Goal: Information Seeking & Learning: Learn about a topic

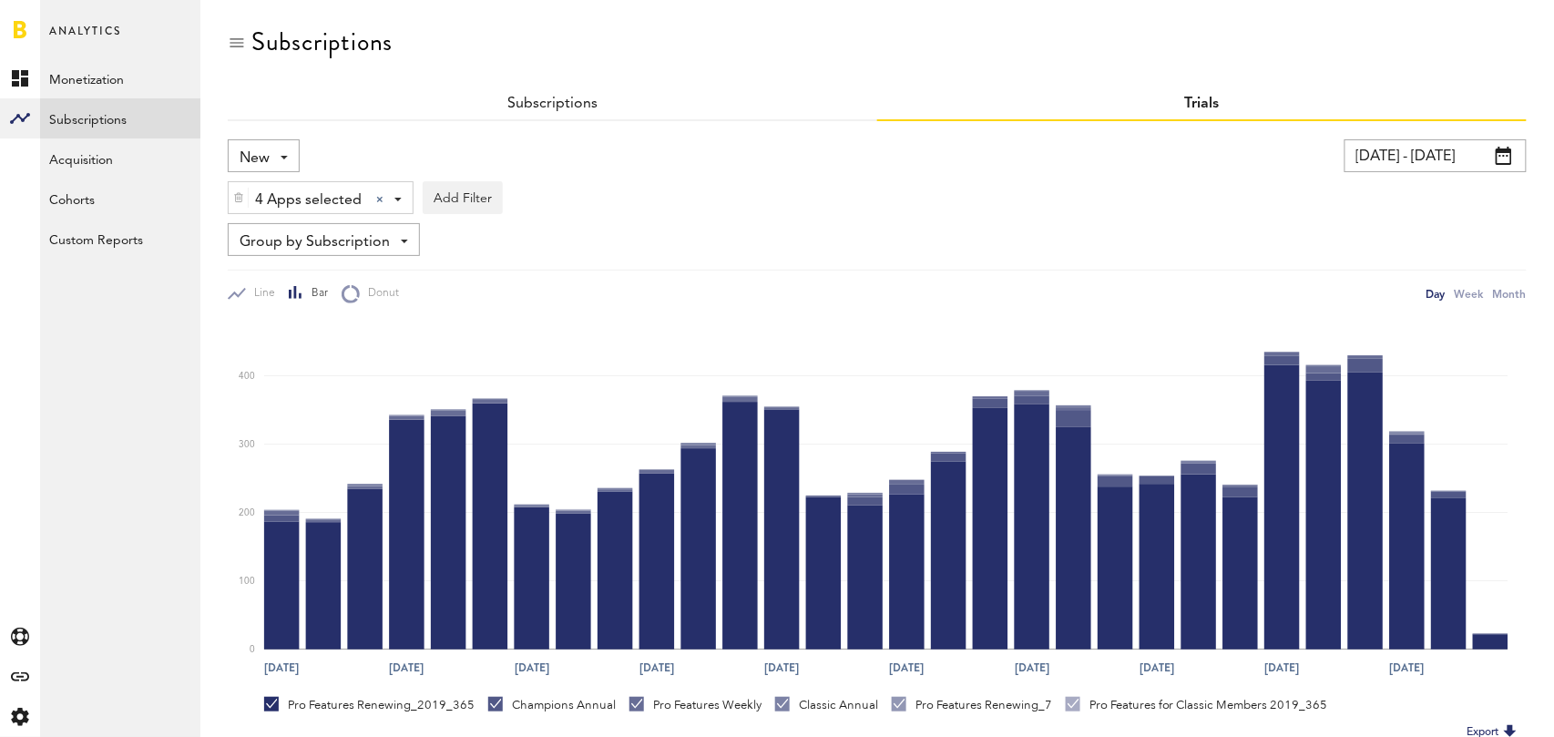
click at [1423, 157] on input "08/05/25 - 09/04/25" at bounding box center [1435, 155] width 182 height 33
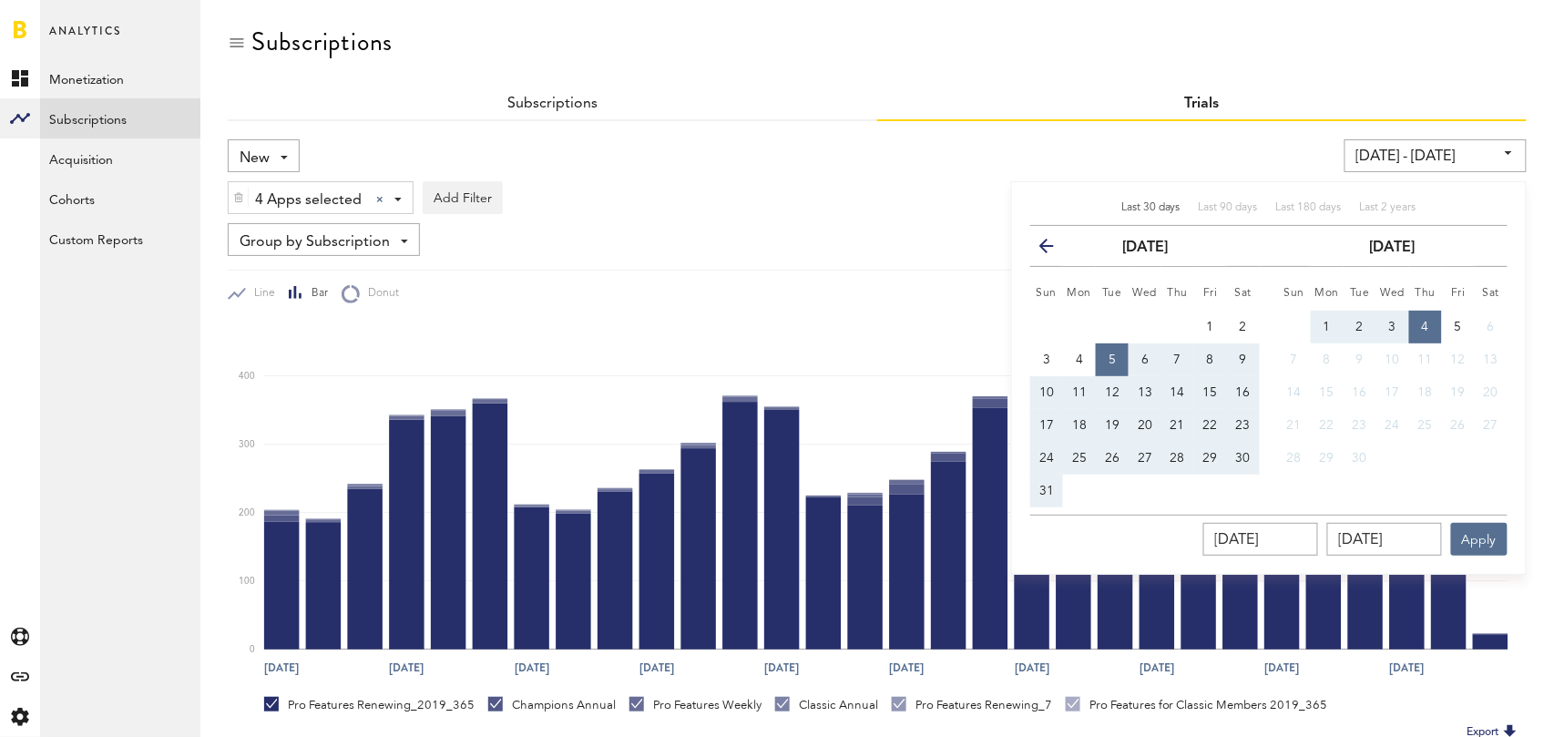
click at [1164, 207] on span "Last 30 days" at bounding box center [1150, 207] width 59 height 11
type input "08/06/25 - 09/05/25"
type input "08/06/2025"
type input "[DATE]"
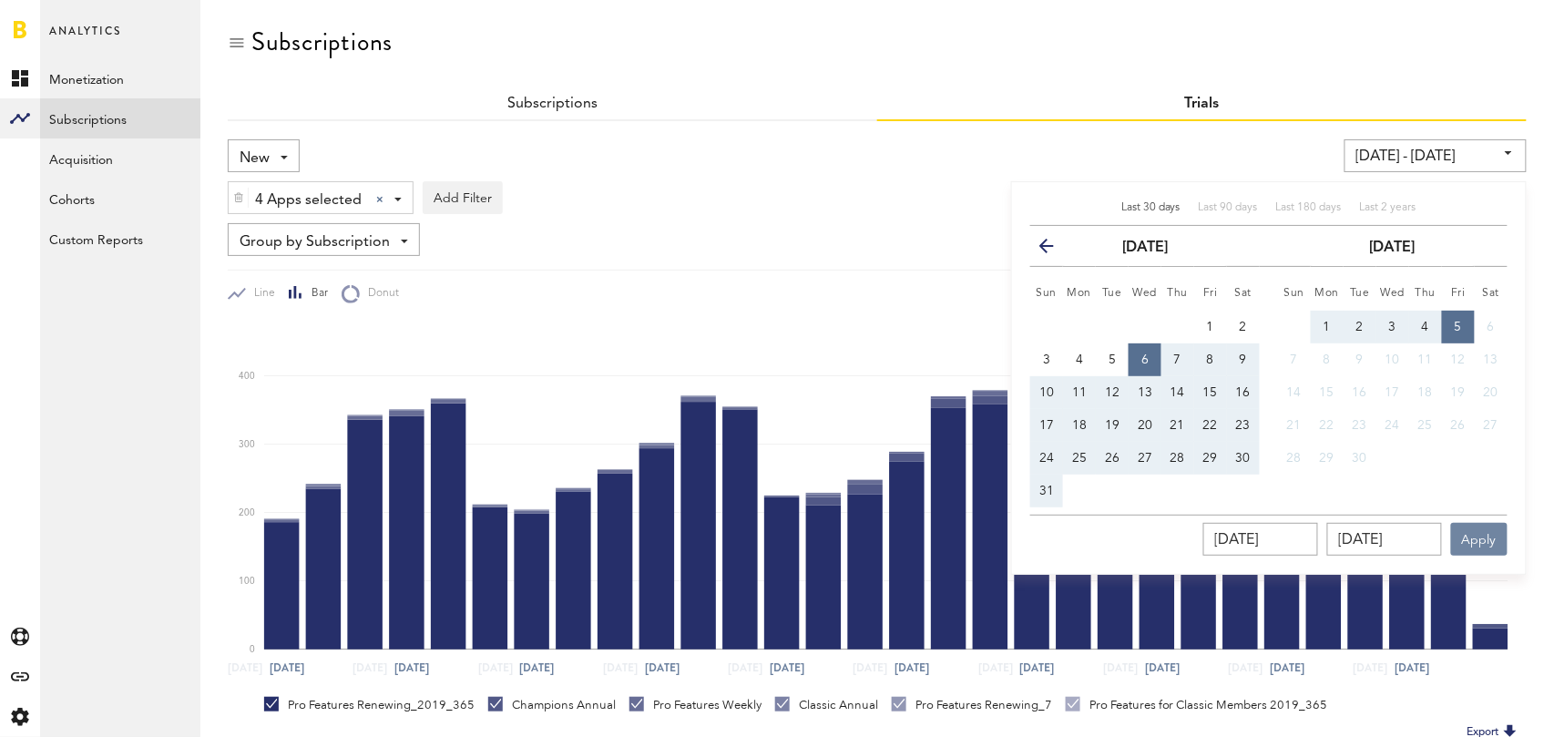
click at [1484, 538] on button "Apply" at bounding box center [1479, 539] width 56 height 33
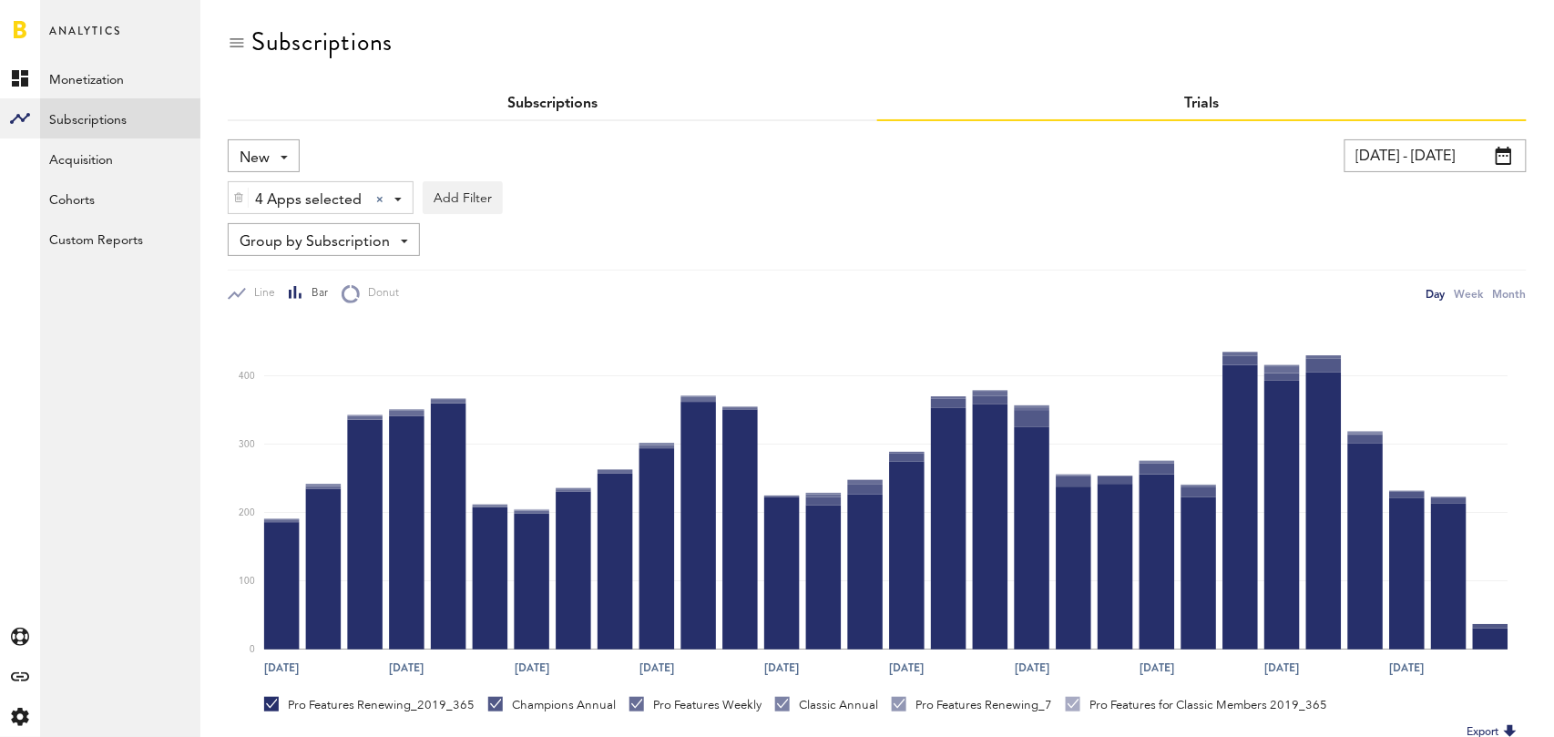
click at [566, 107] on link "Subscriptions" at bounding box center [552, 104] width 90 height 15
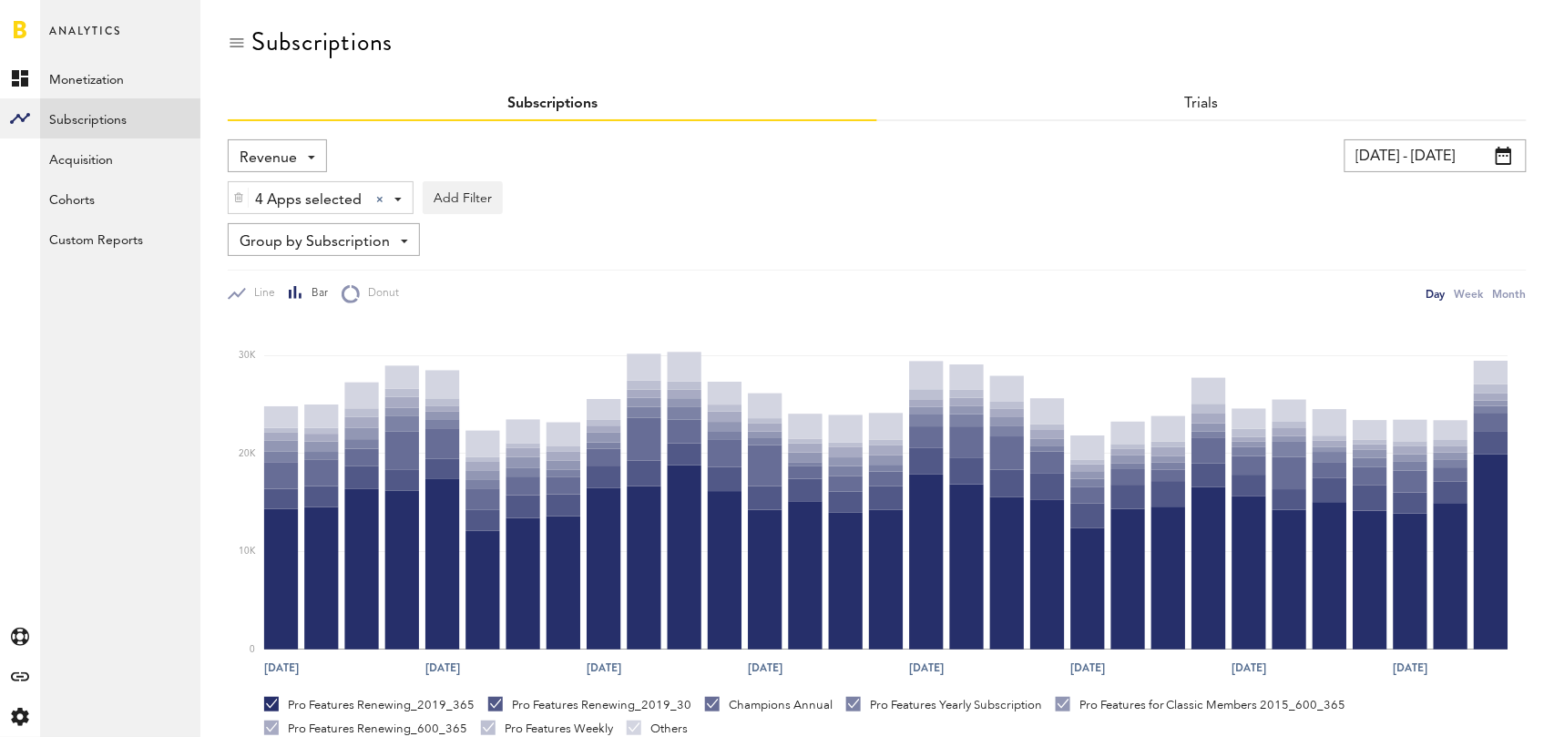
click at [264, 148] on span "Revenue" at bounding box center [268, 158] width 57 height 31
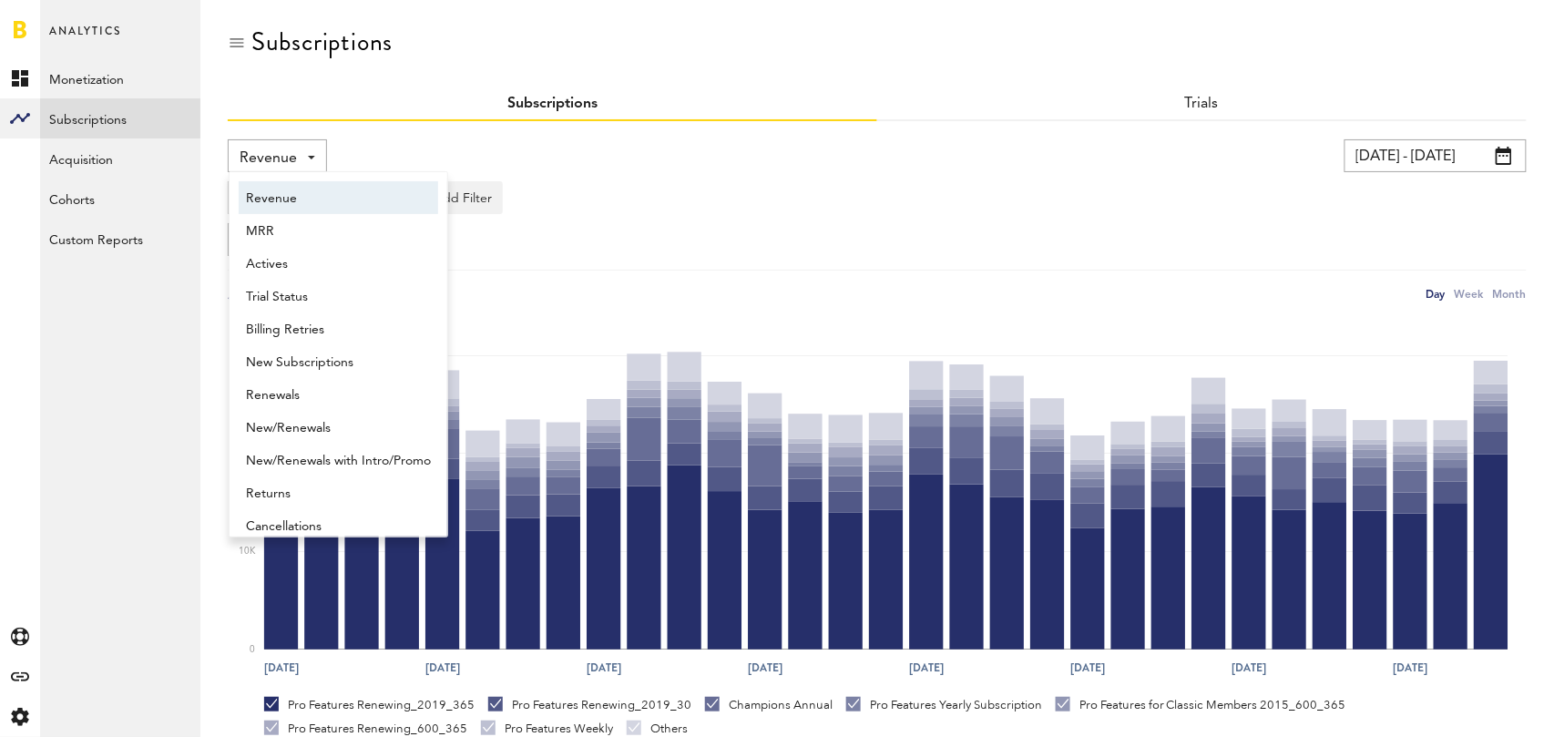
scroll to position [9, 0]
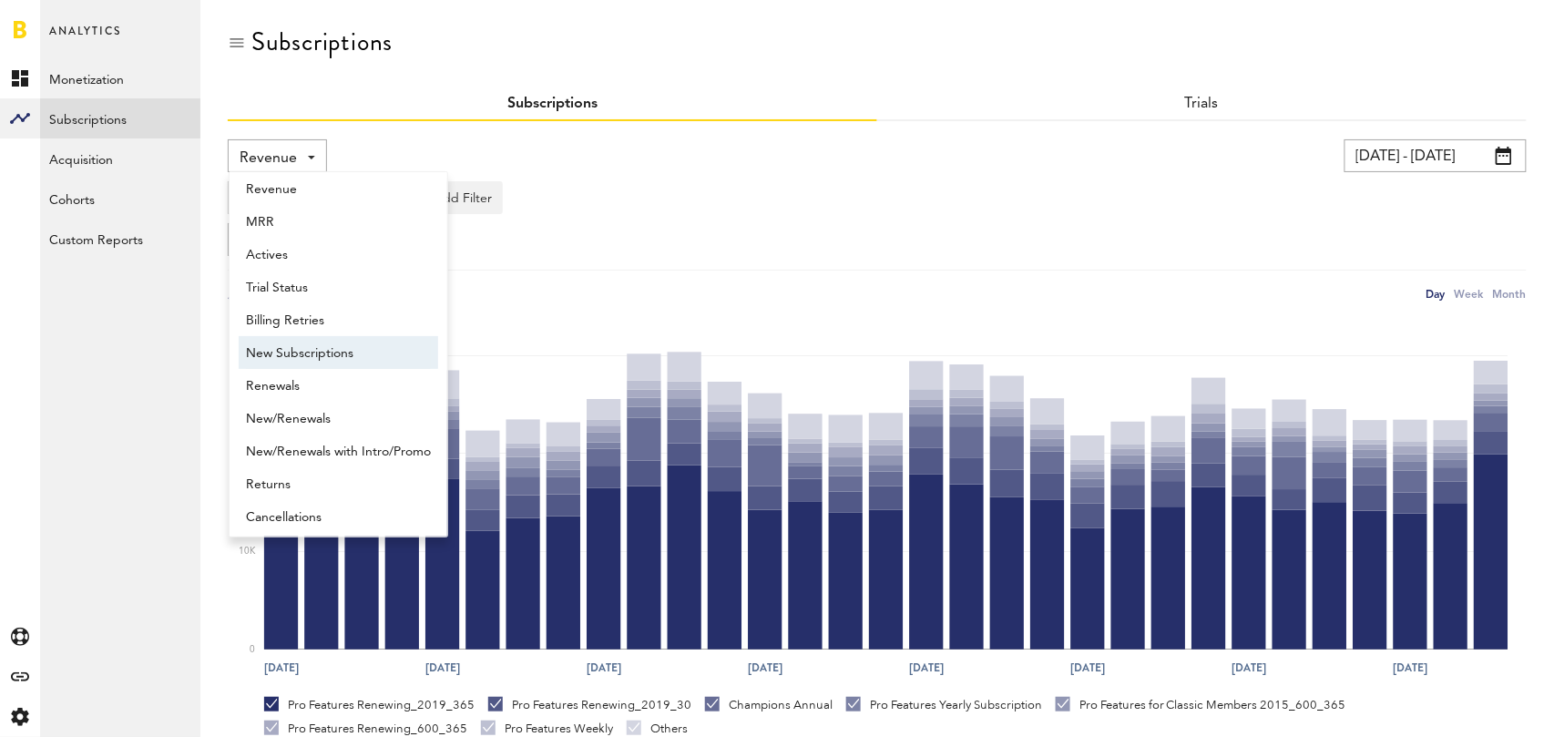
click at [293, 338] on span "New Subscriptions" at bounding box center [338, 353] width 185 height 31
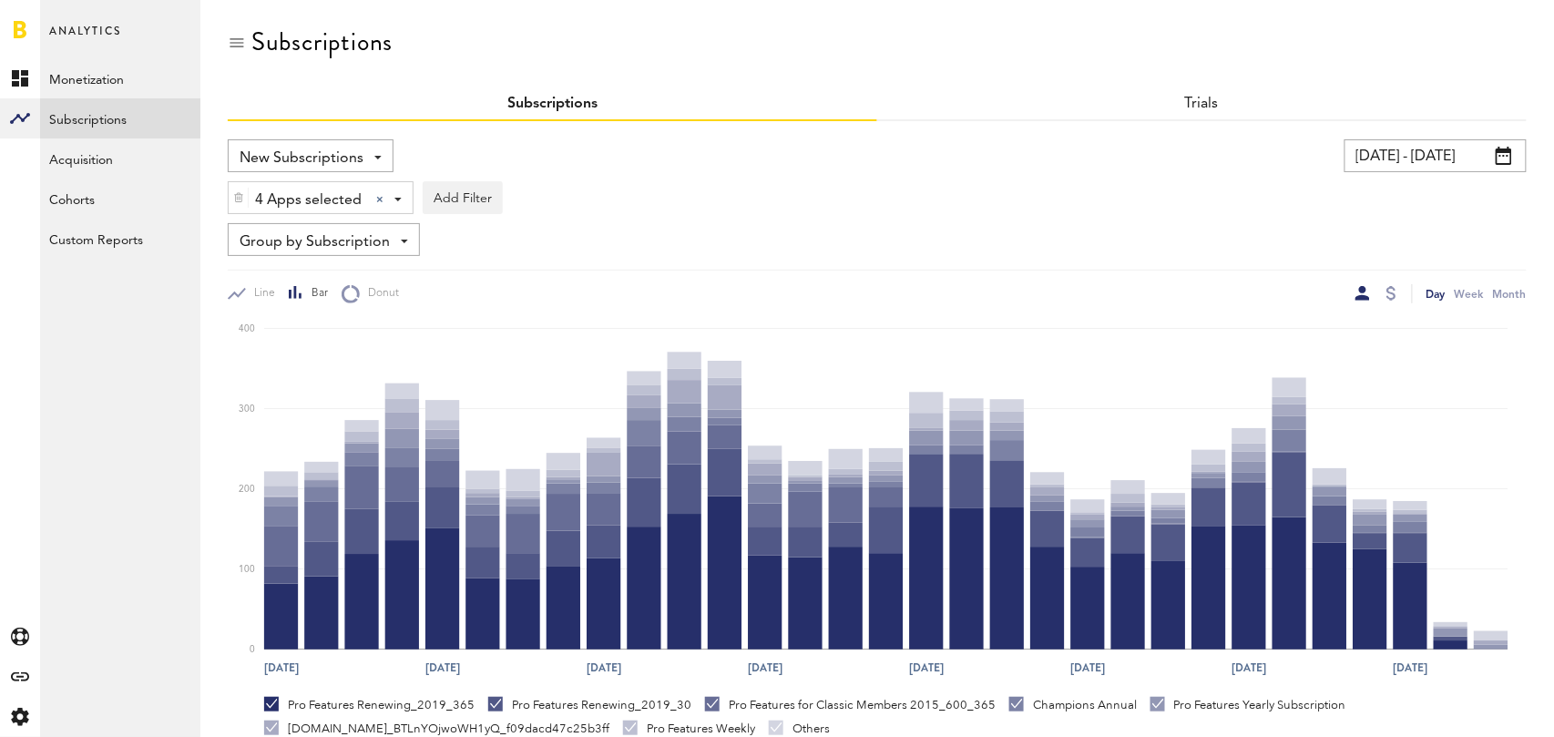
click at [347, 240] on span "Group by Subscription" at bounding box center [315, 242] width 150 height 31
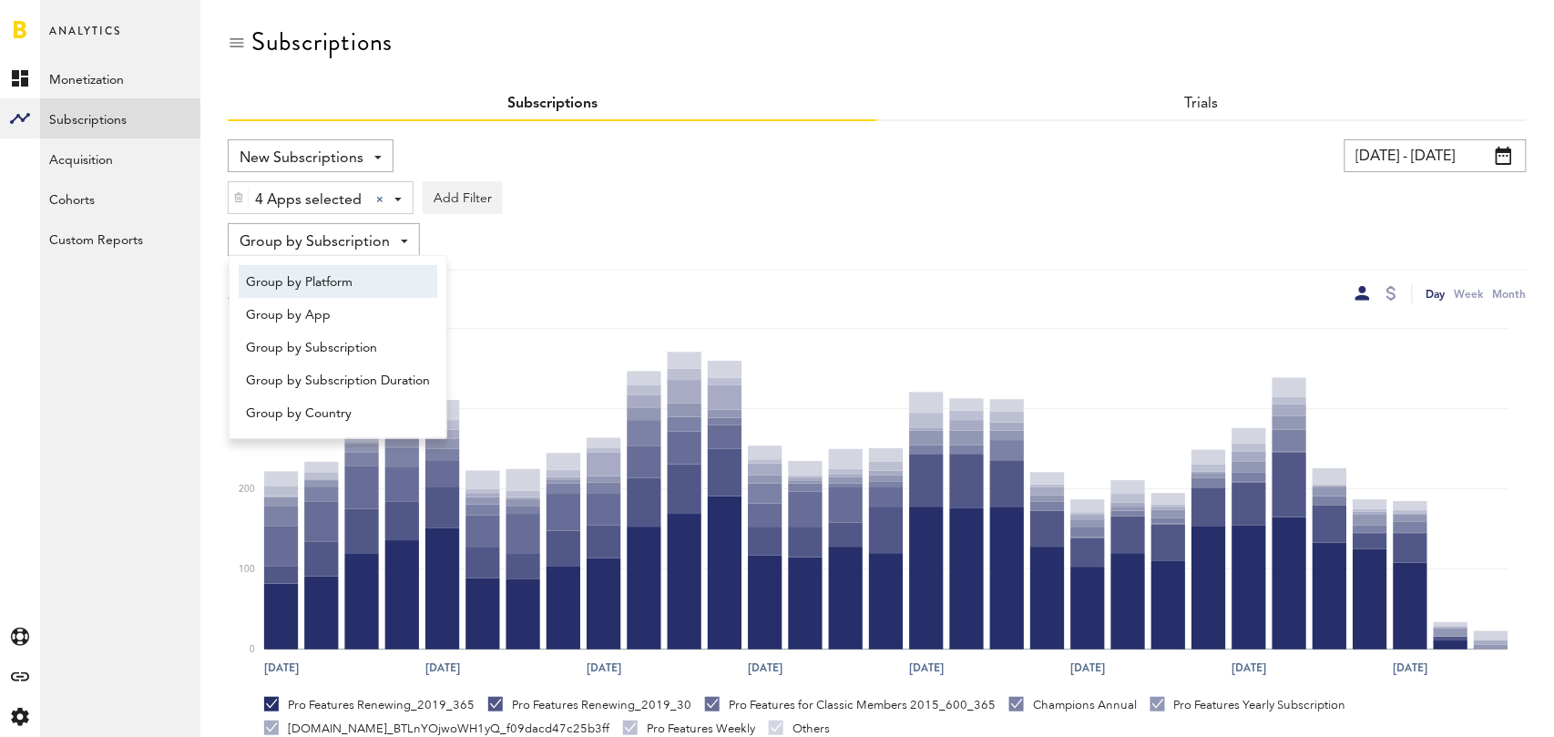
click at [337, 284] on span "Group by Platform" at bounding box center [338, 282] width 184 height 31
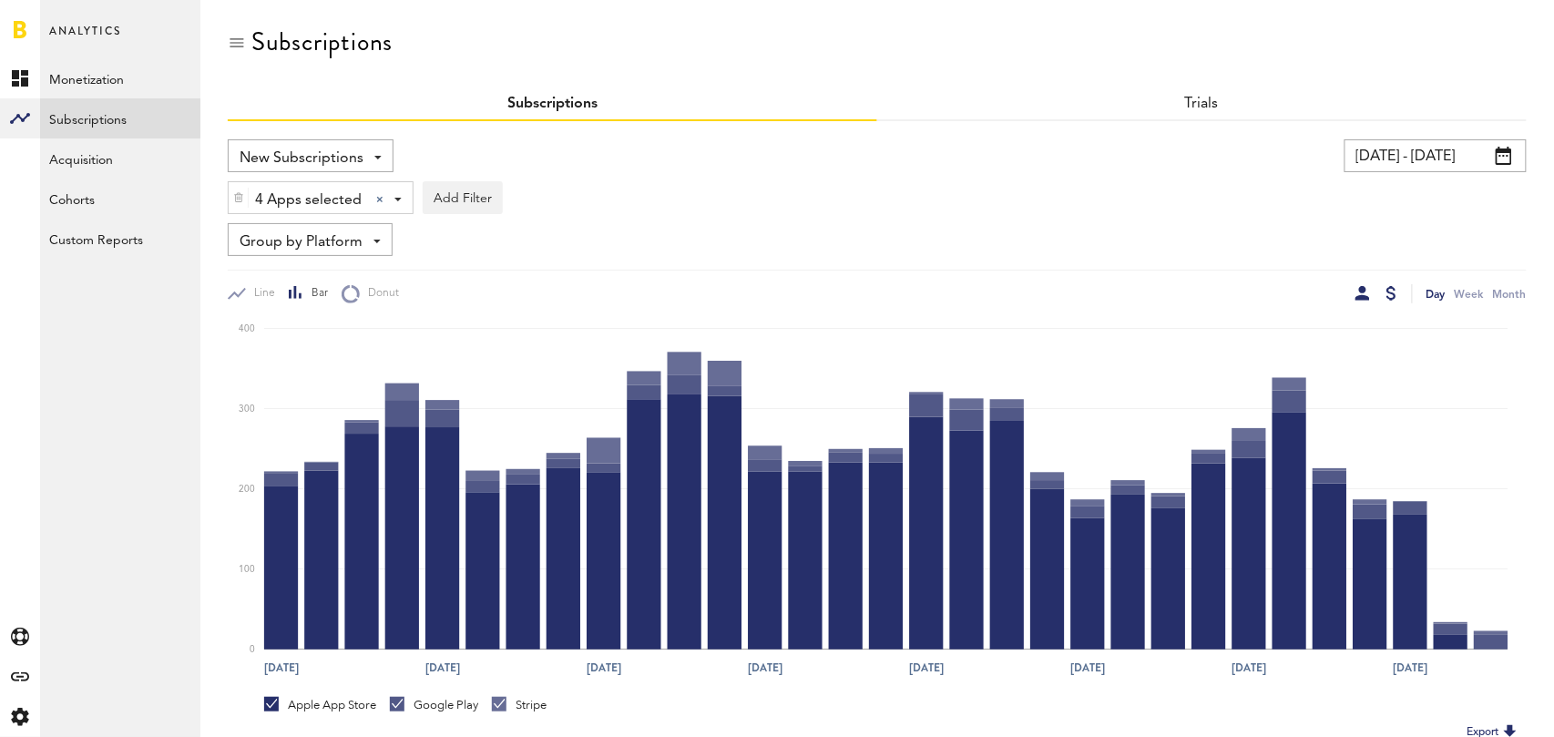
click at [1392, 290] on div at bounding box center [1391, 293] width 10 height 15
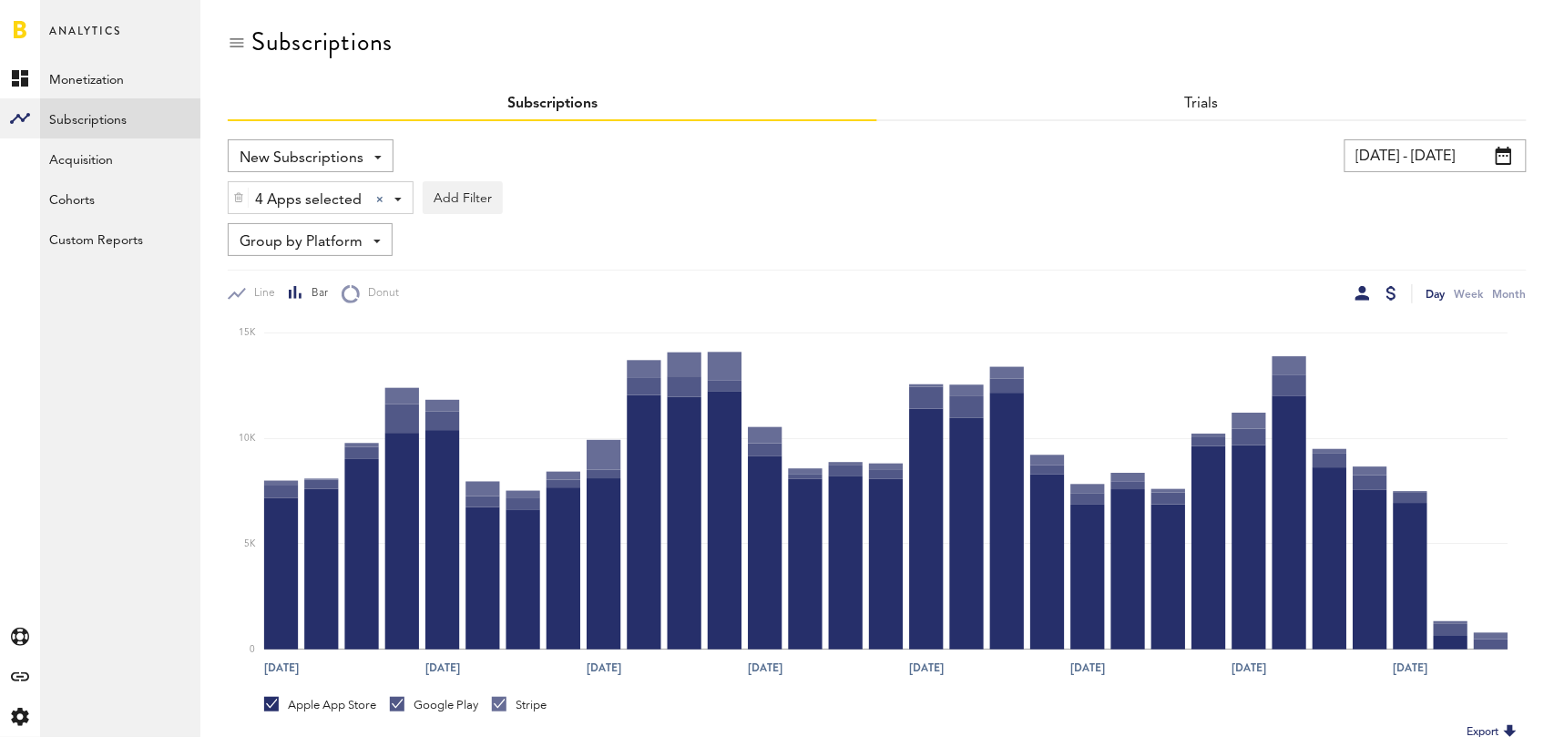
click at [1364, 290] on div at bounding box center [1362, 293] width 15 height 15
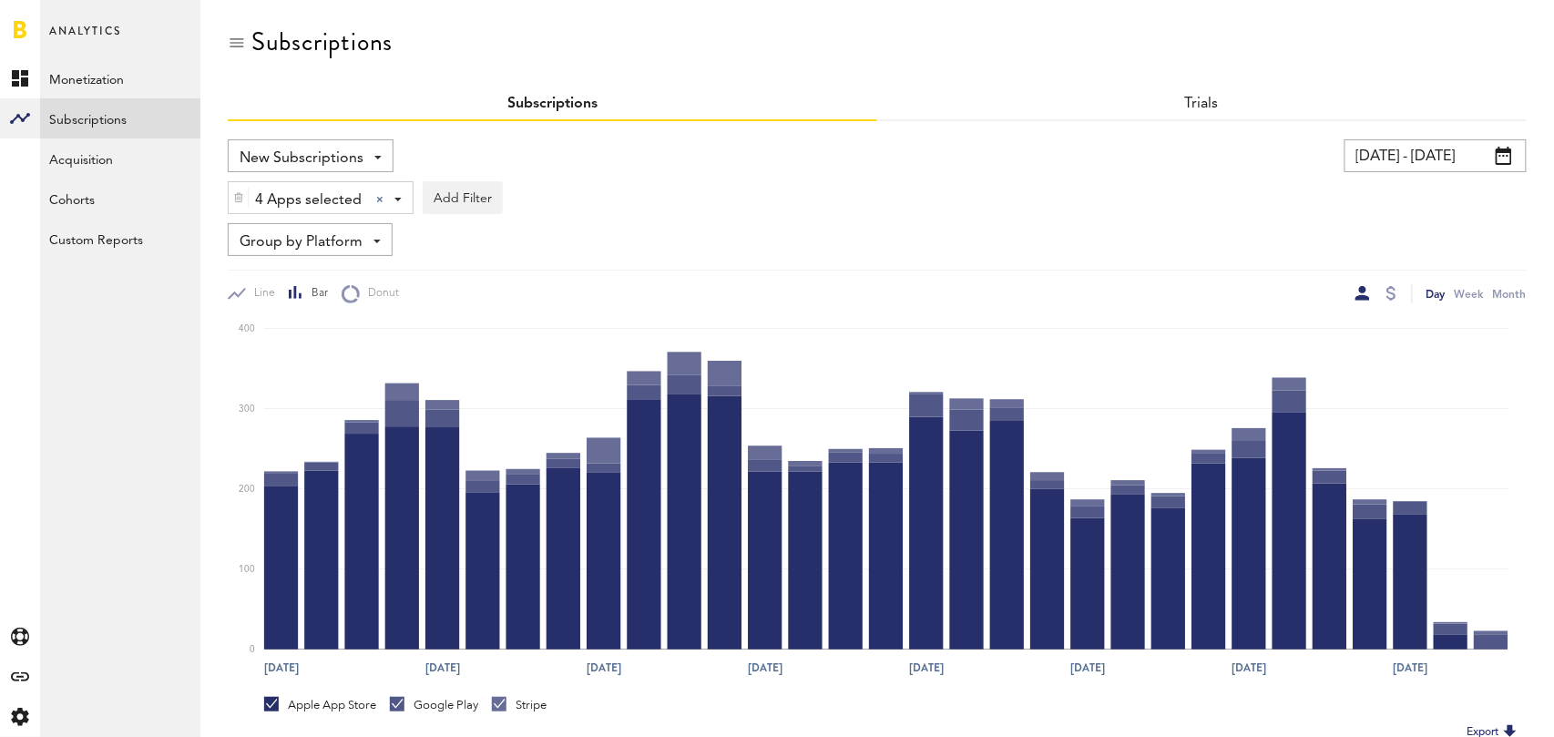
click at [365, 240] on div "Group by Platform Group by Platform Group by App Group by Subscription Group by…" at bounding box center [310, 239] width 165 height 33
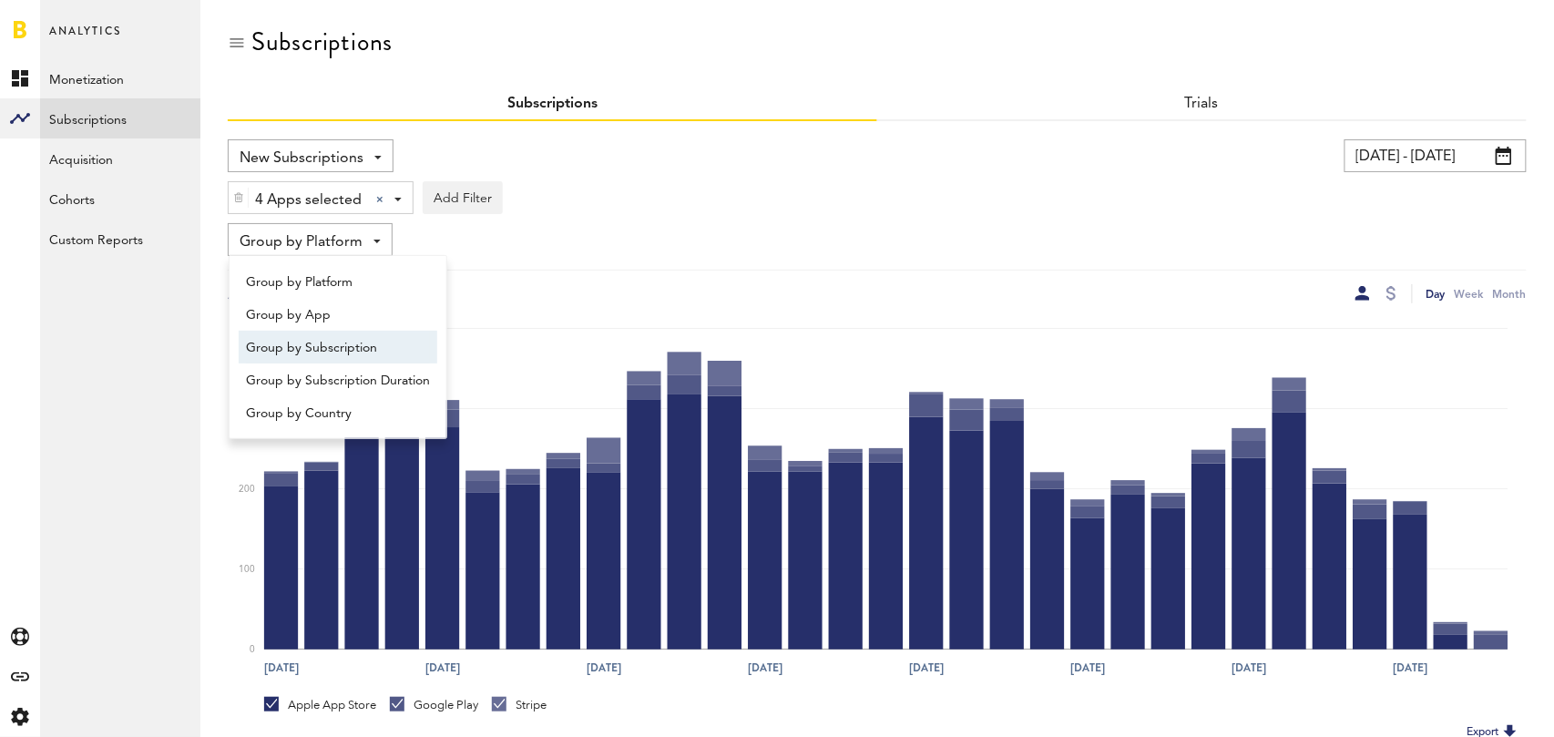
click at [357, 338] on span "Group by Subscription" at bounding box center [338, 347] width 184 height 31
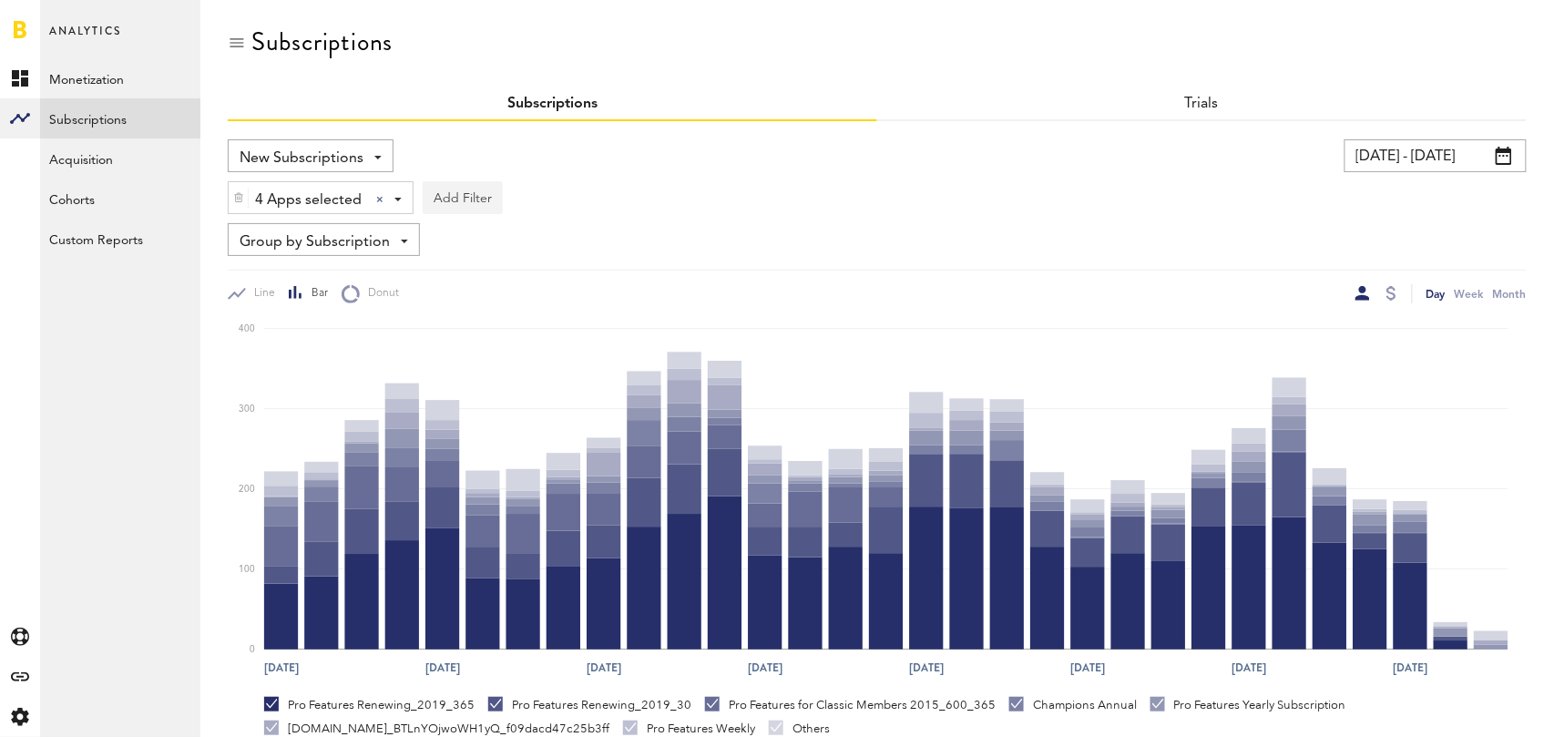
click at [467, 194] on button "Add Filter" at bounding box center [463, 197] width 80 height 33
click at [495, 341] on li "Subscription durations" at bounding box center [507, 343] width 148 height 33
click at [595, 198] on div "Subscription durations" at bounding box center [530, 200] width 161 height 31
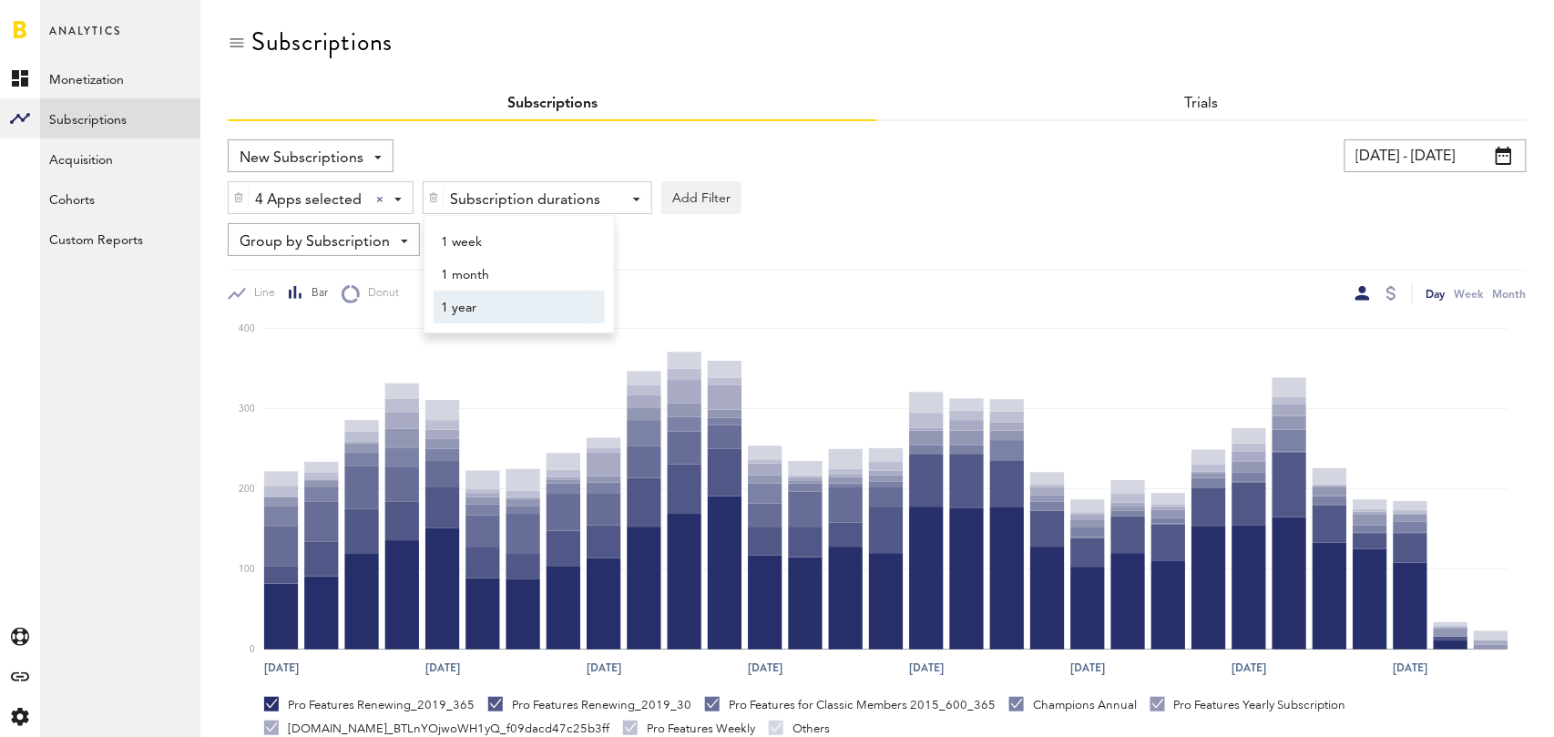
click at [555, 301] on span "1 year" at bounding box center [510, 307] width 139 height 31
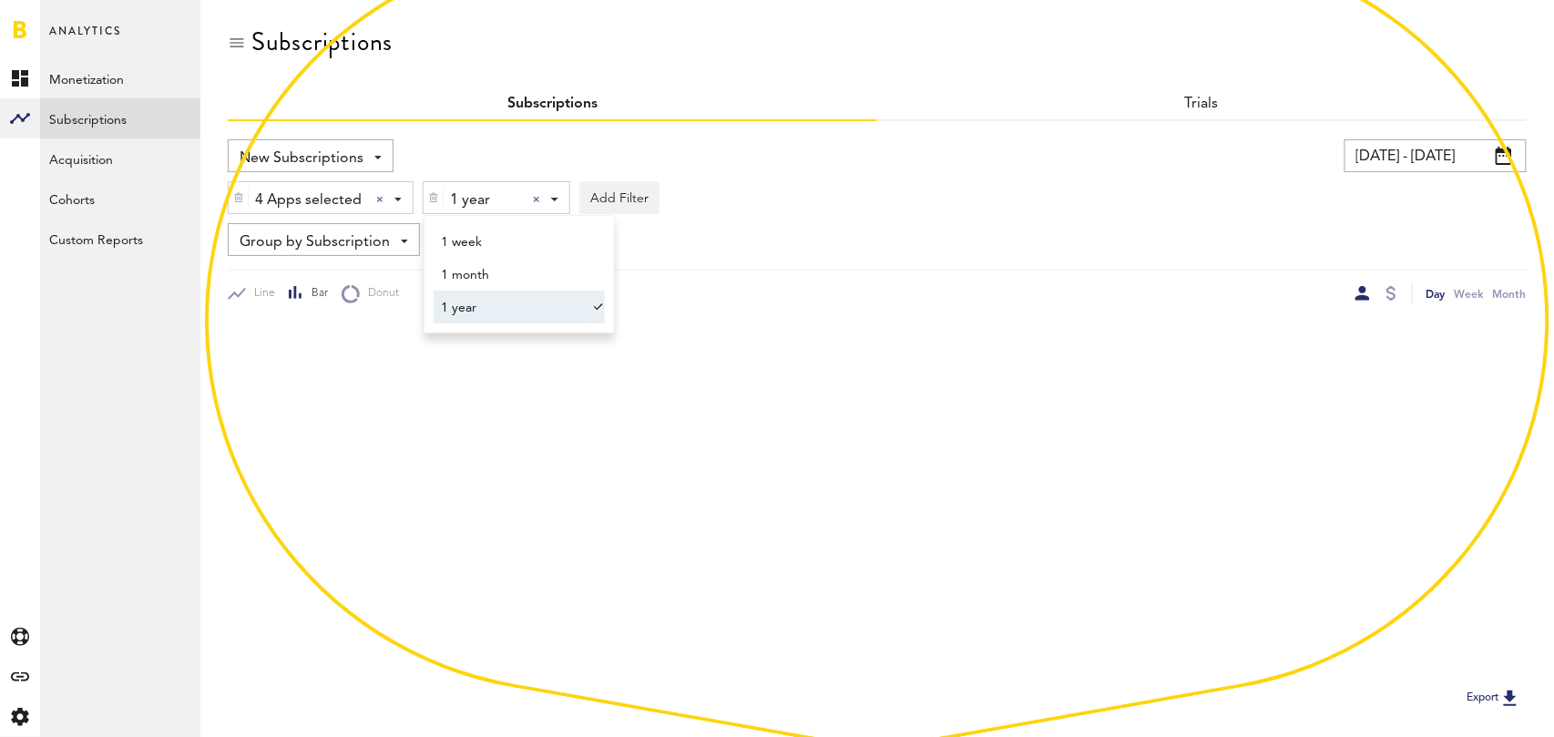
click at [873, 236] on div "Group by Subscription Group by Platform Group by App Group by Subscription Grou…" at bounding box center [877, 239] width 1299 height 33
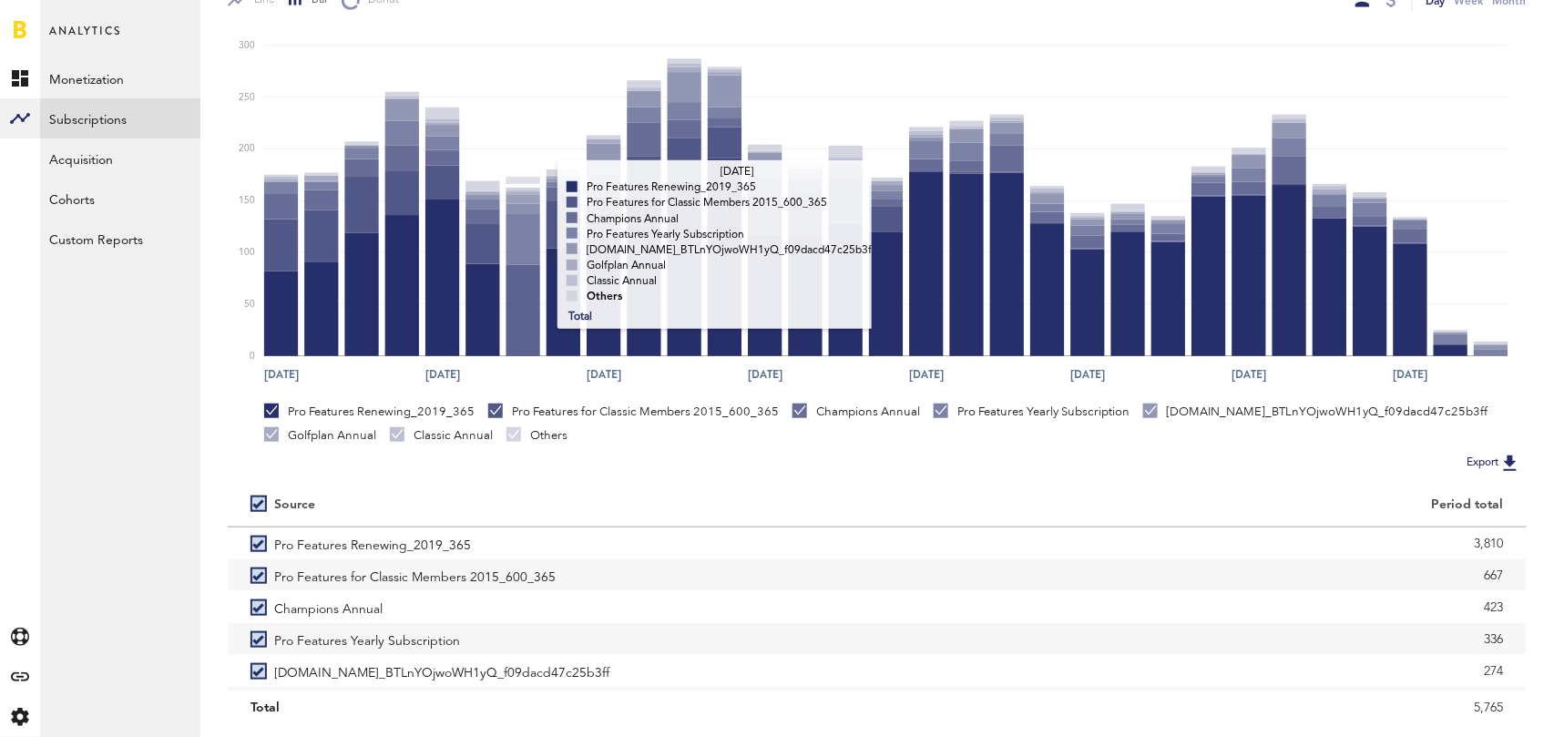
scroll to position [343, 0]
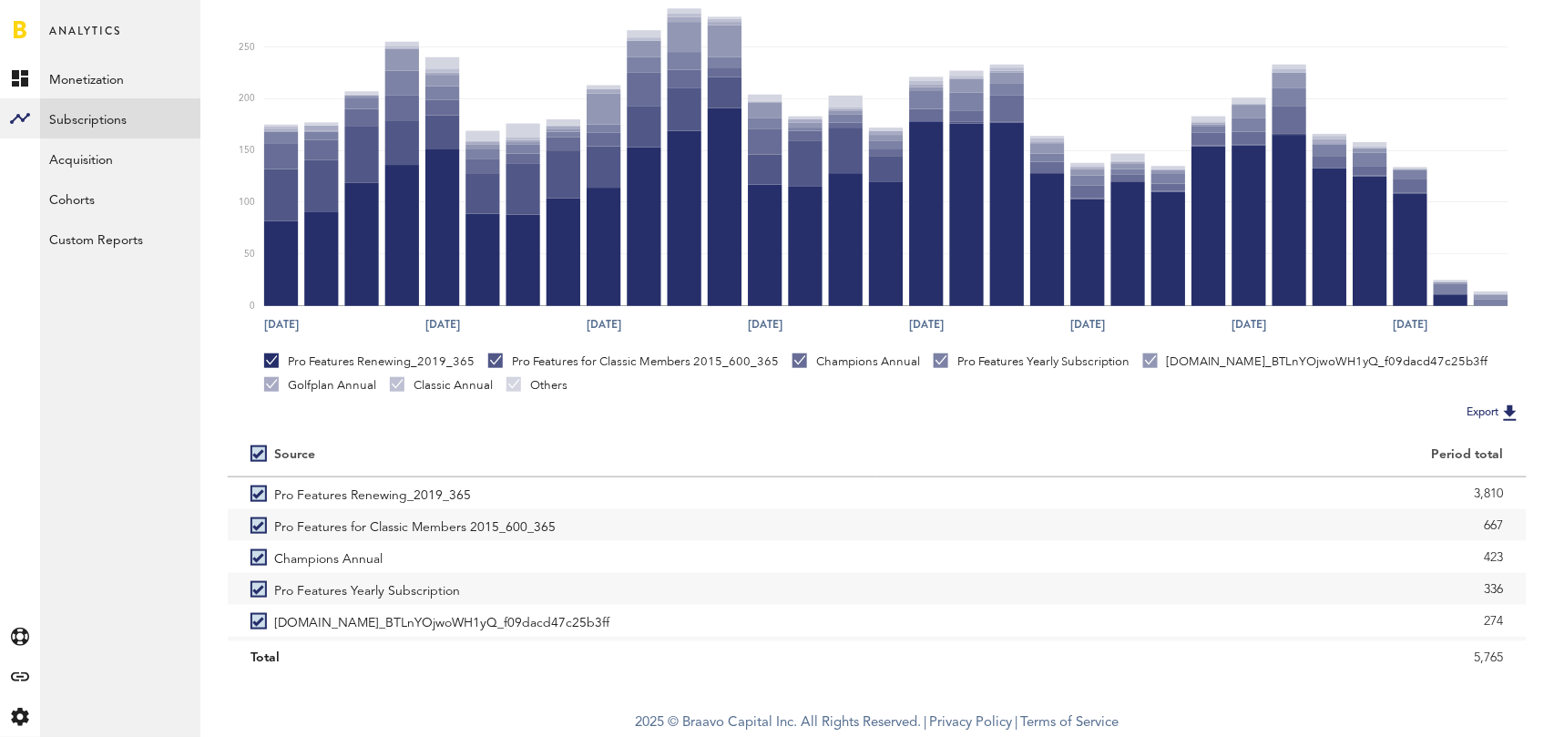
click at [251, 454] on label at bounding box center [262, 454] width 24 height 0
checkbox input "false"
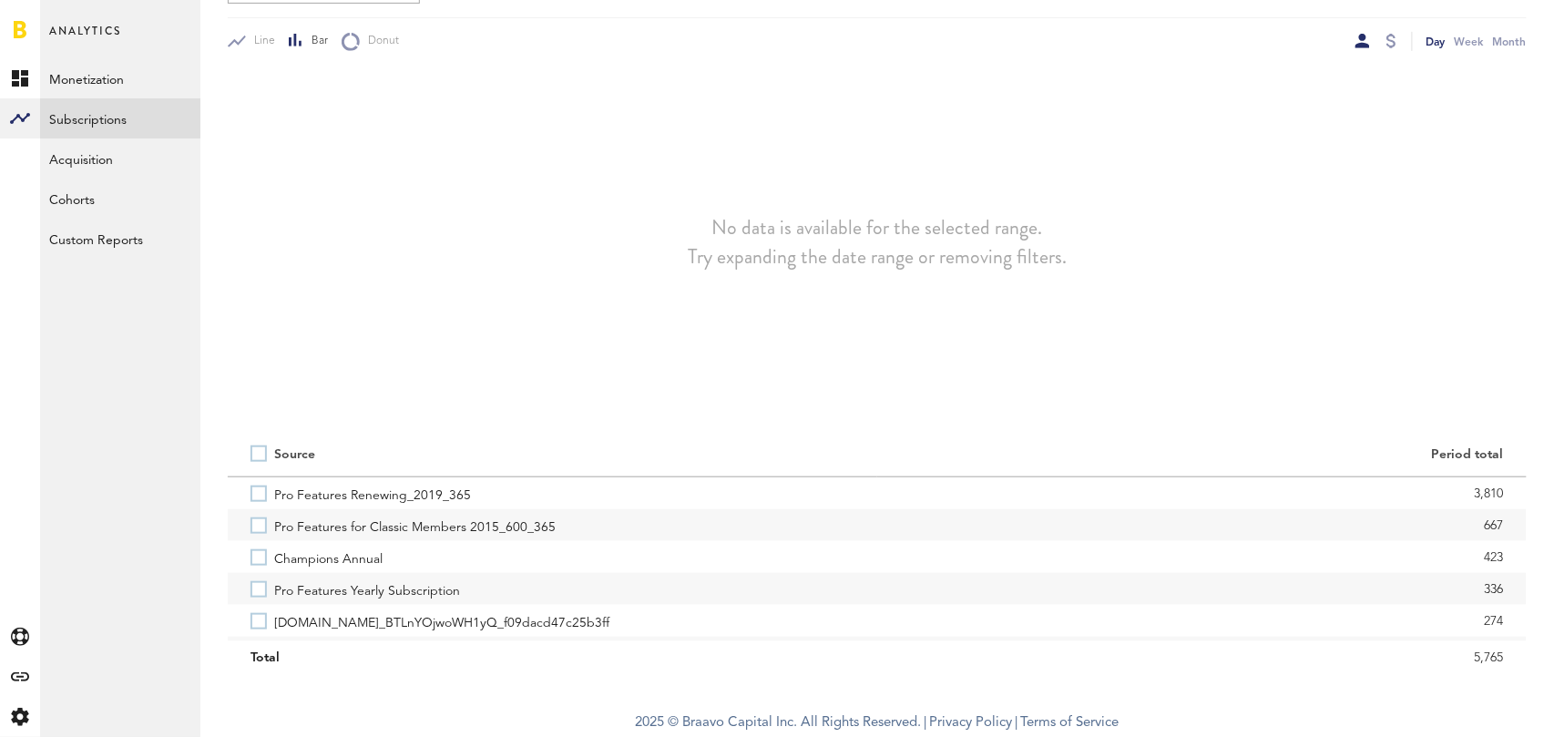
scroll to position [252, 0]
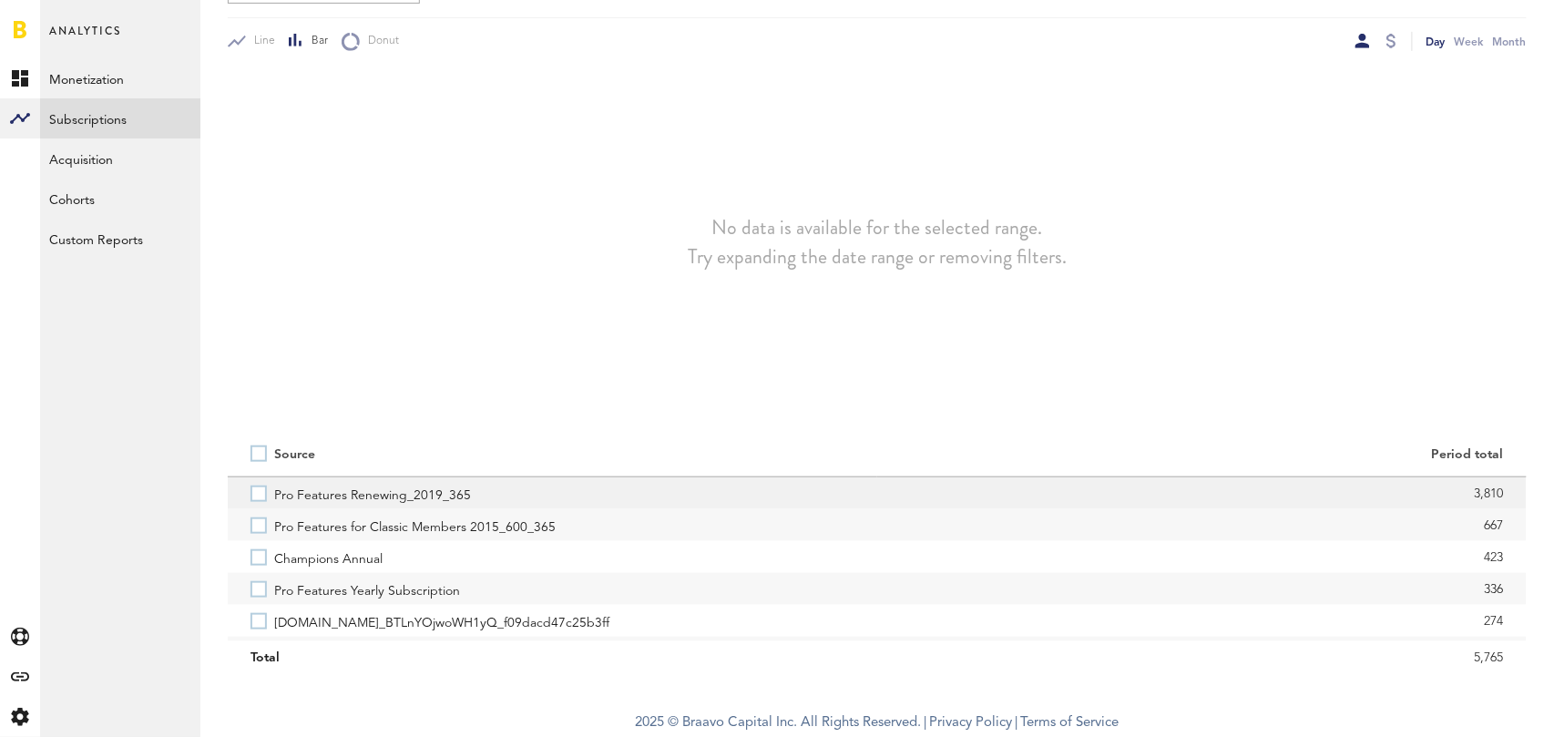
click at [251, 490] on label "Pro Features Renewing_2019_365" at bounding box center [552, 493] width 604 height 32
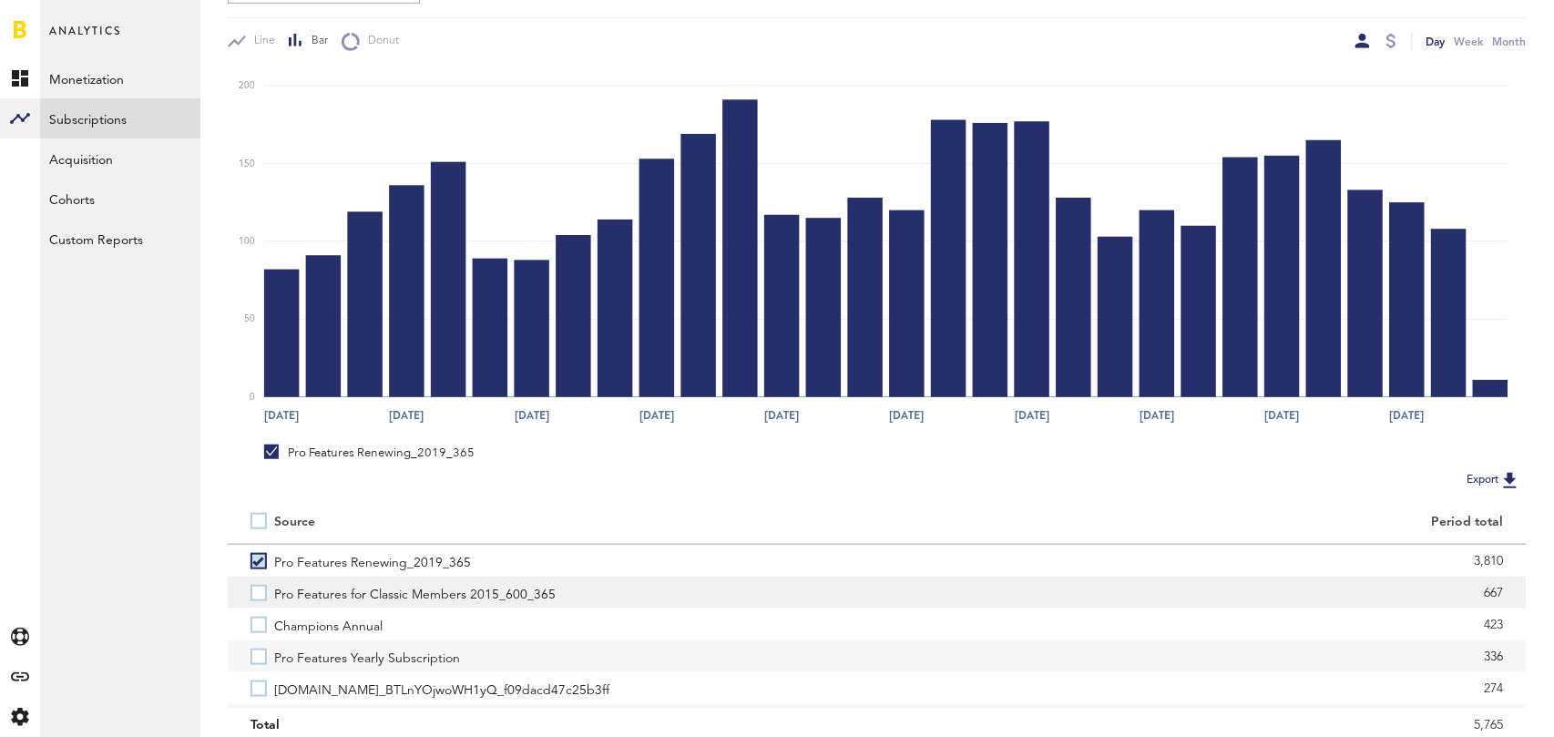
click at [256, 595] on label "Pro Features for Classic Members 2015_600_365" at bounding box center [552, 592] width 604 height 32
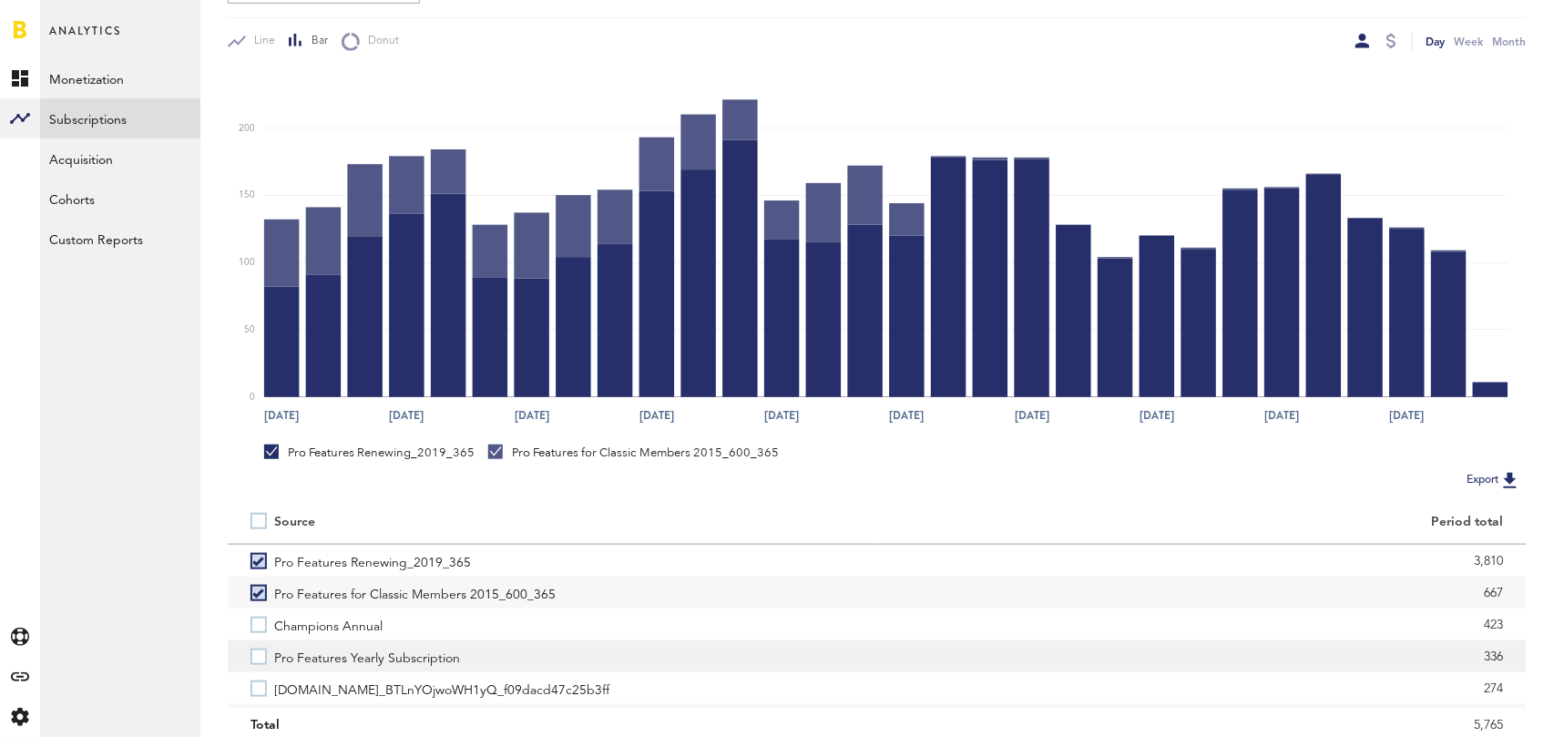
click at [258, 661] on label "Pro Features Yearly Subscription" at bounding box center [552, 656] width 604 height 32
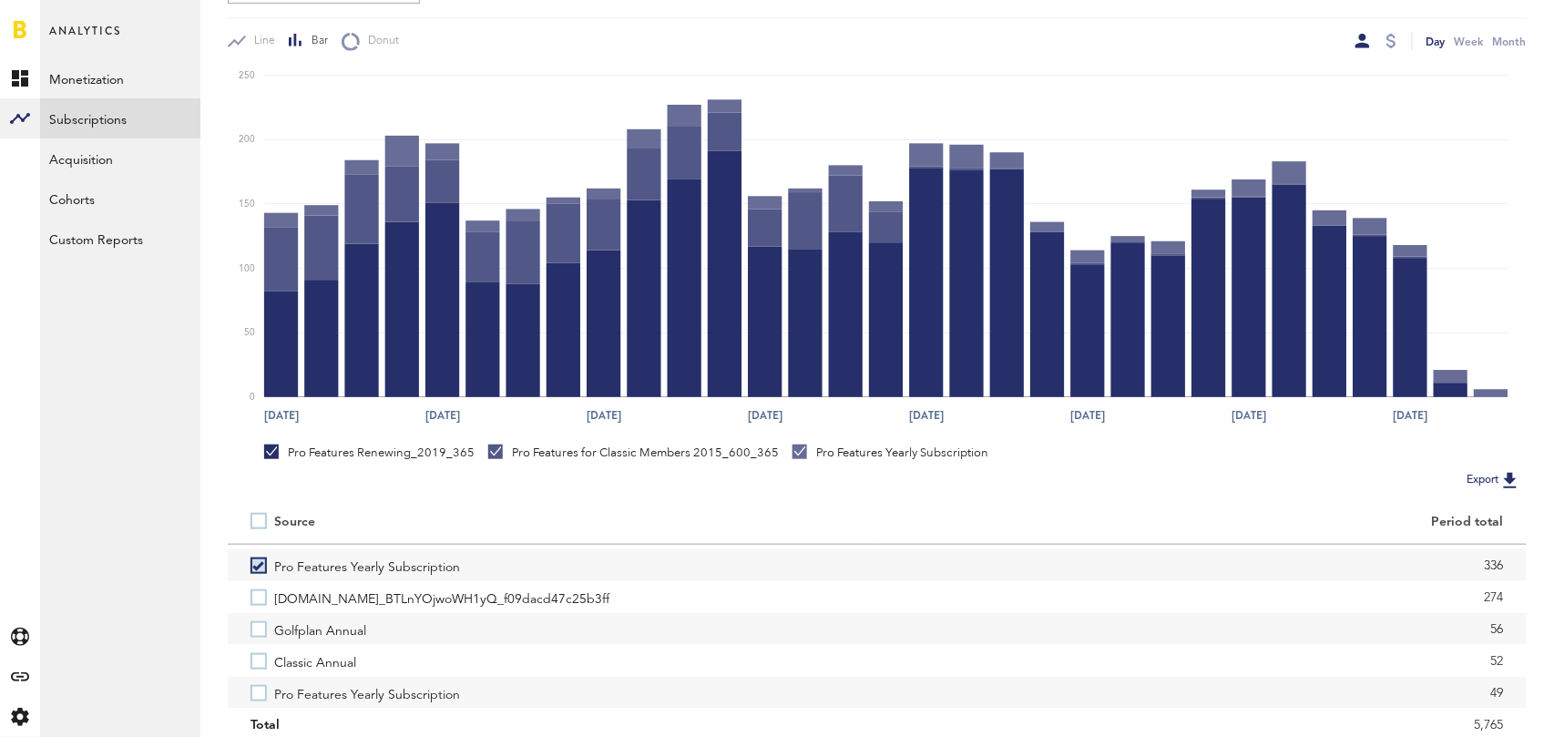
click at [258, 661] on label "Classic Annual" at bounding box center [552, 661] width 604 height 32
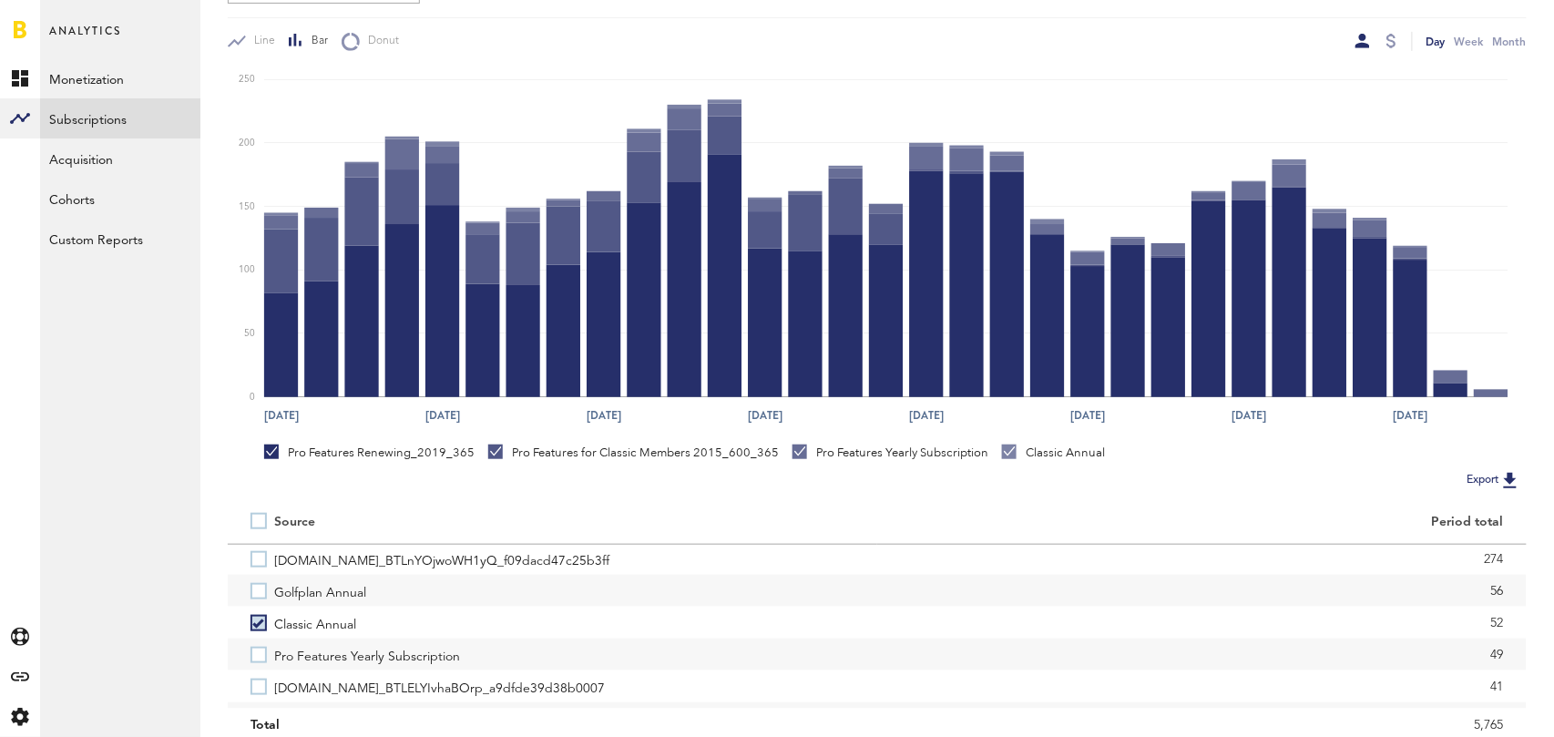
click at [258, 661] on label "Pro Features Yearly Subscription" at bounding box center [552, 654] width 604 height 32
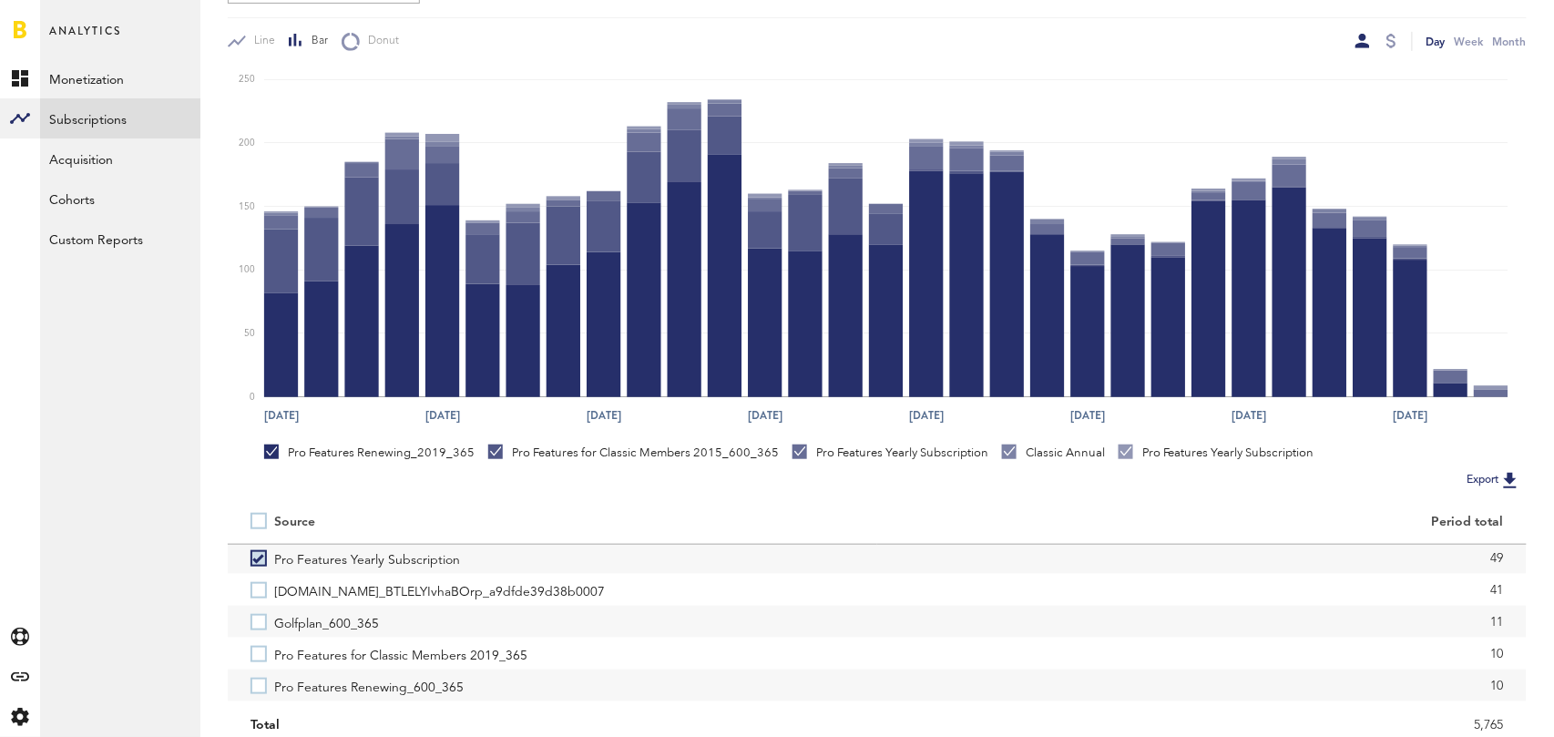
click at [258, 661] on label "Pro Features for Classic Members 2019_365" at bounding box center [552, 654] width 604 height 32
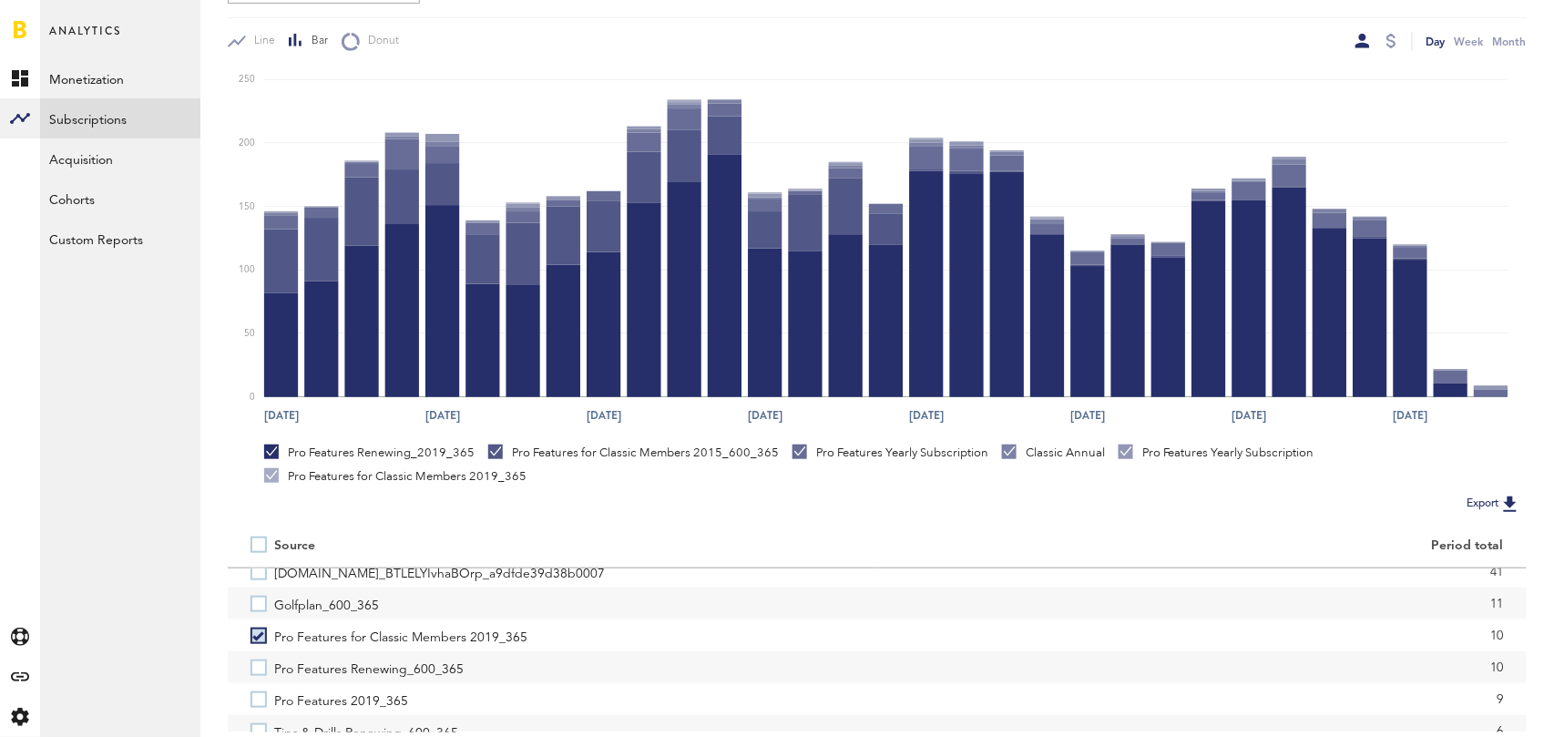
click at [258, 661] on label "Pro Features Renewing_600_365" at bounding box center [552, 667] width 604 height 32
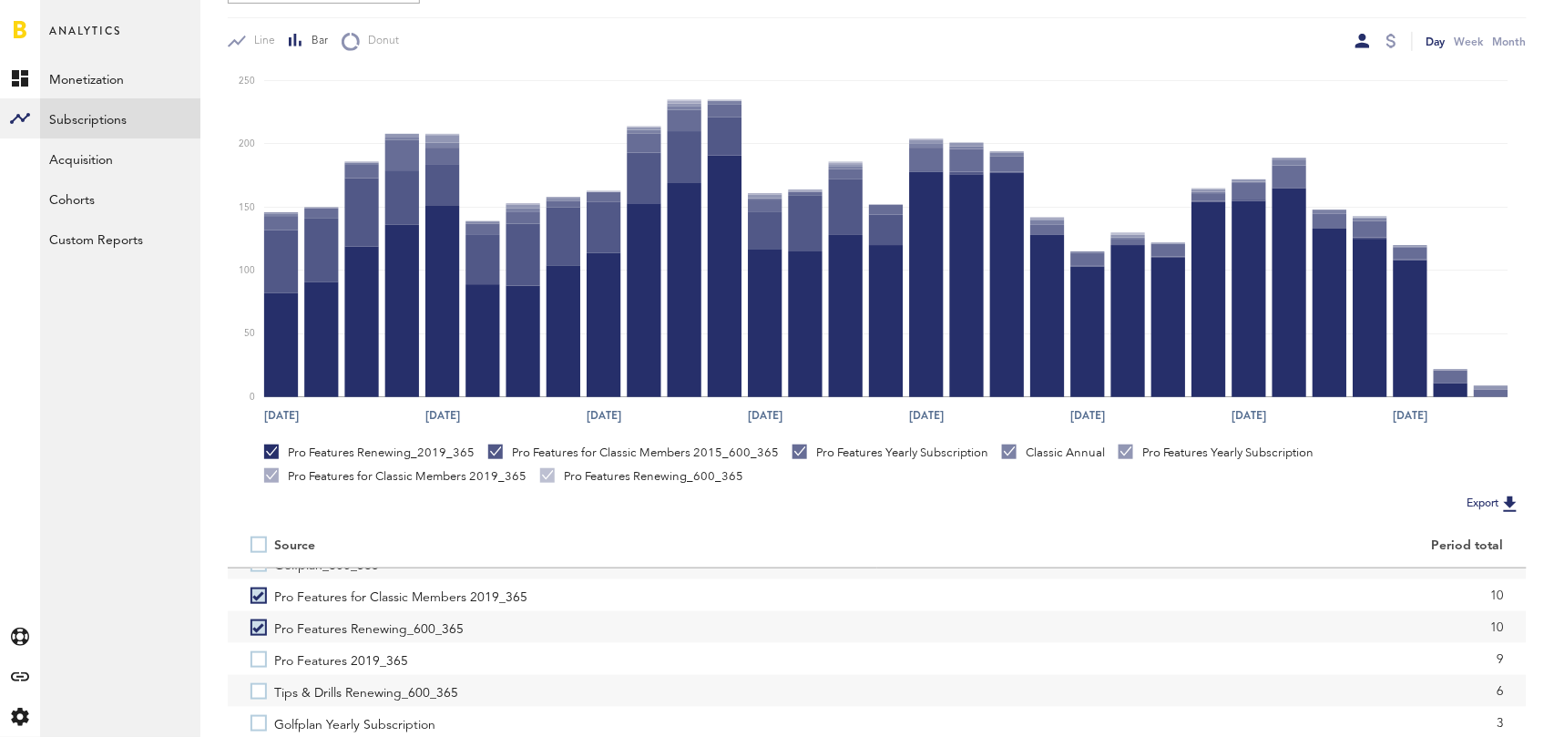
click at [258, 661] on label "Pro Features 2019_365" at bounding box center [552, 659] width 604 height 32
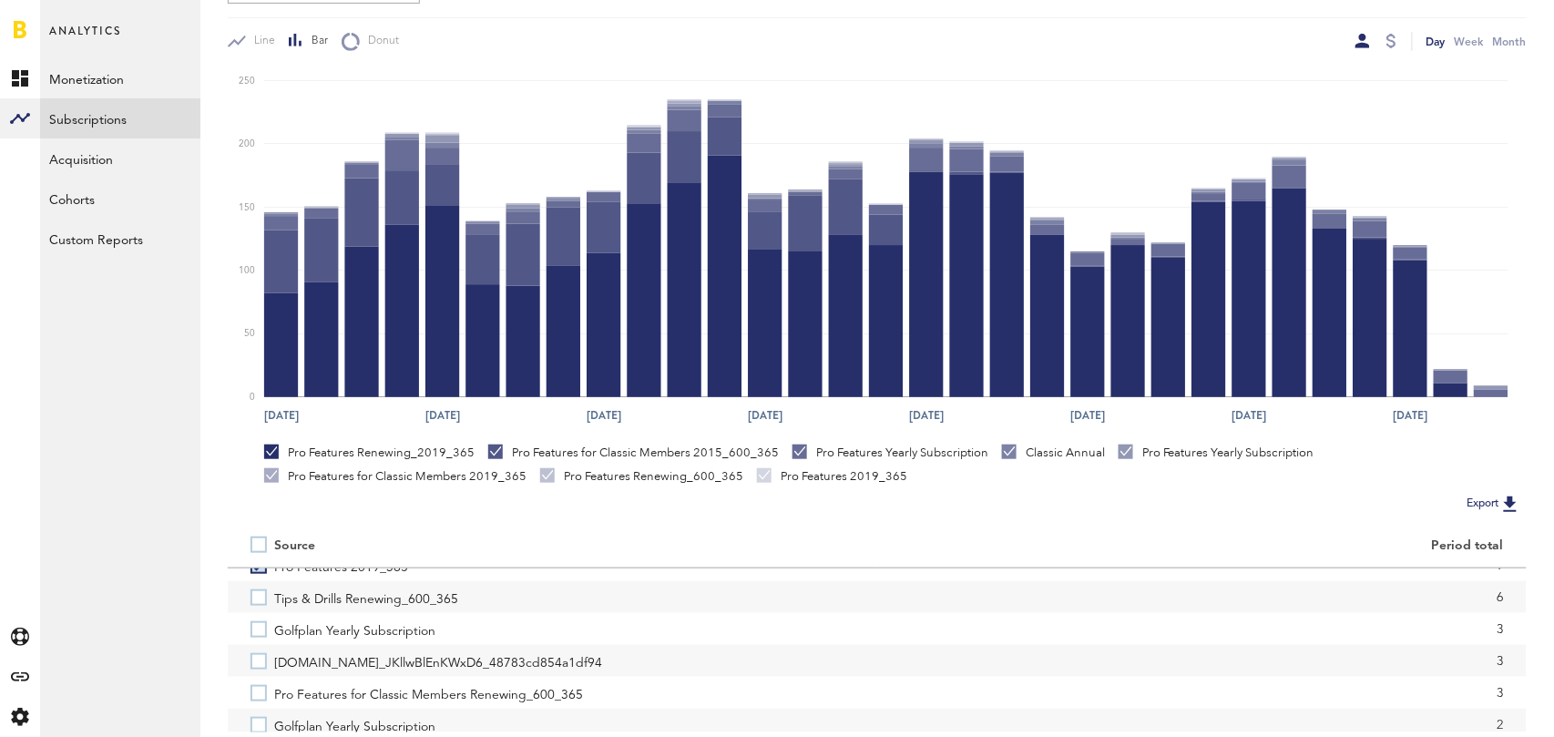
scroll to position [412, 0]
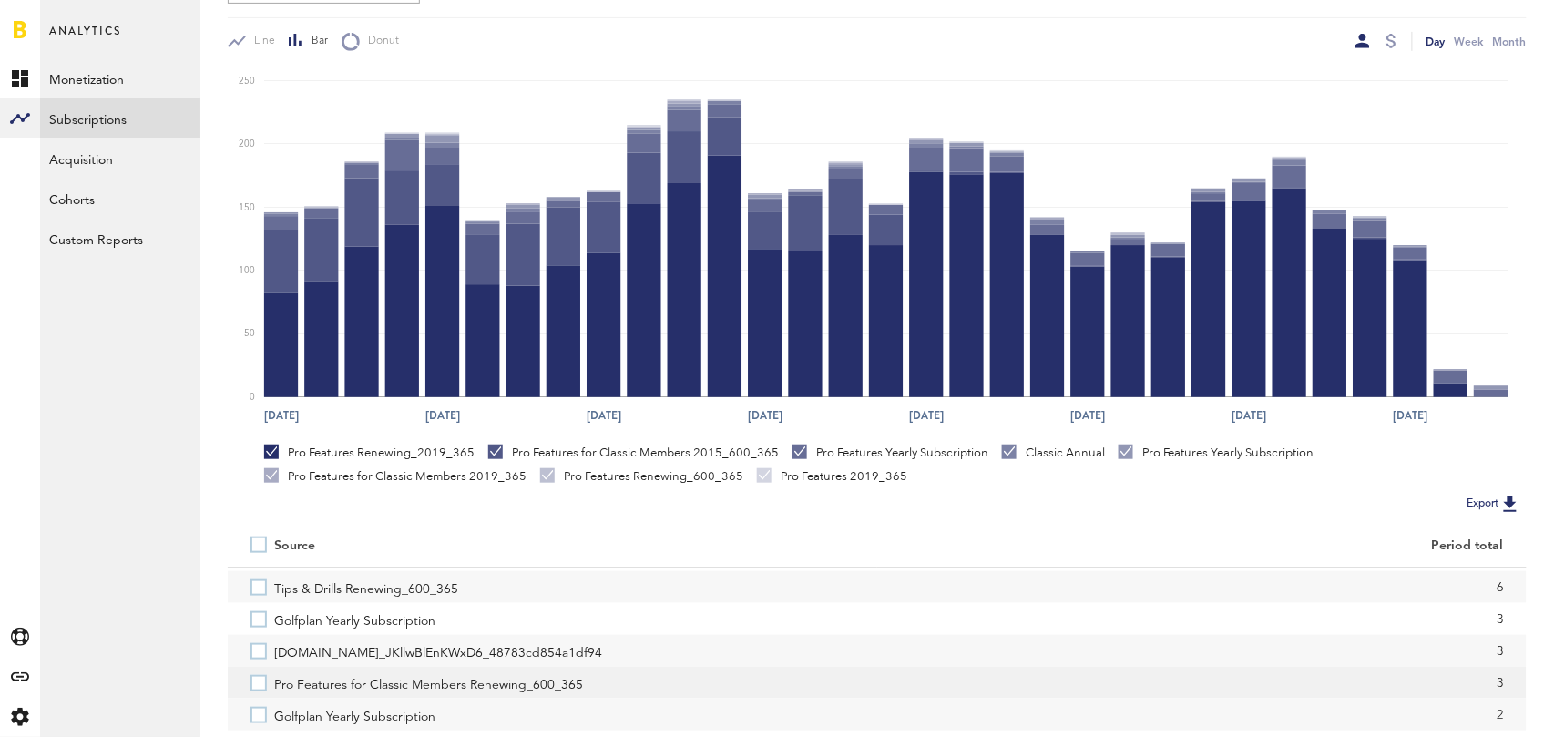
click at [257, 682] on label "Pro Features for Classic Members Renewing_600_365" at bounding box center [552, 683] width 604 height 32
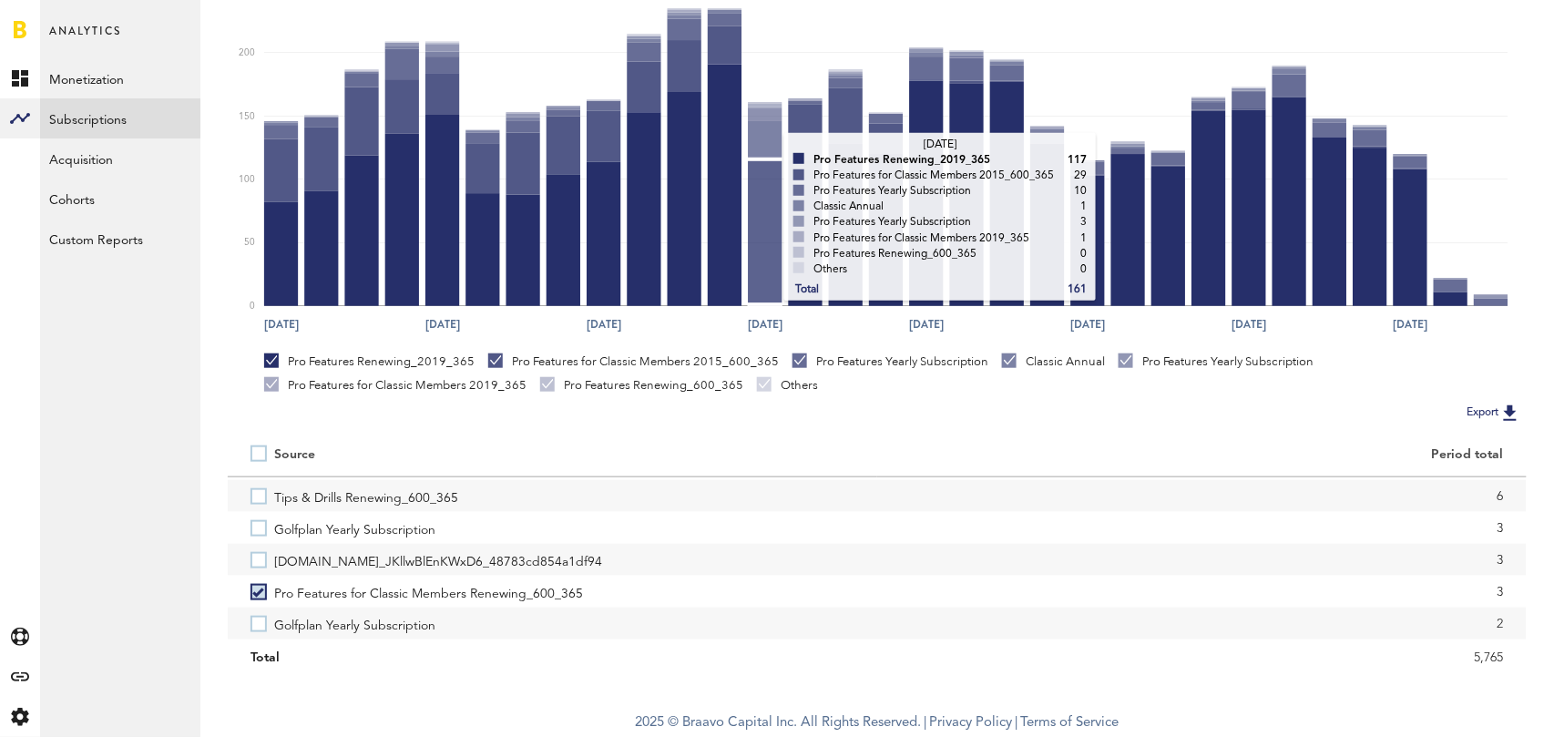
scroll to position [0, 0]
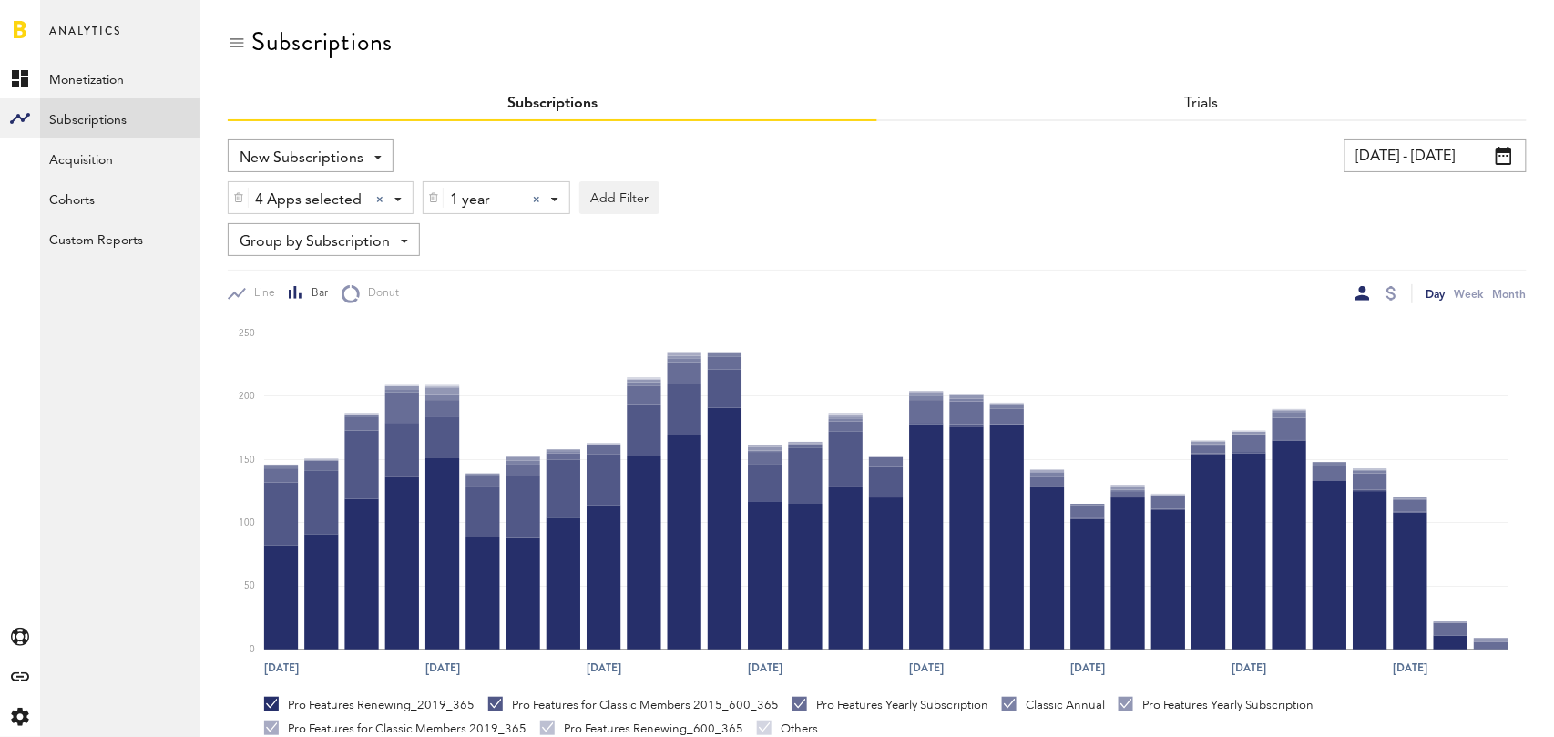
click at [535, 196] on div at bounding box center [536, 199] width 7 height 7
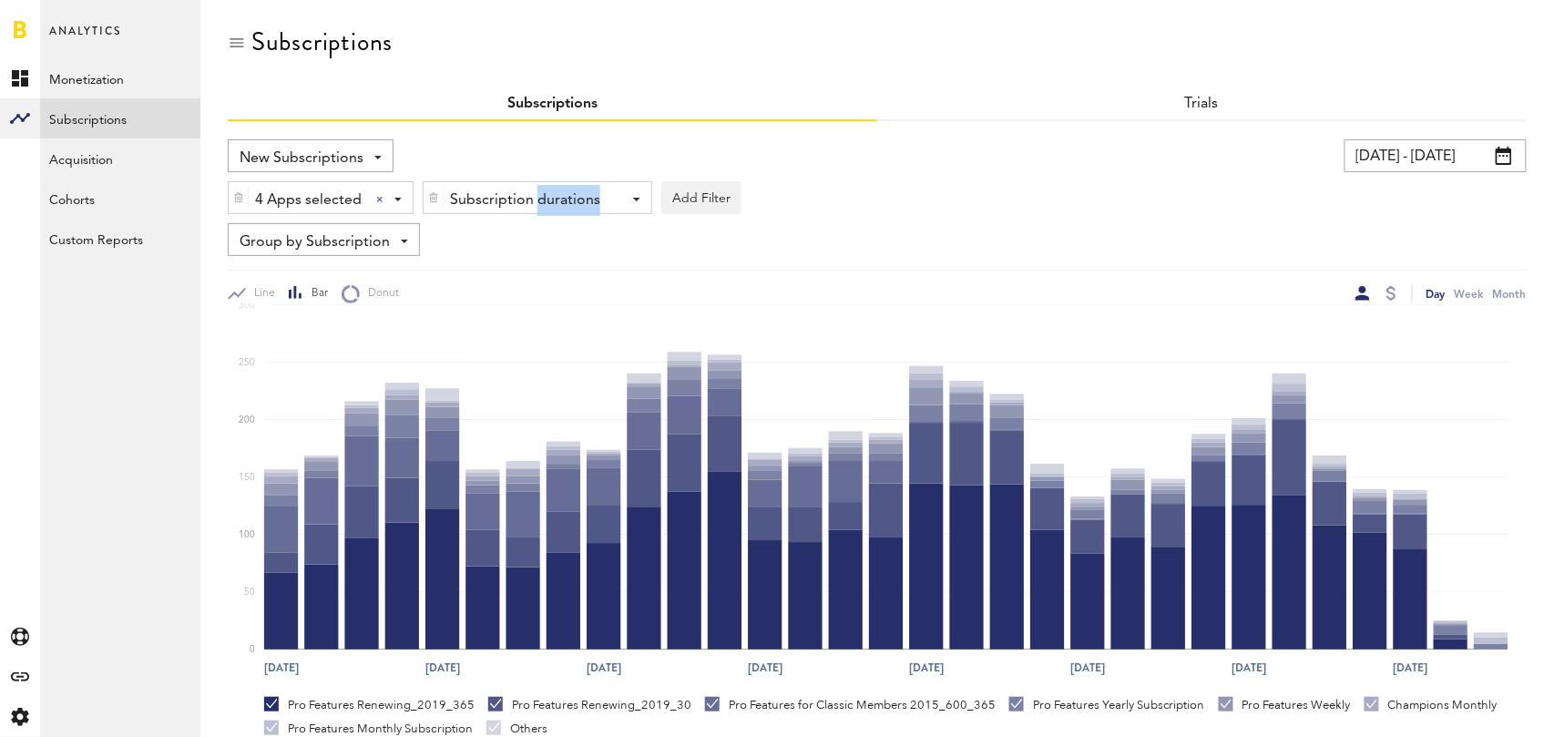
click at [535, 195] on div "Subscription durations" at bounding box center [530, 200] width 161 height 31
click at [513, 272] on span "1 month" at bounding box center [510, 275] width 139 height 31
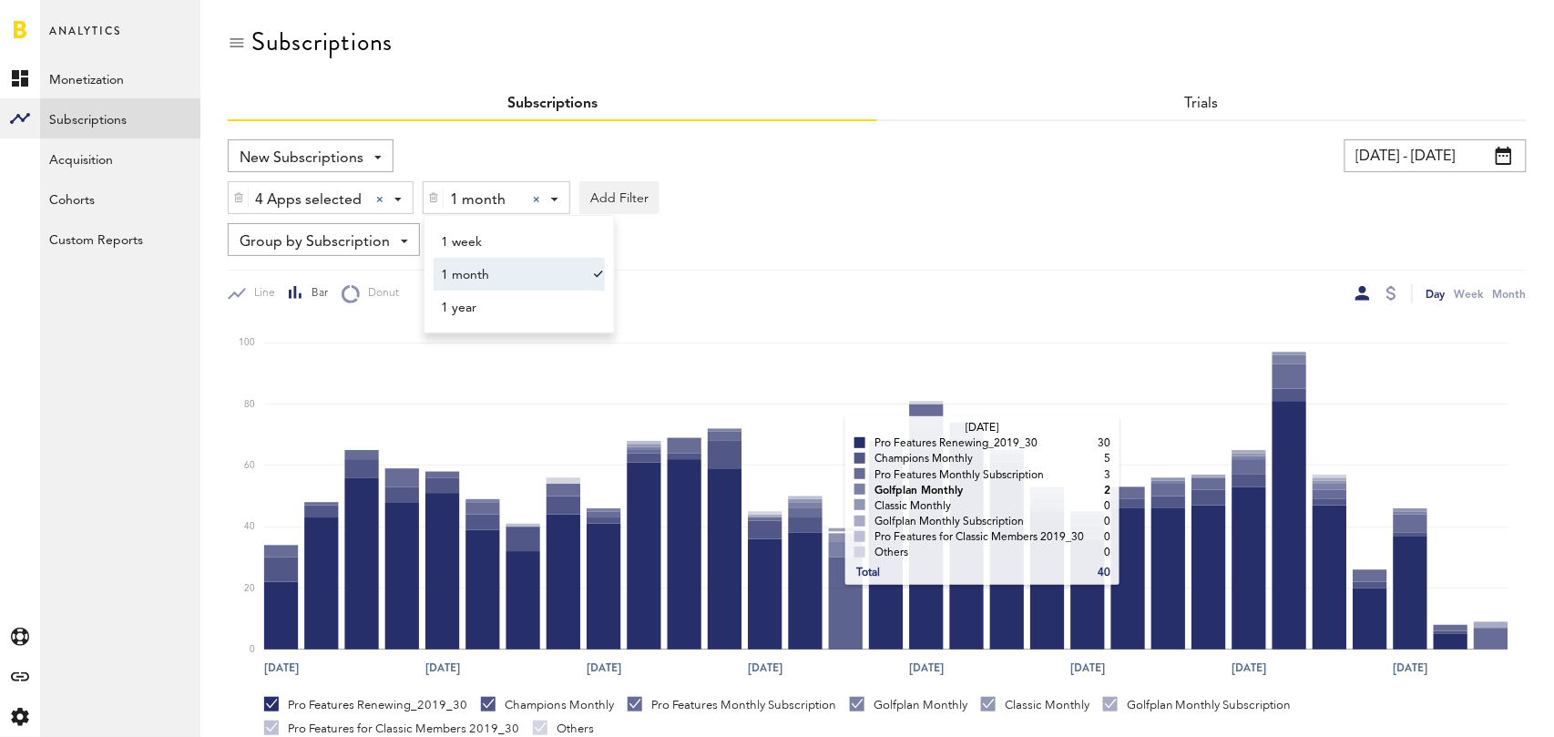
scroll to position [343, 0]
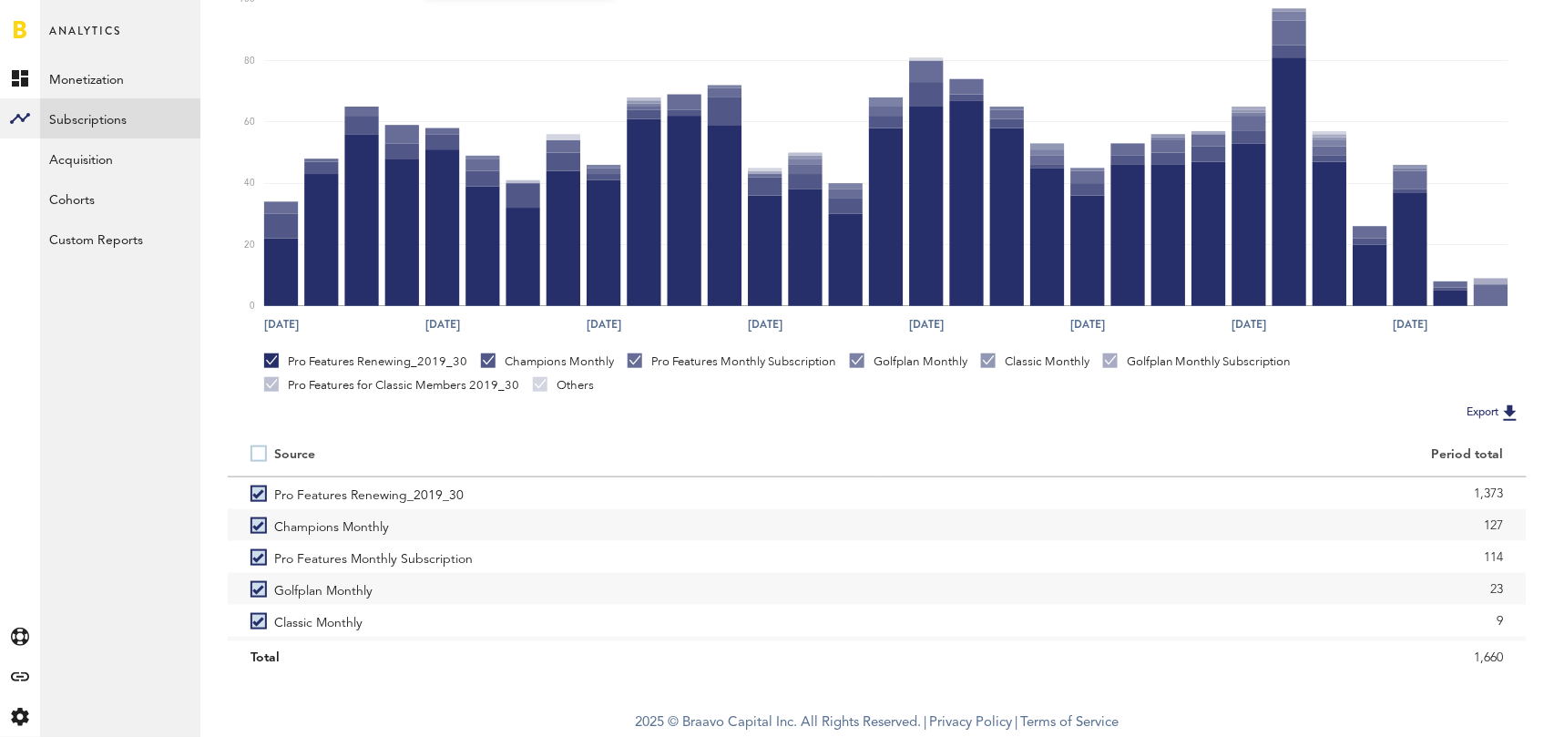
click at [260, 454] on label at bounding box center [262, 454] width 24 height 0
checkbox input "false"
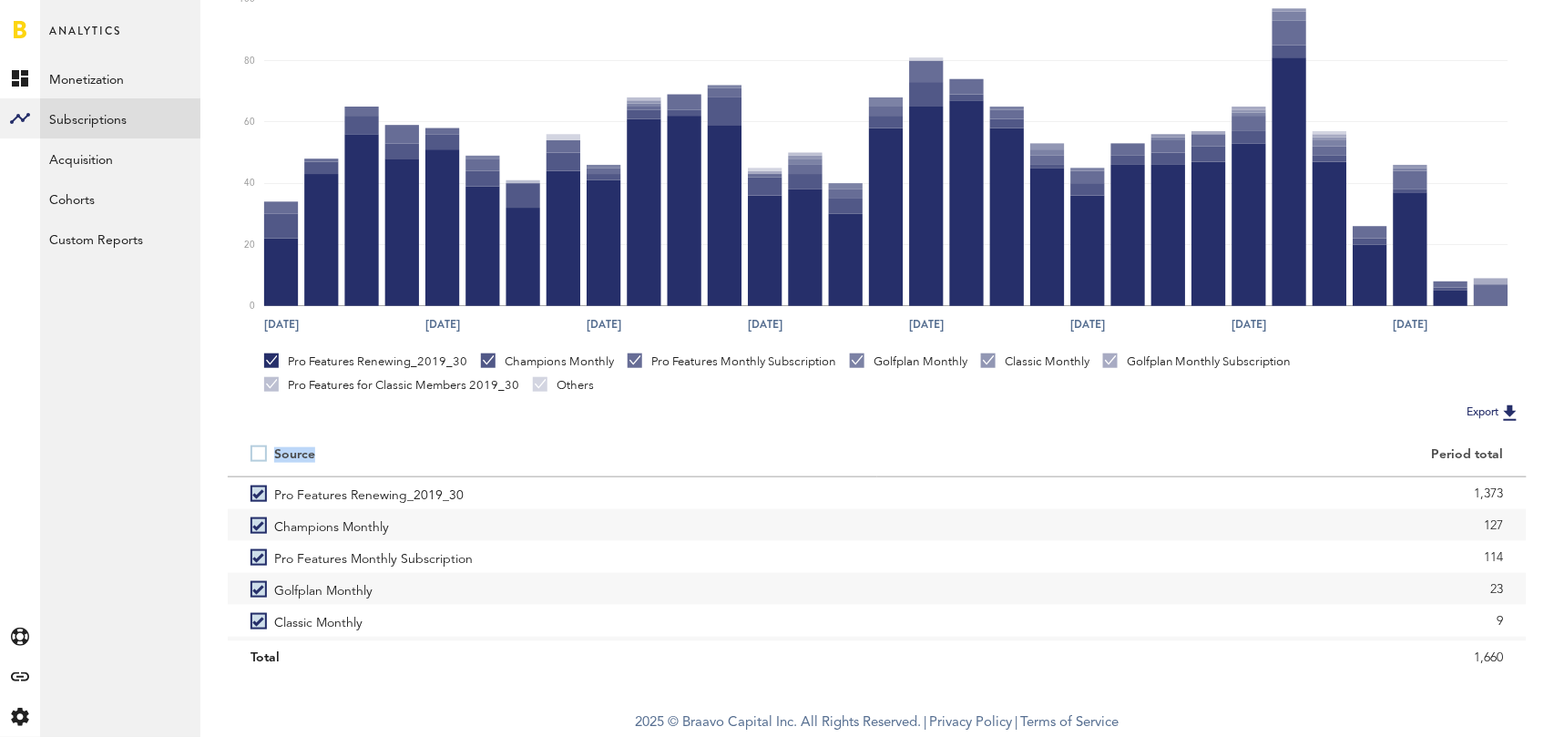
scroll to position [252, 0]
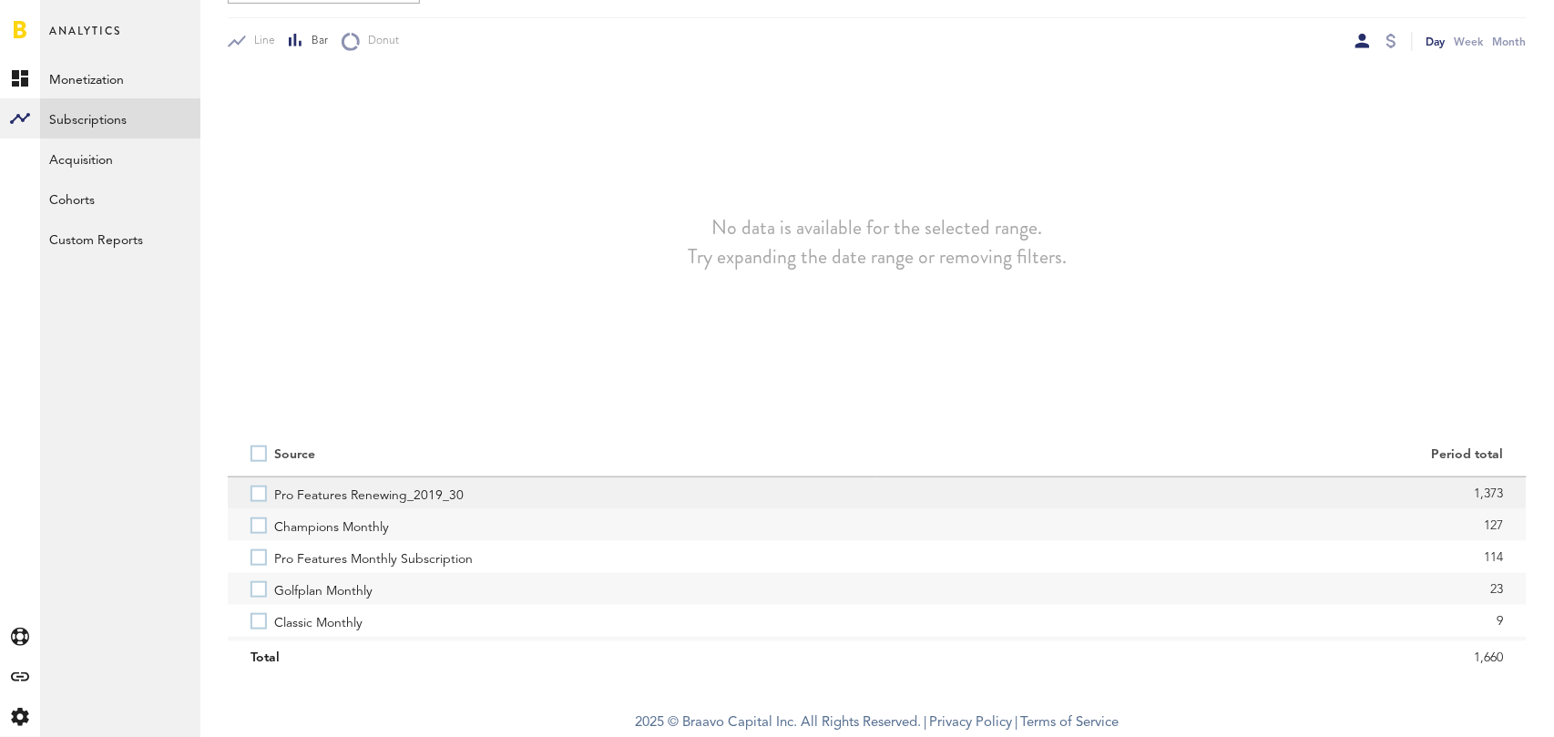
click at [260, 494] on label "Pro Features Renewing_2019_30" at bounding box center [552, 493] width 604 height 32
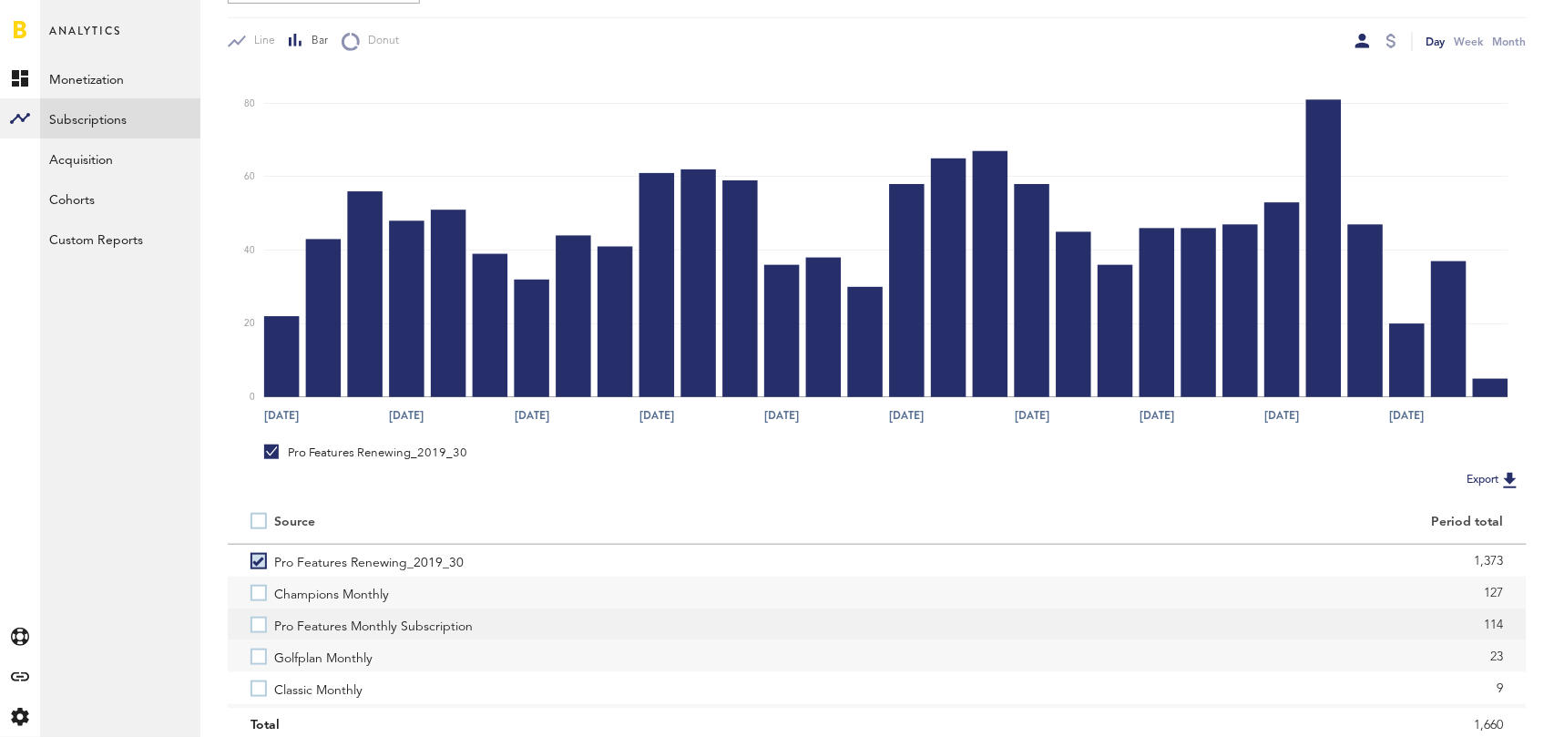
click at [255, 624] on label "Pro Features Monthly Subscription" at bounding box center [552, 624] width 604 height 32
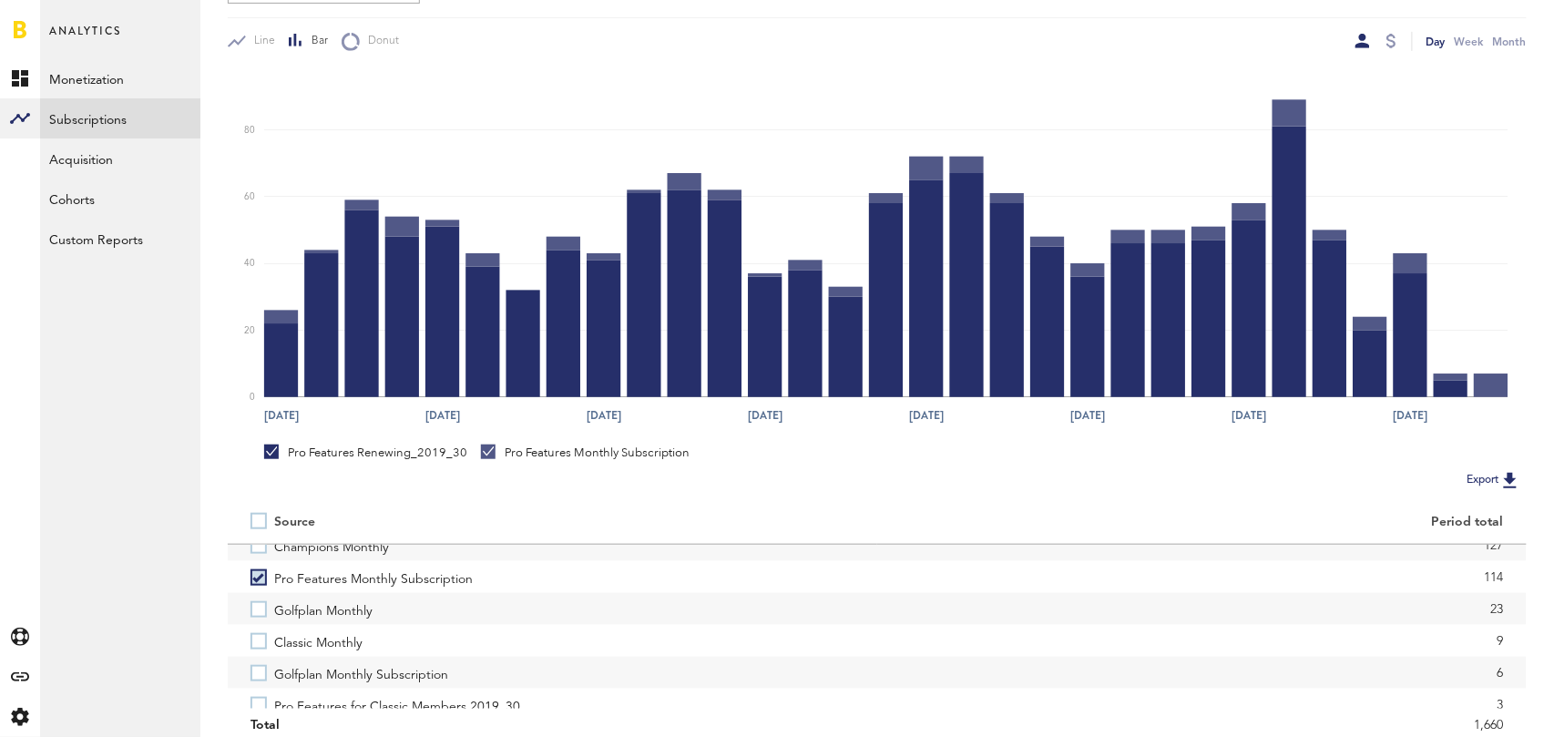
scroll to position [52, 0]
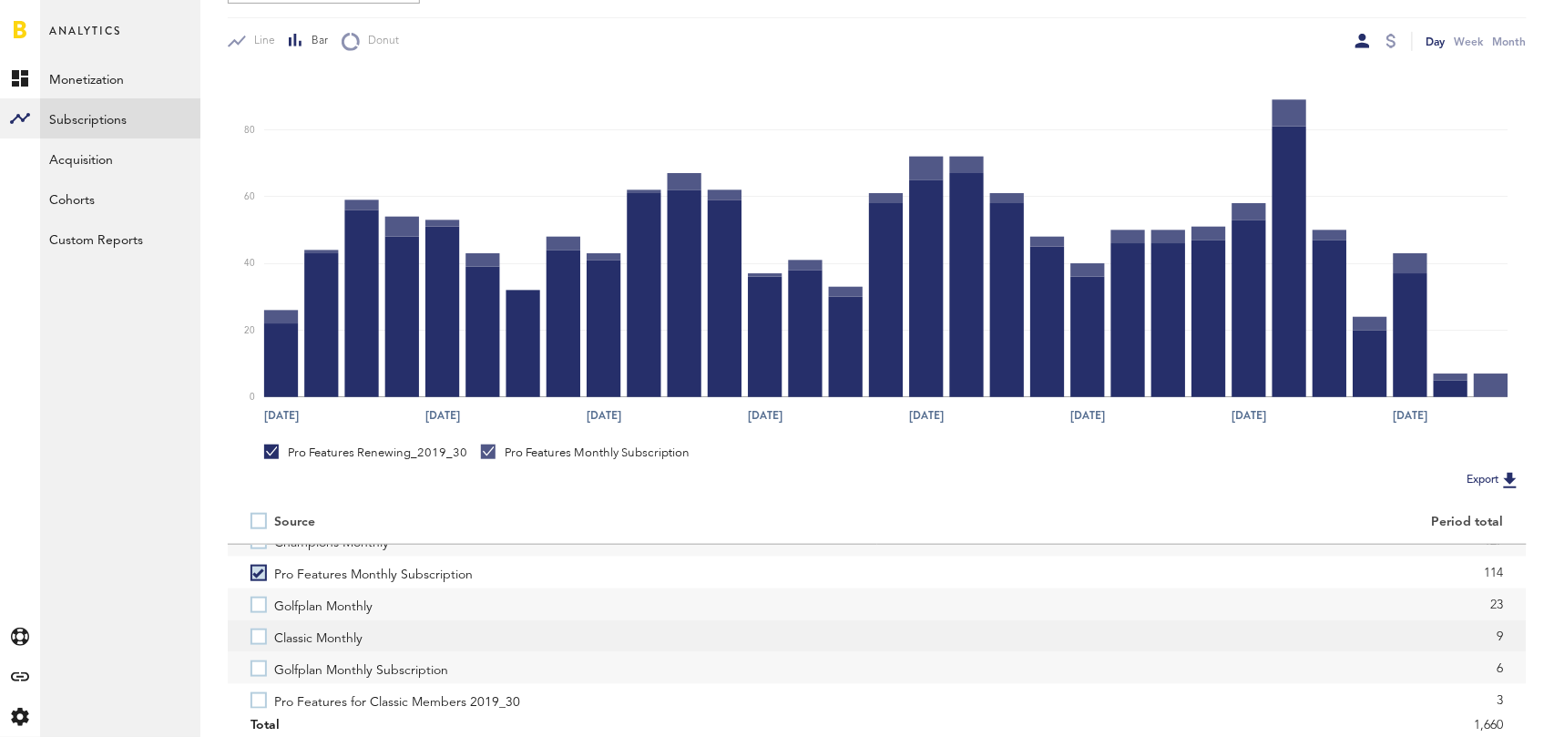
click at [261, 638] on label "Classic Monthly" at bounding box center [552, 636] width 604 height 32
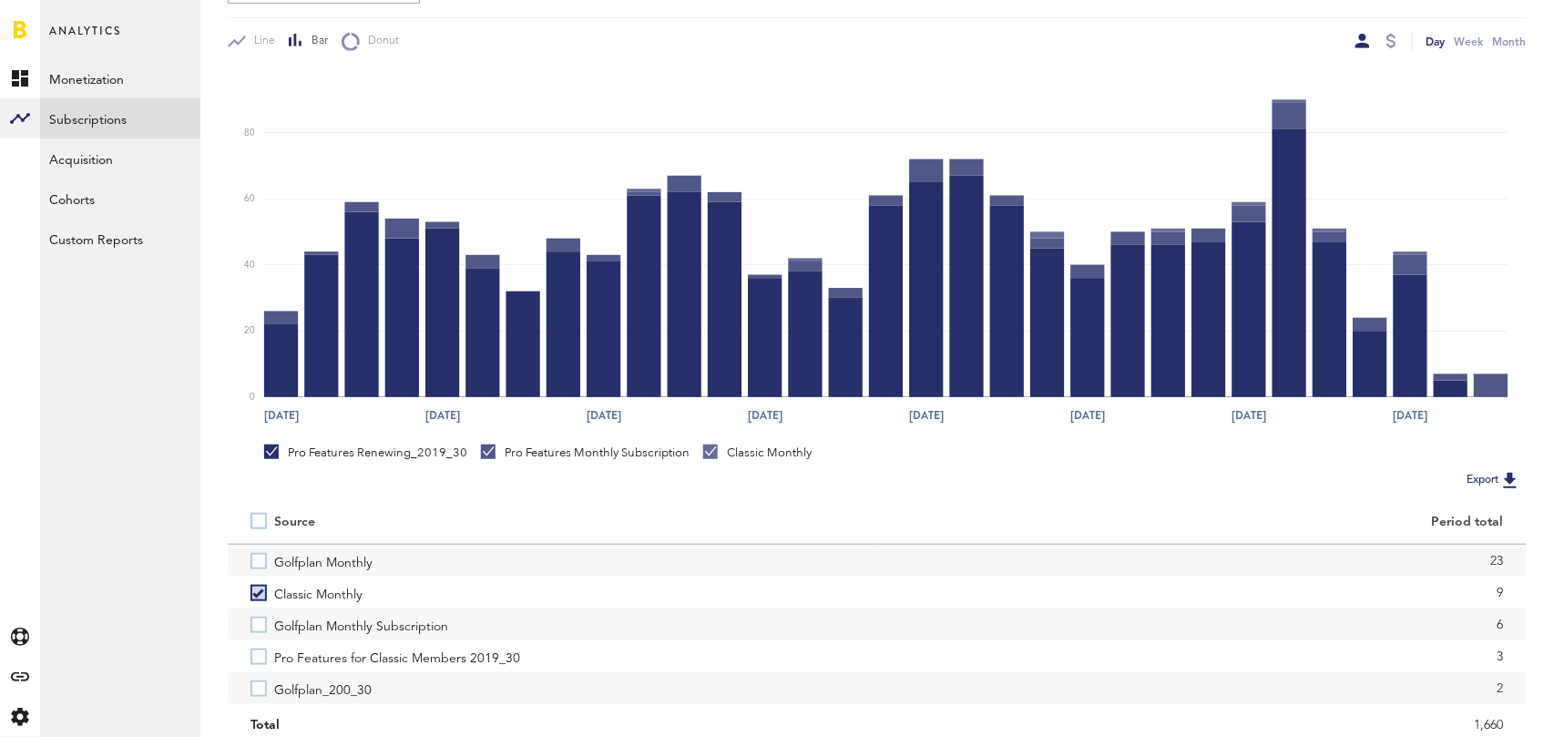
scroll to position [111, 0]
click at [261, 638] on label "Pro Features for Classic Members 2019_30" at bounding box center [552, 641] width 604 height 32
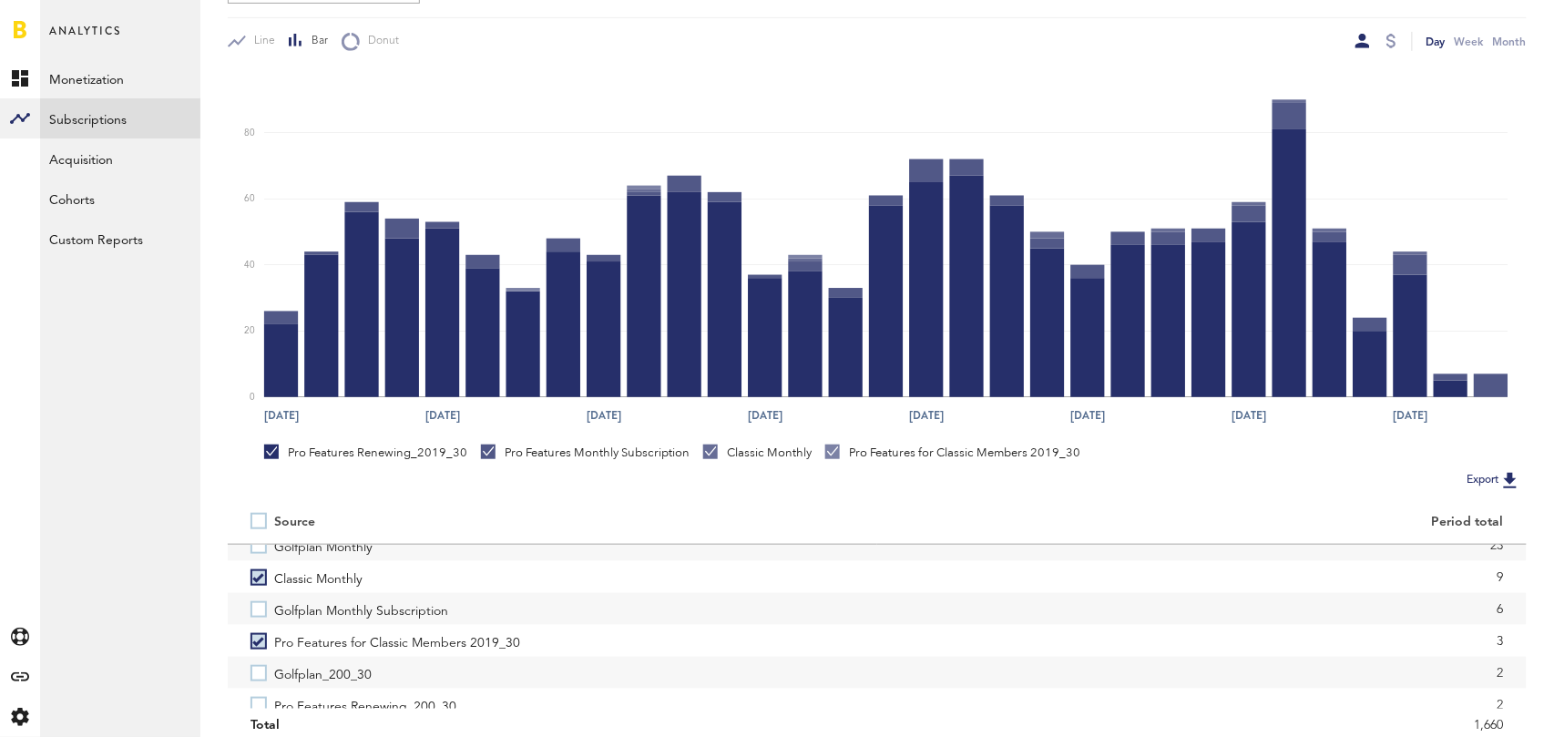
scroll to position [157, 0]
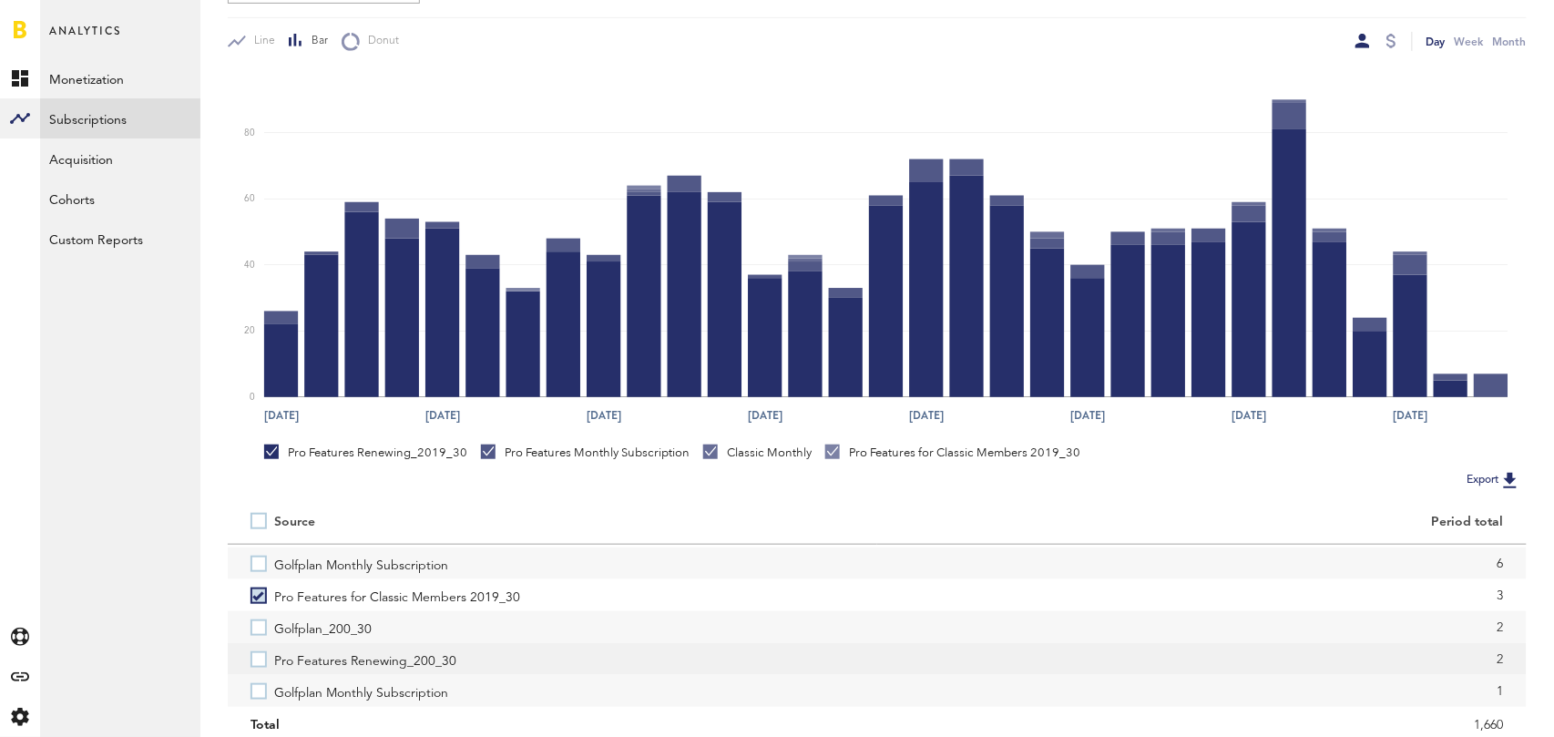
click at [261, 662] on label "Pro Features Renewing_200_30" at bounding box center [552, 659] width 604 height 32
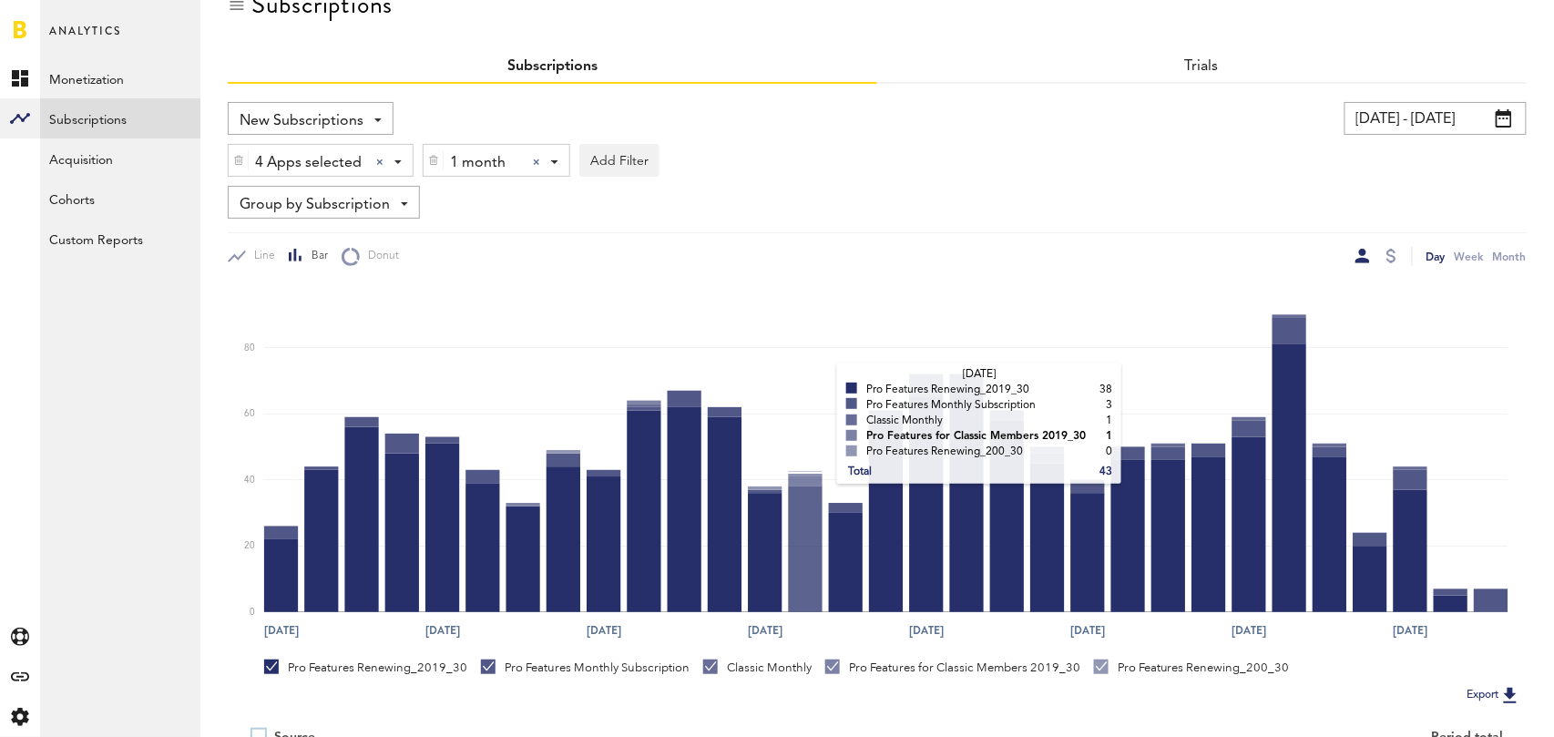
scroll to position [0, 0]
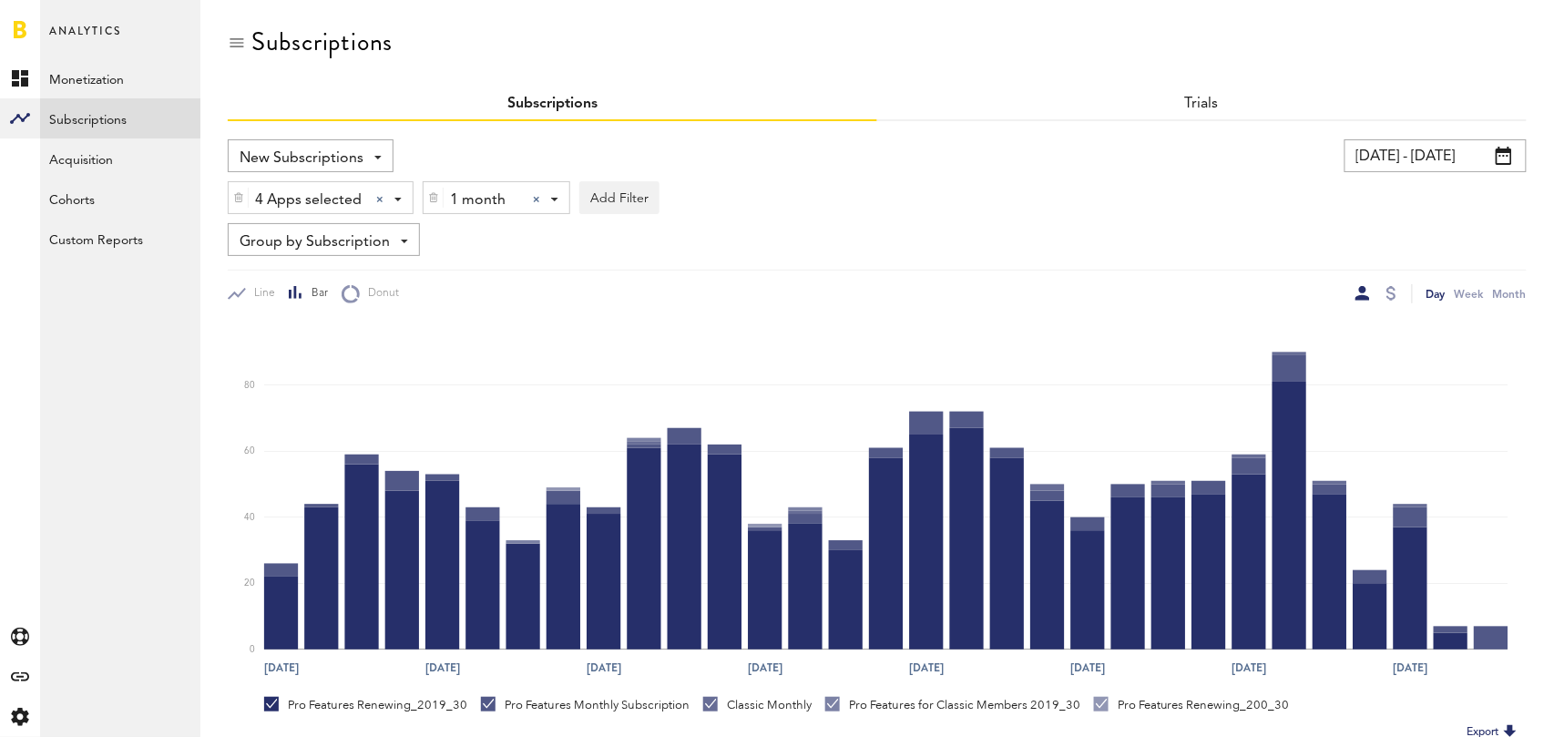
click at [539, 198] on div at bounding box center [536, 199] width 7 height 7
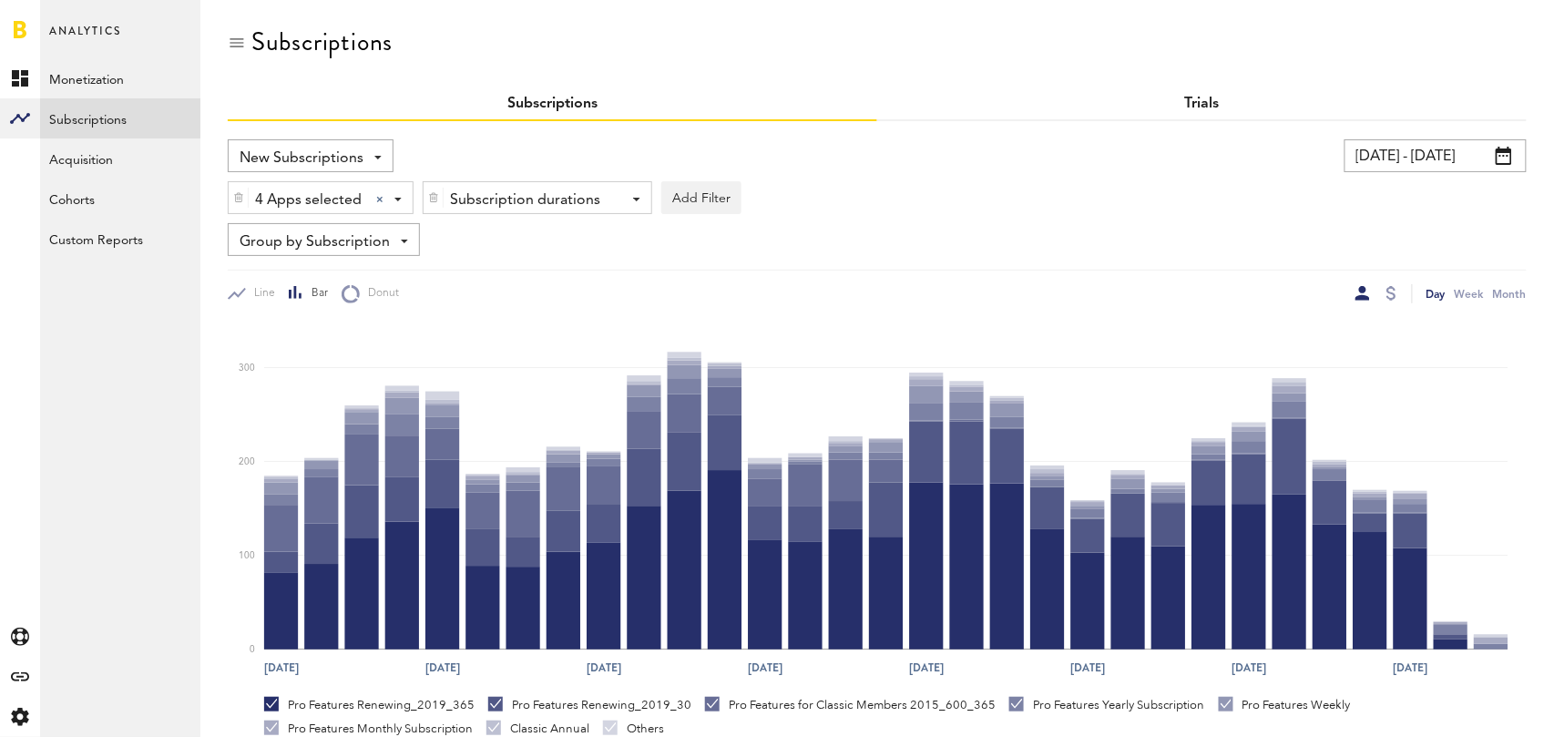
click at [1196, 100] on link "Trials" at bounding box center [1202, 104] width 35 height 15
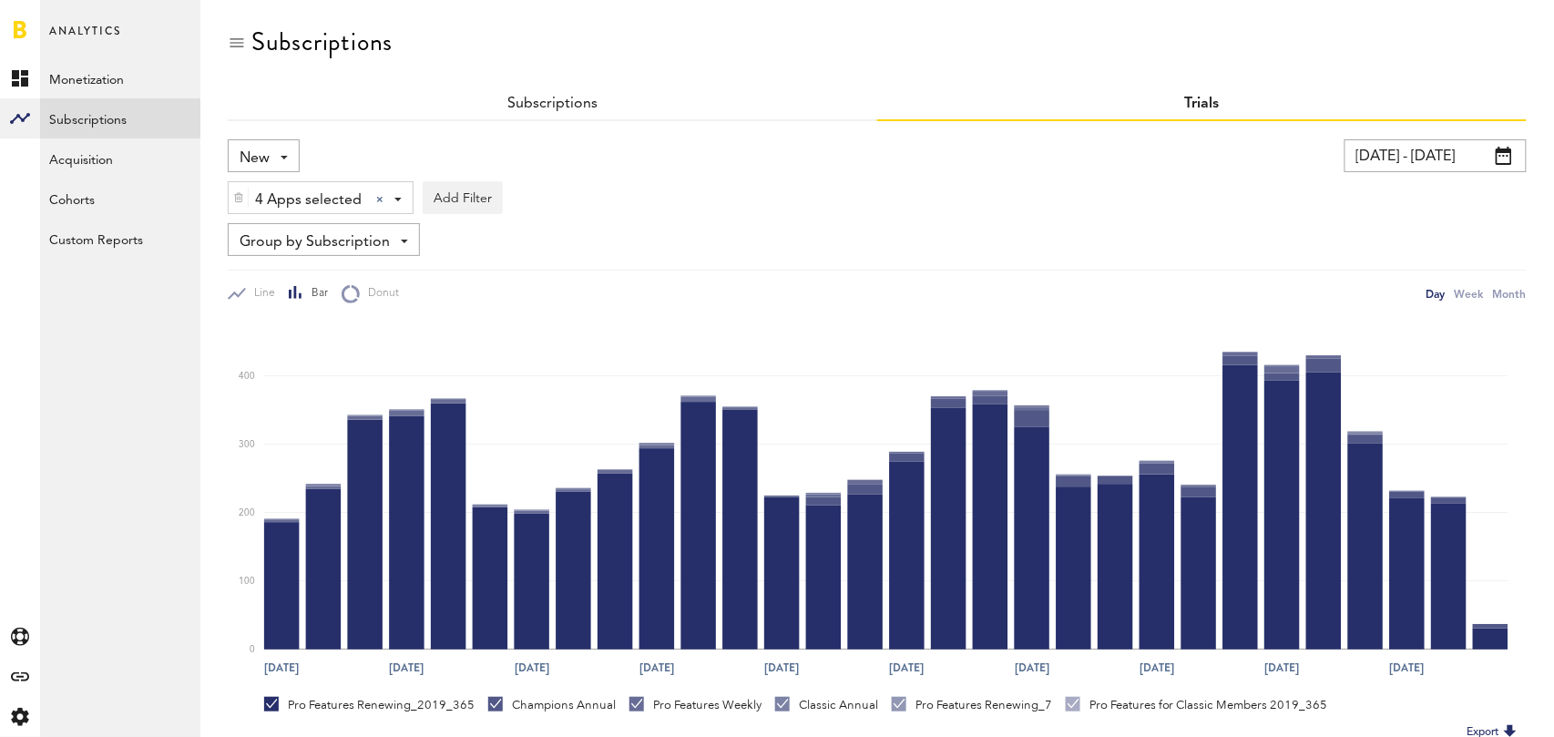
scroll to position [48, 0]
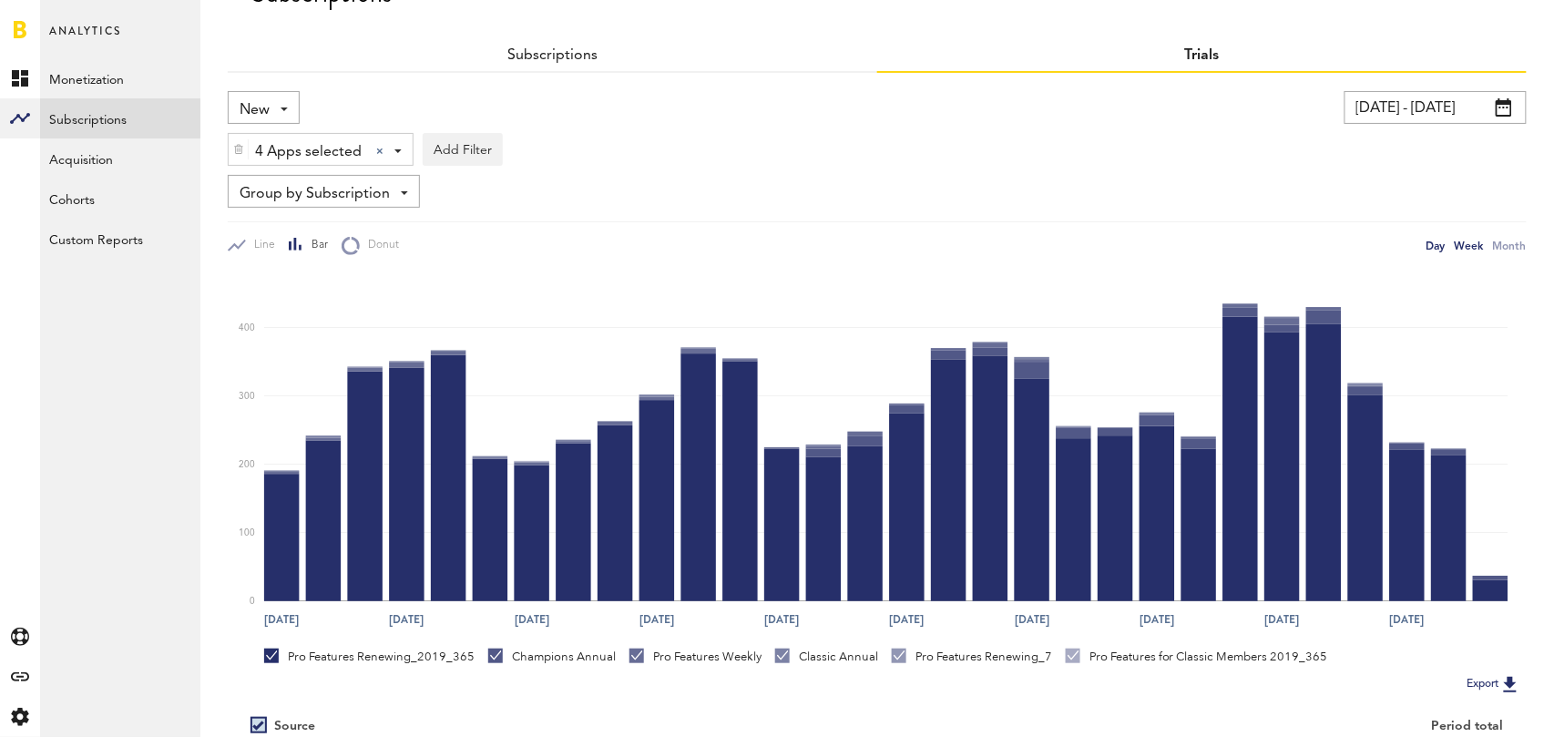
click at [1473, 245] on div "Week" at bounding box center [1468, 245] width 29 height 19
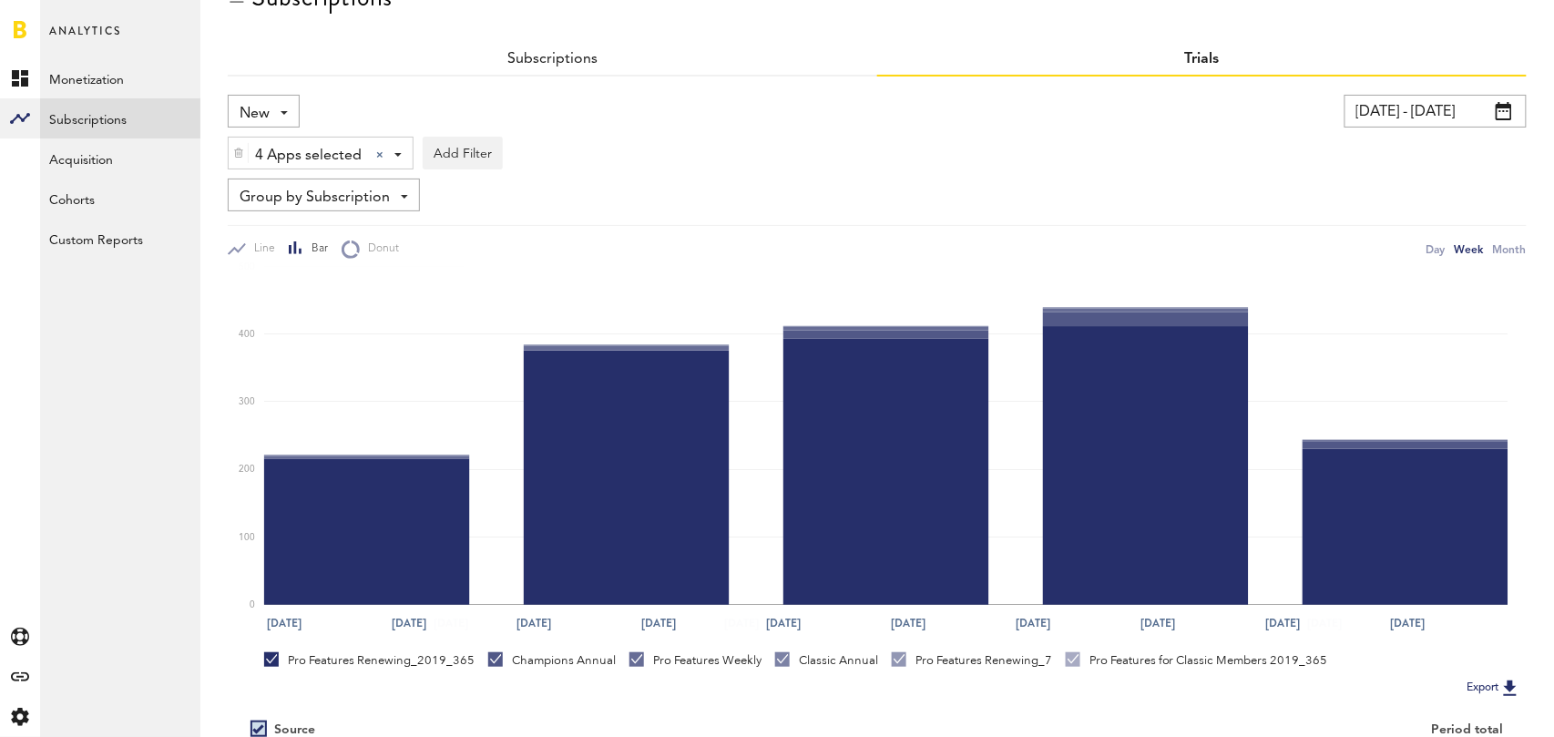
scroll to position [48, 0]
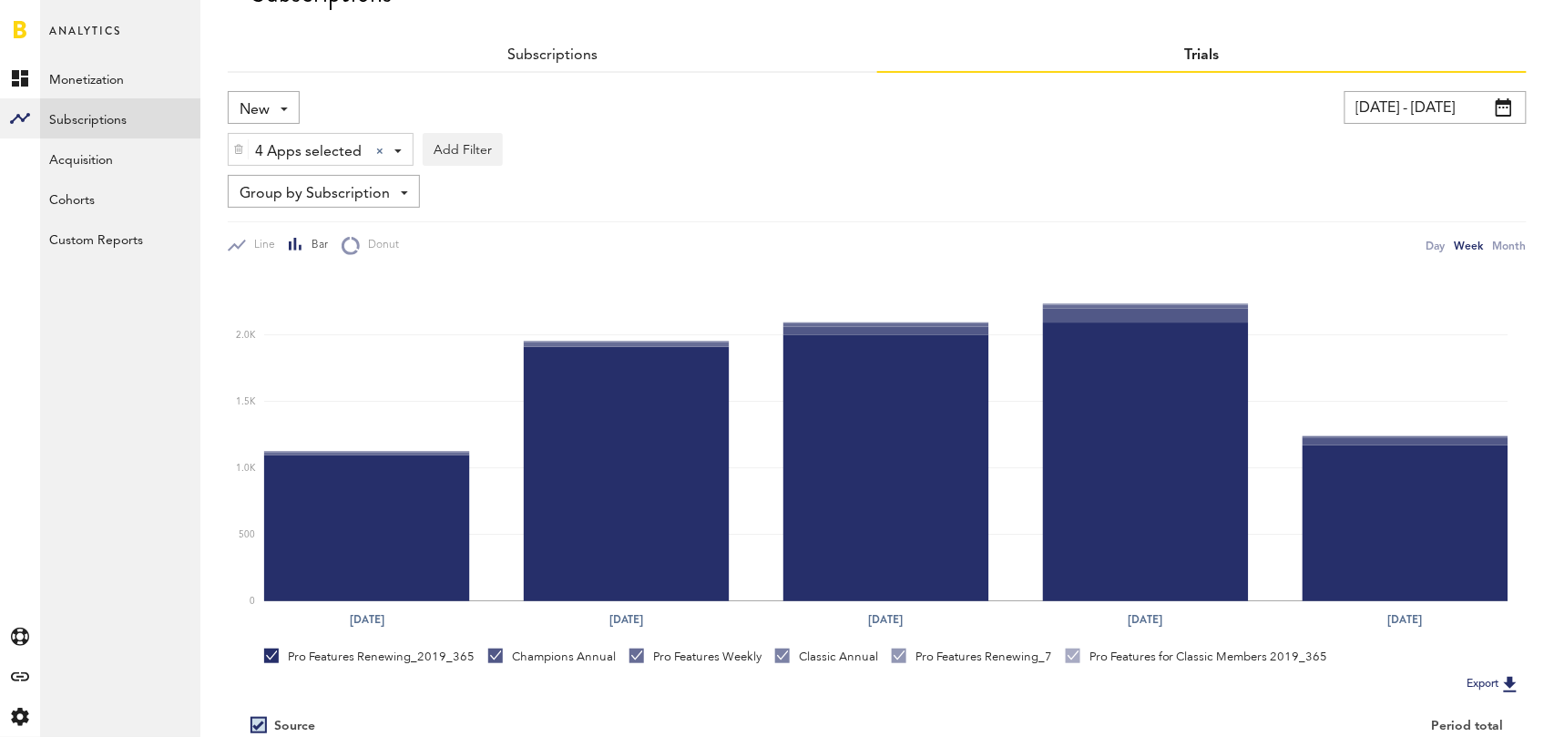
click at [260, 102] on span "New" at bounding box center [255, 110] width 30 height 31
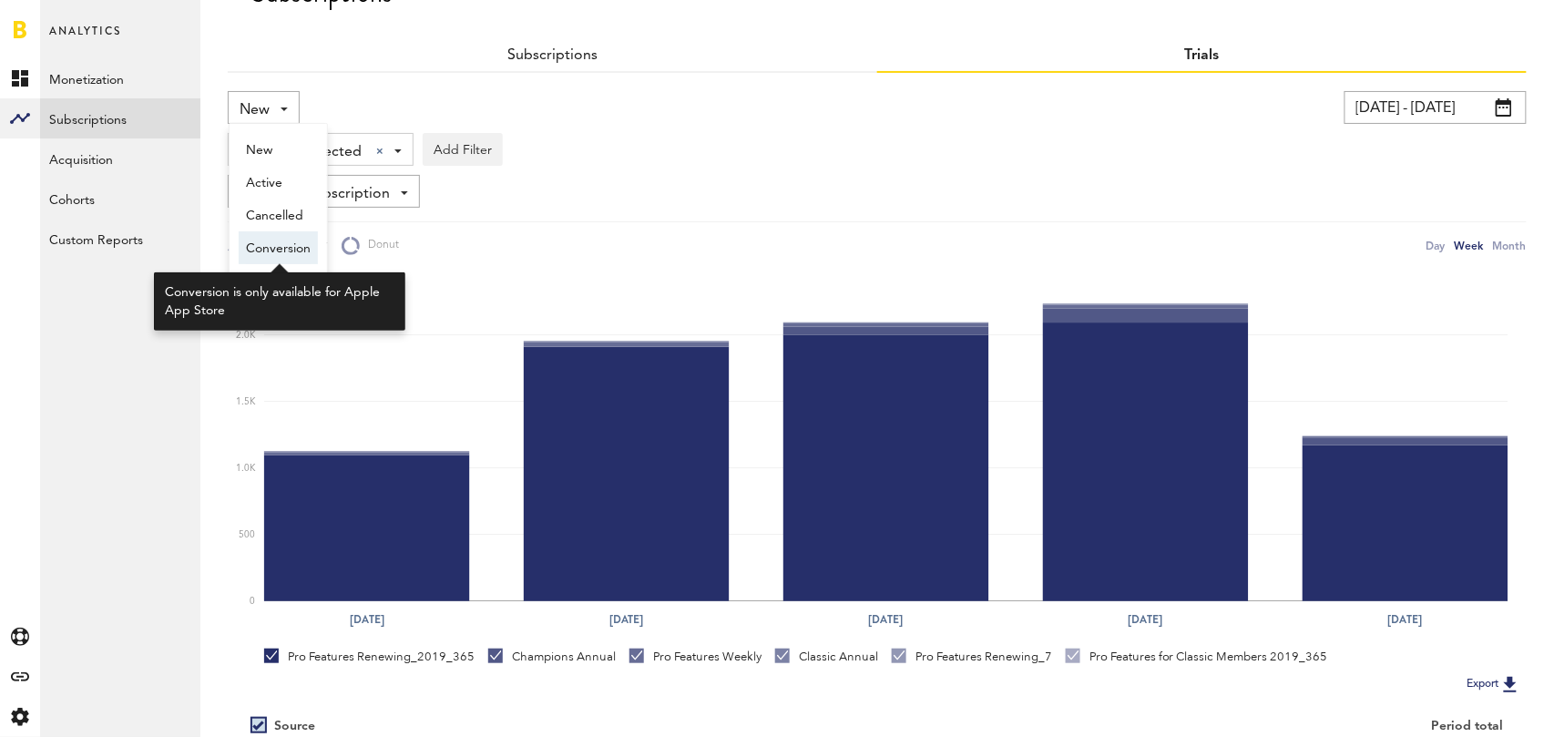
click at [265, 244] on span "Conversion" at bounding box center [278, 248] width 65 height 31
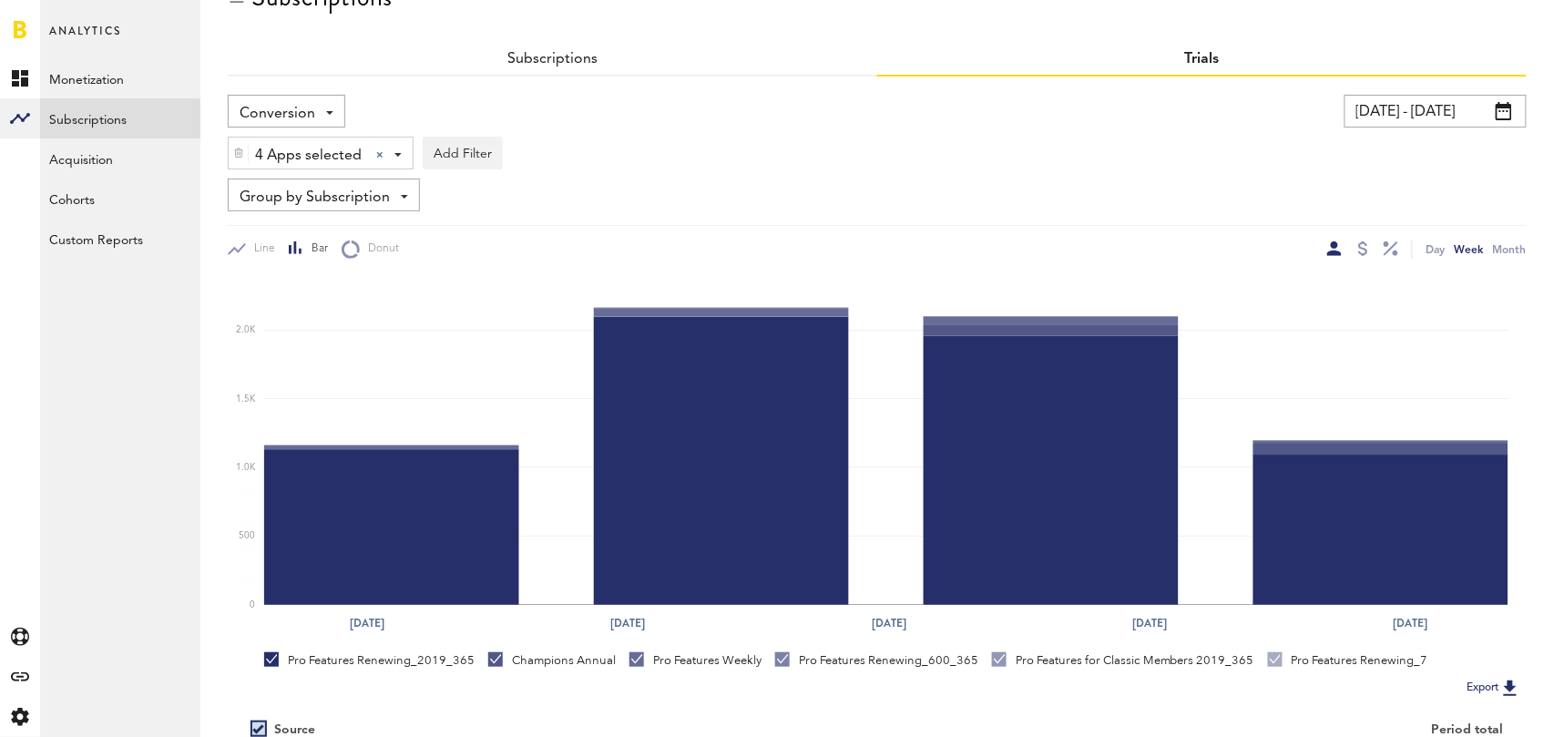
scroll to position [48, 0]
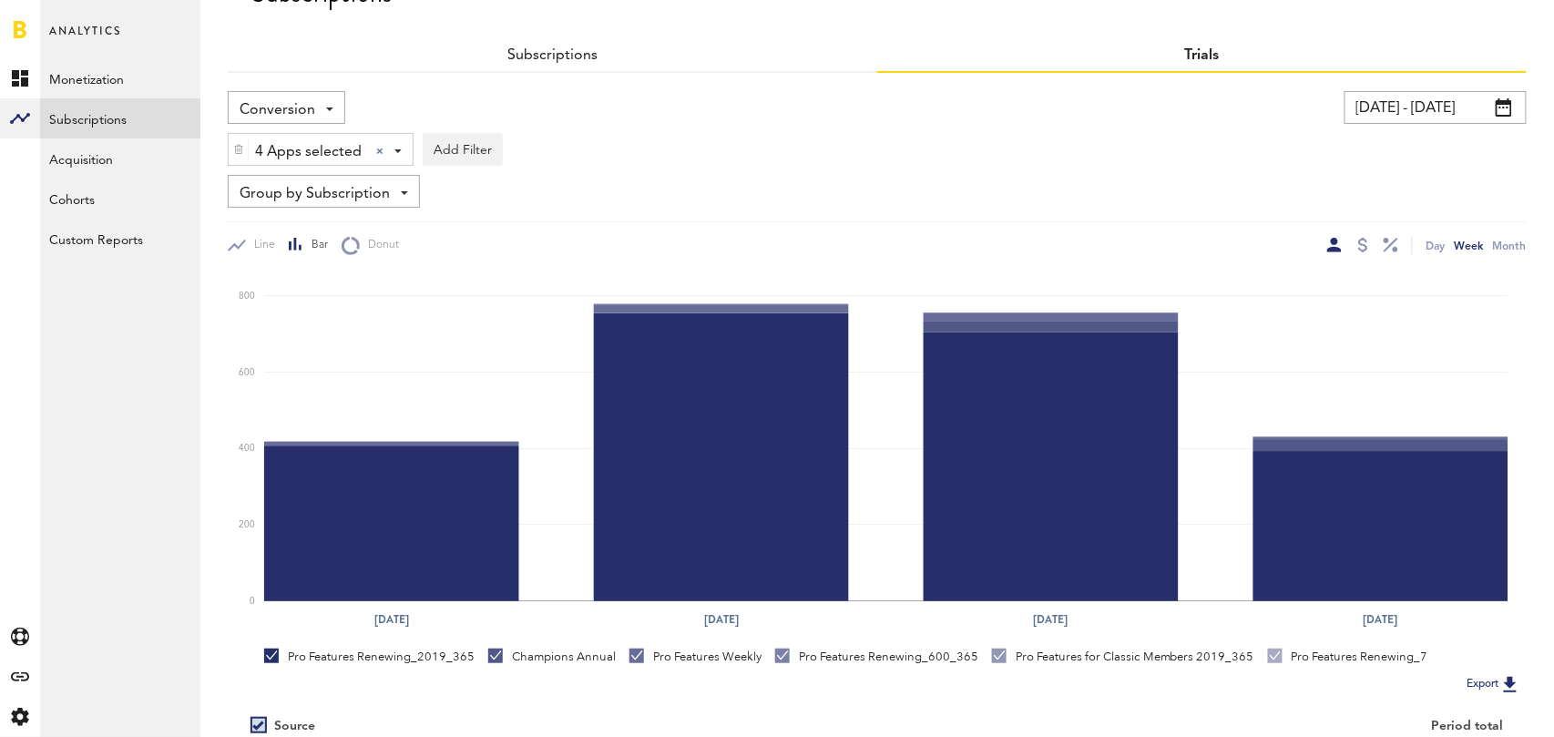
click at [552, 62] on div "Subscriptions" at bounding box center [552, 56] width 649 height 33
click at [538, 54] on link "Subscriptions" at bounding box center [552, 55] width 90 height 15
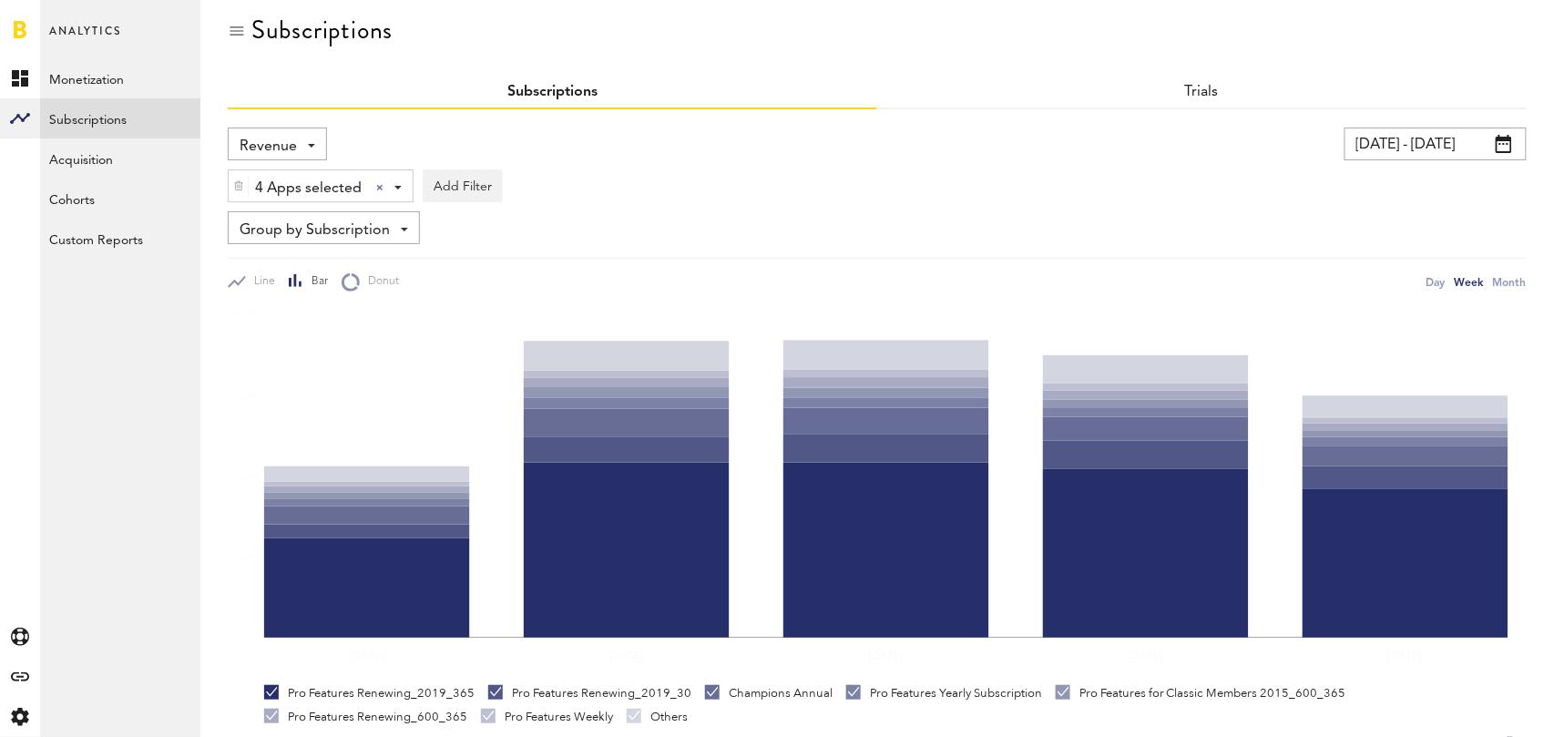
scroll to position [48, 0]
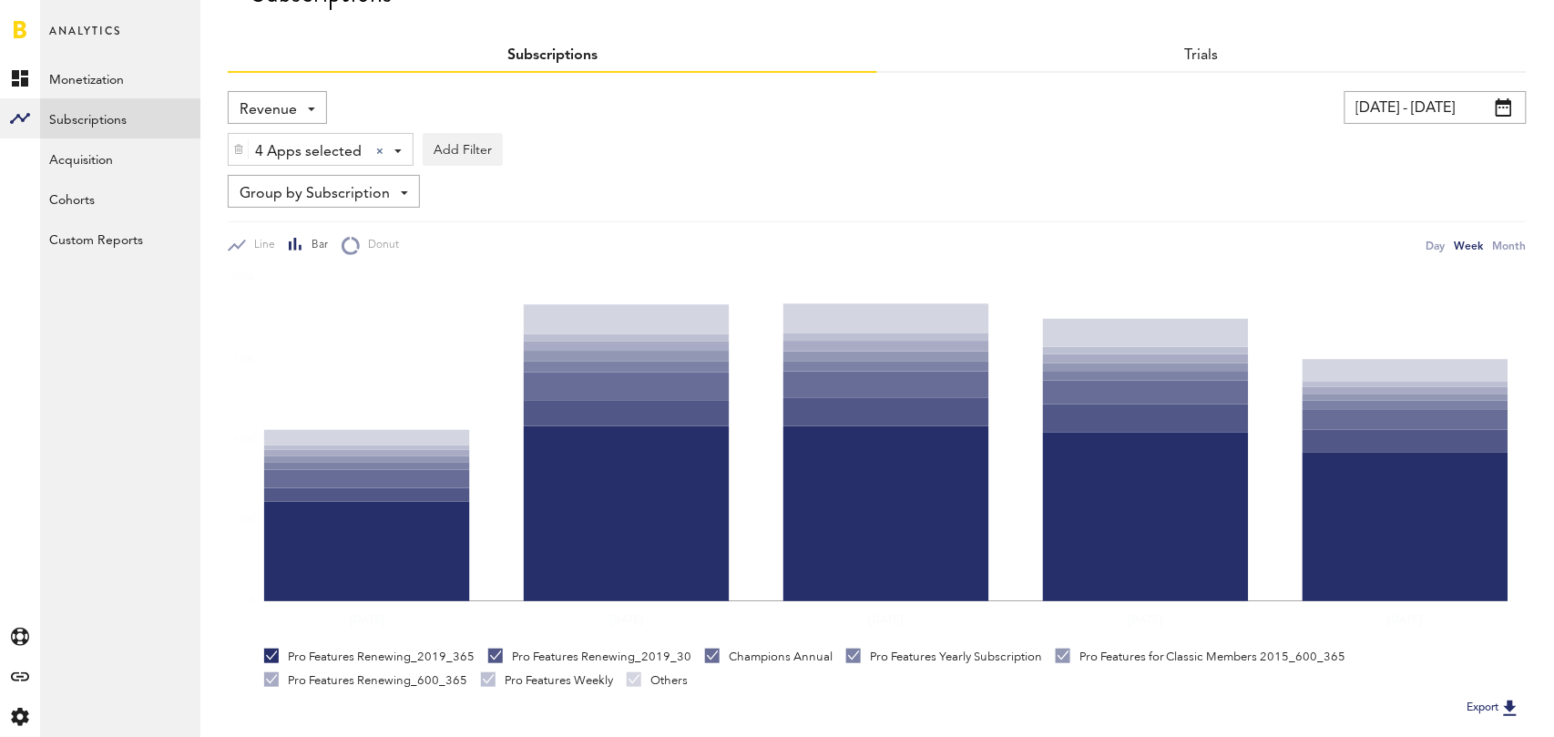
click at [289, 140] on span "4 Apps selected" at bounding box center [308, 152] width 107 height 31
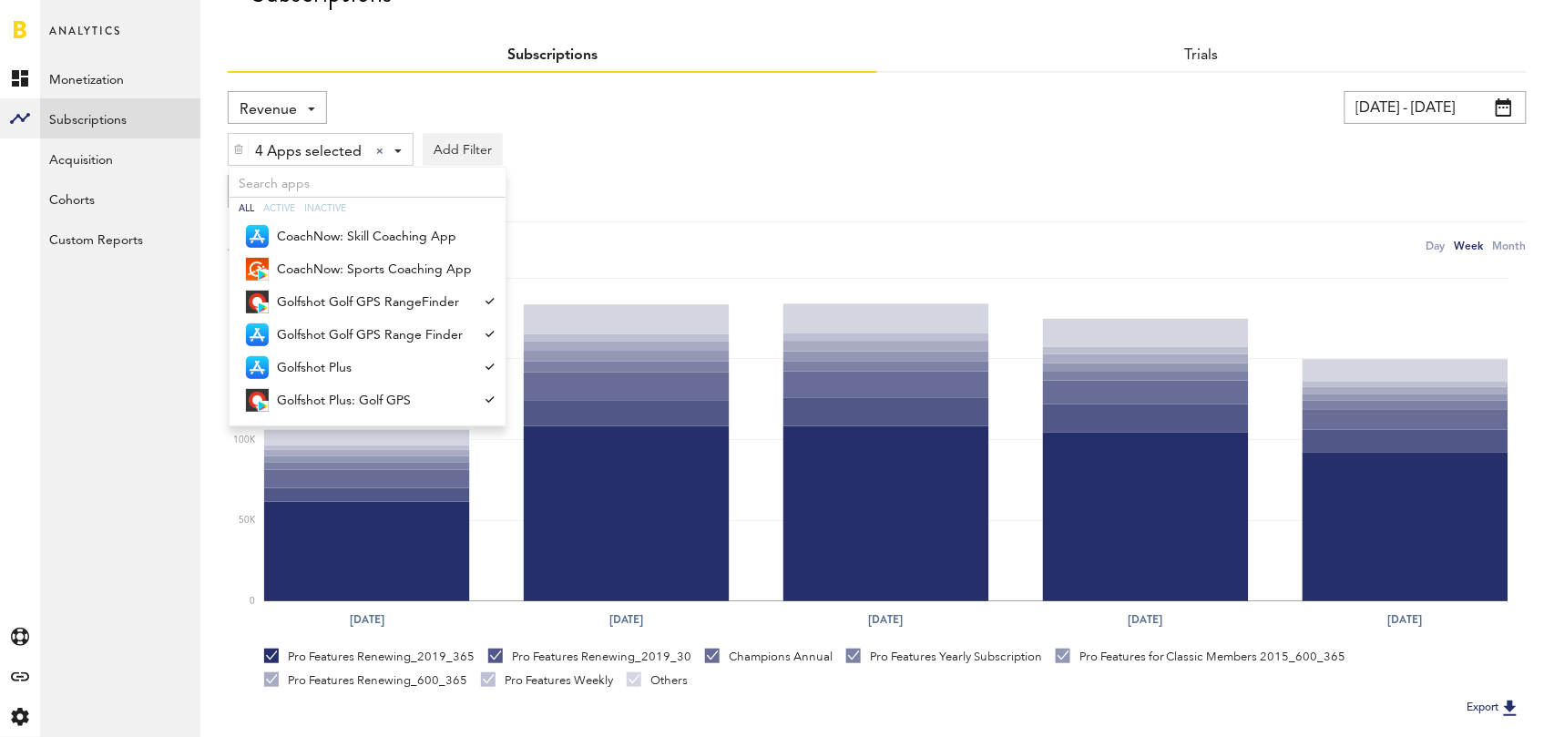
click at [301, 105] on div "Revenue Revenue MRR Actives Trial Status Billing Retries New Subscriptions Rene…" at bounding box center [277, 107] width 99 height 33
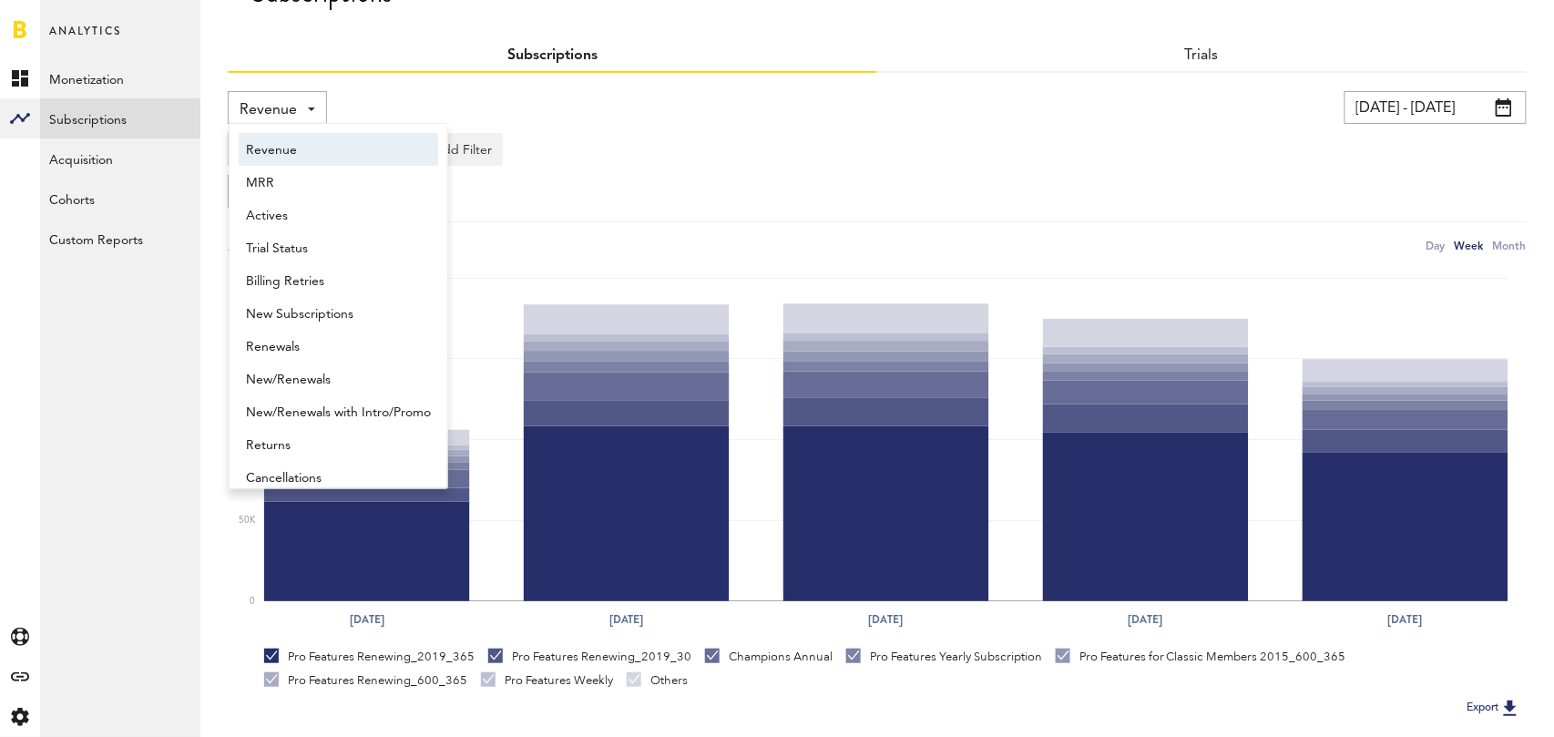
scroll to position [9, 0]
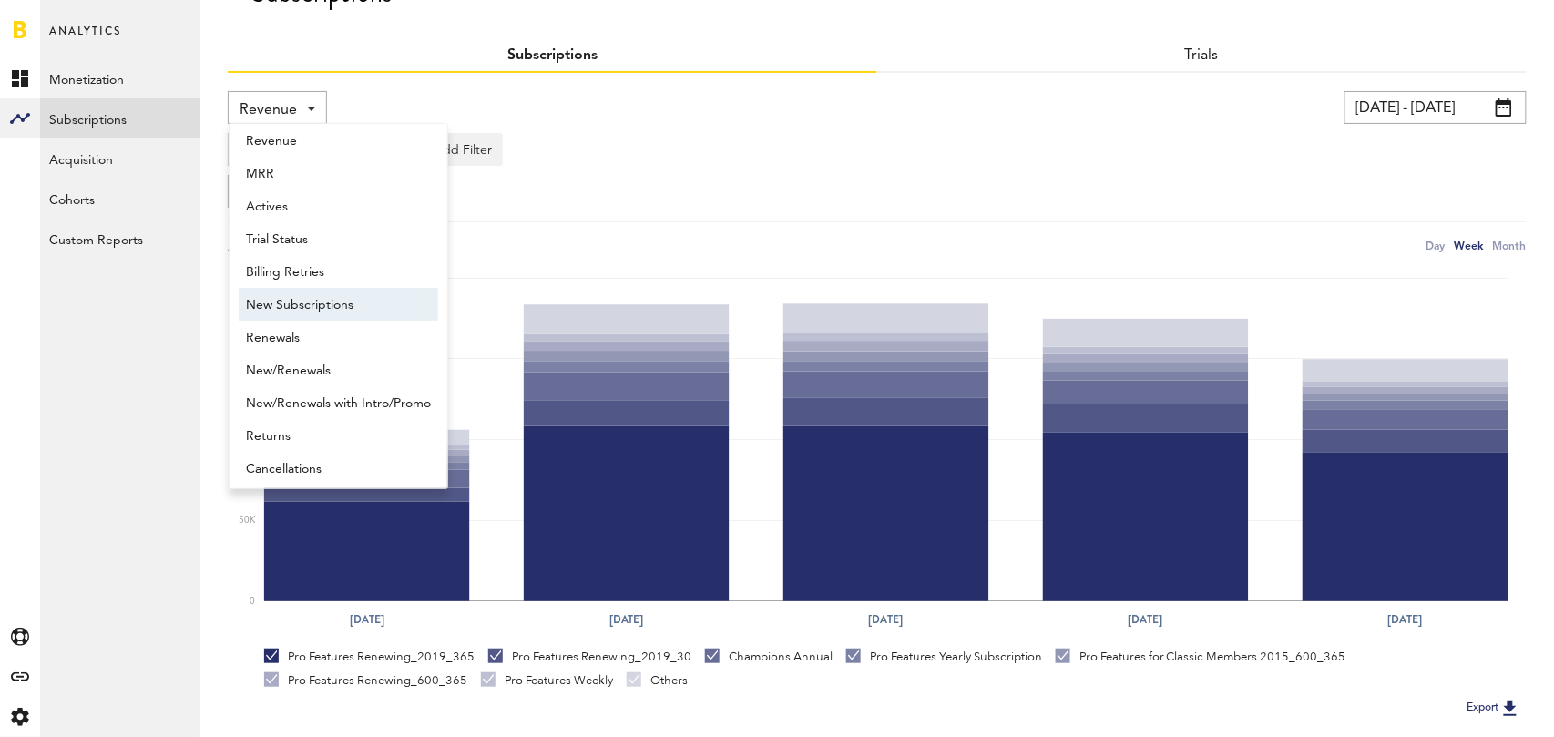
click at [313, 302] on span "New Subscriptions" at bounding box center [338, 305] width 185 height 31
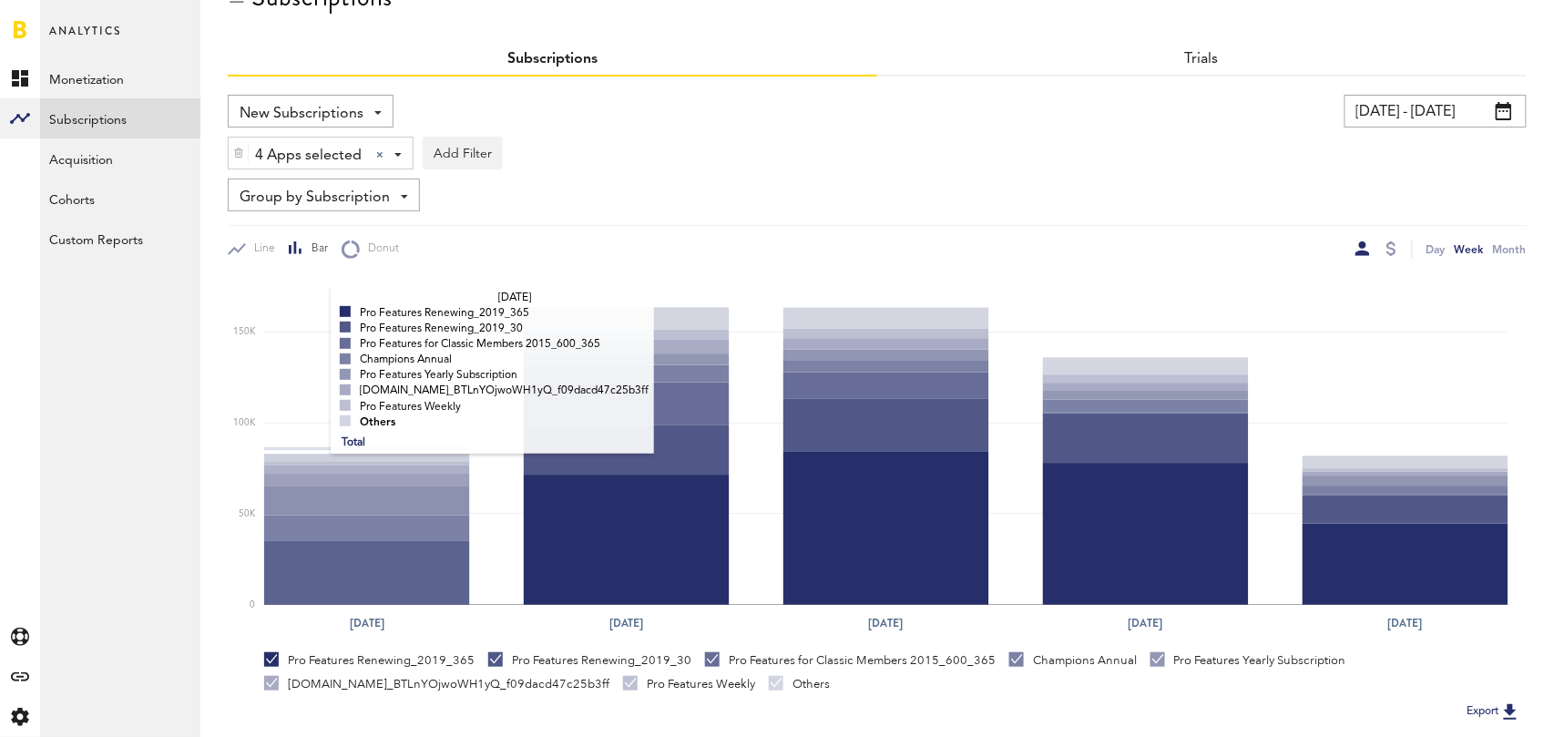
scroll to position [48, 0]
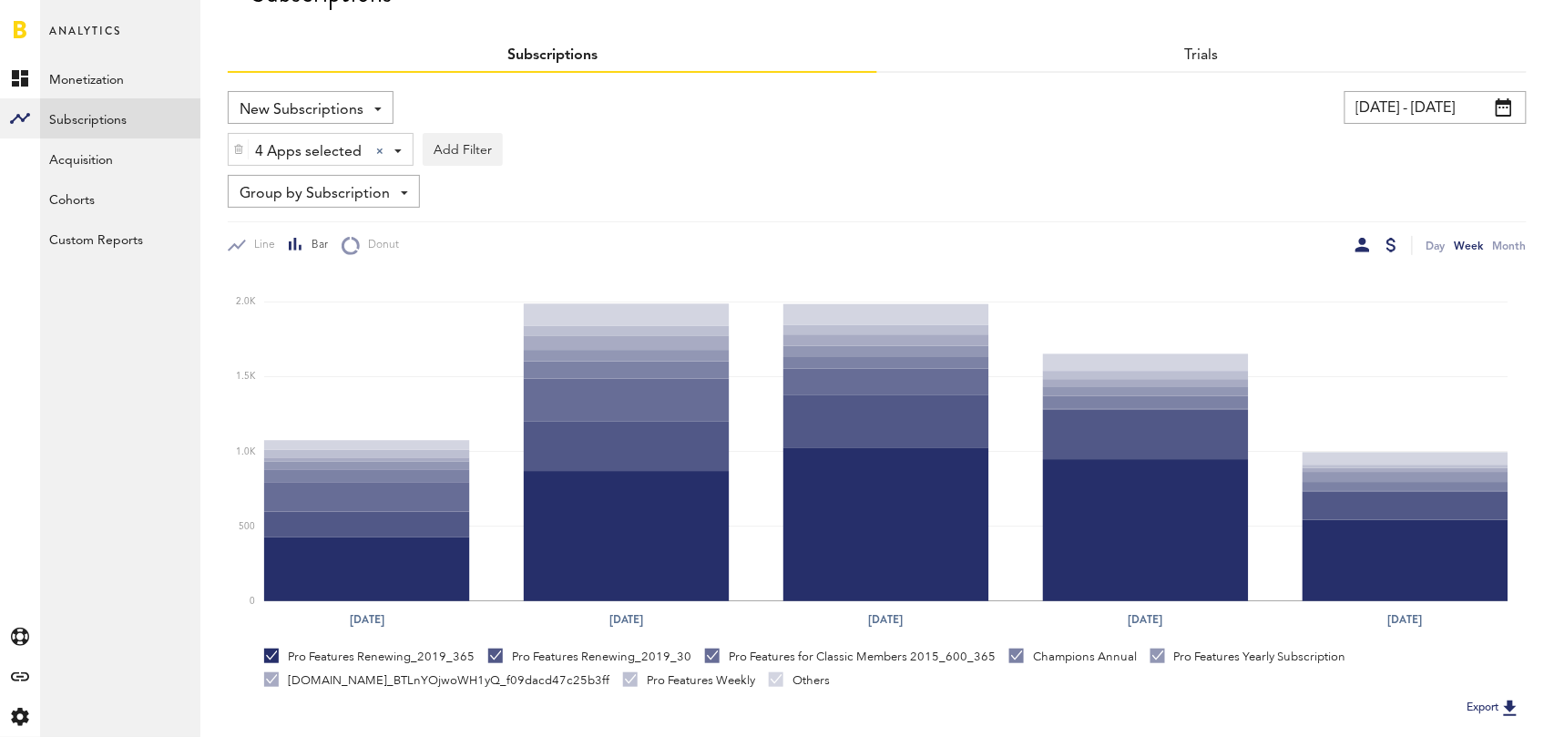
click at [1391, 240] on div at bounding box center [1391, 245] width 10 height 15
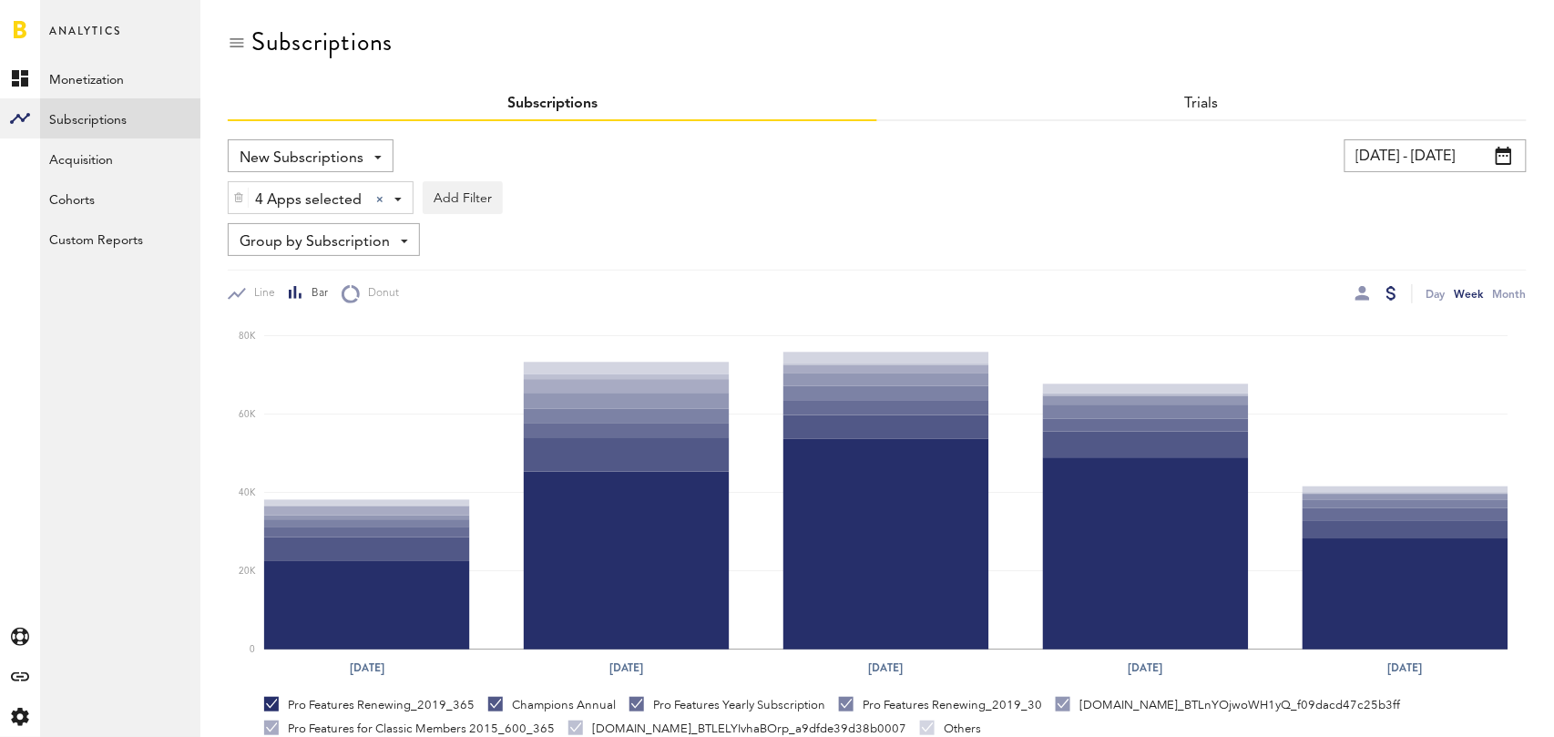
click at [373, 159] on div "New Subscriptions Revenue MRR Actives Trial Status Billing Retries New Subscrip…" at bounding box center [311, 155] width 166 height 33
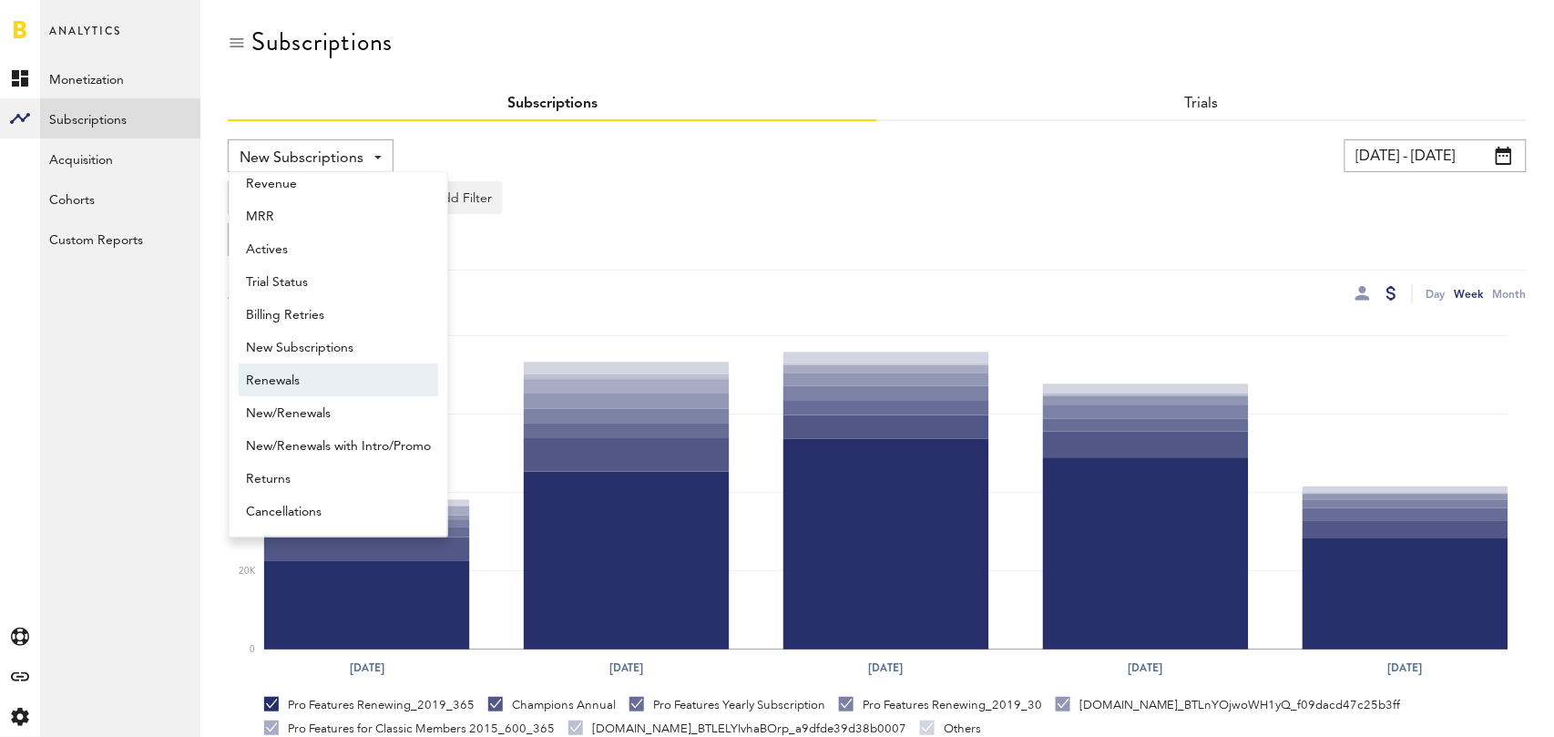
click at [310, 376] on span "Renewals" at bounding box center [338, 380] width 185 height 31
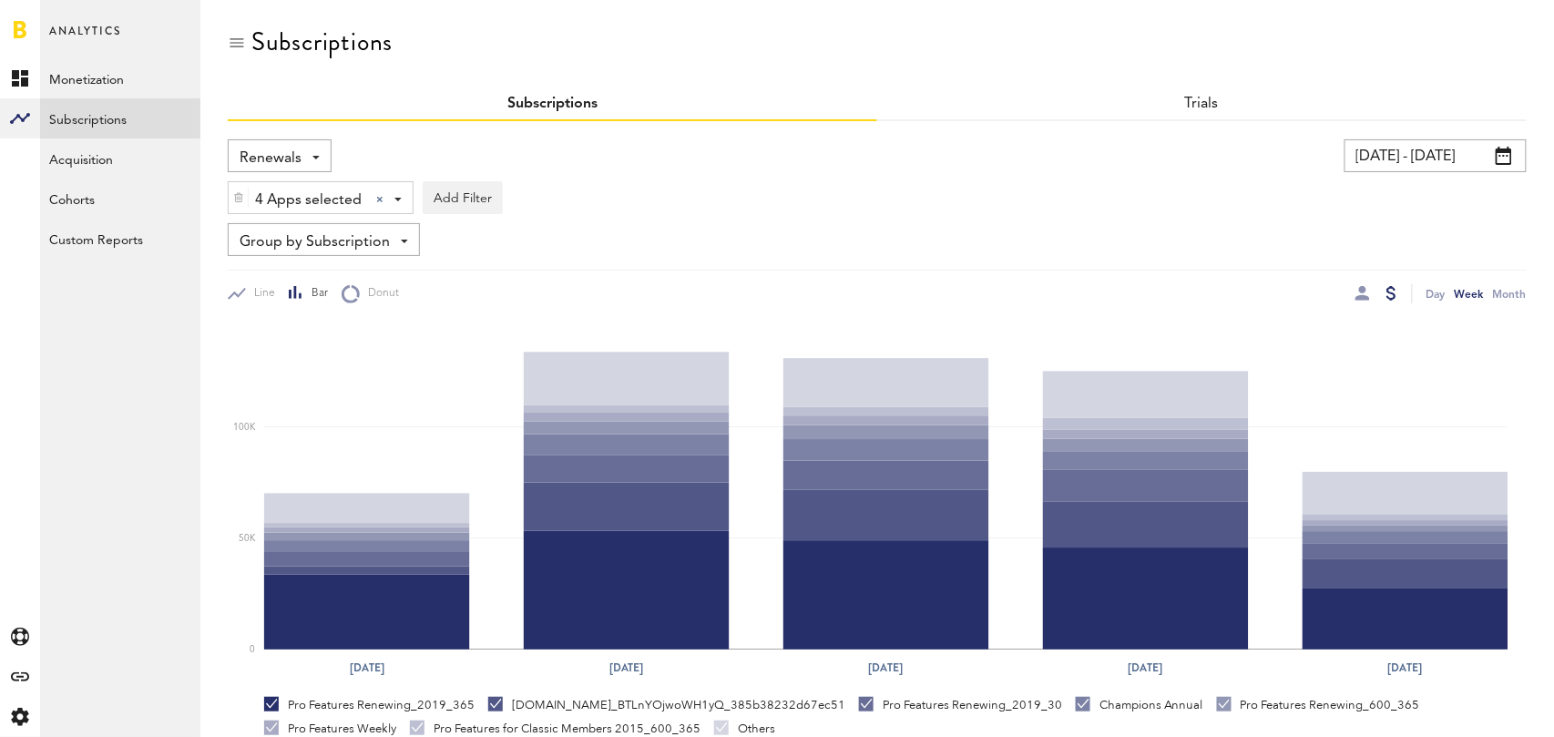
click at [1435, 159] on input "08/06/25 - 09/05/25" at bounding box center [1435, 155] width 182 height 33
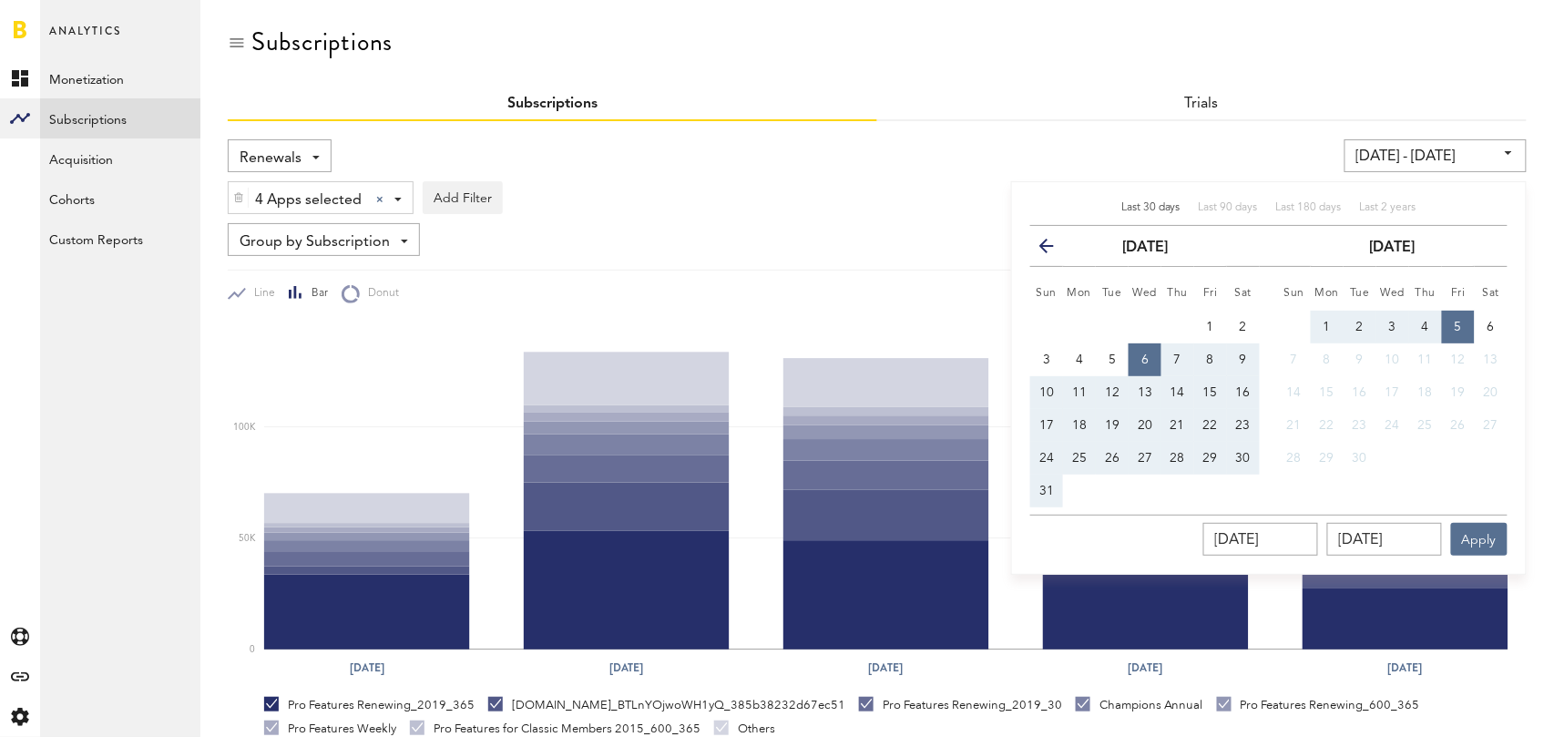
click at [1054, 250] on icon "button" at bounding box center [1054, 250] width 0 height 0
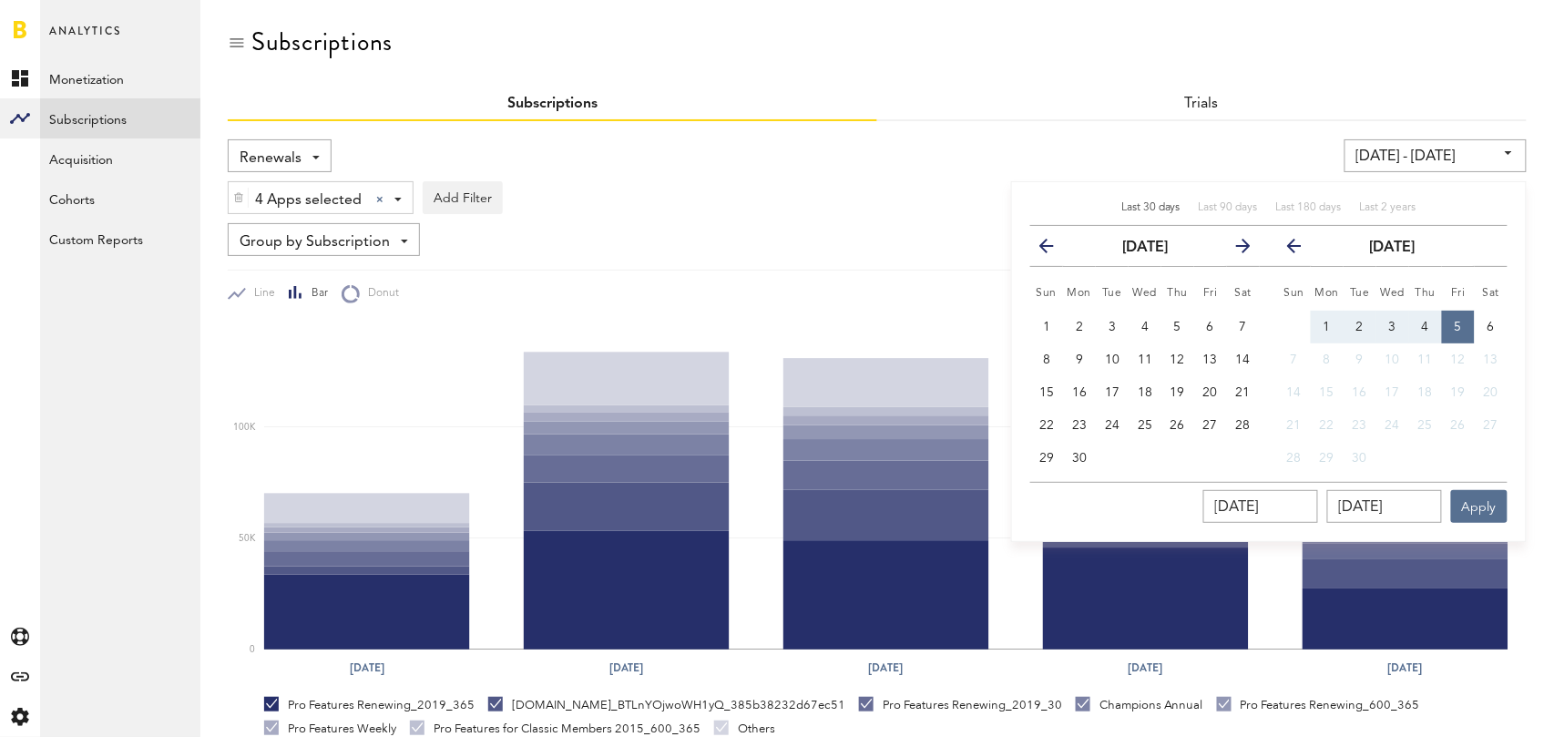
click at [1054, 250] on icon "button" at bounding box center [1054, 250] width 0 height 0
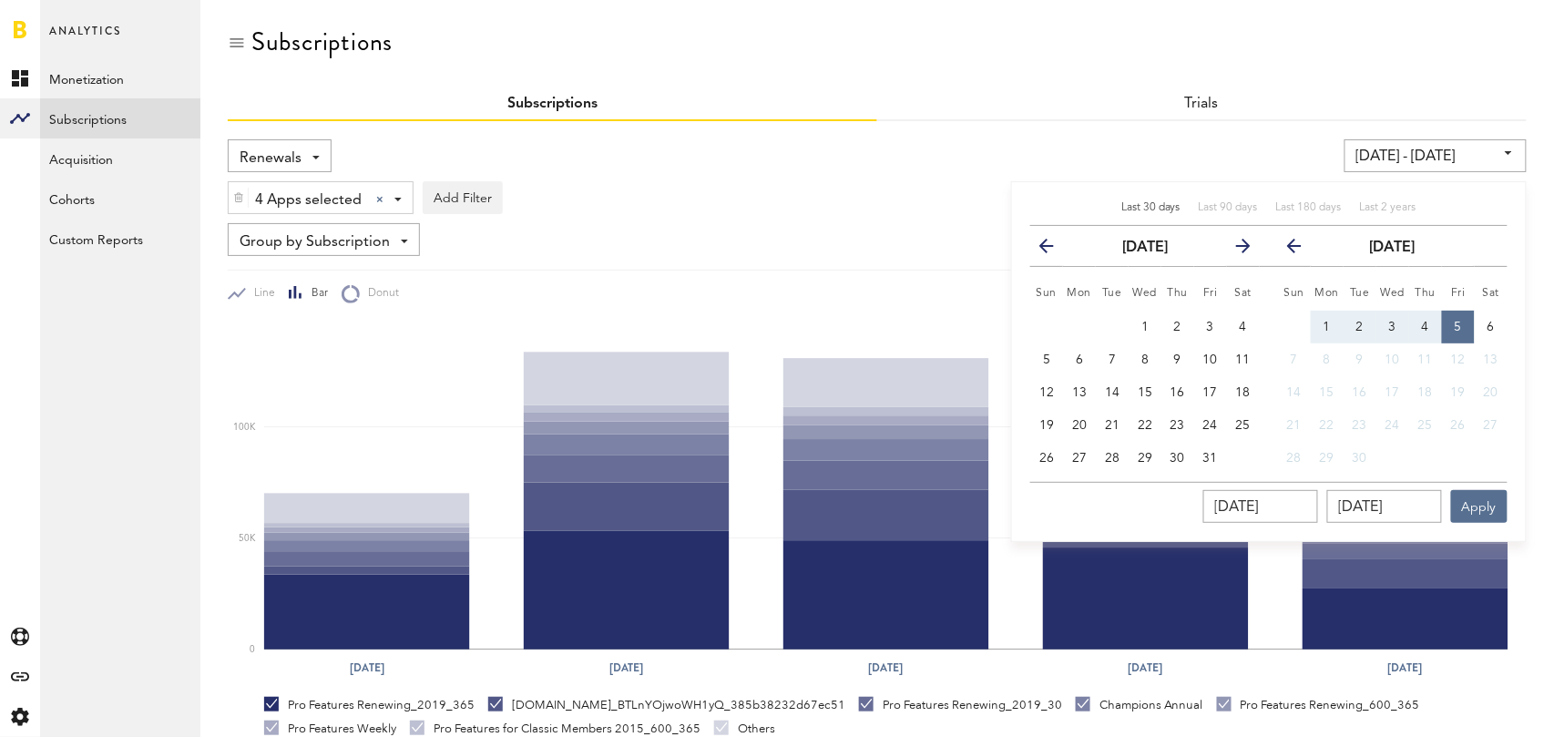
click at [1054, 250] on icon "button" at bounding box center [1054, 250] width 0 height 0
click at [1049, 321] on span "1" at bounding box center [1046, 327] width 7 height 13
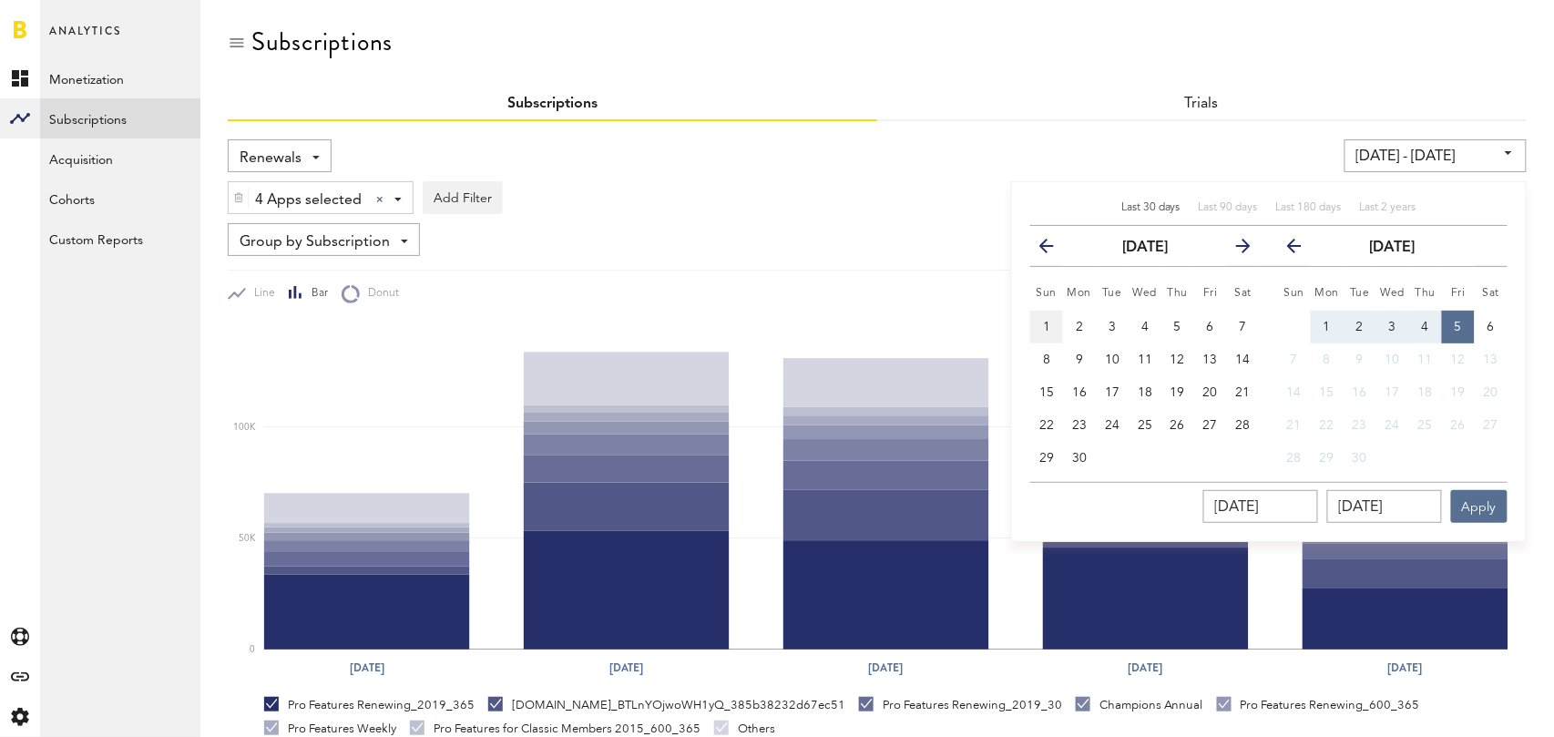
type input "09/01/24 - 09/01/24"
type input "09/01/2024"
click at [1494, 325] on button "6" at bounding box center [1490, 327] width 33 height 33
type input "09/01/24 - 09/06/25"
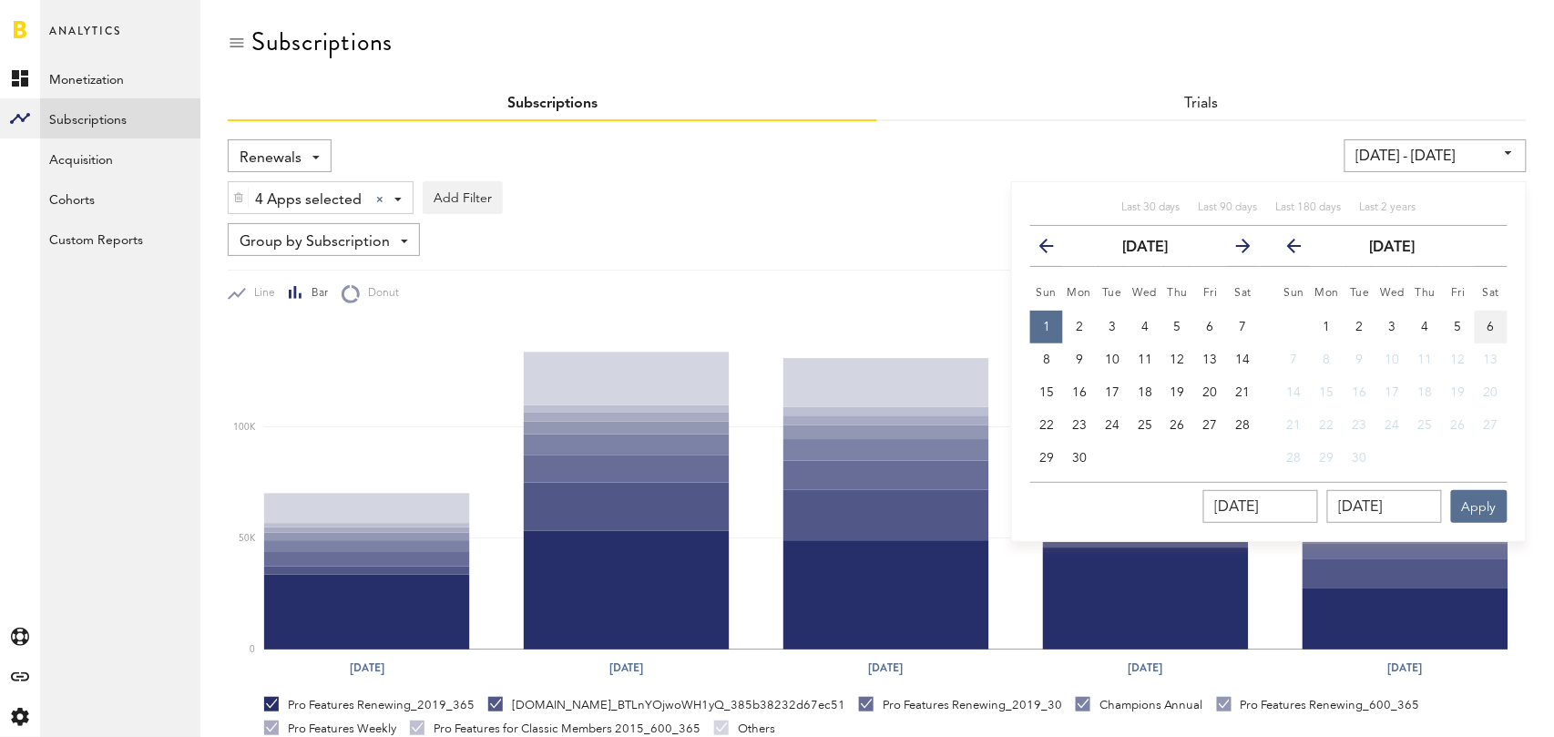
type input "09/06/2025"
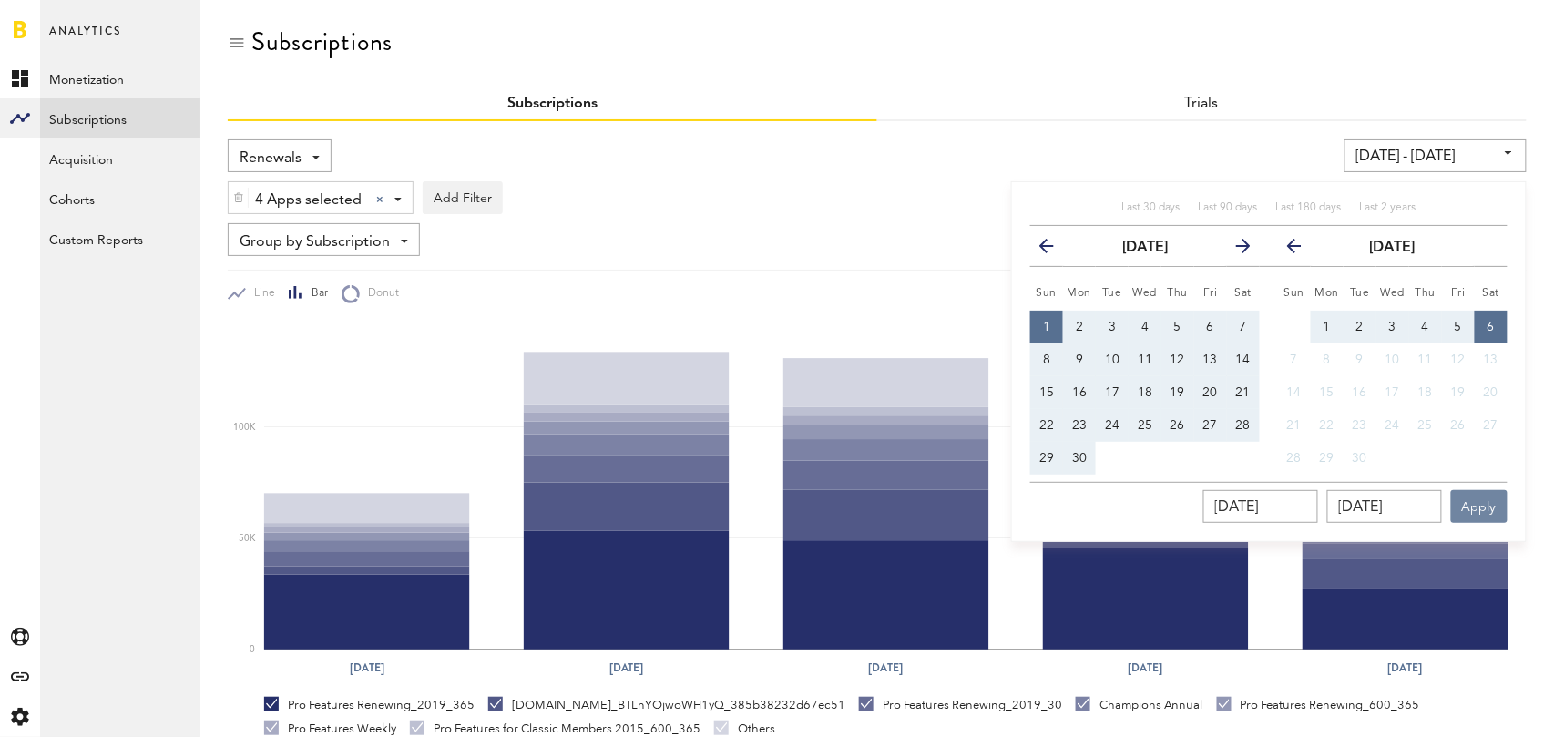
click at [1482, 509] on button "Apply" at bounding box center [1479, 506] width 56 height 33
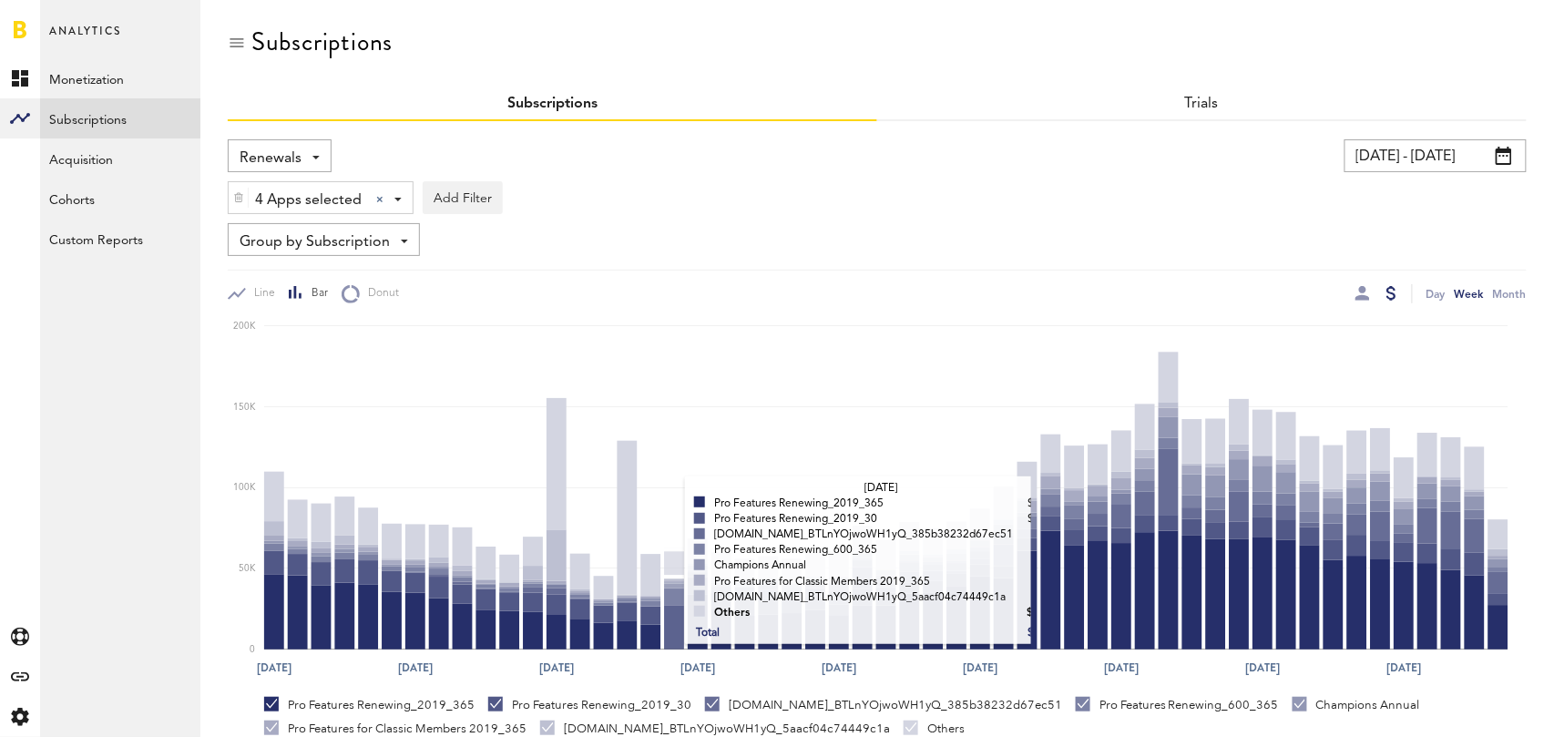
scroll to position [343, 0]
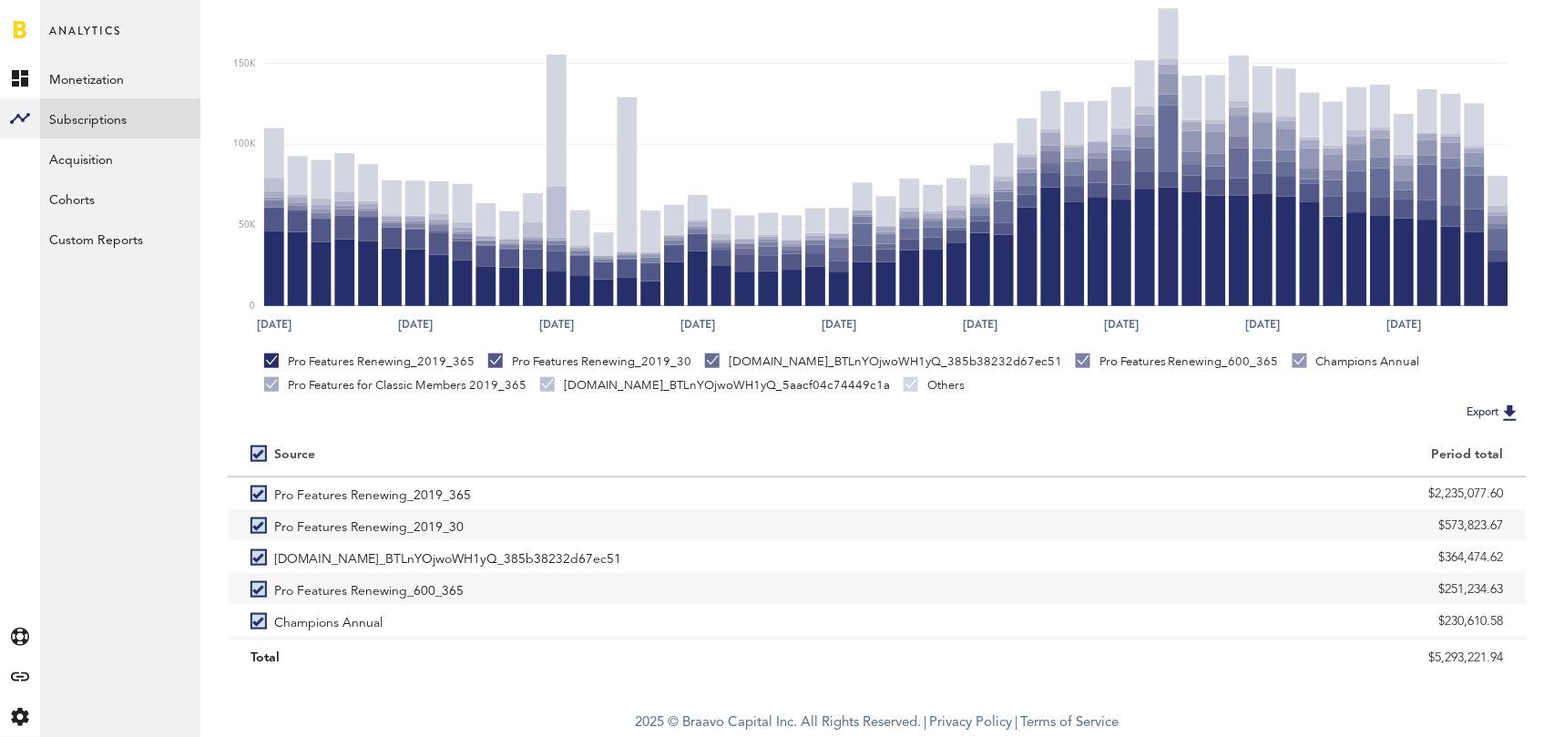
click at [260, 454] on label at bounding box center [262, 454] width 24 height 0
checkbox input "false"
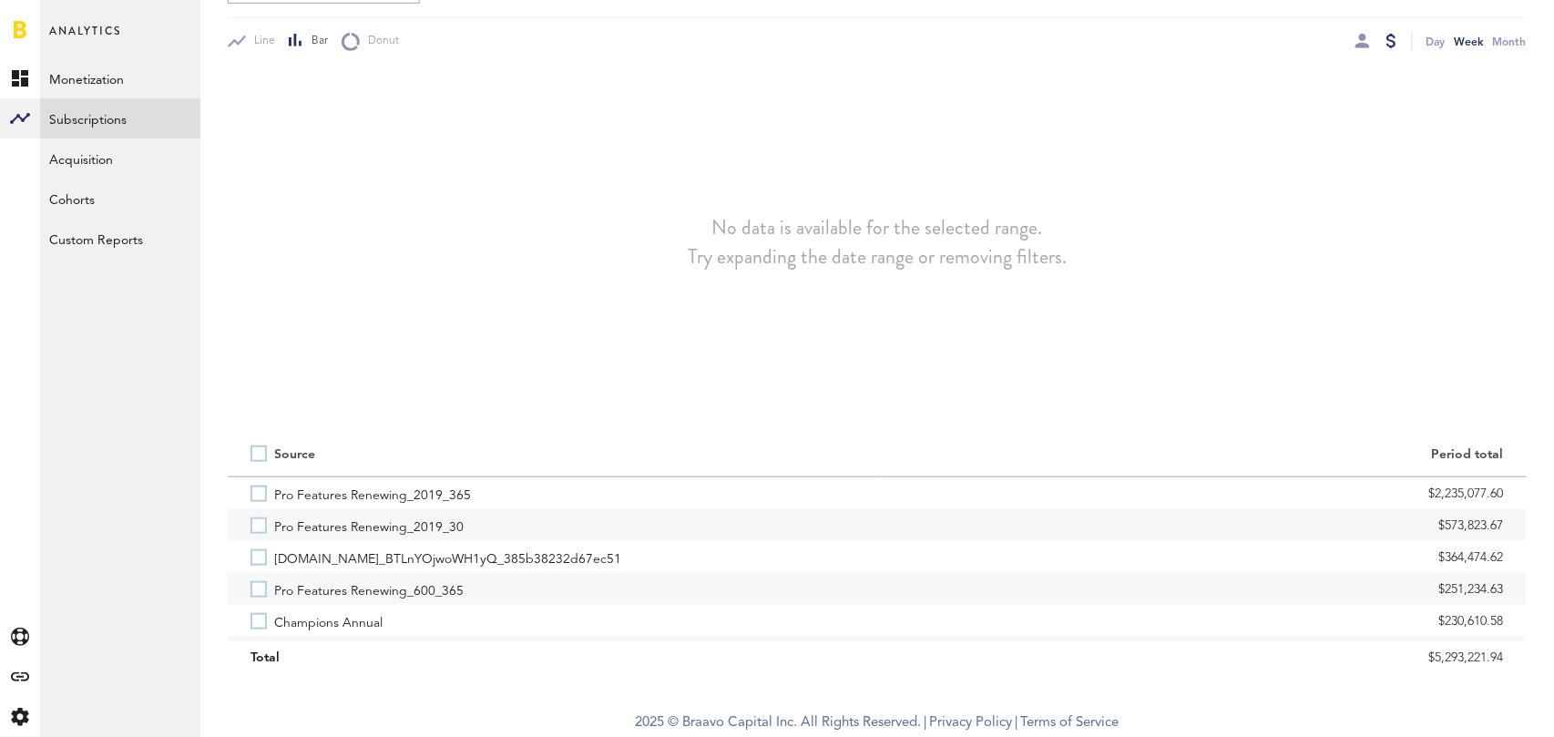
scroll to position [252, 0]
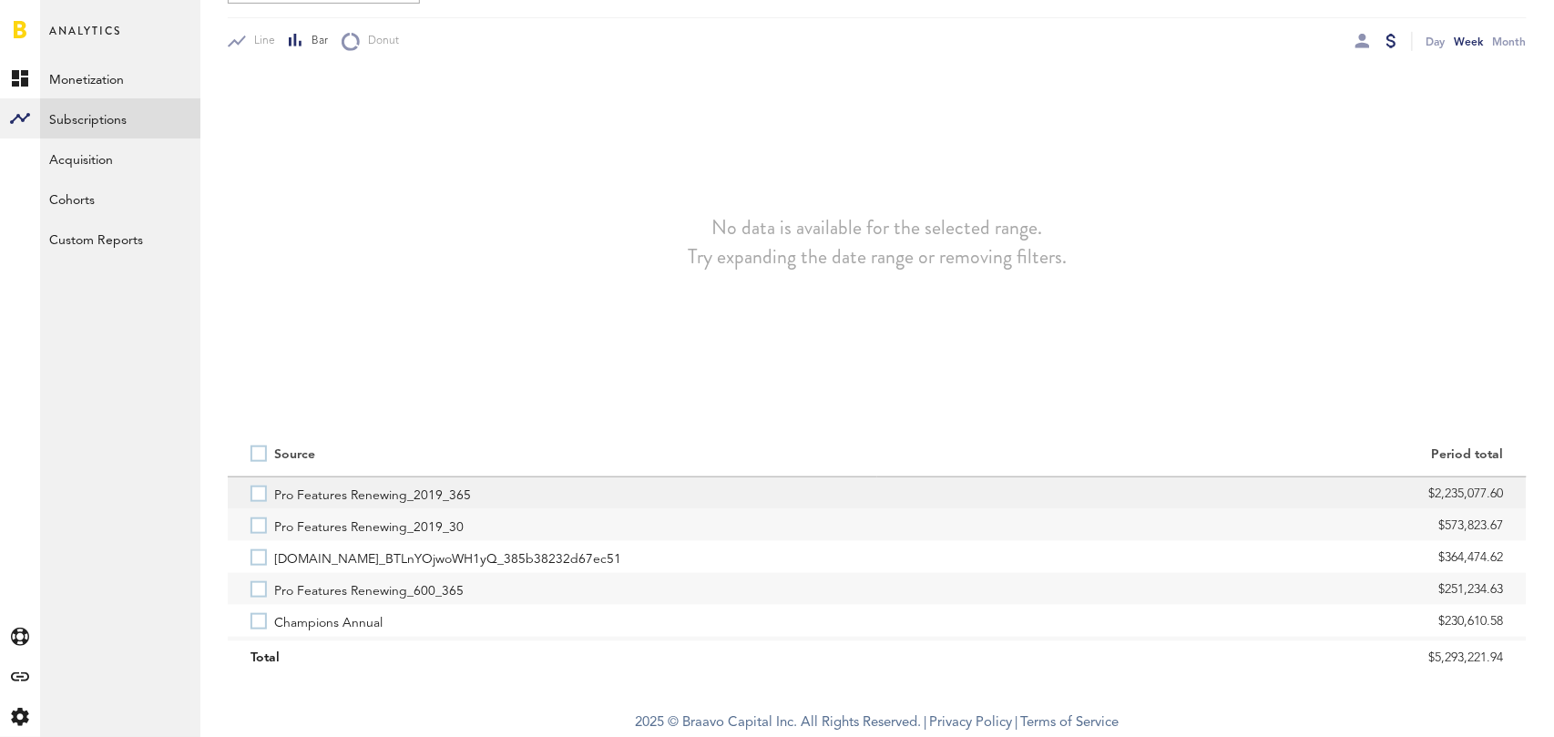
click at [260, 488] on label "Pro Features Renewing_2019_365" at bounding box center [552, 493] width 604 height 32
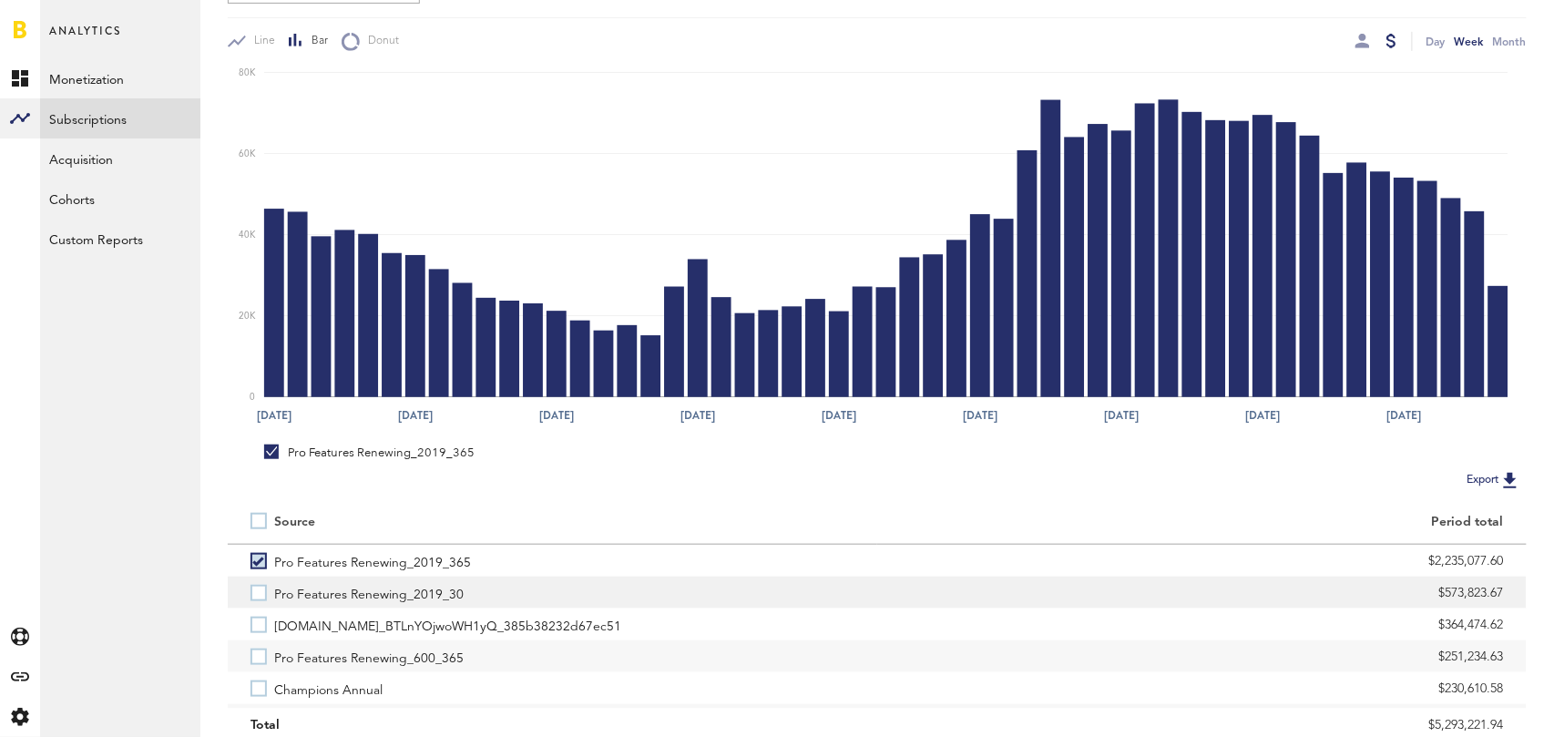
click at [256, 598] on label "Pro Features Renewing_2019_30" at bounding box center [552, 592] width 604 height 32
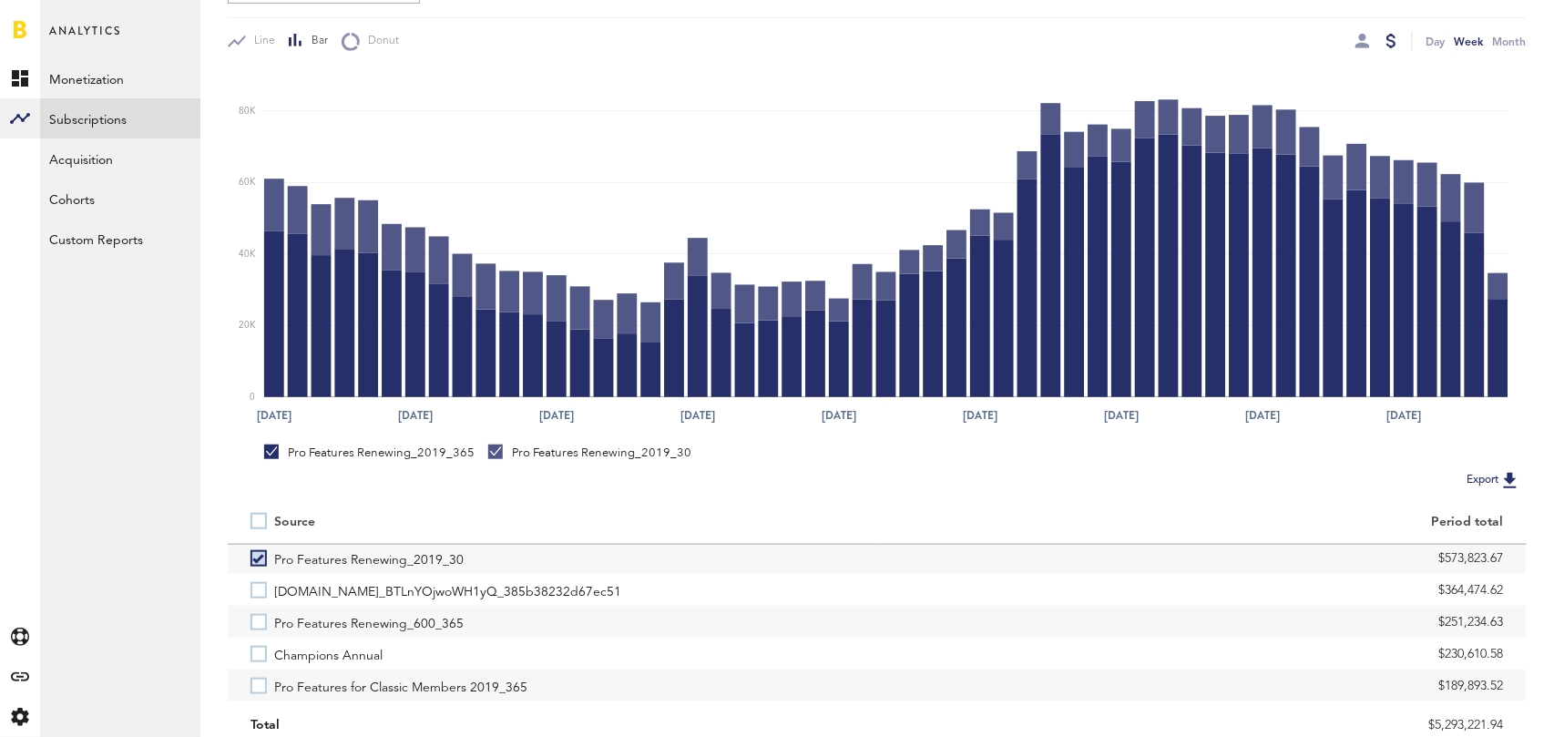
scroll to position [40, 0]
click at [256, 618] on label "Pro Features Renewing_600_365" at bounding box center [552, 616] width 604 height 32
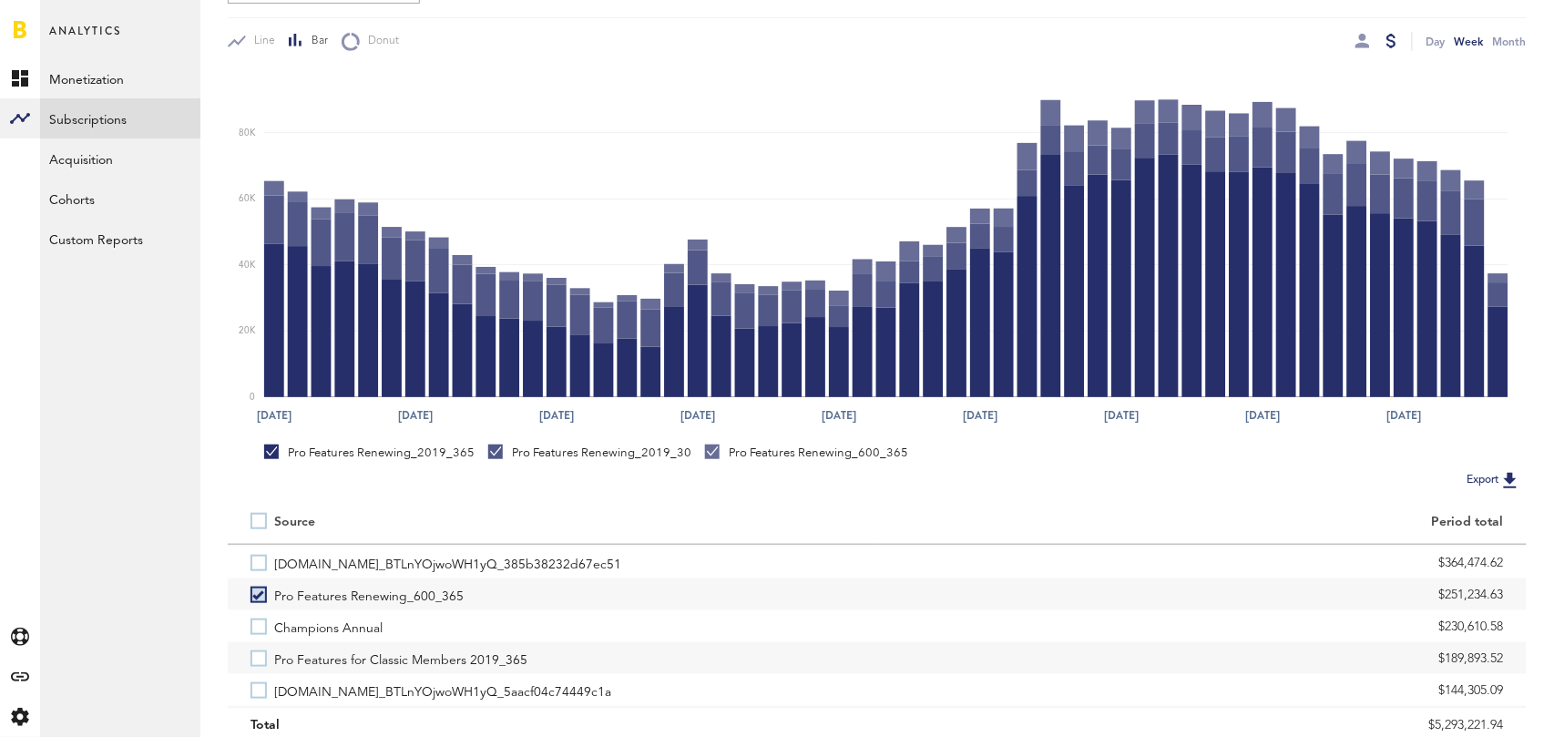
scroll to position [69, 0]
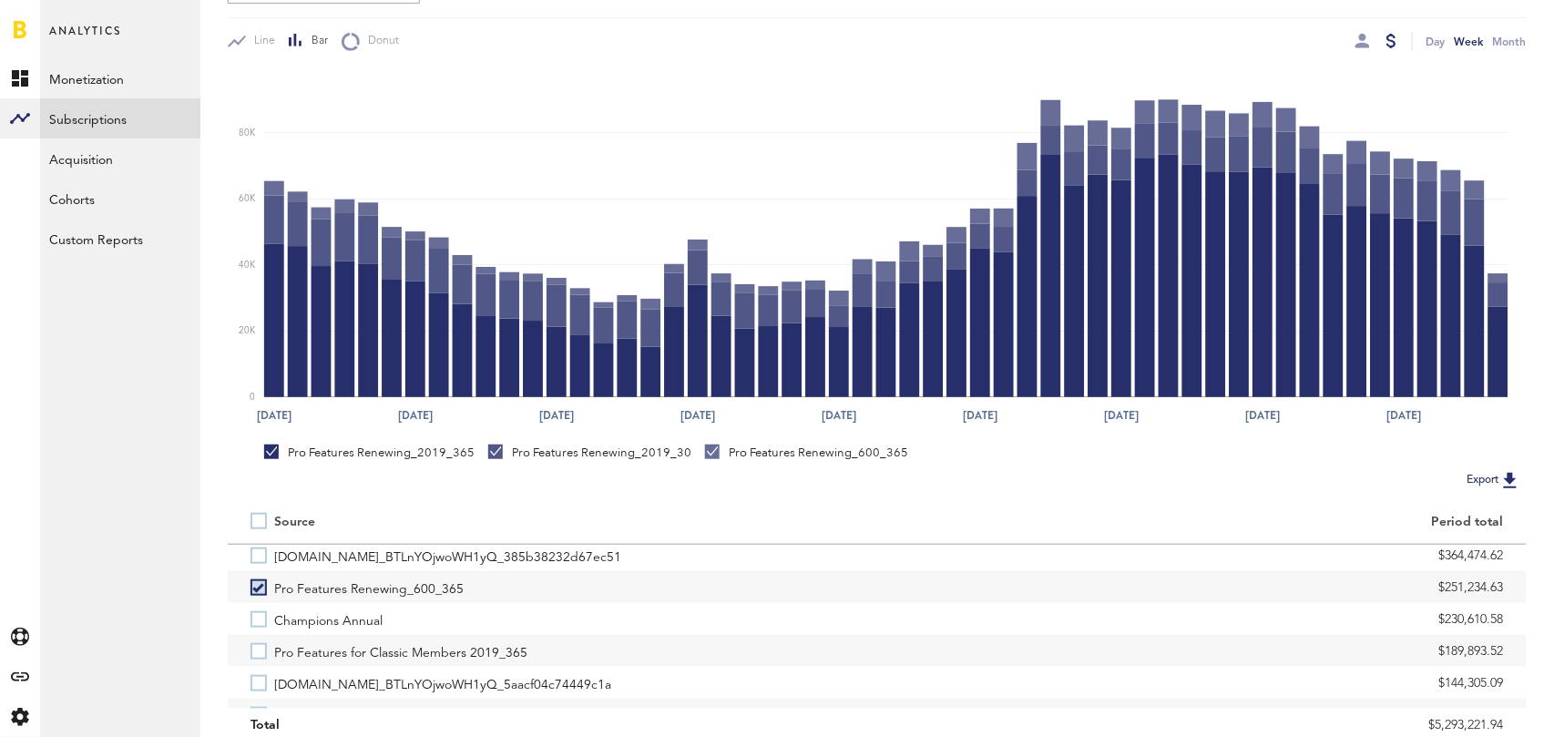
click at [256, 618] on label "Champions Annual" at bounding box center [552, 619] width 604 height 32
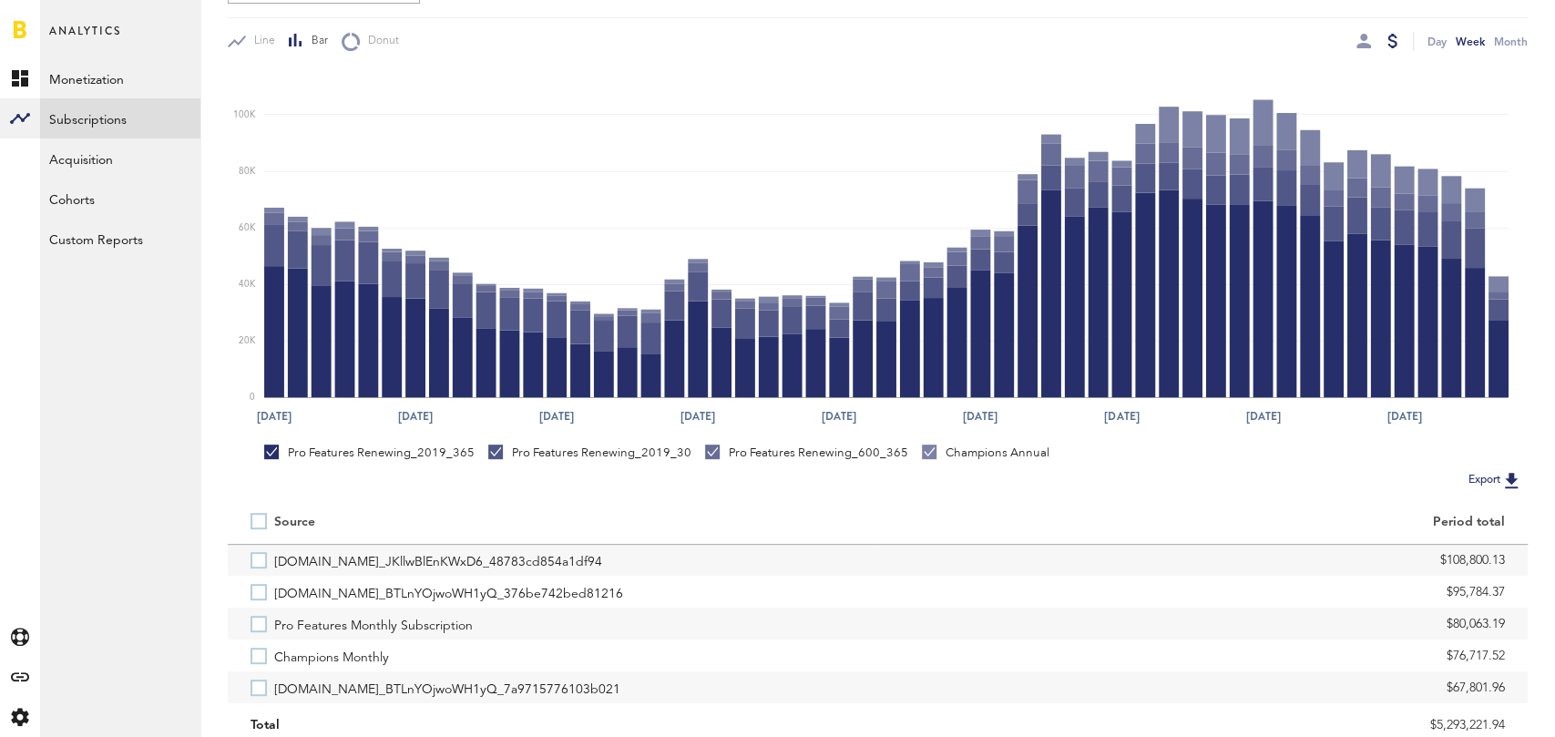
scroll to position [352, 0]
click at [1363, 45] on div at bounding box center [1363, 41] width 15 height 15
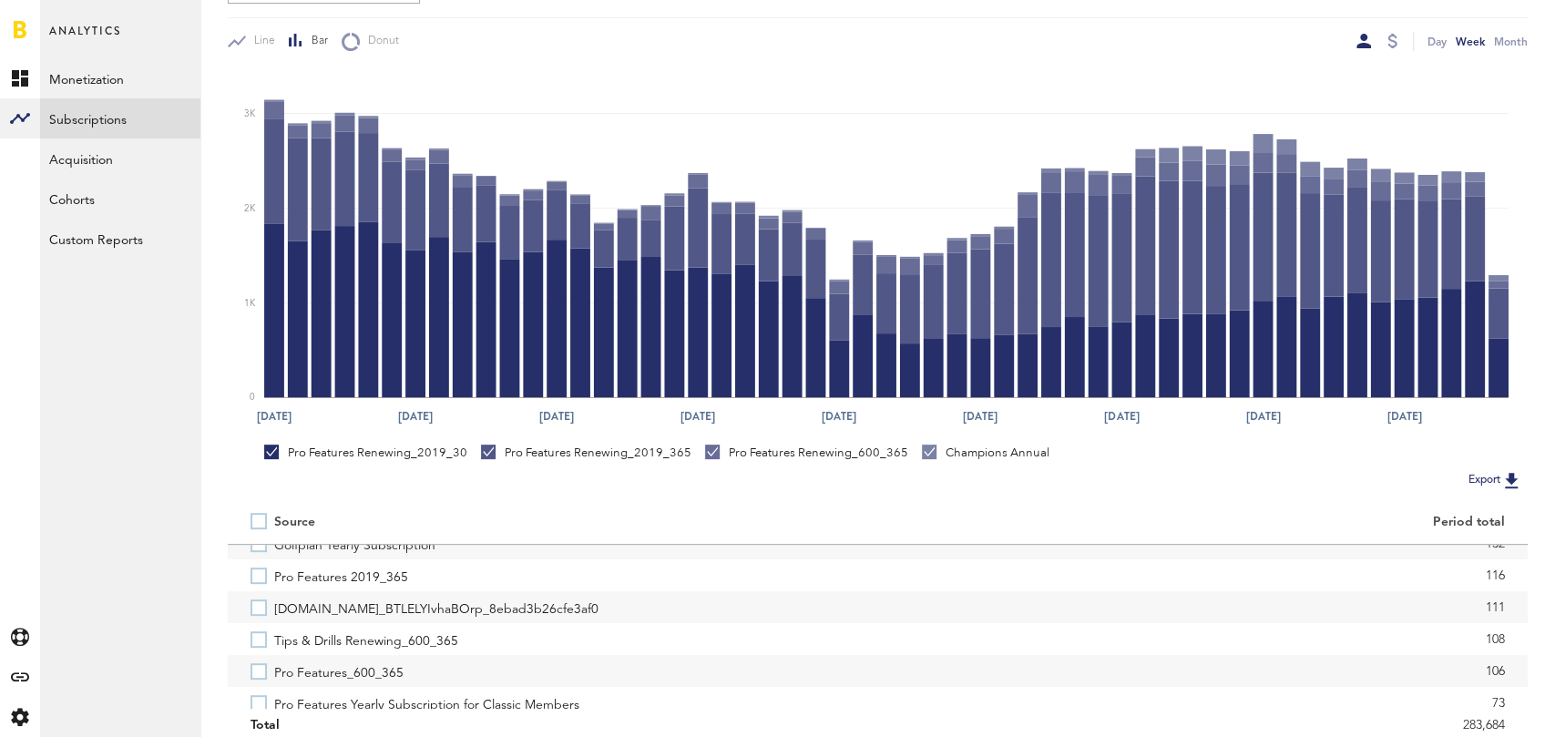
scroll to position [1392, 0]
click at [263, 663] on label "Pro Features_600_365" at bounding box center [552, 667] width 605 height 32
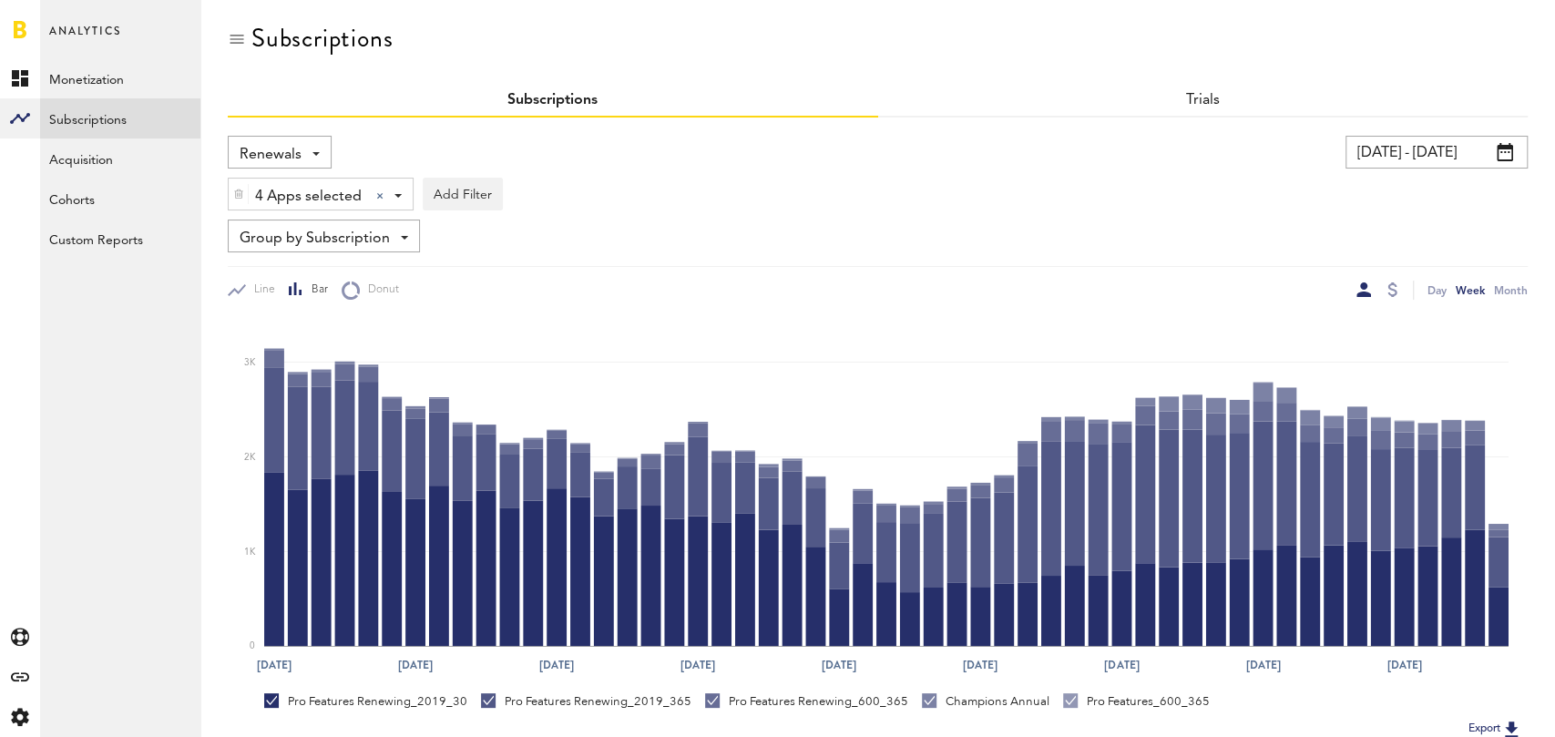
scroll to position [0, 0]
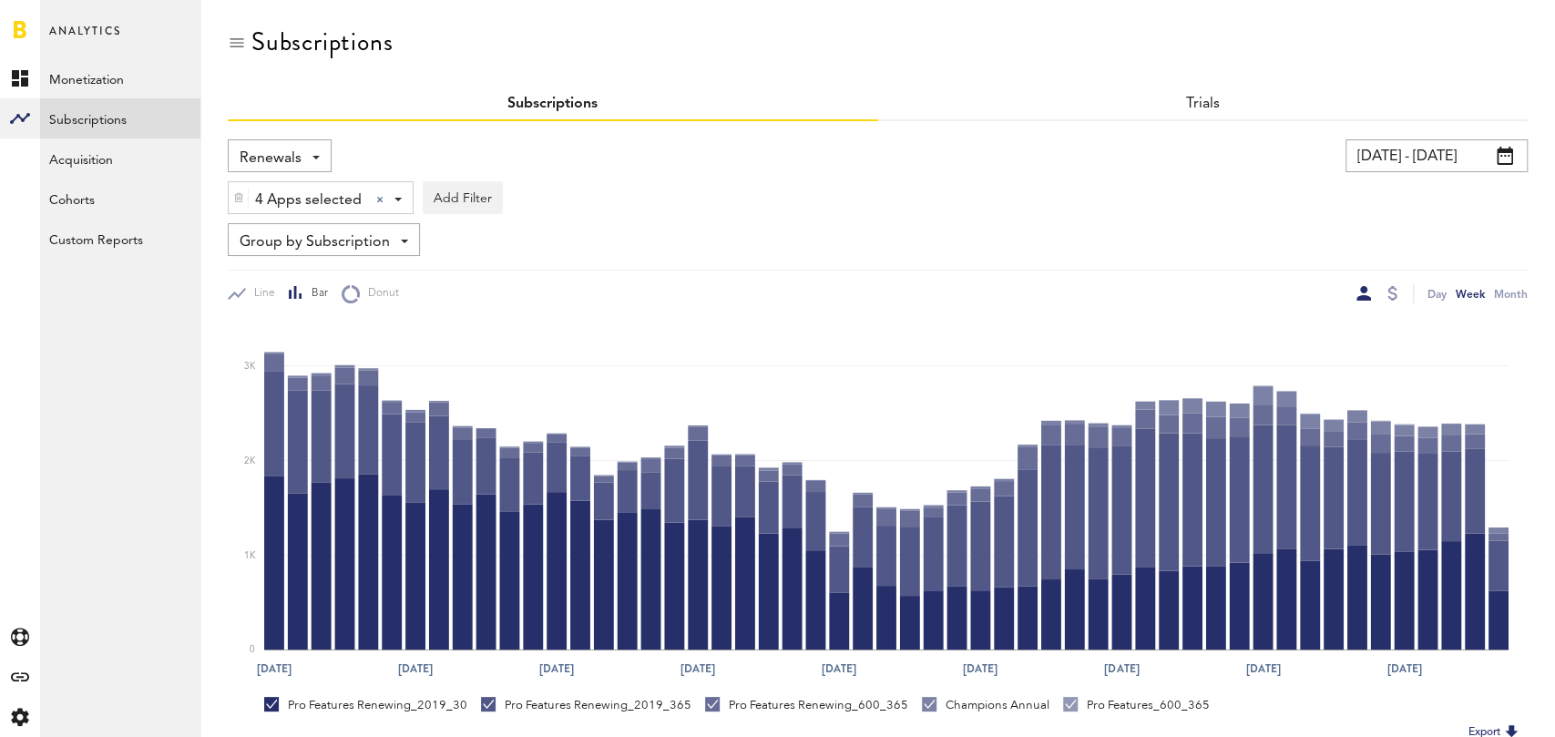
click at [308, 160] on div "Renewals Revenue MRR Actives Trial Status Billing Retries New Subscriptions Ren…" at bounding box center [280, 155] width 104 height 33
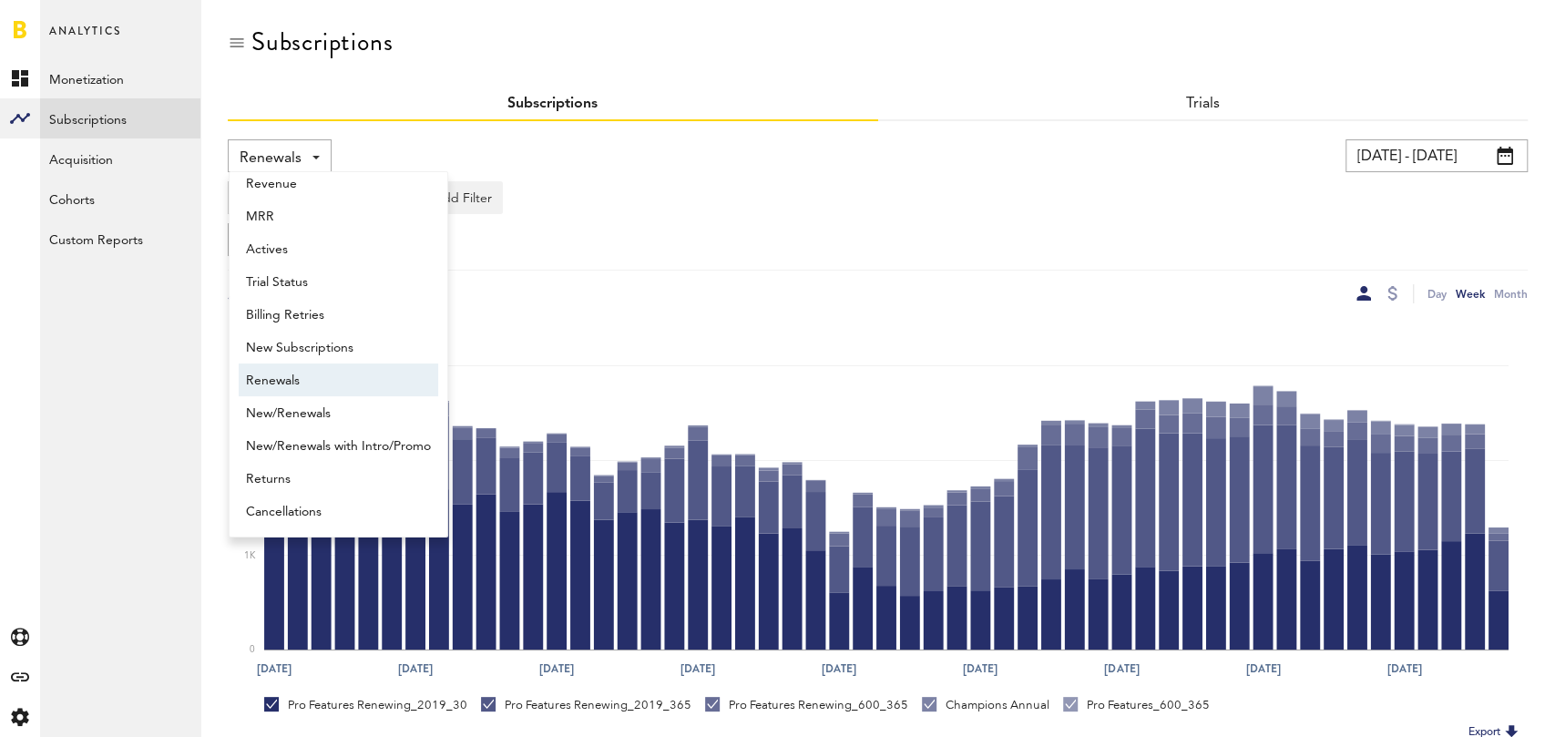
scroll to position [15, 0]
click at [331, 344] on span "New Subscriptions" at bounding box center [338, 347] width 185 height 31
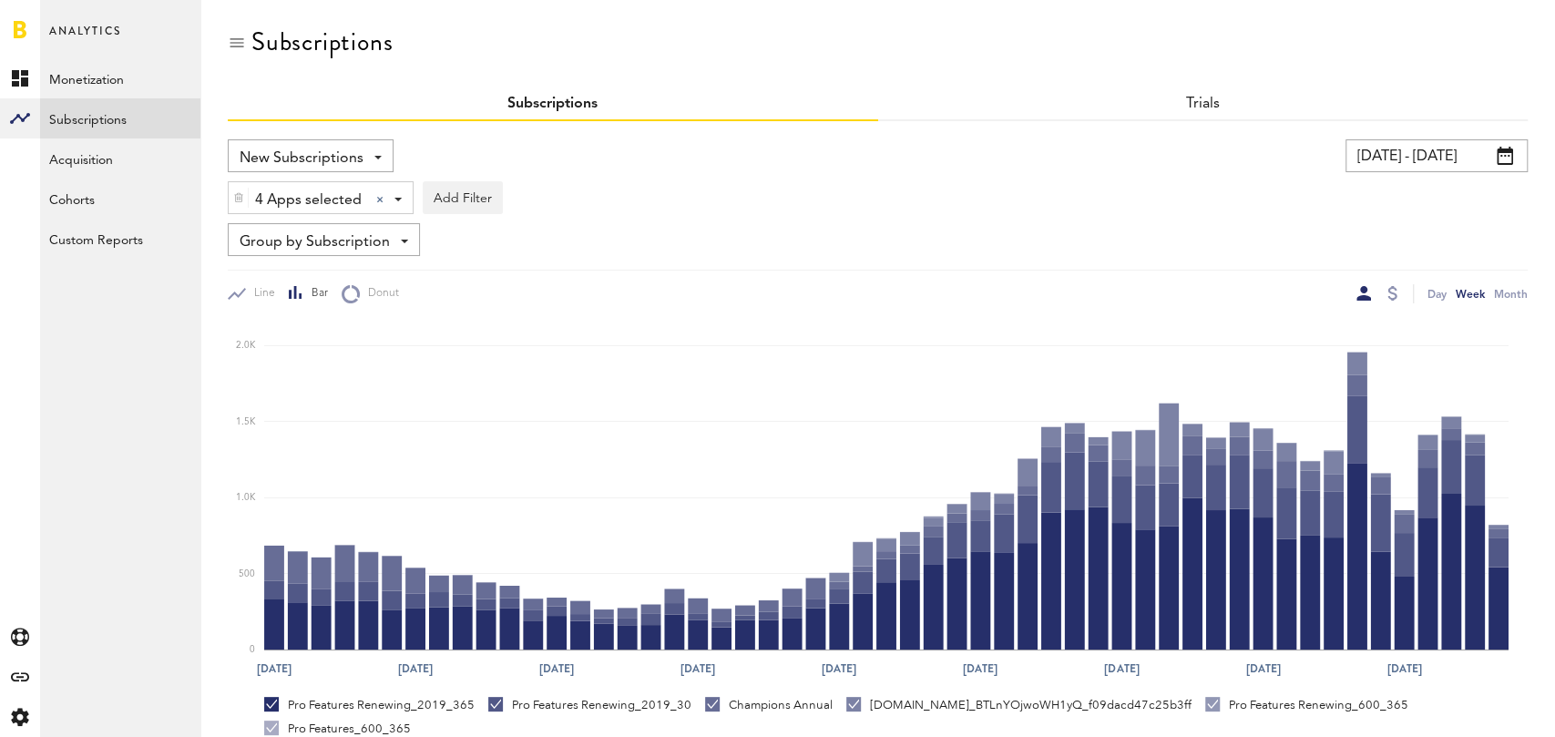
click at [1382, 148] on input "09/01/24 - 09/06/25" at bounding box center [1436, 155] width 182 height 33
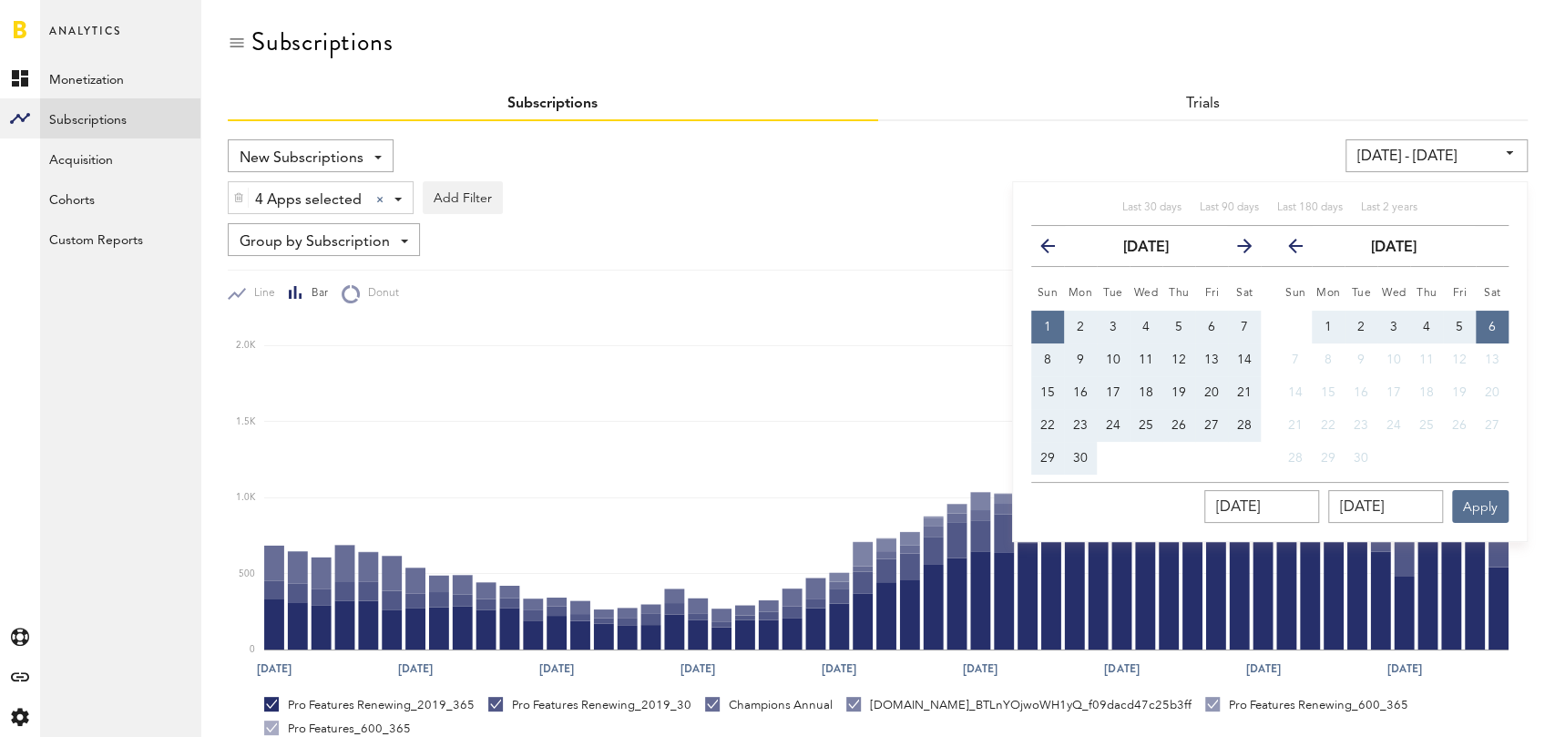
click at [1055, 250] on icon "button" at bounding box center [1055, 250] width 0 height 0
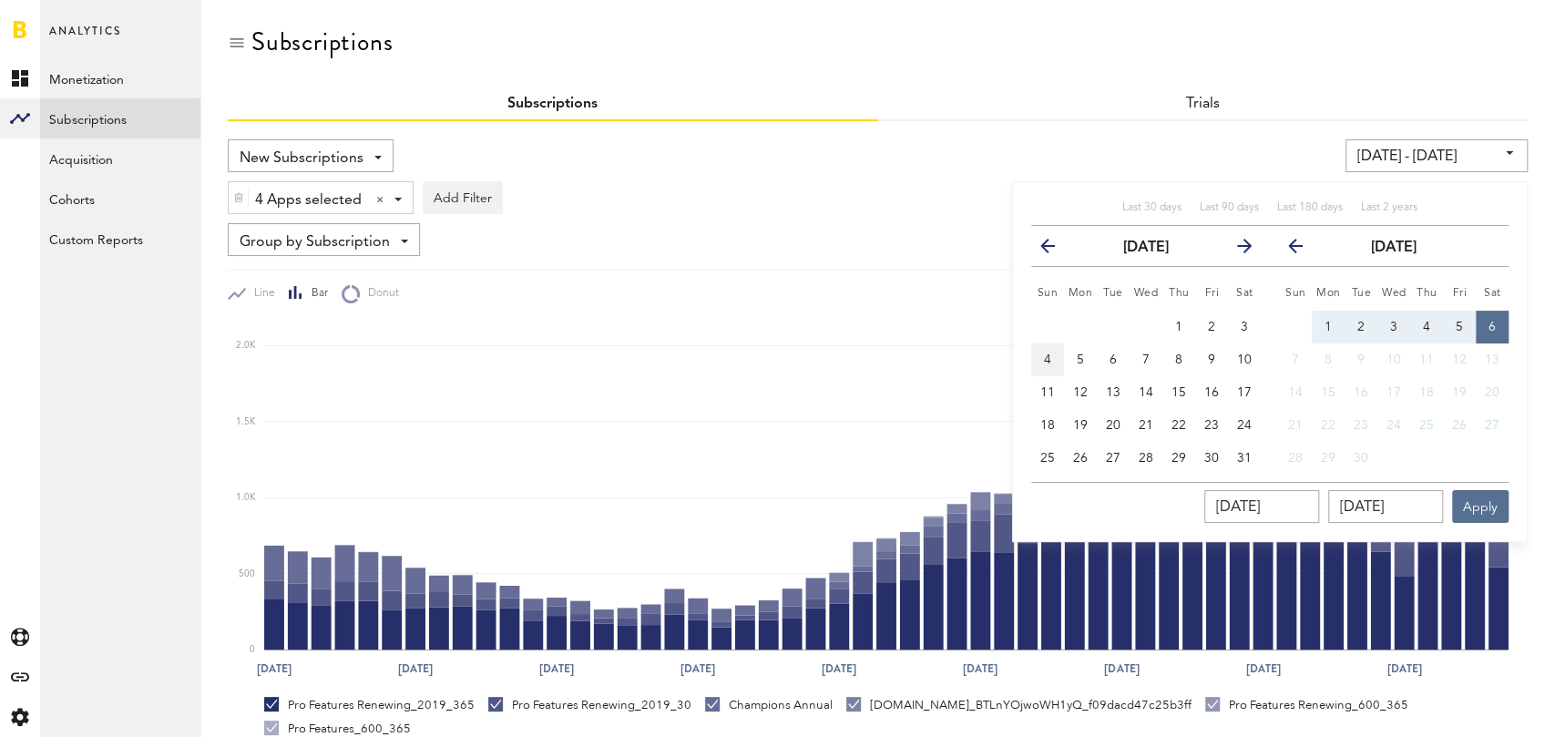
click at [1052, 352] on button "4" at bounding box center [1047, 359] width 33 height 33
type input "08/04/24 - 08/04/24"
type input "08/04/2024"
click at [1487, 333] on button "6" at bounding box center [1491, 327] width 33 height 33
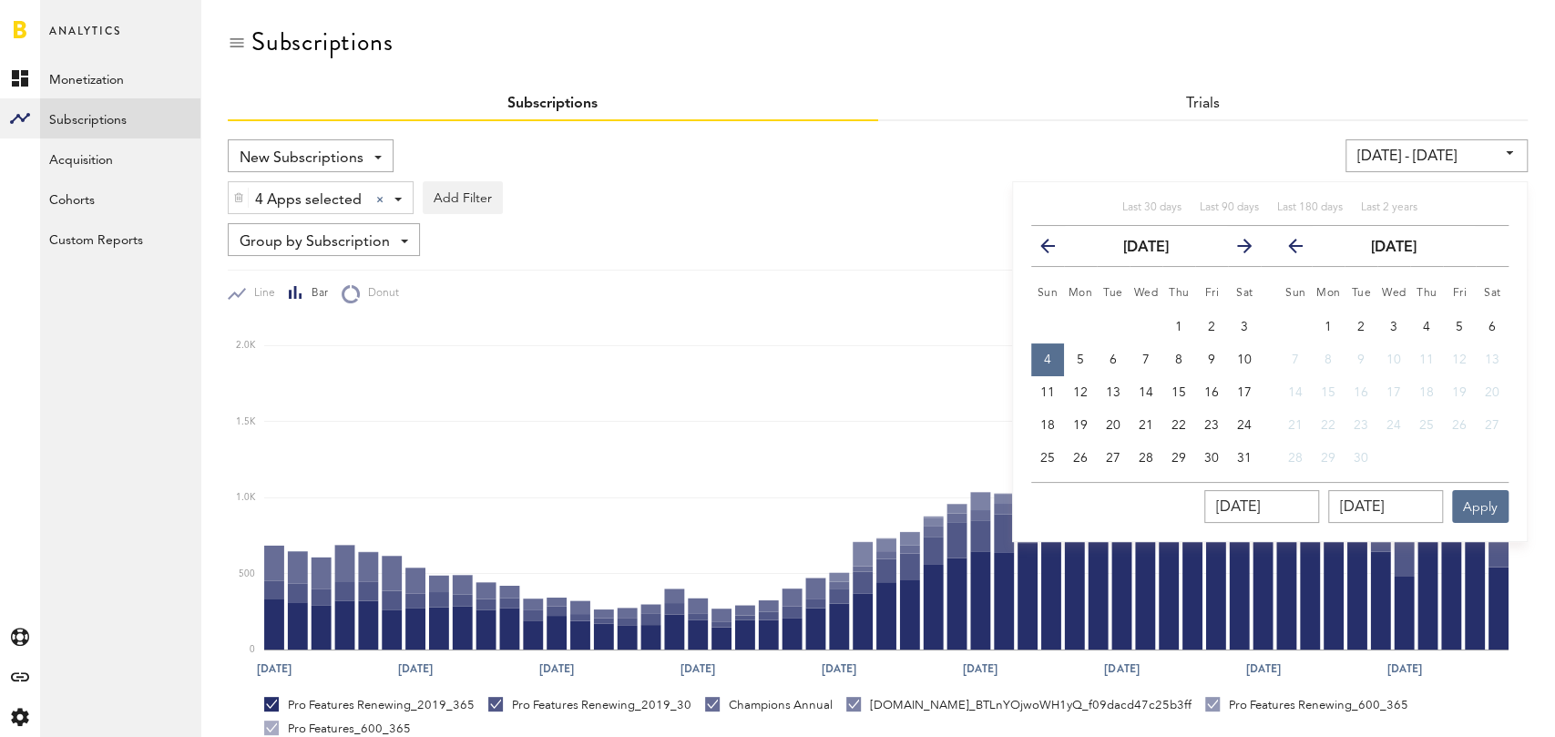
type input "08/04/24 - 09/06/25"
type input "09/06/2025"
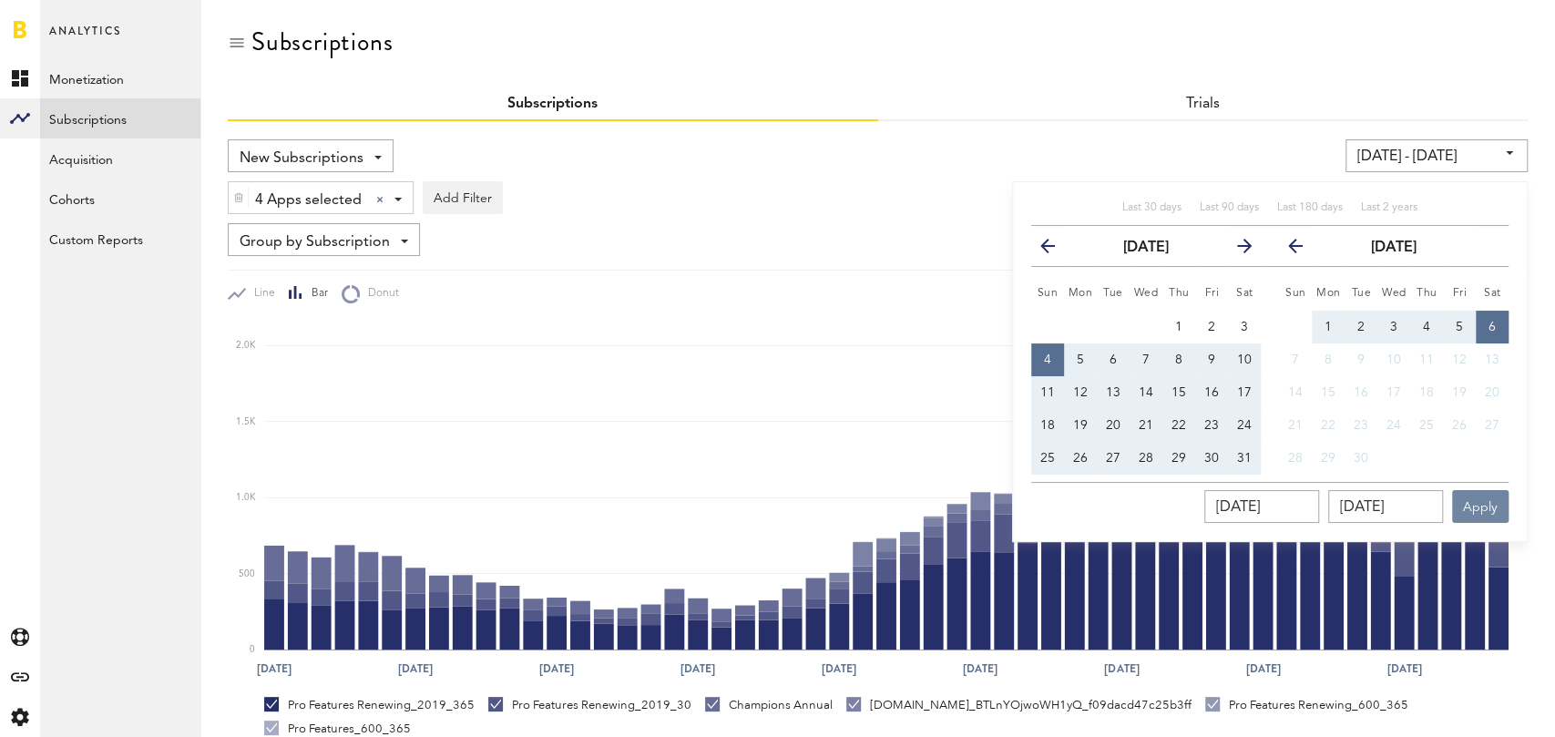
click at [1484, 515] on button "Apply" at bounding box center [1480, 506] width 56 height 33
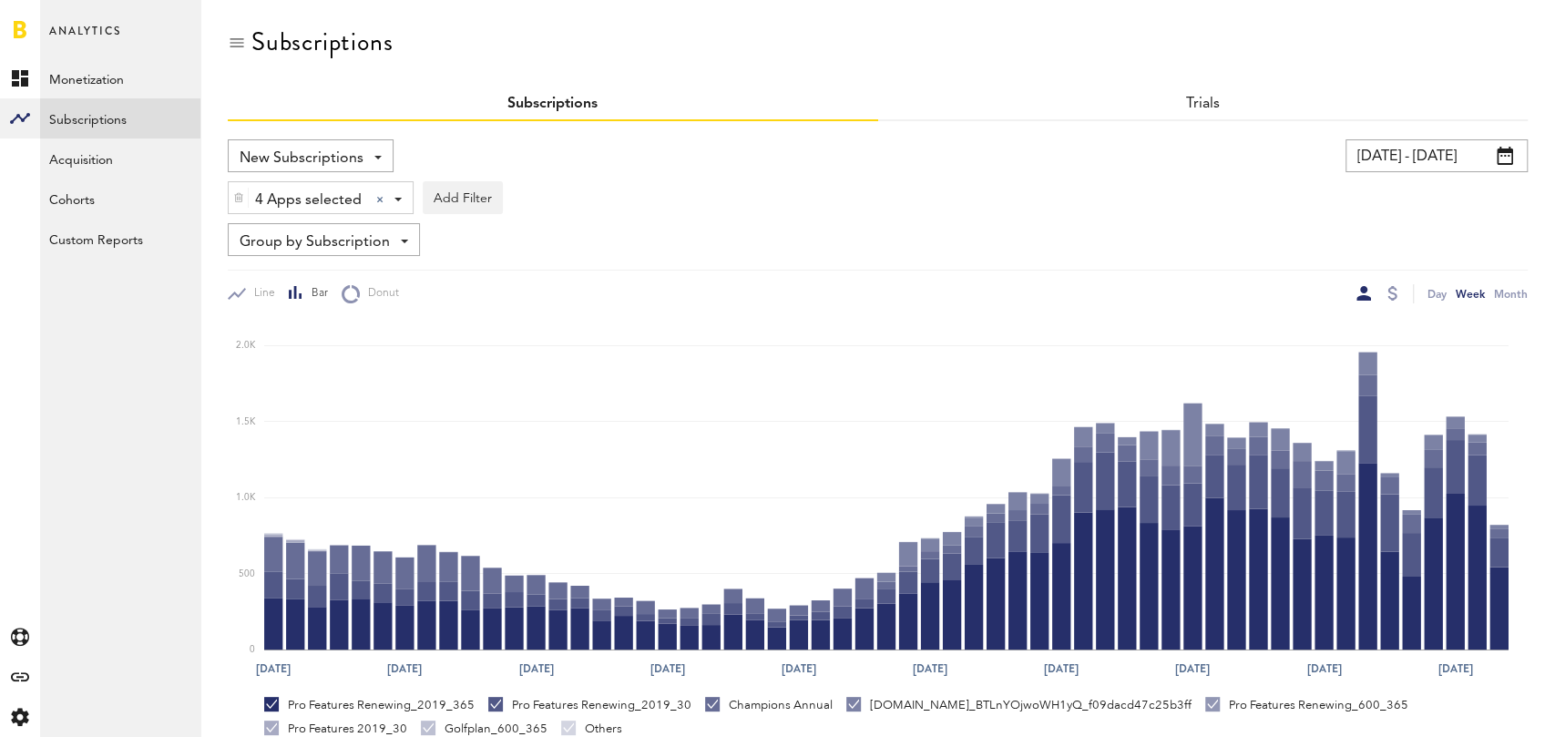
click at [15, 21] on link at bounding box center [20, 29] width 13 height 18
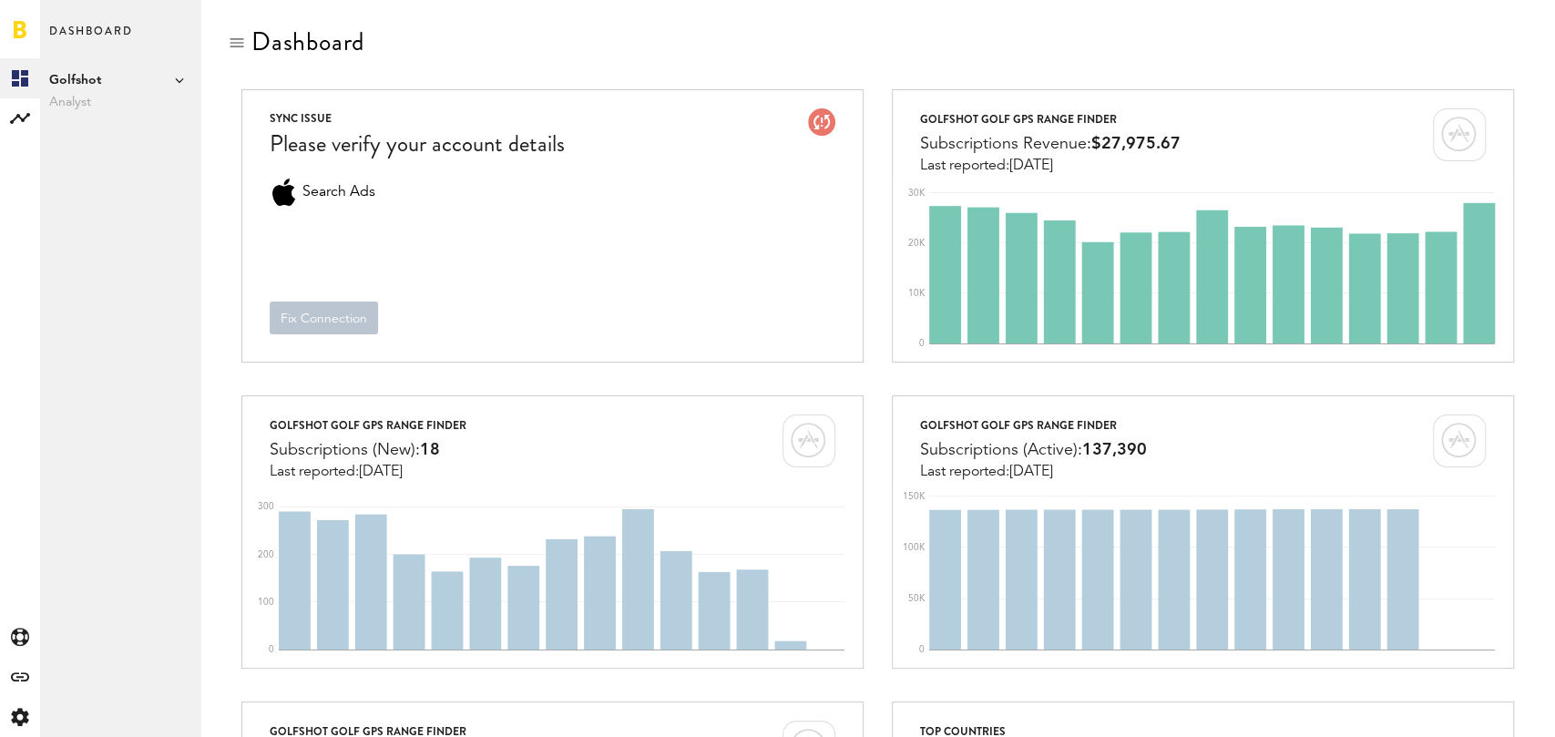
click at [173, 77] on span "Golfshot" at bounding box center [120, 80] width 142 height 22
click at [291, 136] on link "Shotzoom Software" at bounding box center [281, 132] width 142 height 33
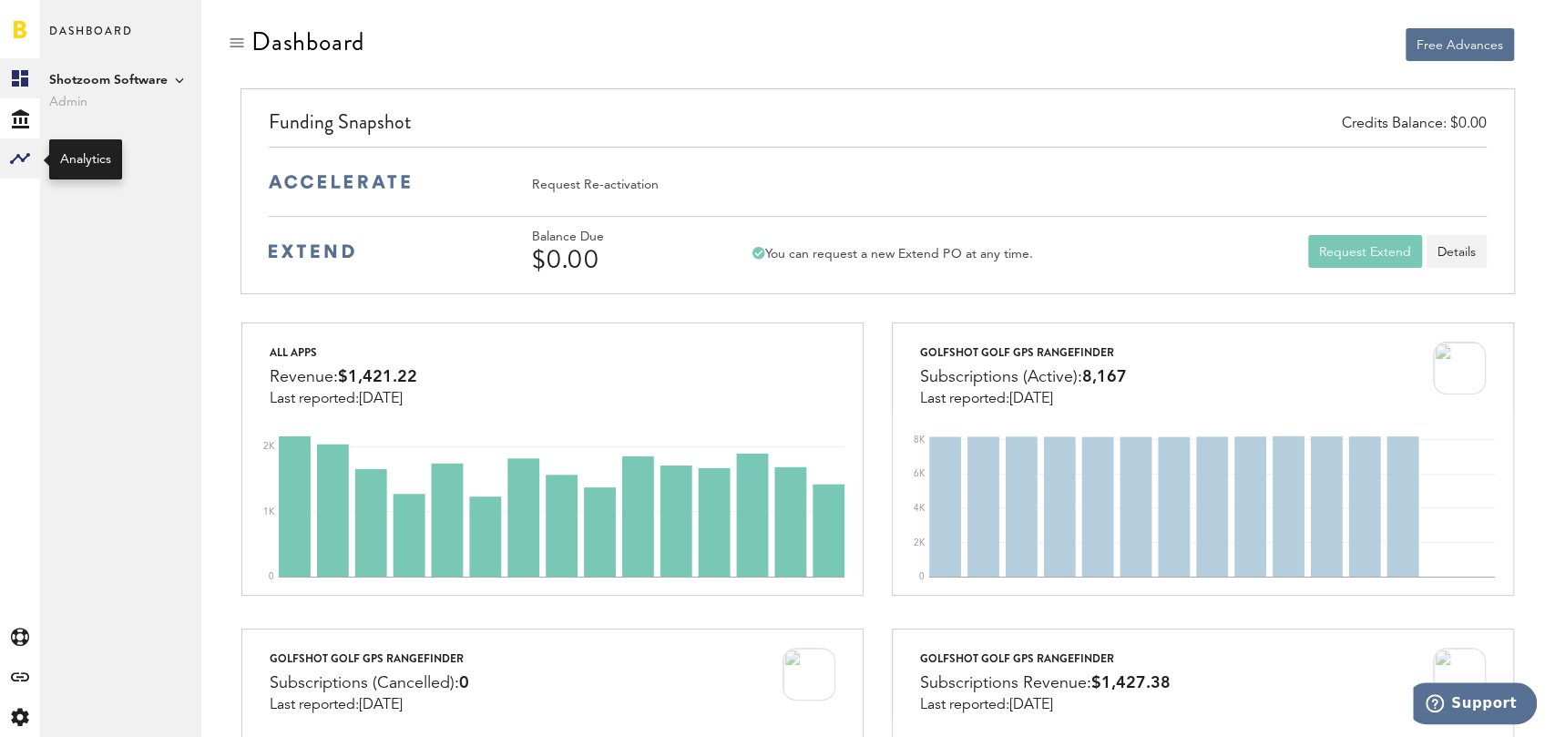
click at [18, 152] on rect at bounding box center [20, 159] width 22 height 22
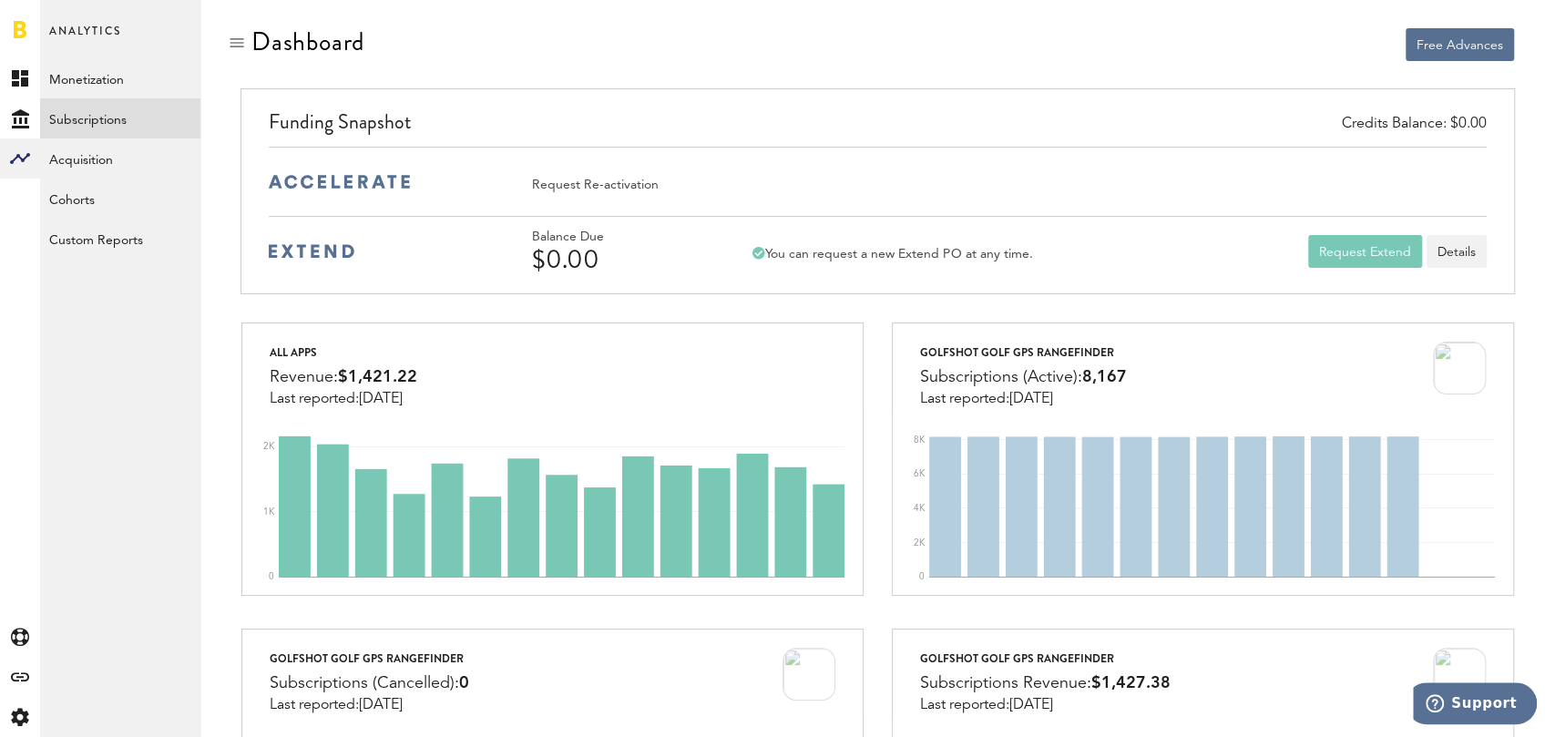
click at [115, 111] on link "Subscriptions" at bounding box center [120, 118] width 160 height 40
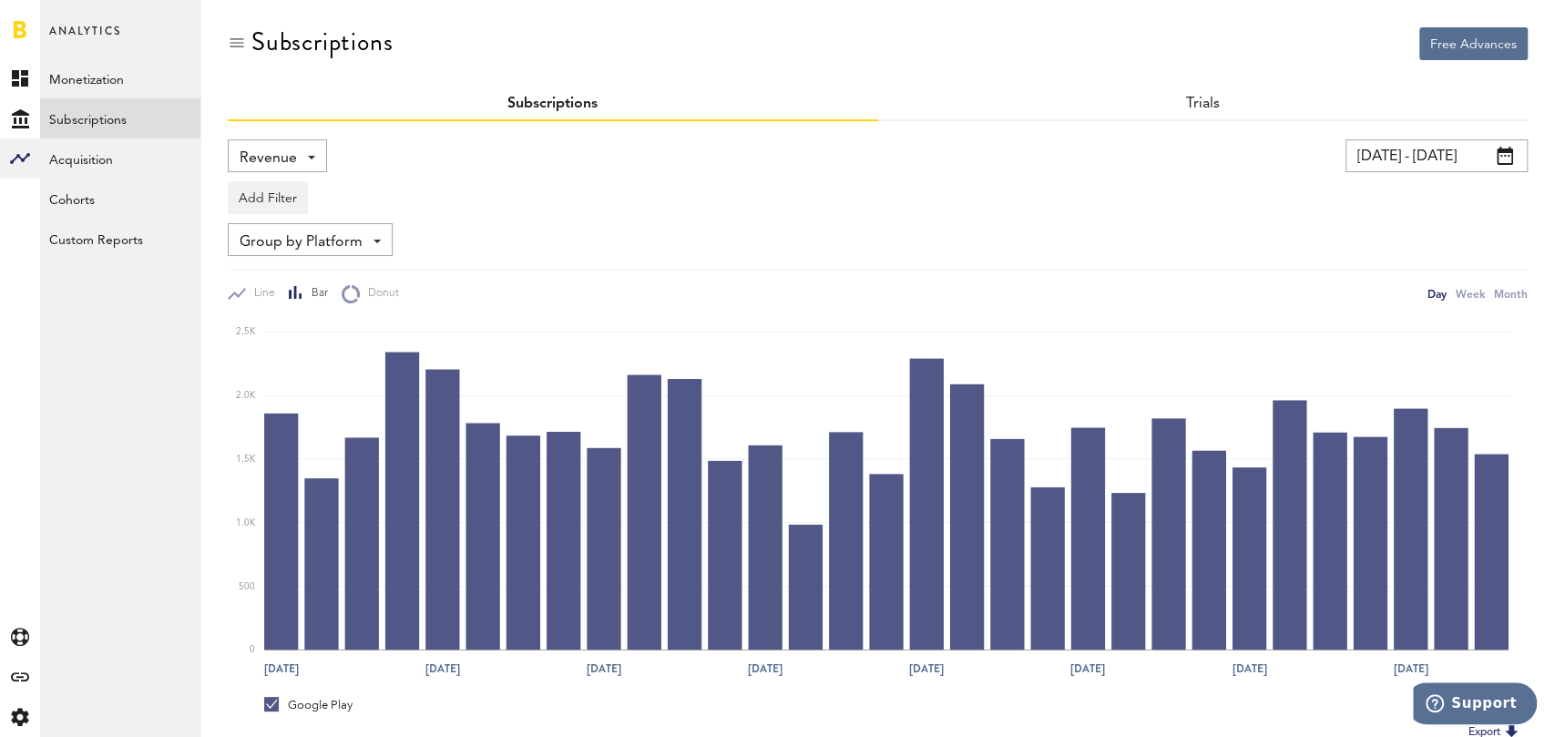
click at [303, 159] on div "Revenue Revenue MRR Actives Trial Status Billing Retries New Subscriptions Rene…" at bounding box center [277, 155] width 99 height 33
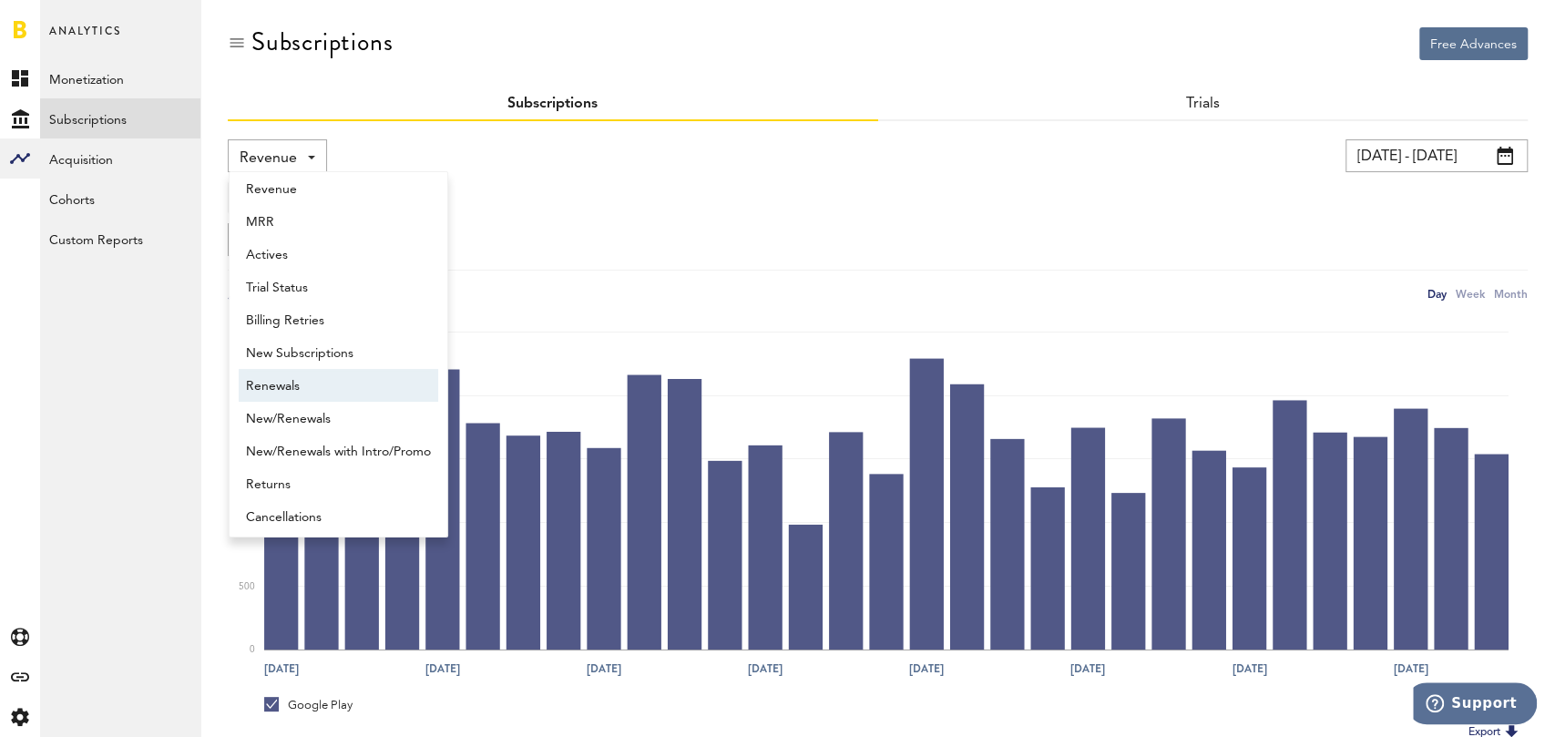
click at [322, 384] on span "Renewals" at bounding box center [338, 386] width 185 height 31
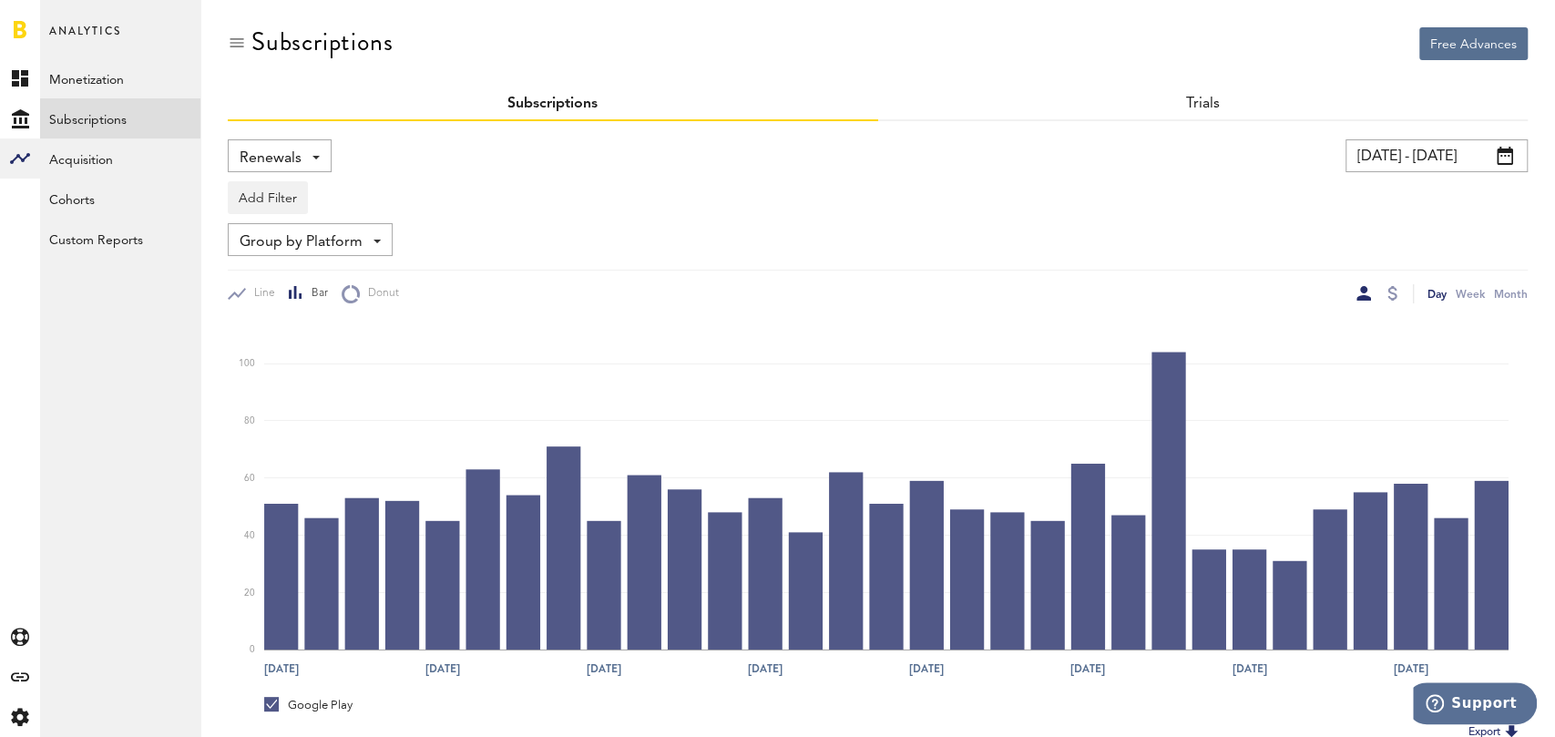
click at [315, 240] on span "Group by Platform" at bounding box center [301, 242] width 123 height 31
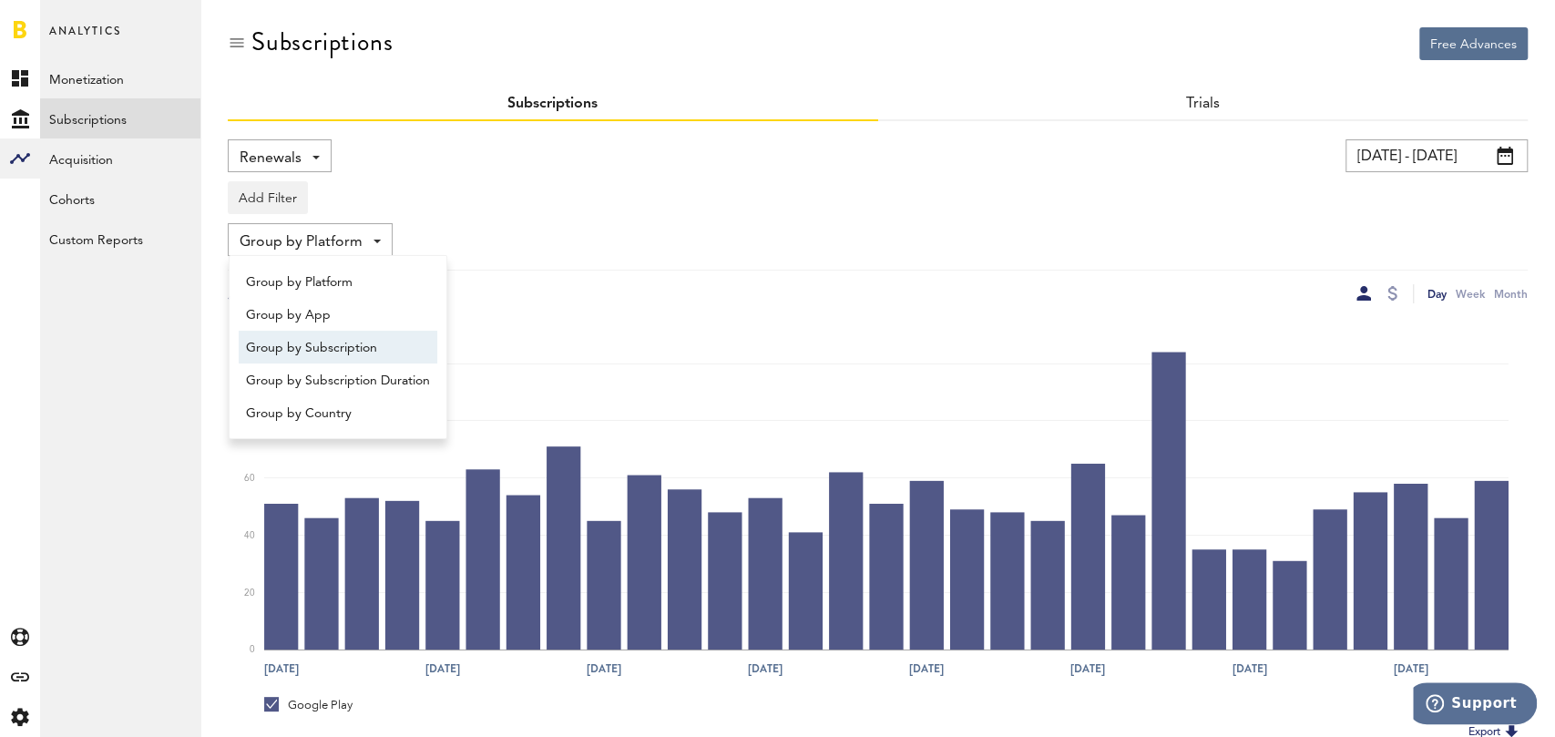
click at [352, 353] on span "Group by Subscription" at bounding box center [338, 347] width 184 height 31
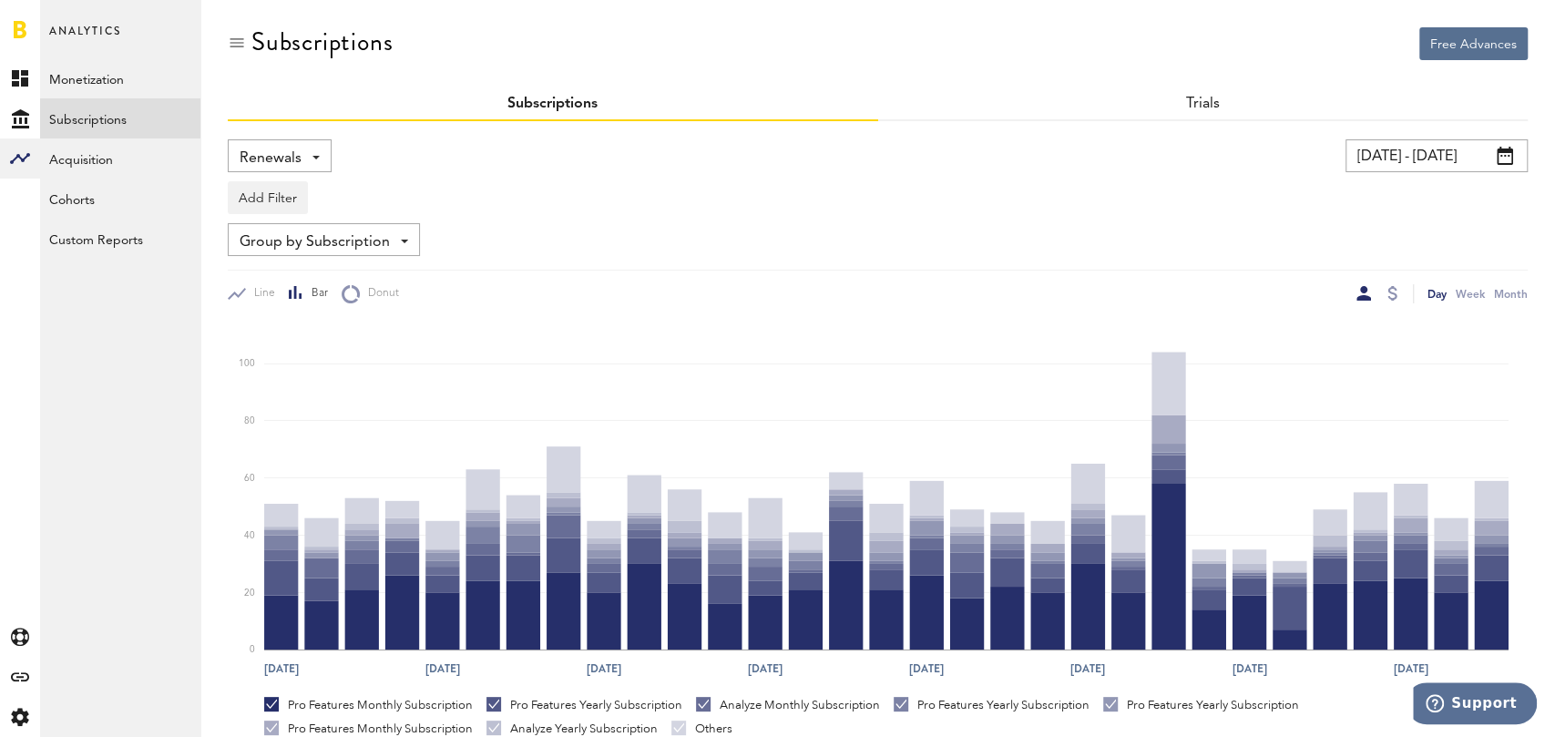
click at [1413, 153] on input "08/06/25 - 09/05/25" at bounding box center [1436, 155] width 182 height 33
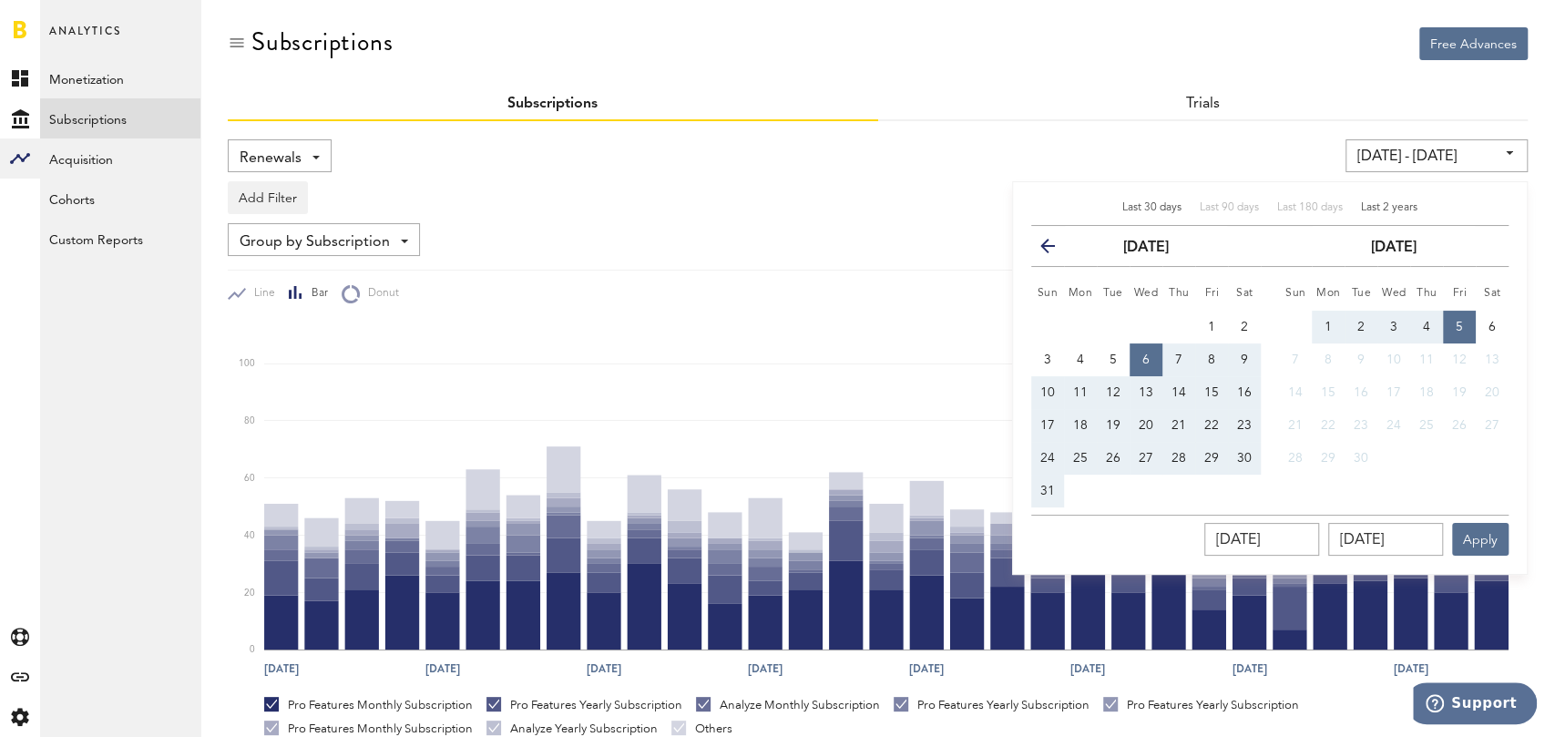
click at [1382, 204] on span "Last 2 years" at bounding box center [1389, 207] width 56 height 11
type input "09/06/23 - 09/05/25"
type input "09/06/2023"
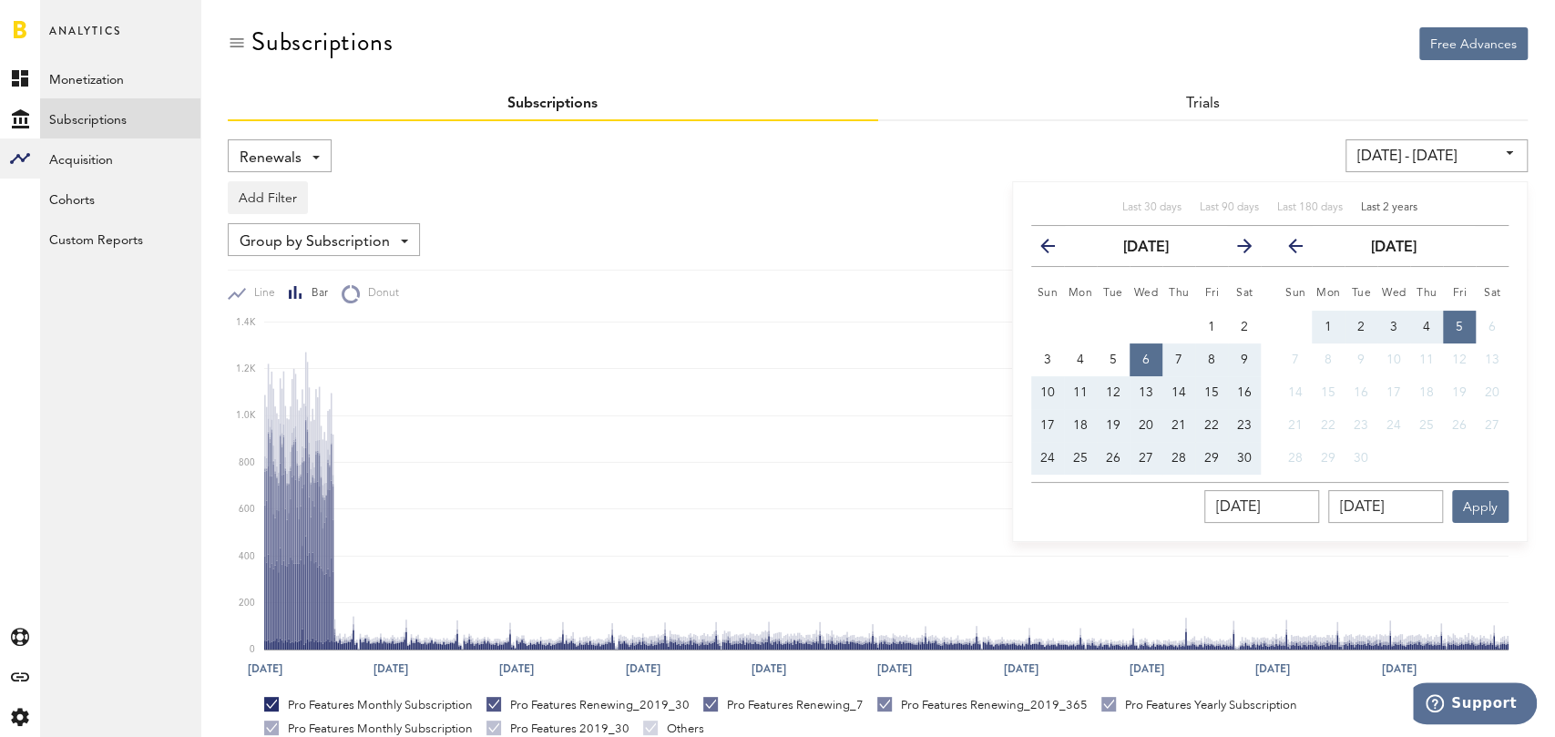
click at [1302, 250] on icon "button" at bounding box center [1302, 250] width 0 height 0
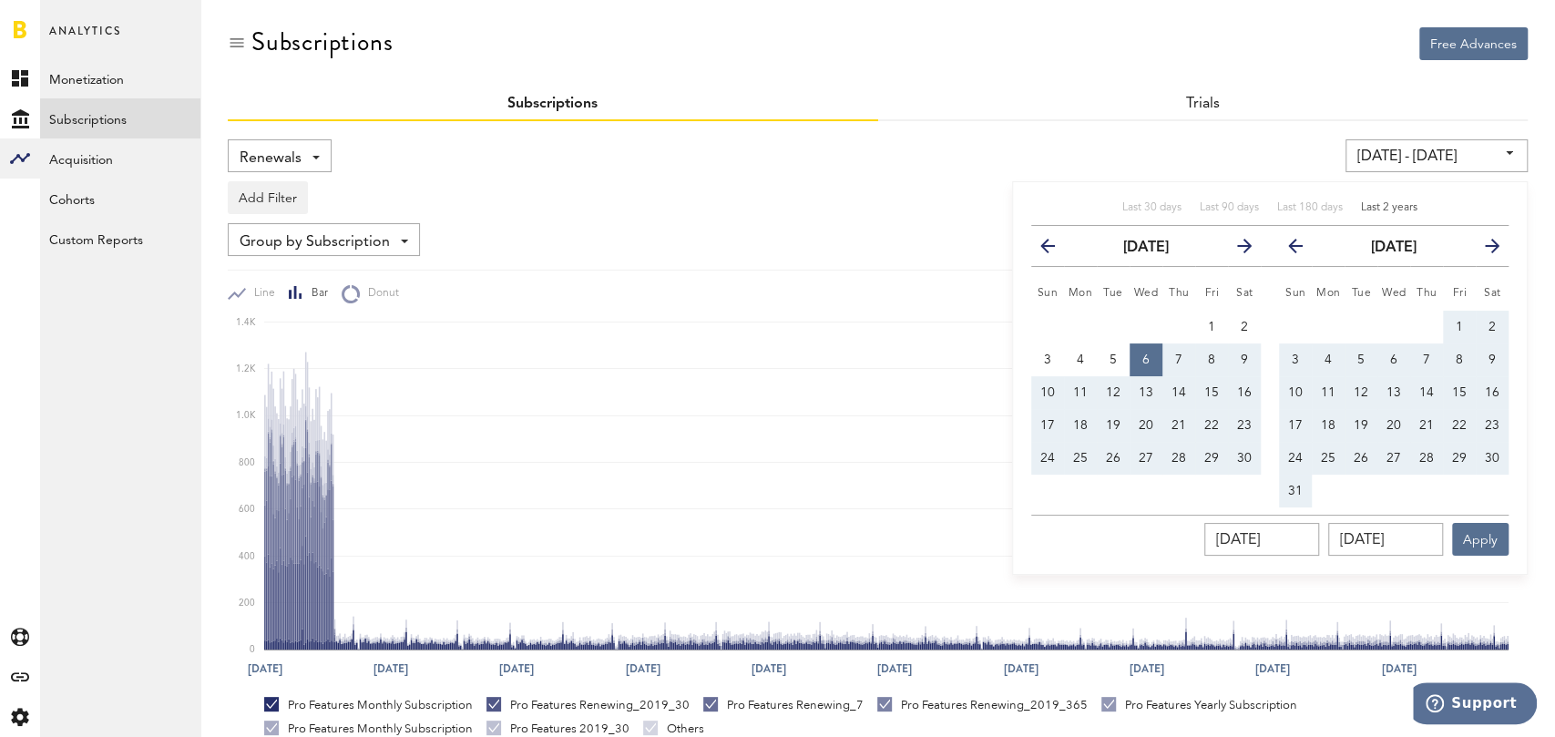
click at [1302, 250] on icon "button" at bounding box center [1302, 250] width 0 height 0
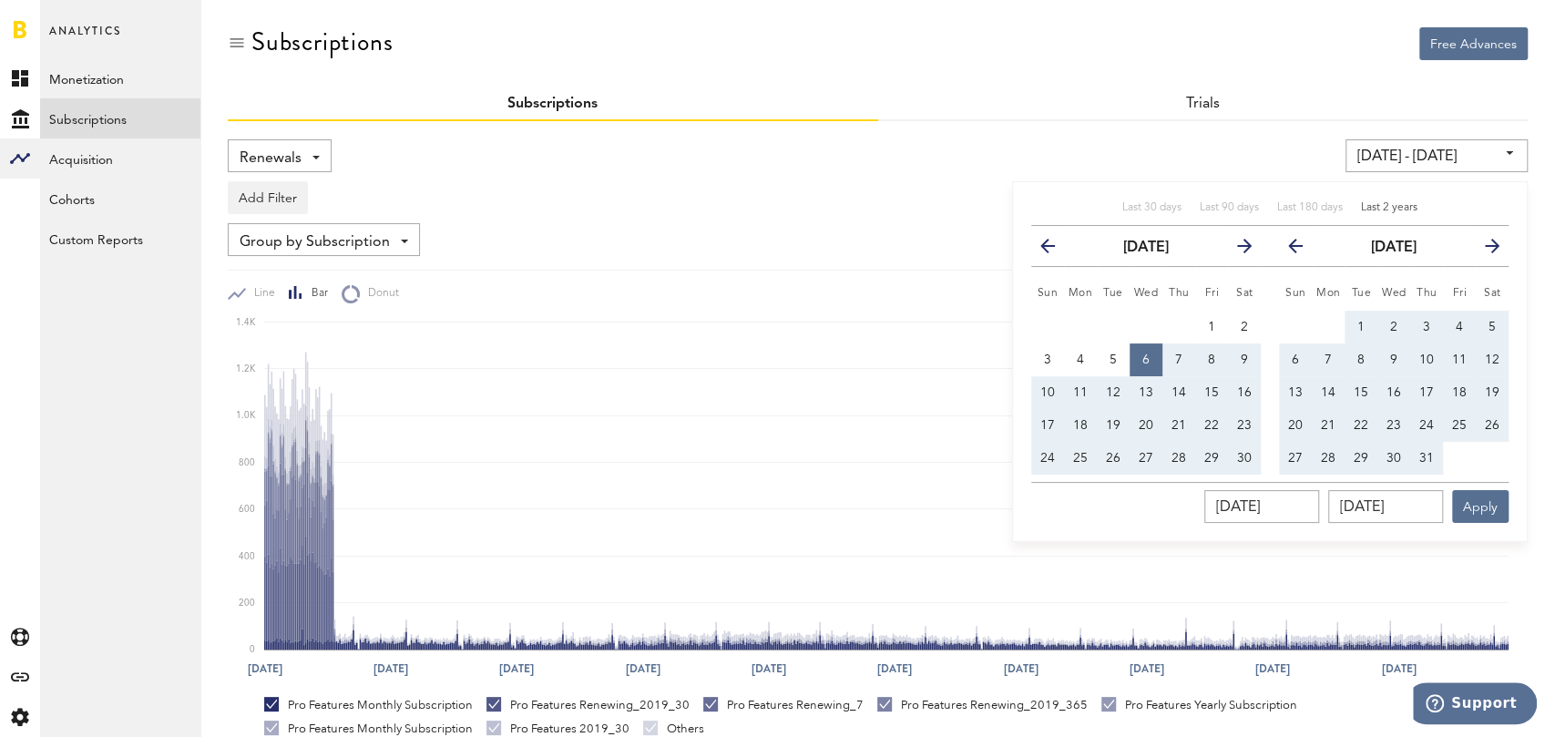
click at [1302, 250] on icon "button" at bounding box center [1302, 250] width 0 height 0
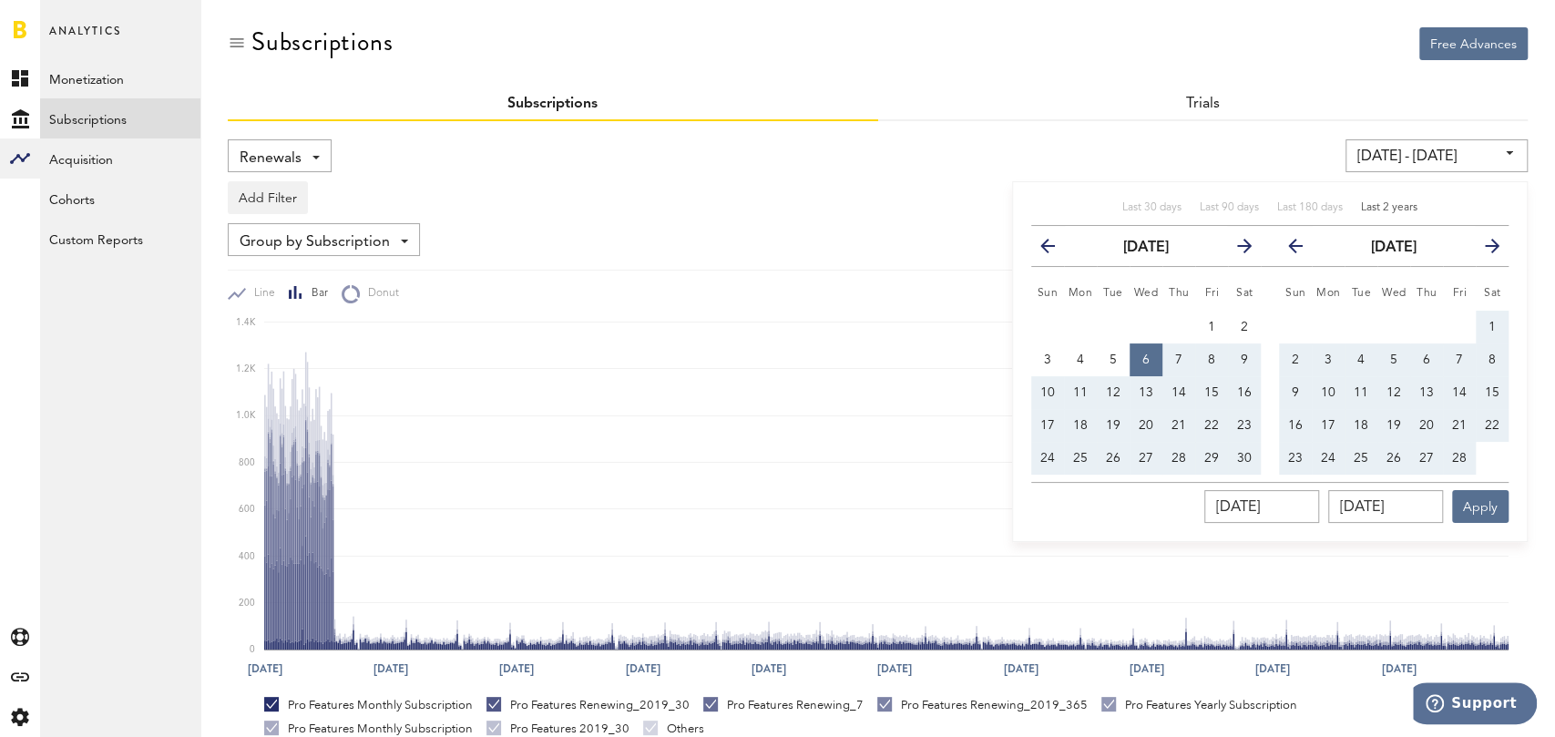
click at [1302, 250] on icon "button" at bounding box center [1302, 250] width 0 height 0
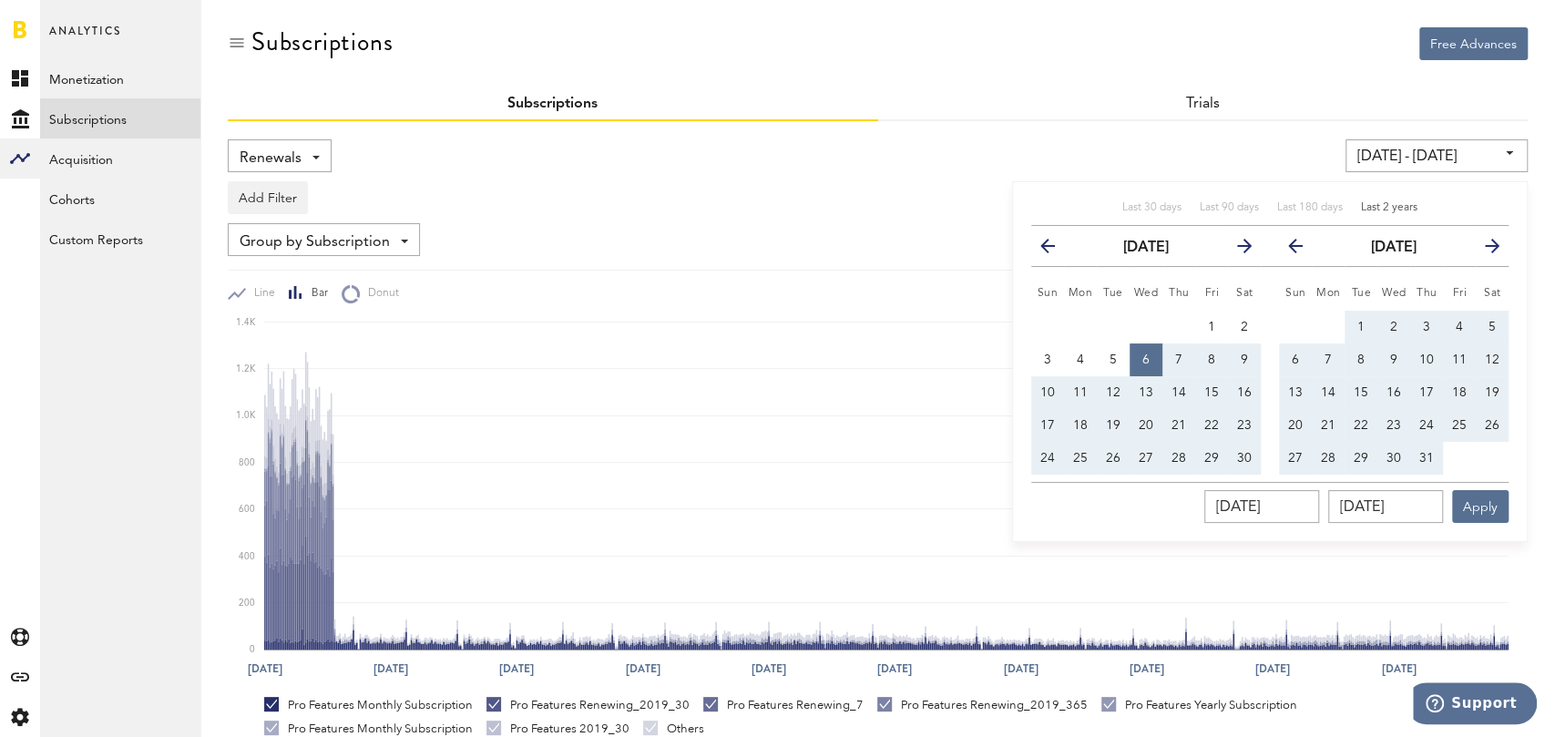
click at [1302, 250] on icon "button" at bounding box center [1302, 250] width 0 height 0
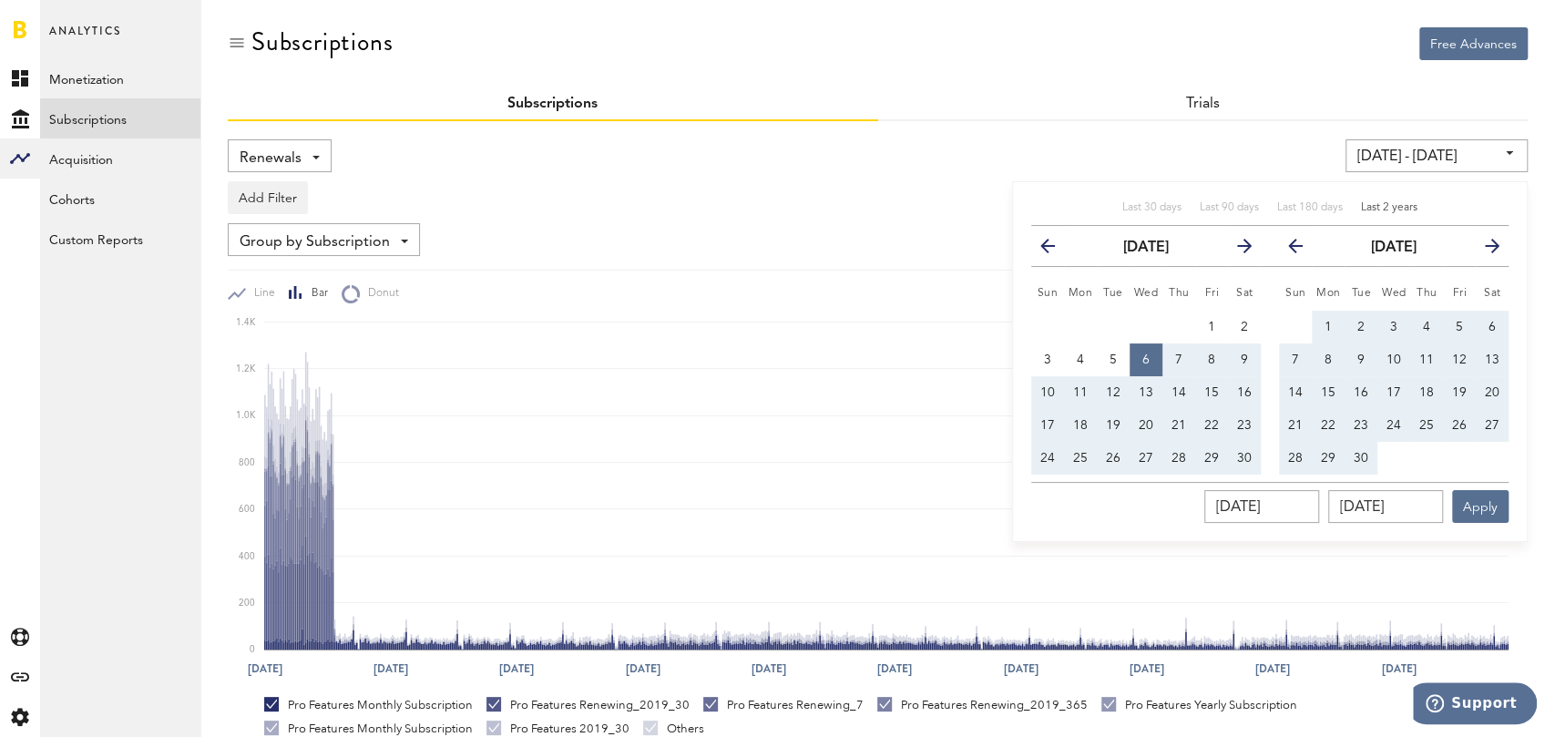
click at [1302, 250] on icon "button" at bounding box center [1302, 250] width 0 height 0
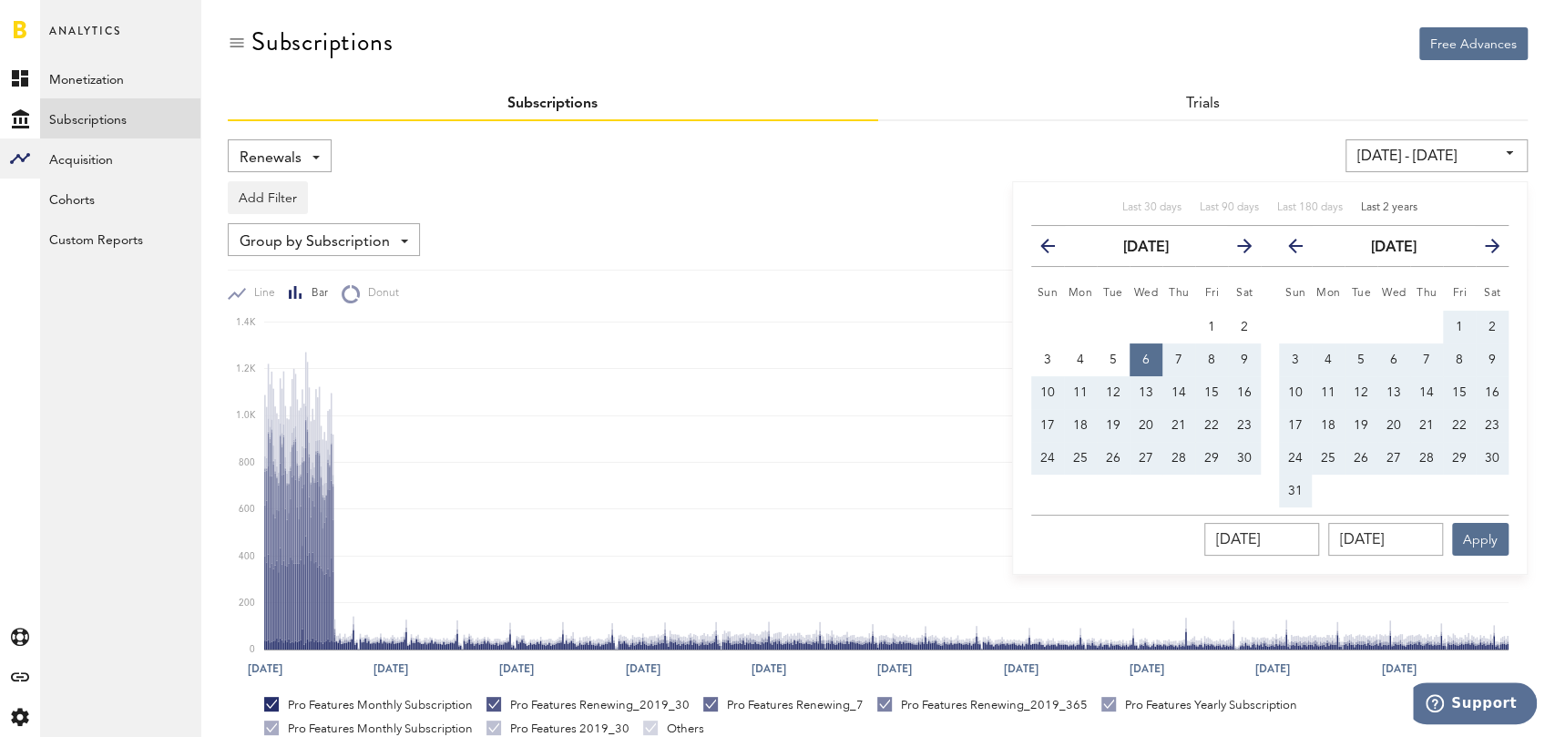
click at [1302, 250] on icon "button" at bounding box center [1302, 250] width 0 height 0
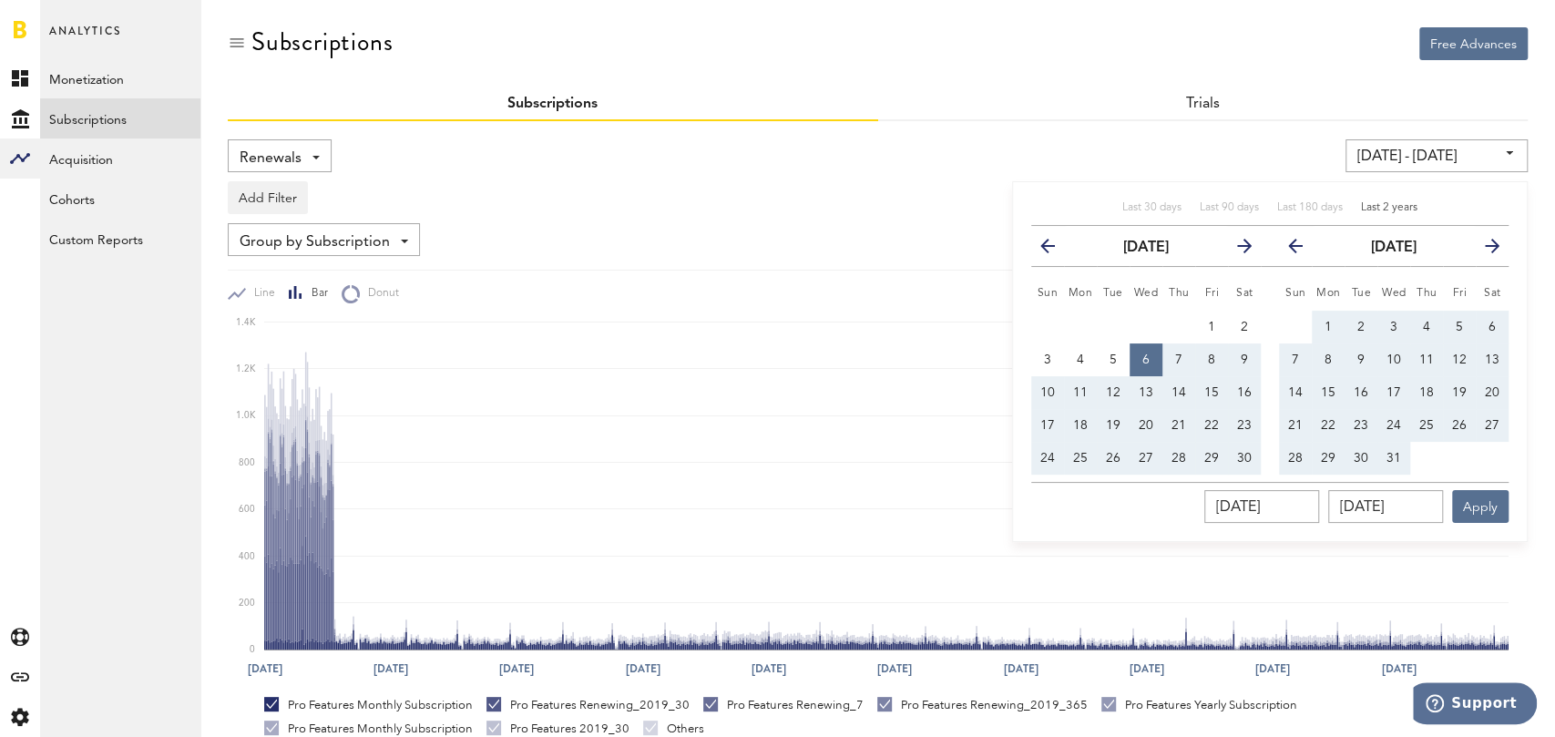
click at [1302, 250] on icon "button" at bounding box center [1302, 250] width 0 height 0
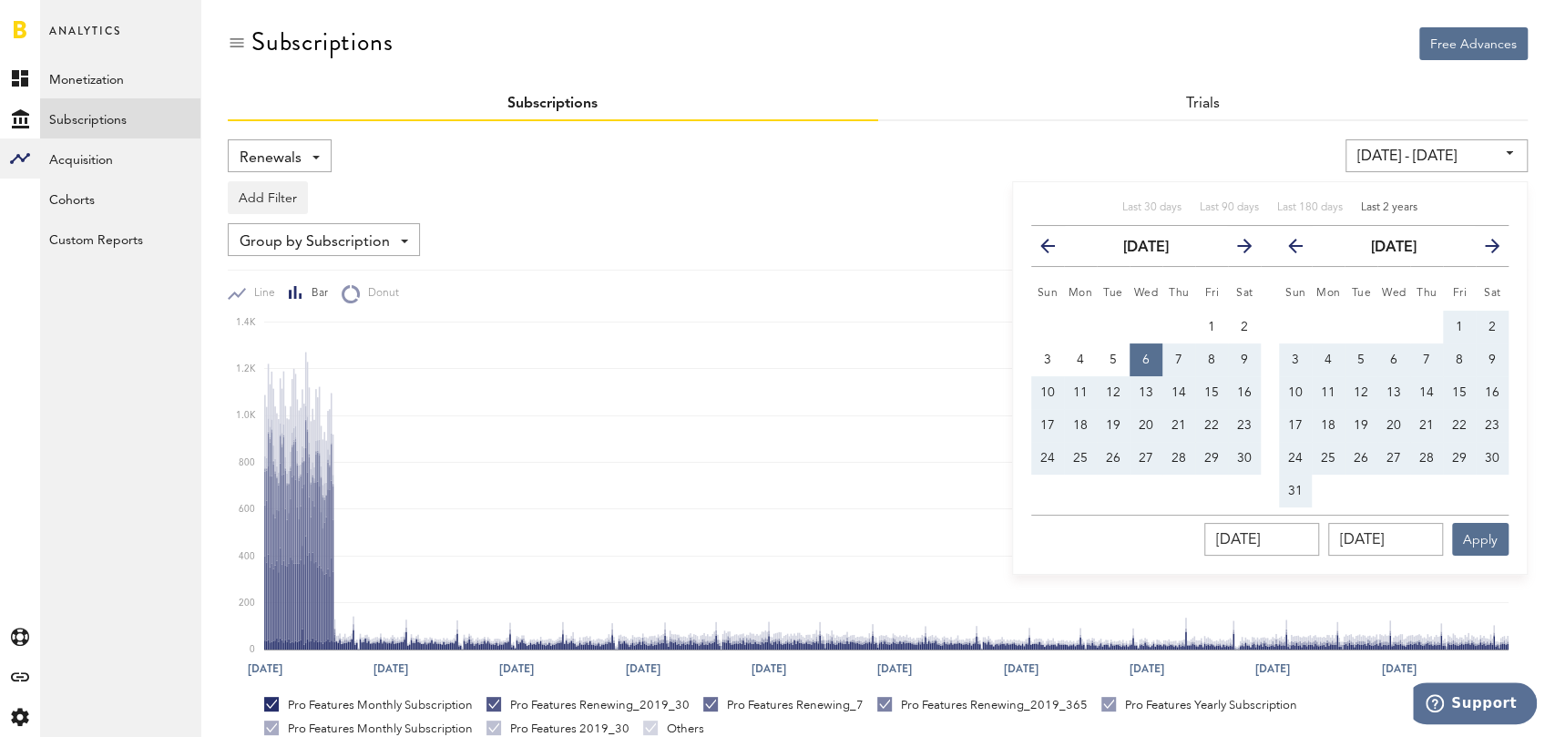
click at [1296, 491] on span "31" at bounding box center [1295, 491] width 15 height 13
type input "09/06/23 - 12/31/23"
type input "12/31/2023"
click at [1495, 538] on button "Apply" at bounding box center [1480, 539] width 56 height 33
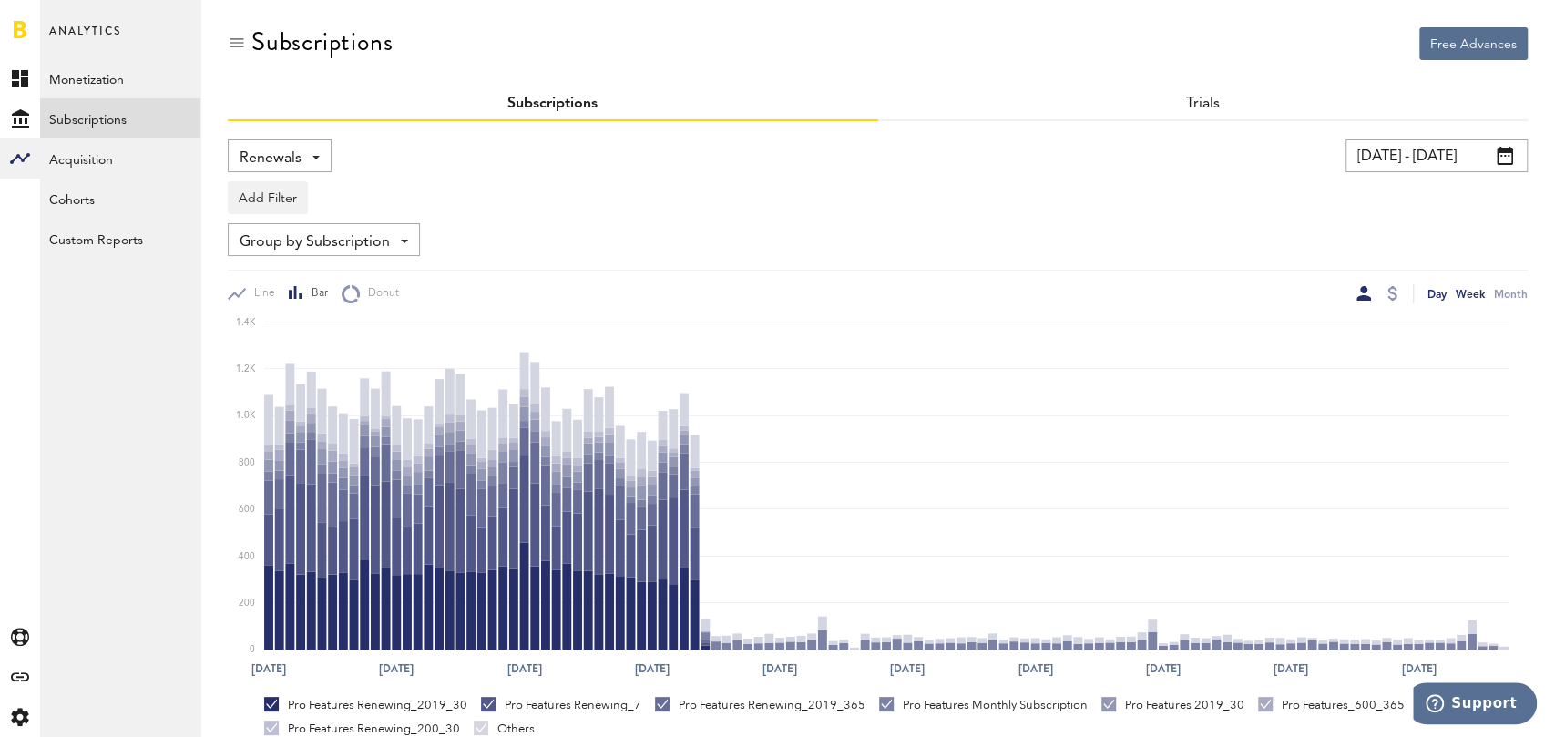
click at [1462, 292] on div "Week" at bounding box center [1469, 293] width 29 height 19
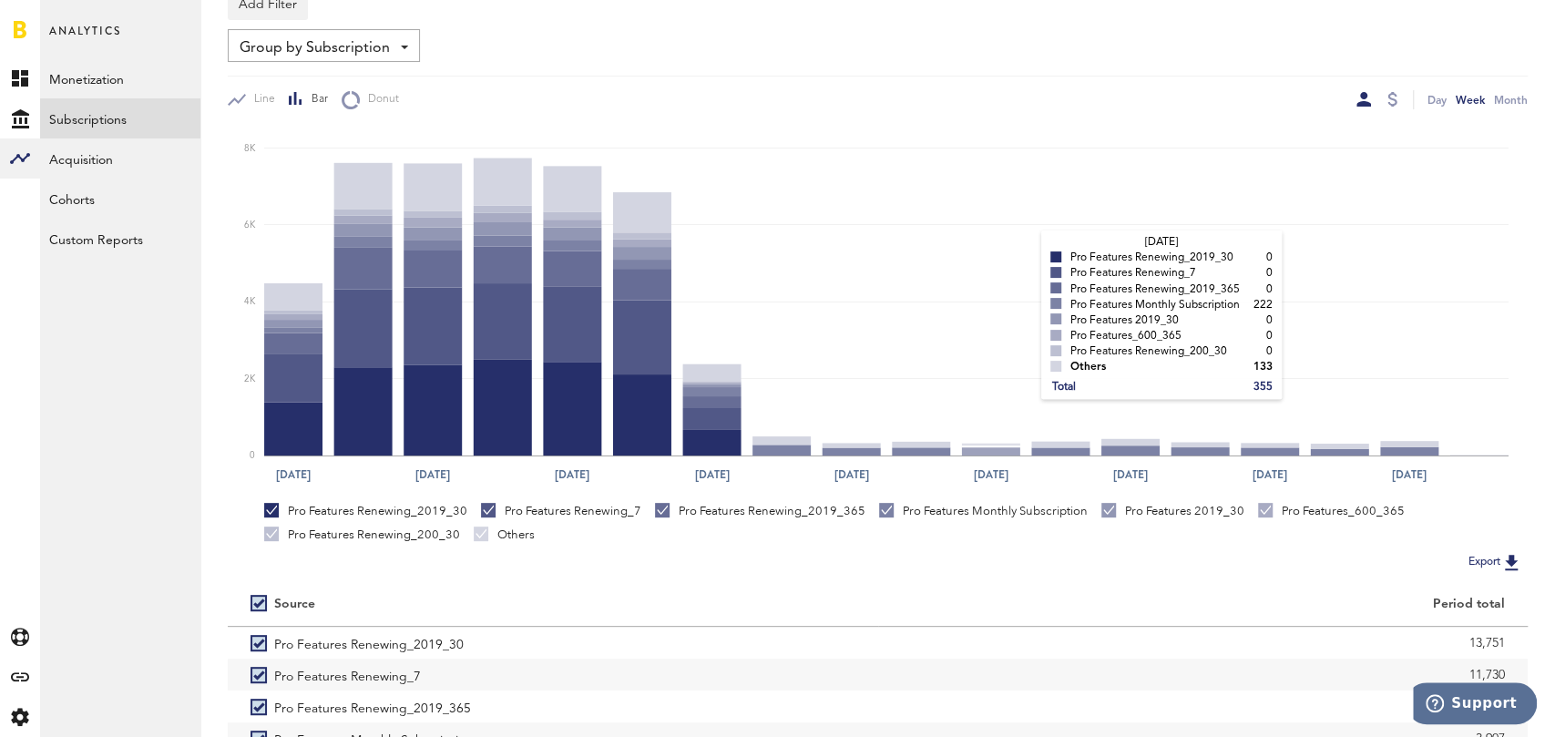
scroll to position [342, 0]
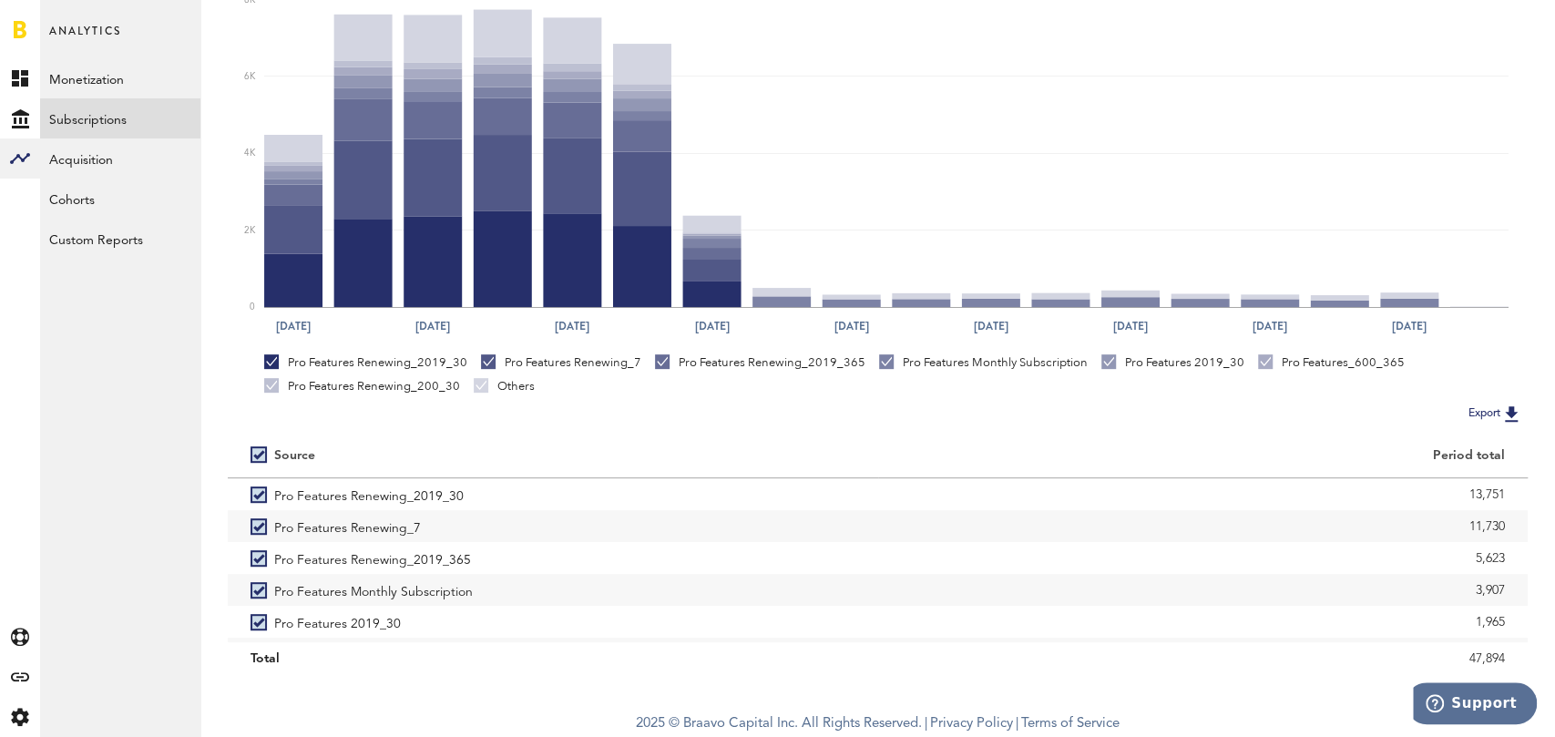
click at [256, 454] on label at bounding box center [262, 454] width 24 height 0
checkbox input "false"
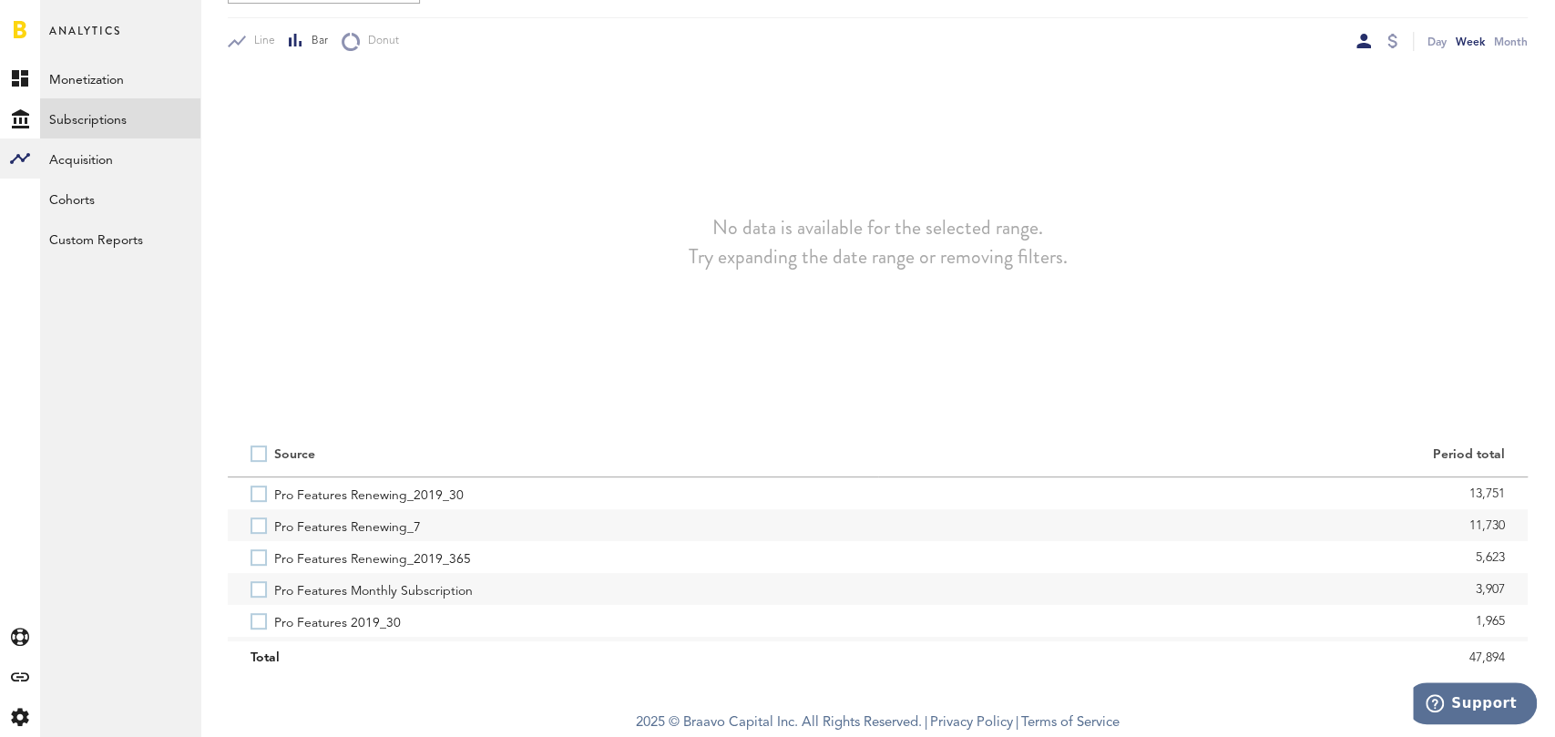
scroll to position [251, 0]
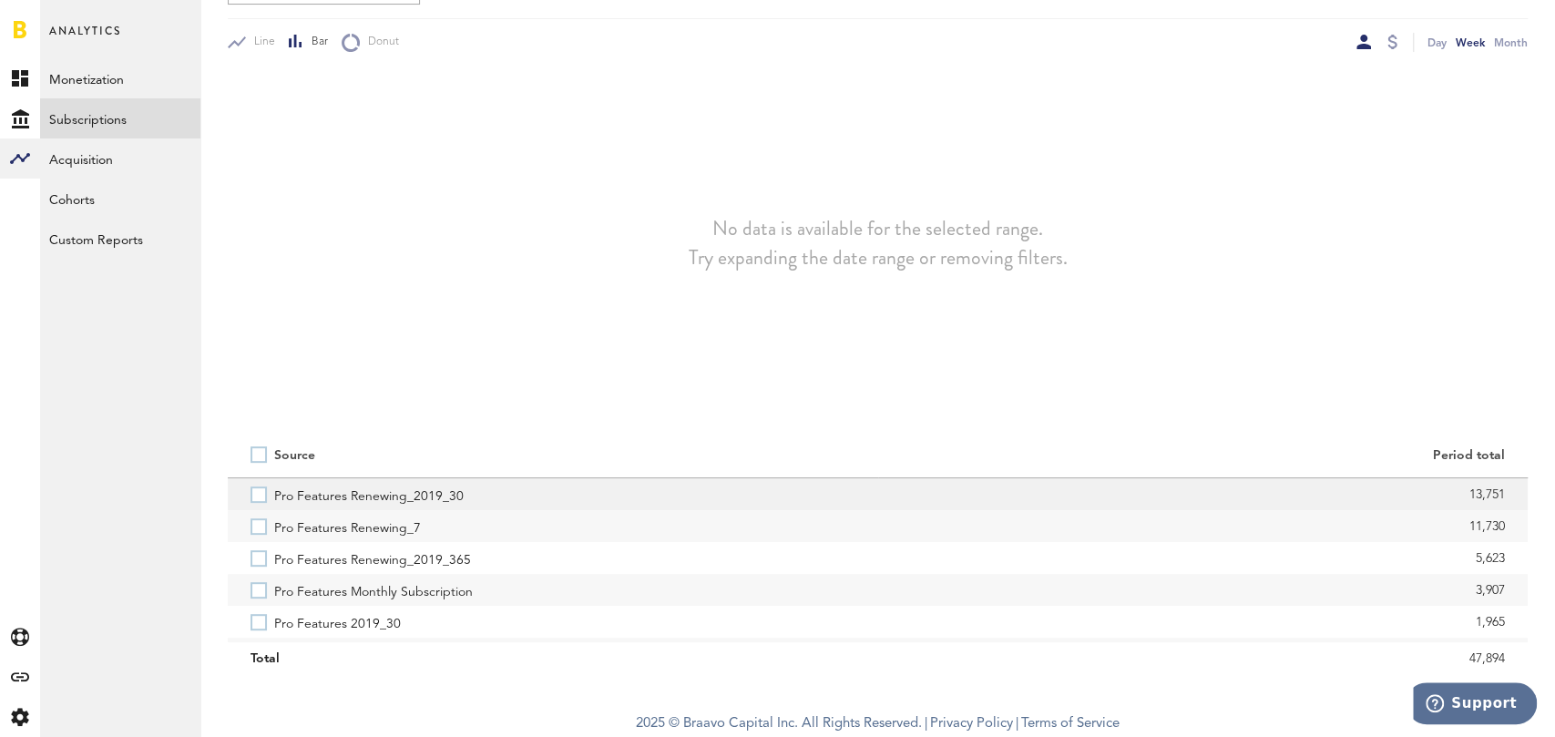
click at [258, 493] on label "Pro Features Renewing_2019_30" at bounding box center [552, 494] width 605 height 32
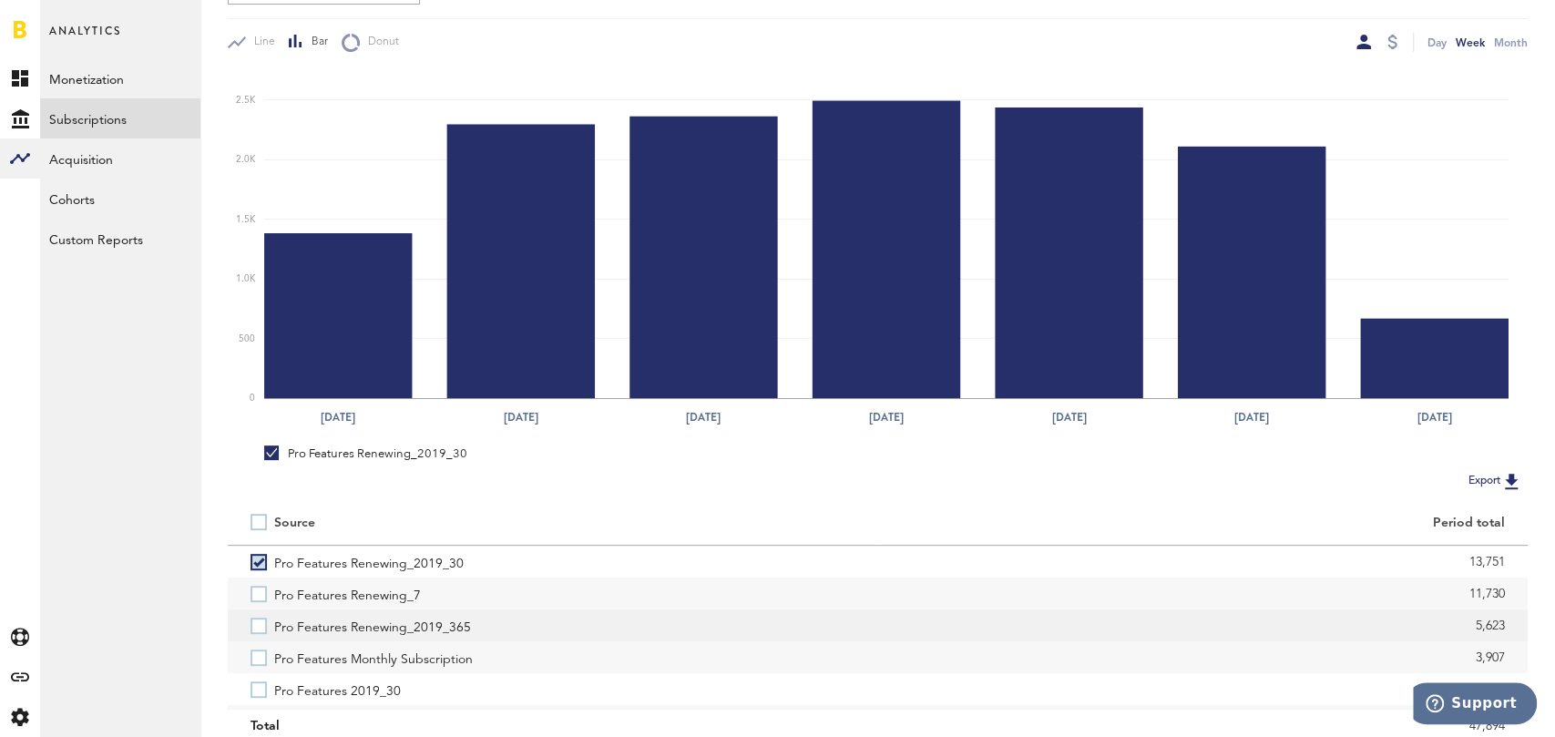
click at [260, 626] on label "Pro Features Renewing_2019_365" at bounding box center [552, 625] width 605 height 32
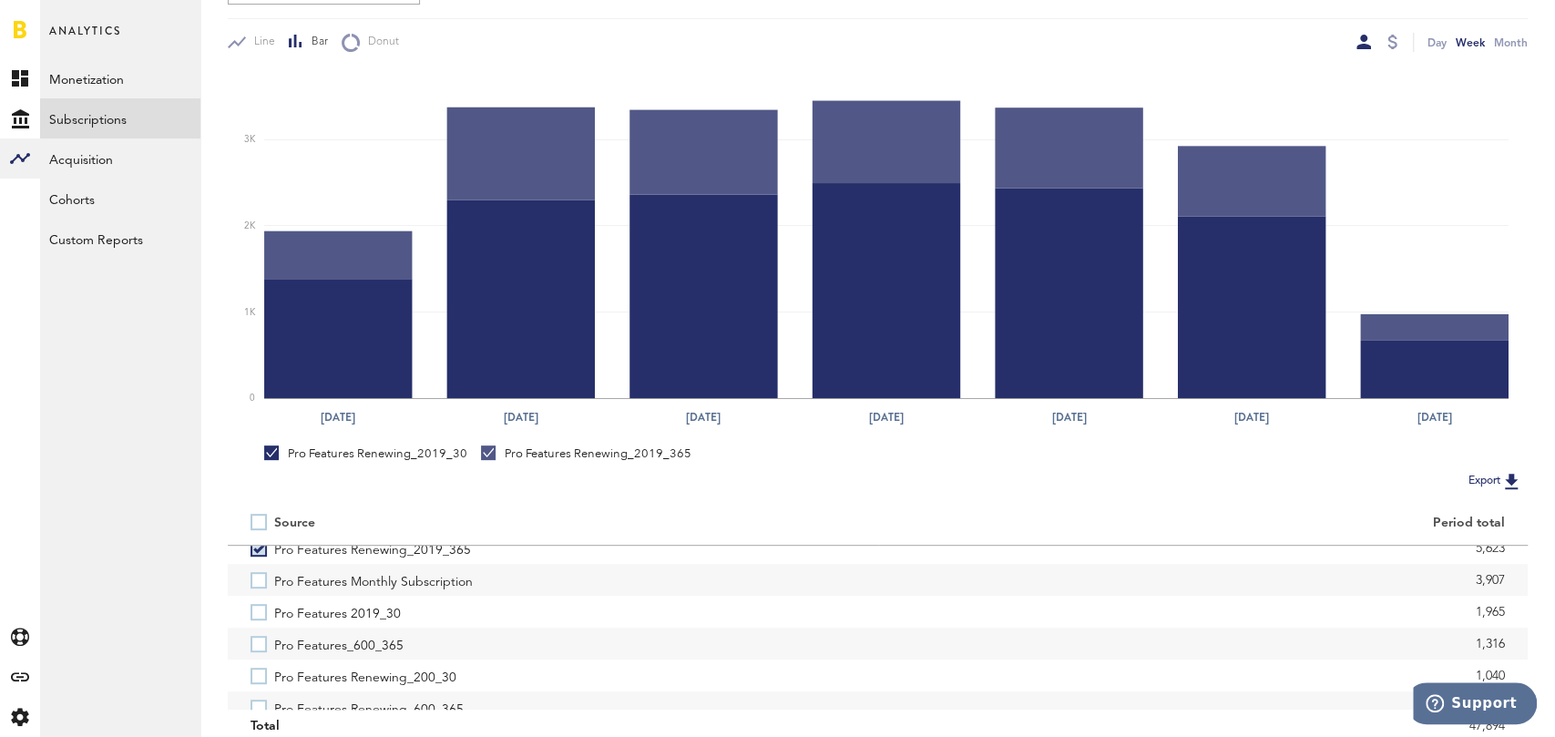
scroll to position [96, 0]
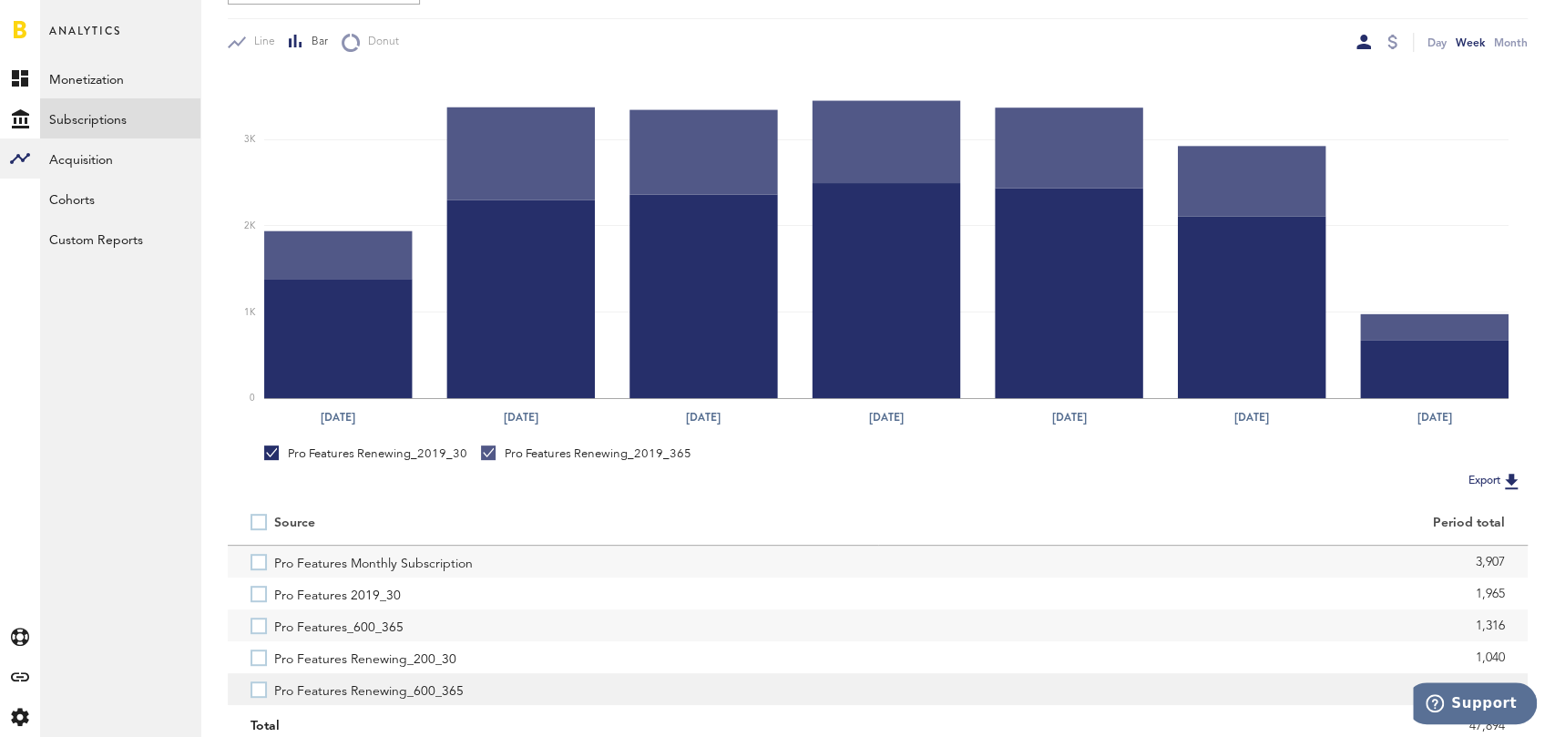
click at [260, 688] on label "Pro Features Renewing_600_365" at bounding box center [552, 689] width 605 height 32
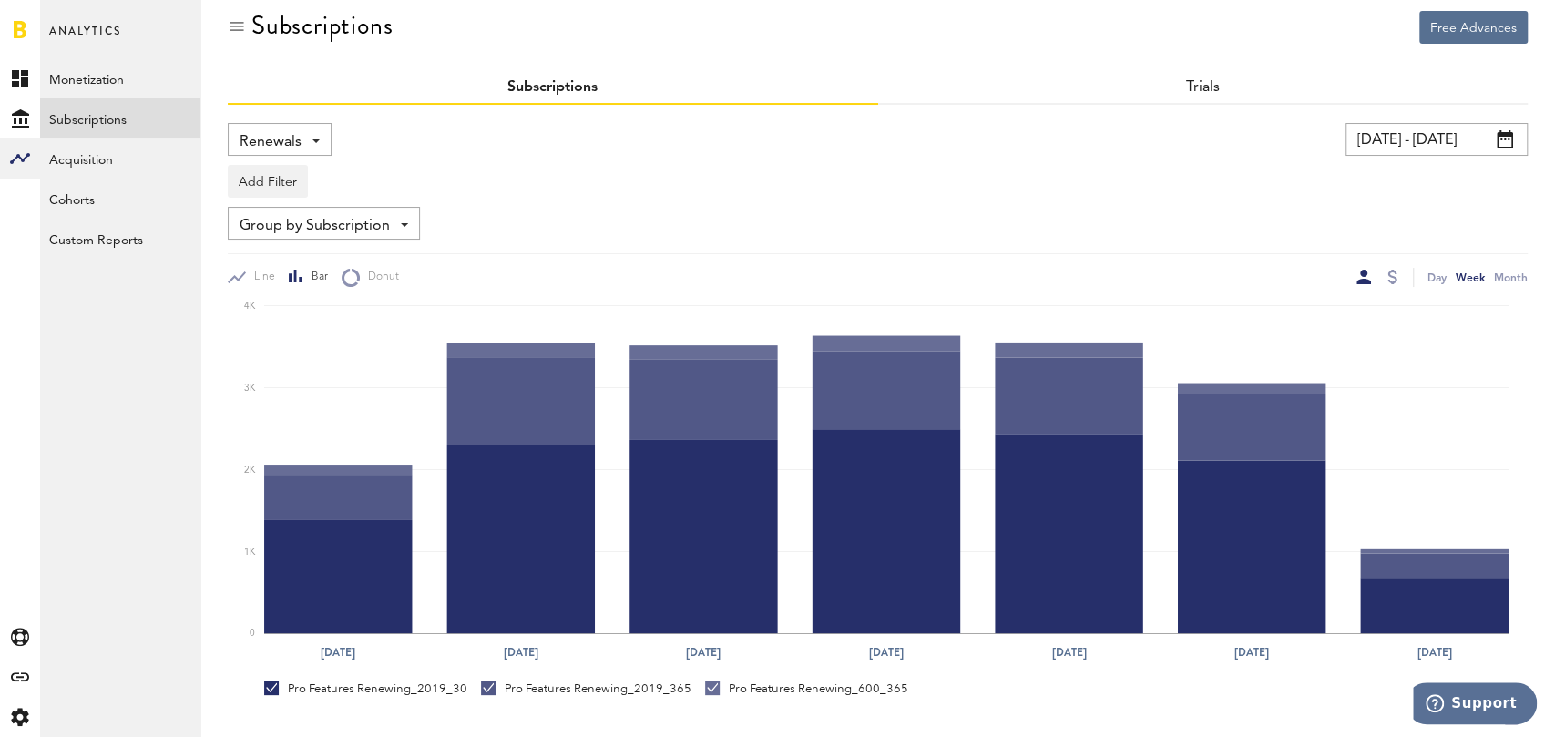
scroll to position [0, 0]
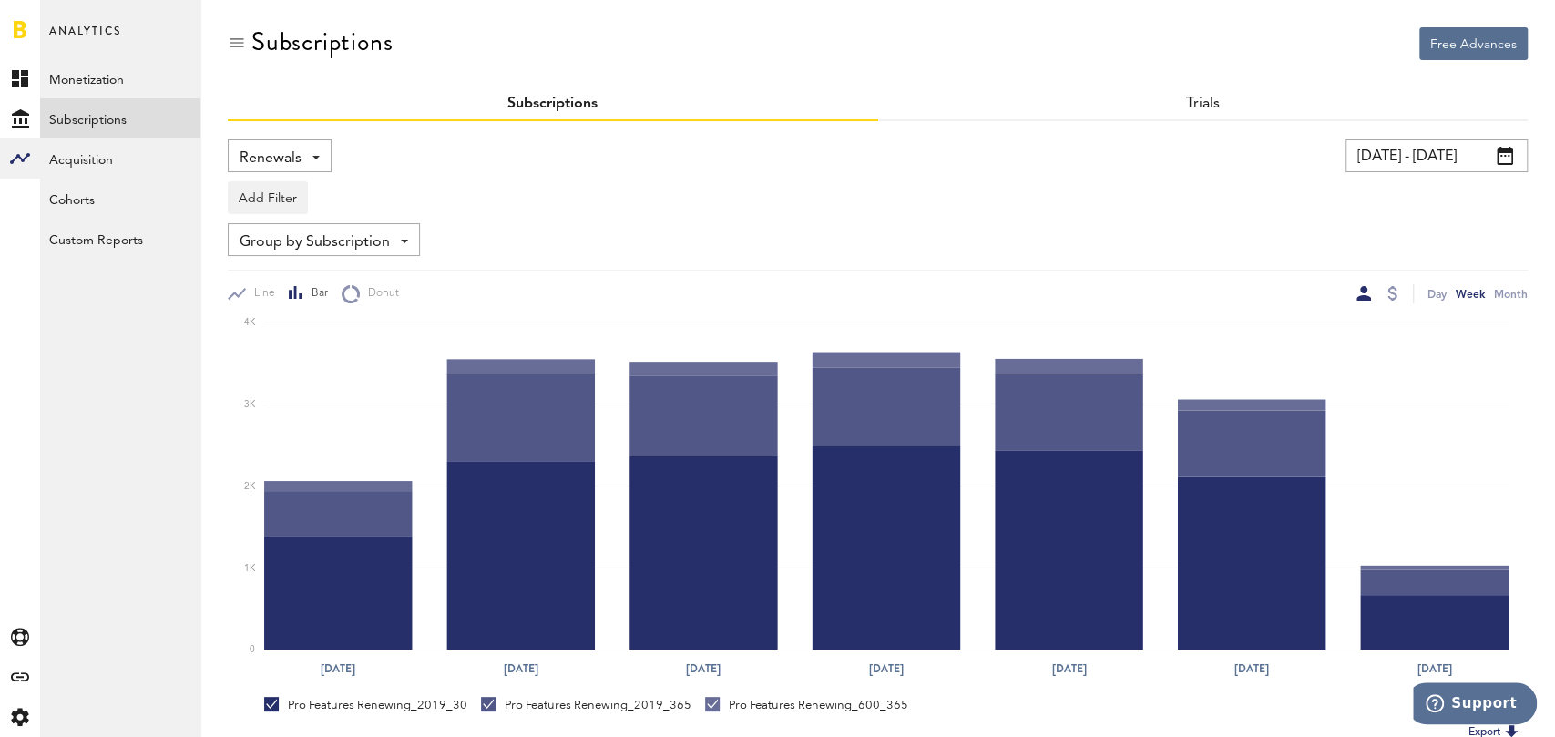
click at [1383, 156] on input "09/06/23 - 12/31/23" at bounding box center [1436, 155] width 182 height 33
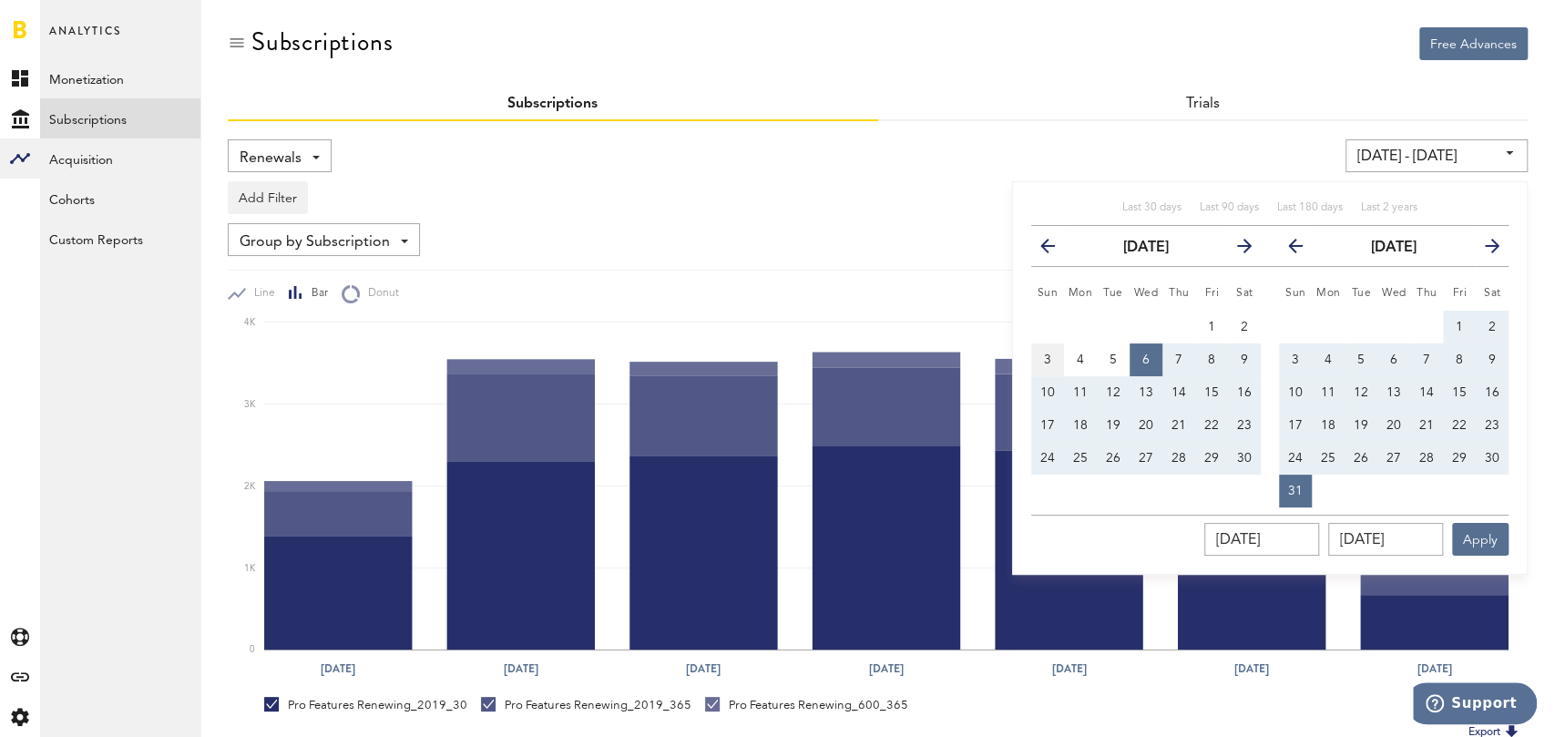
click at [1041, 355] on button "3" at bounding box center [1047, 359] width 33 height 33
type input "09/03/23 - 09/03/23"
type input "09/03/2023"
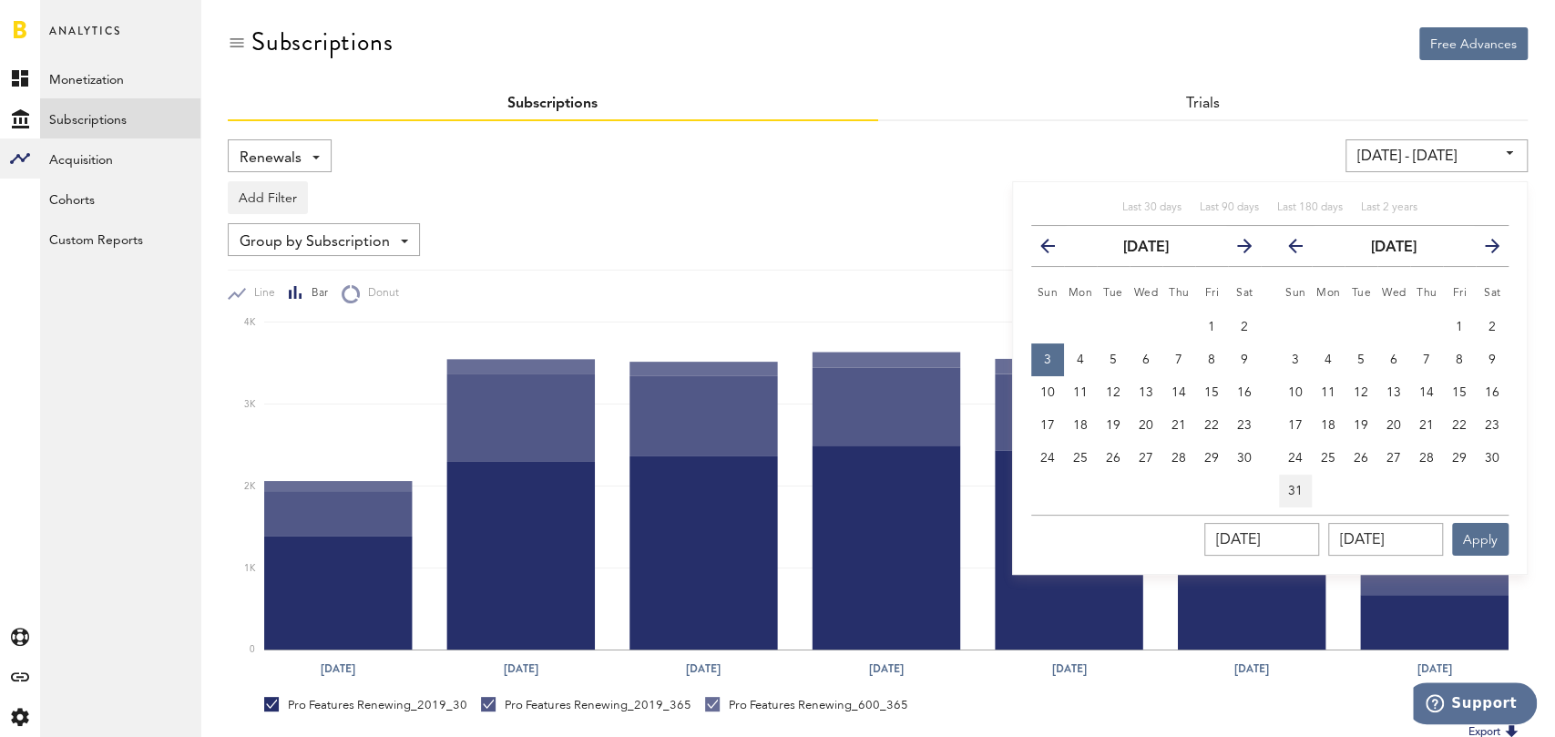
click at [1294, 485] on span "31" at bounding box center [1295, 491] width 15 height 13
type input "09/03/23 - 12/31/23"
type input "12/31/2023"
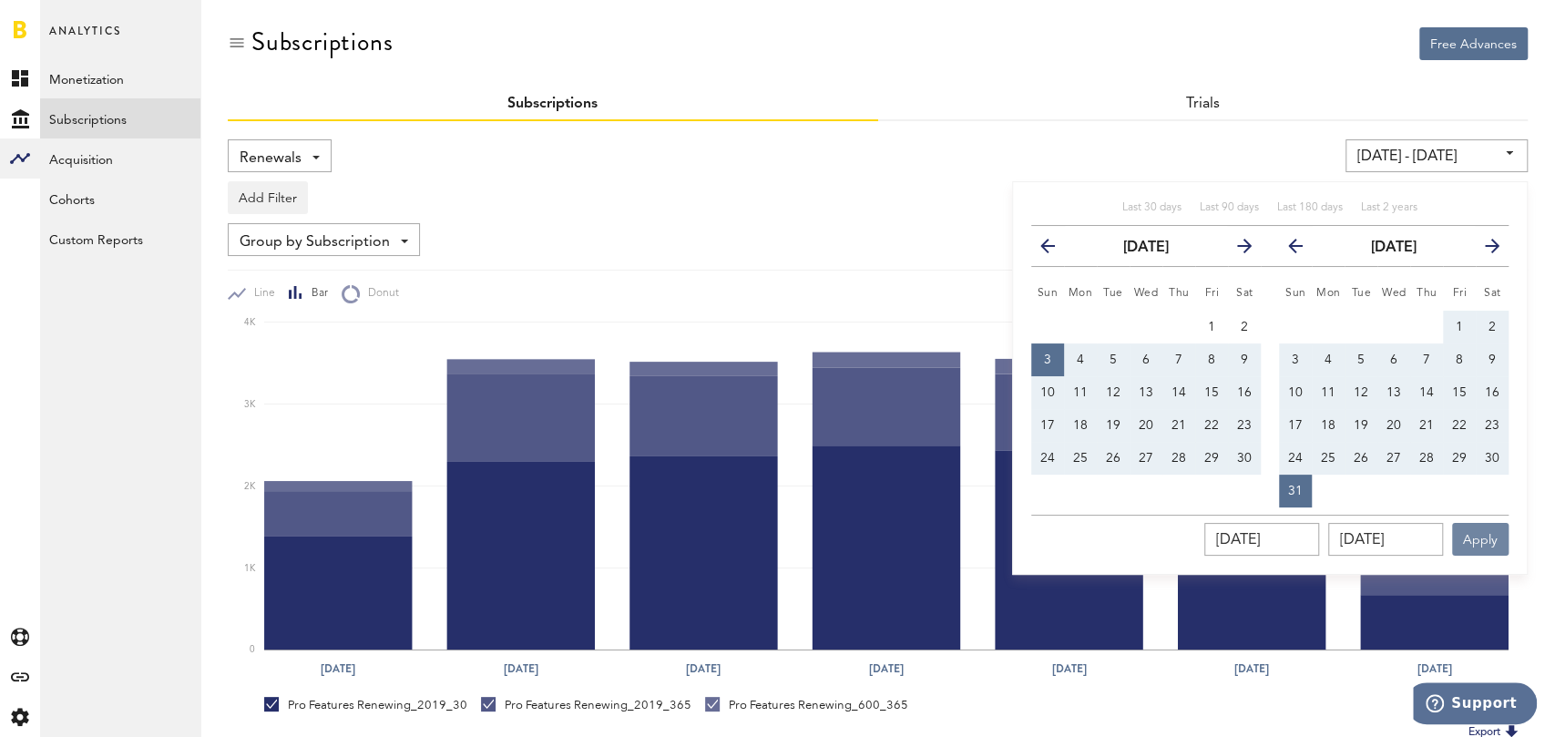
click at [1485, 541] on button "Apply" at bounding box center [1480, 539] width 56 height 33
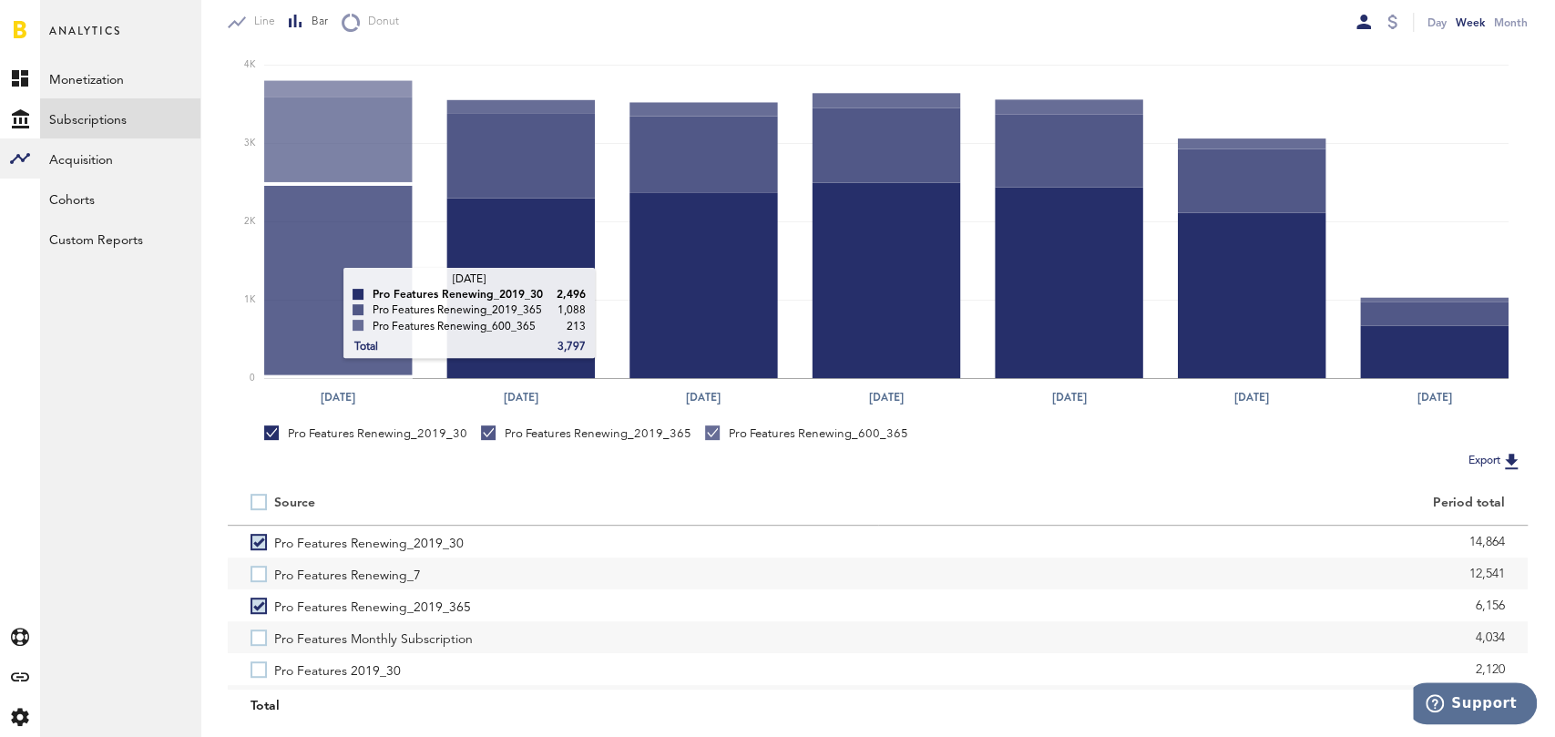
scroll to position [319, 0]
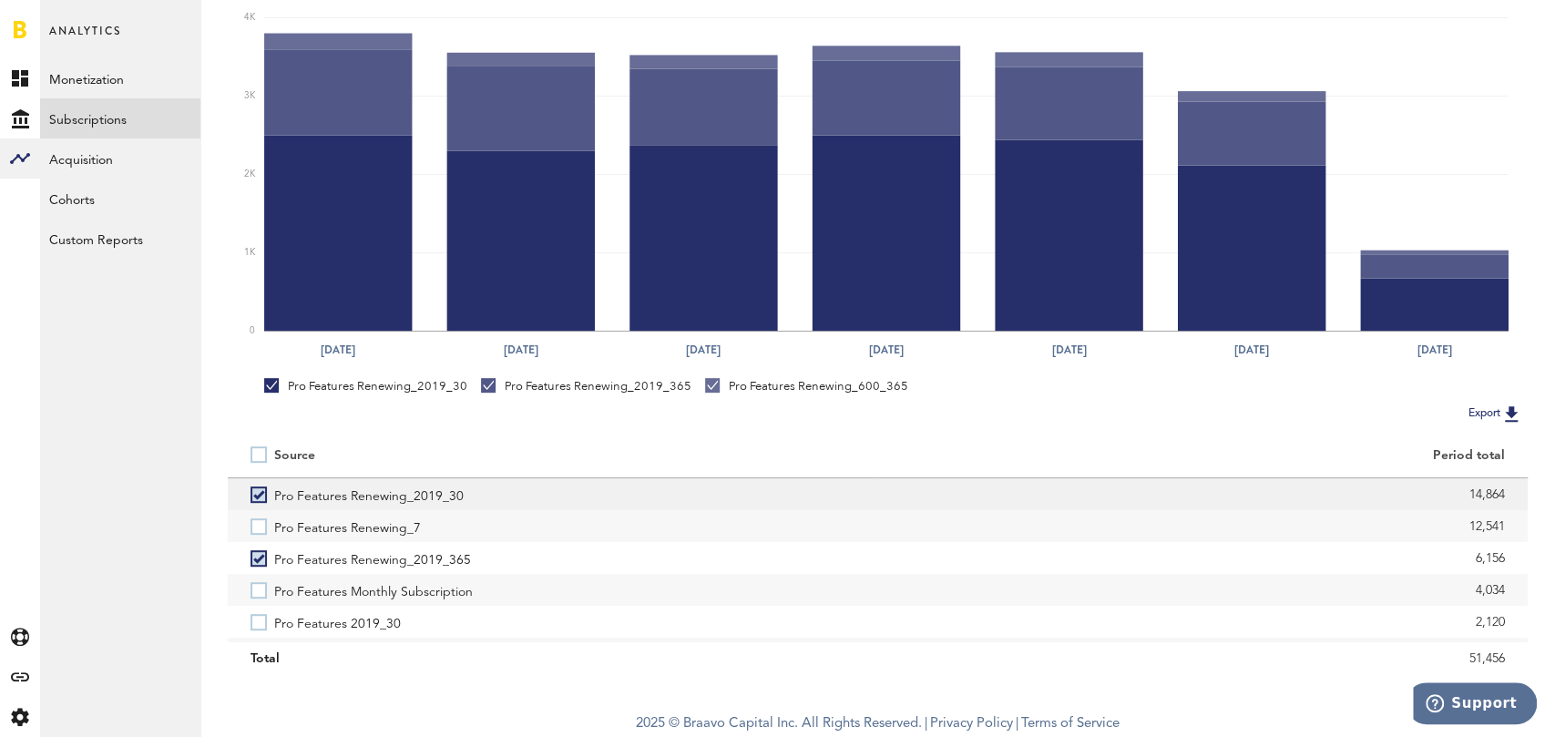
click at [264, 497] on label "Pro Features Renewing_2019_30" at bounding box center [552, 494] width 605 height 32
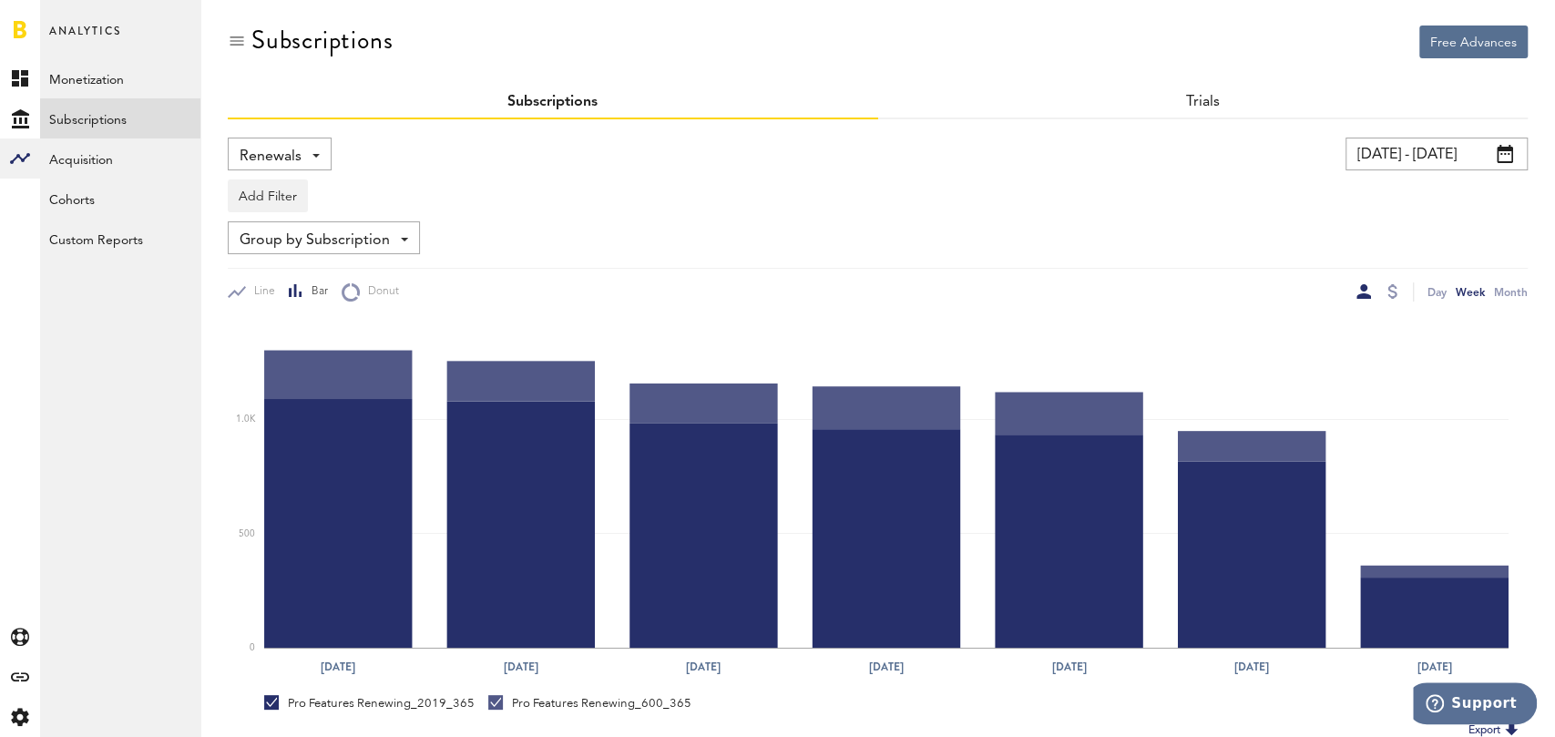
scroll to position [0, 0]
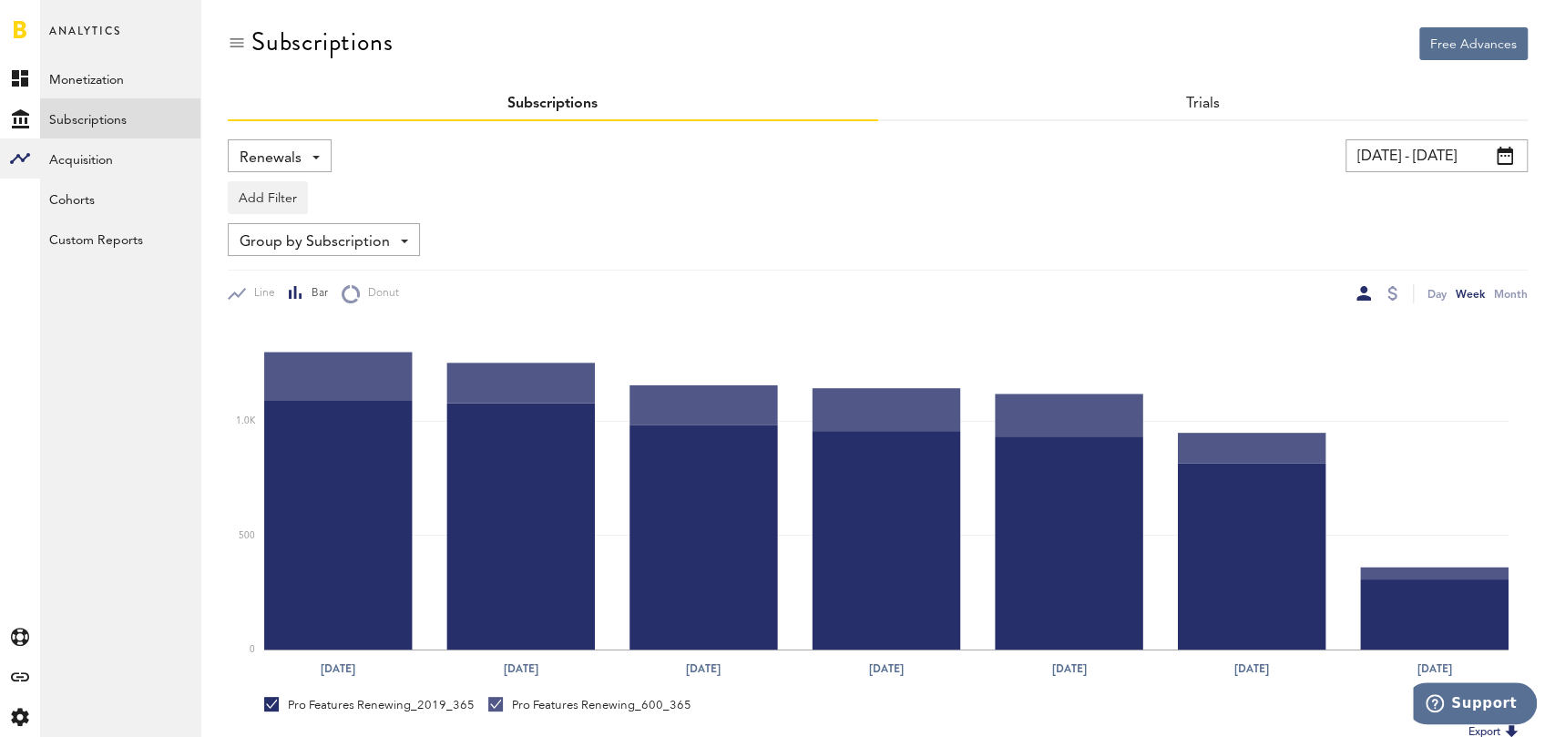
click at [278, 155] on span "Renewals" at bounding box center [271, 158] width 62 height 31
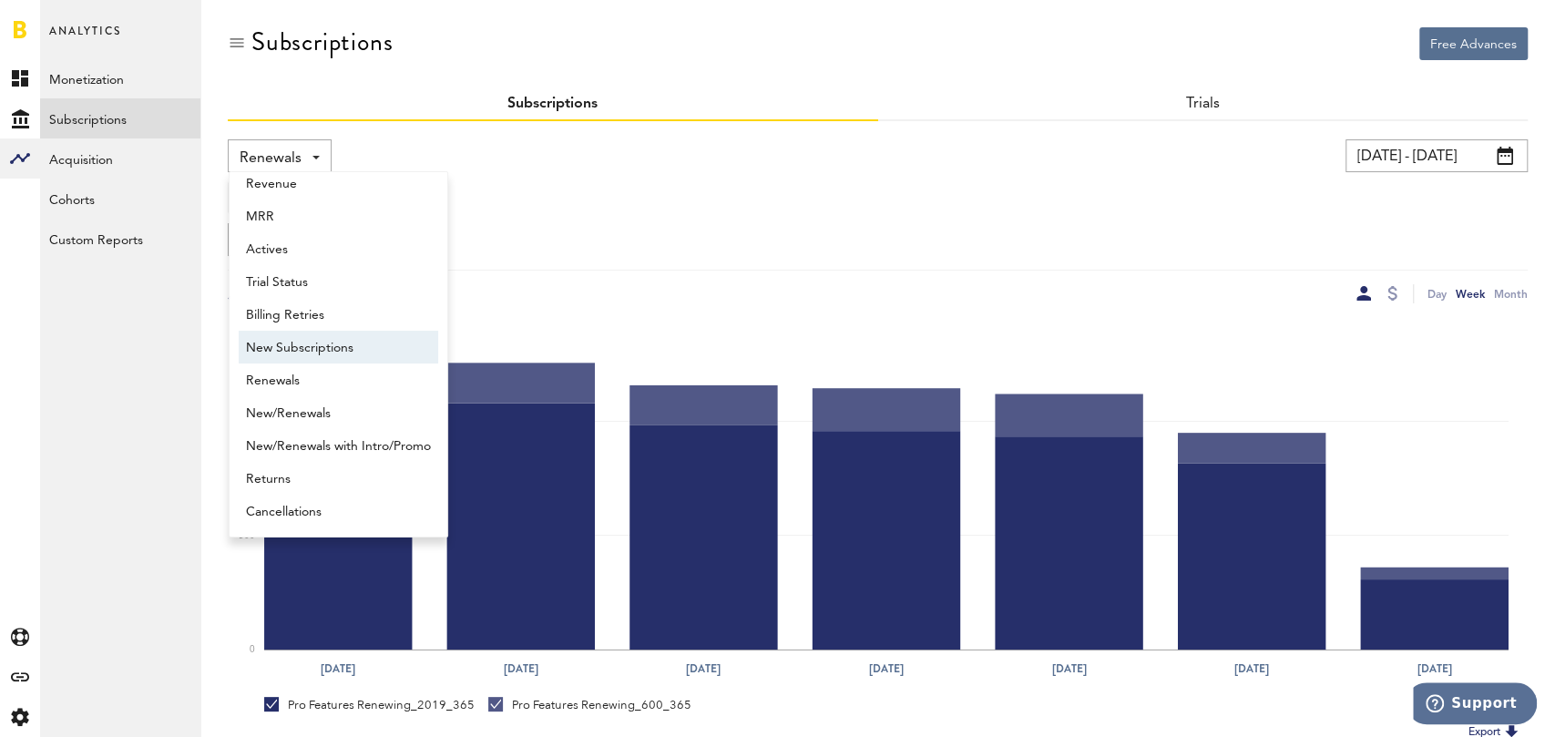
click at [320, 342] on span "New Subscriptions" at bounding box center [338, 347] width 185 height 31
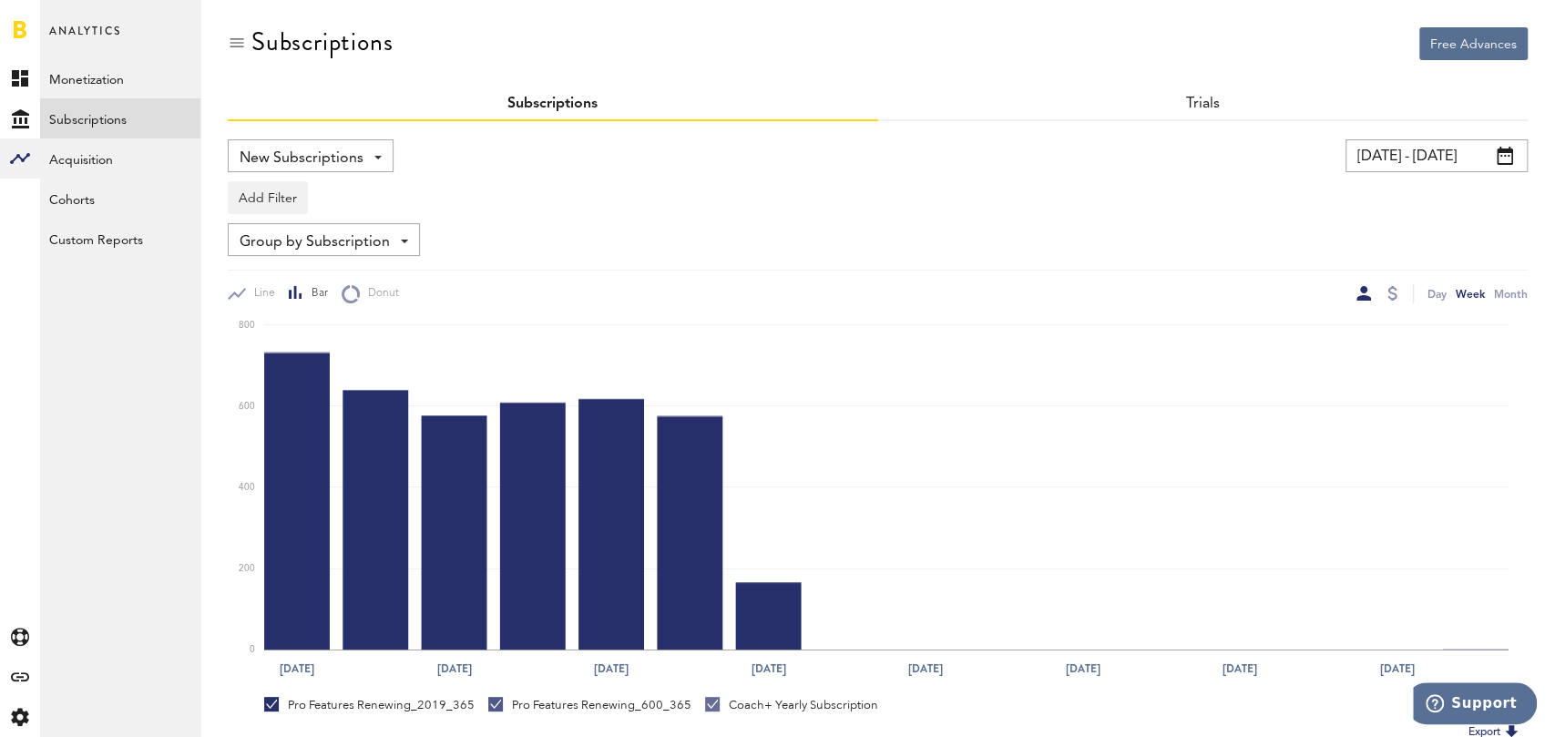
click at [19, 26] on link at bounding box center [20, 29] width 13 height 18
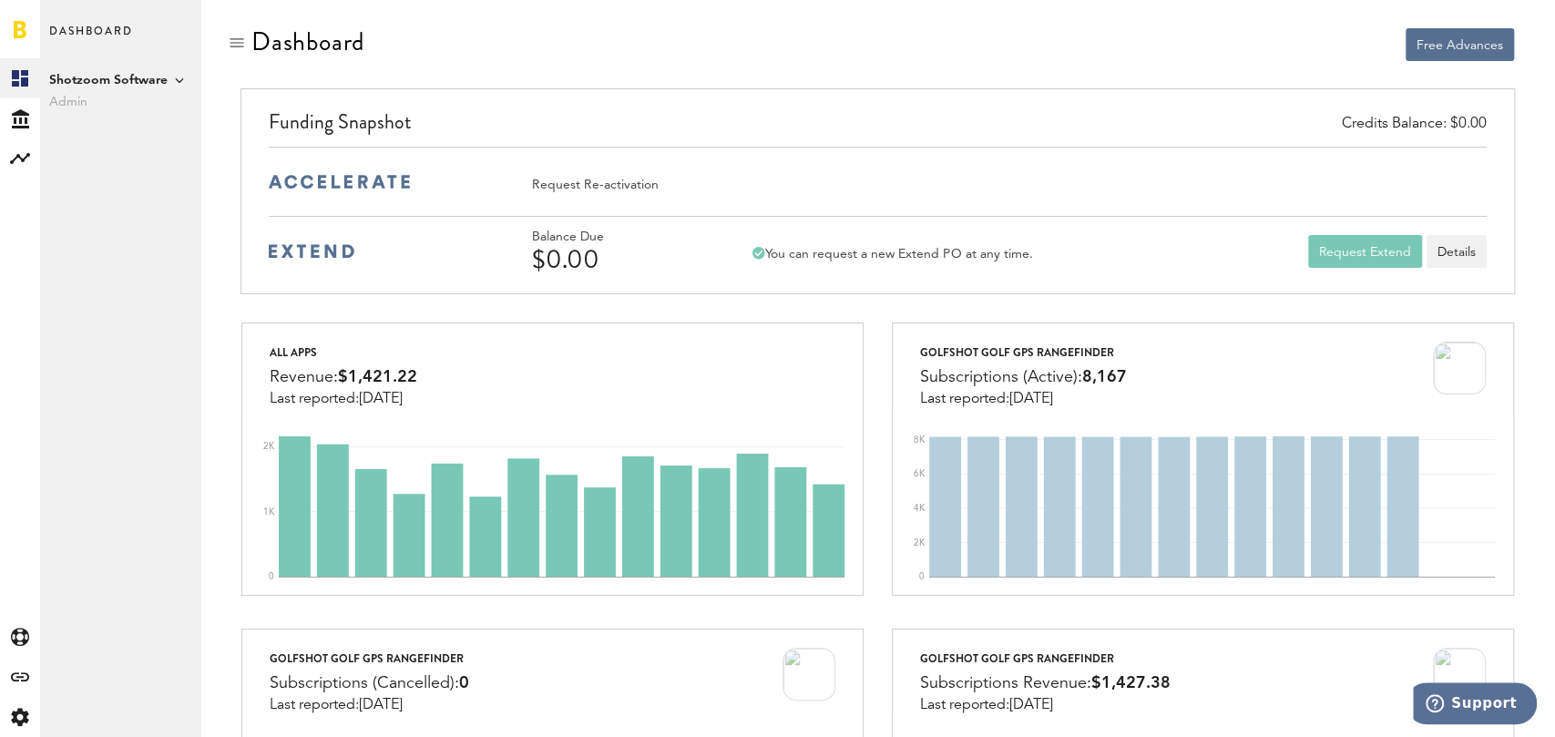
click at [170, 77] on span "Shotzoom Software" at bounding box center [120, 80] width 142 height 22
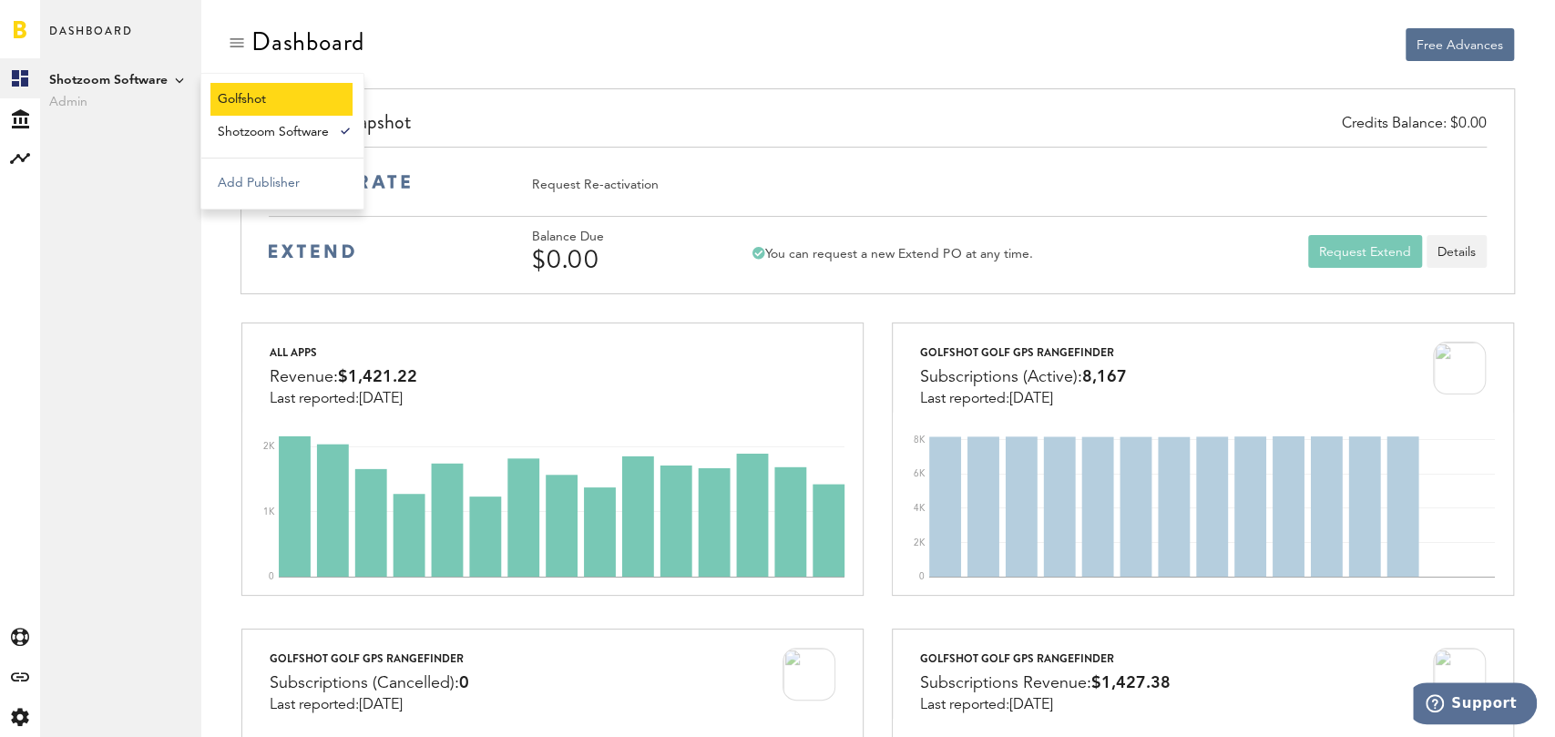
click at [255, 99] on link "Golfshot" at bounding box center [281, 99] width 142 height 33
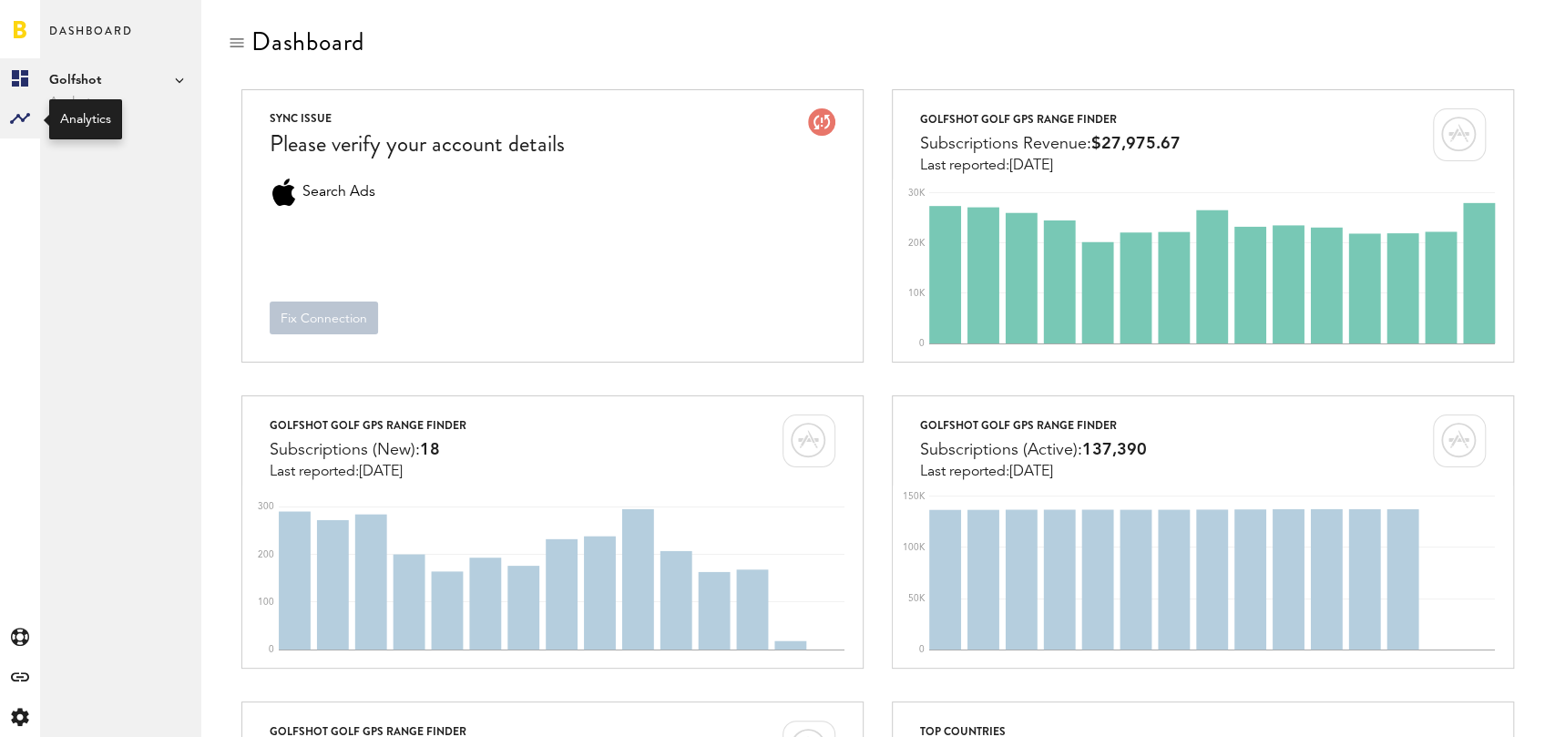
click at [15, 116] on rect at bounding box center [20, 118] width 22 height 22
click at [106, 108] on link "Subscriptions" at bounding box center [120, 118] width 160 height 40
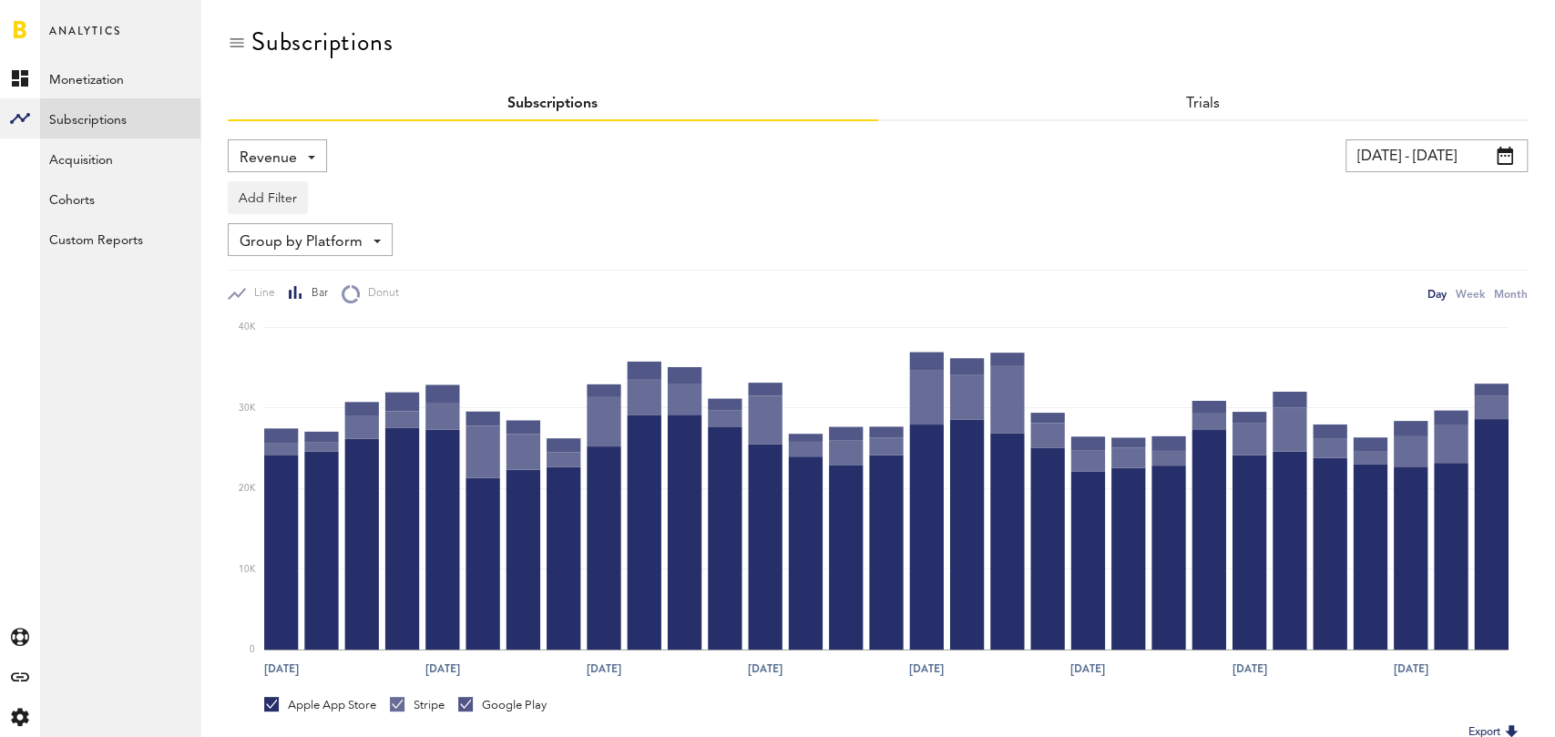
click at [291, 155] on span "Revenue" at bounding box center [268, 158] width 57 height 31
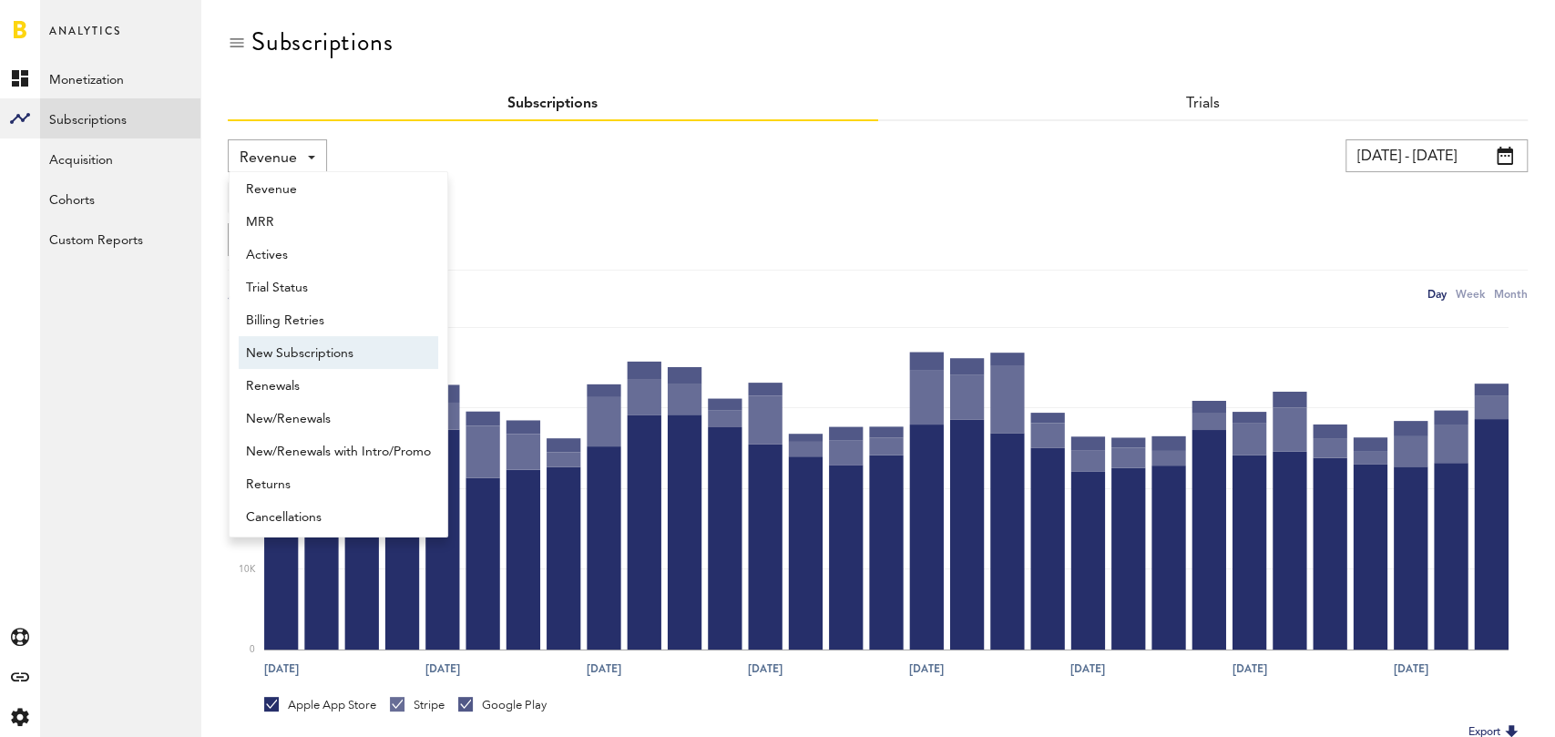
click at [310, 354] on span "New Subscriptions" at bounding box center [338, 353] width 185 height 31
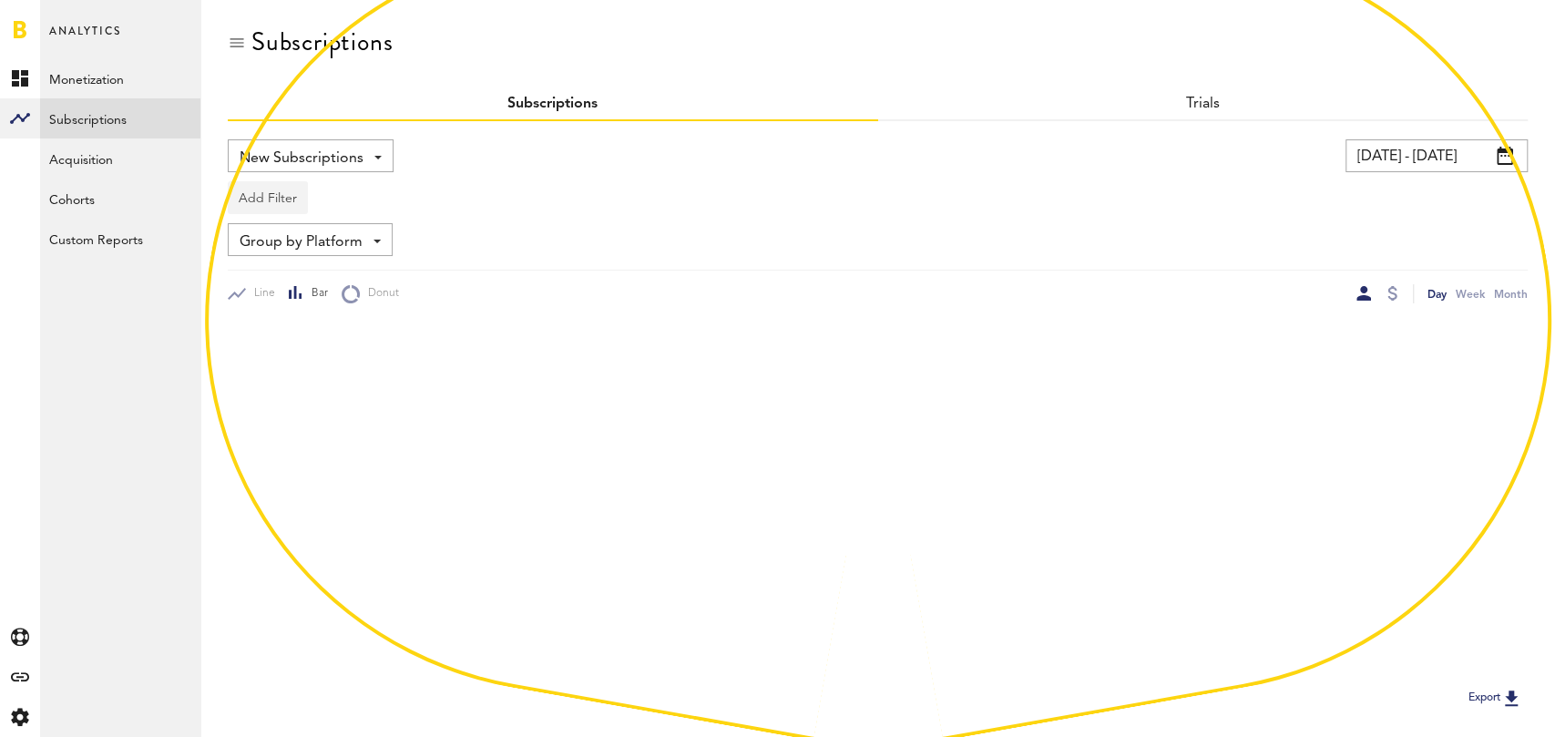
click at [291, 199] on button "Add Filter" at bounding box center [268, 197] width 80 height 33
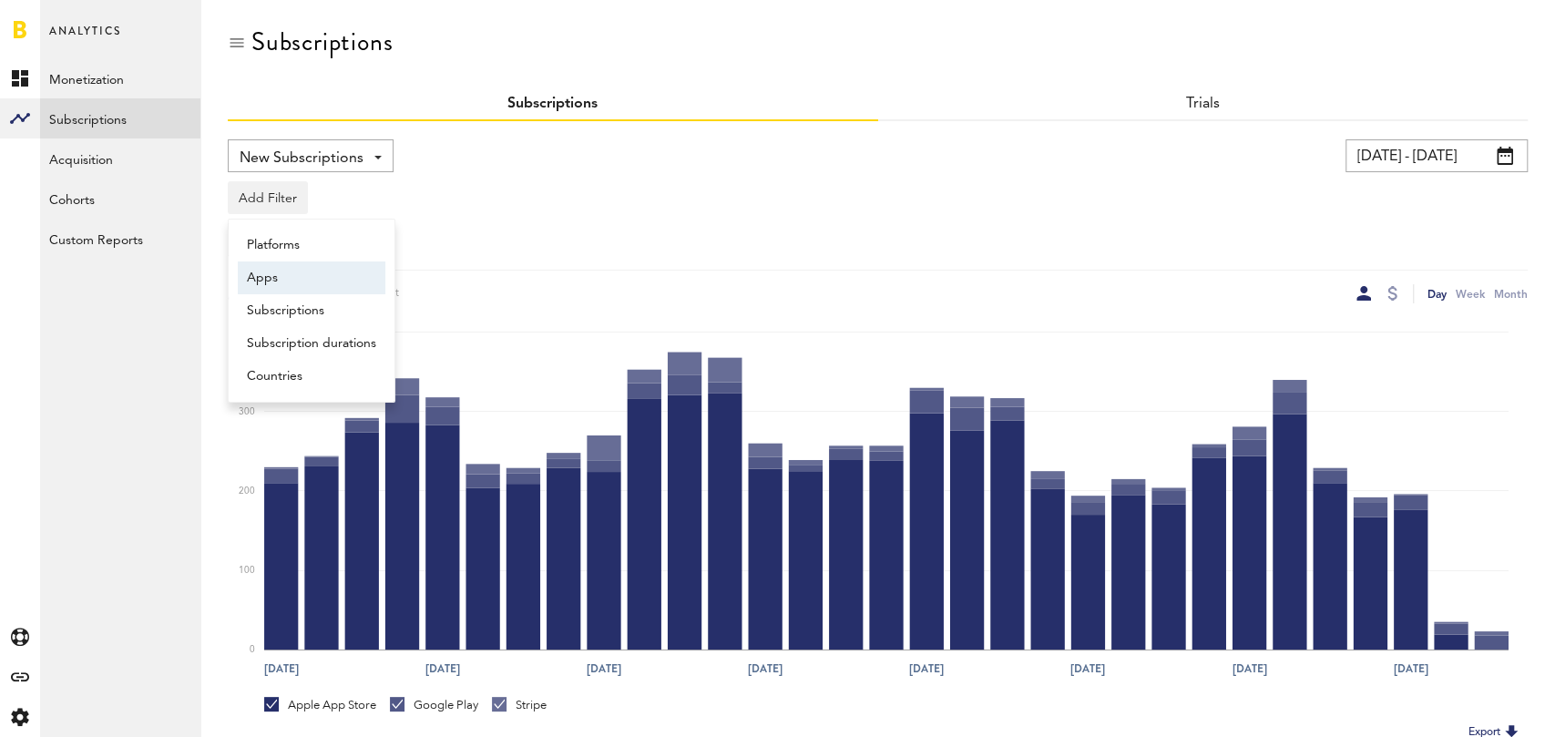
click at [314, 273] on li "Apps" at bounding box center [312, 277] width 148 height 33
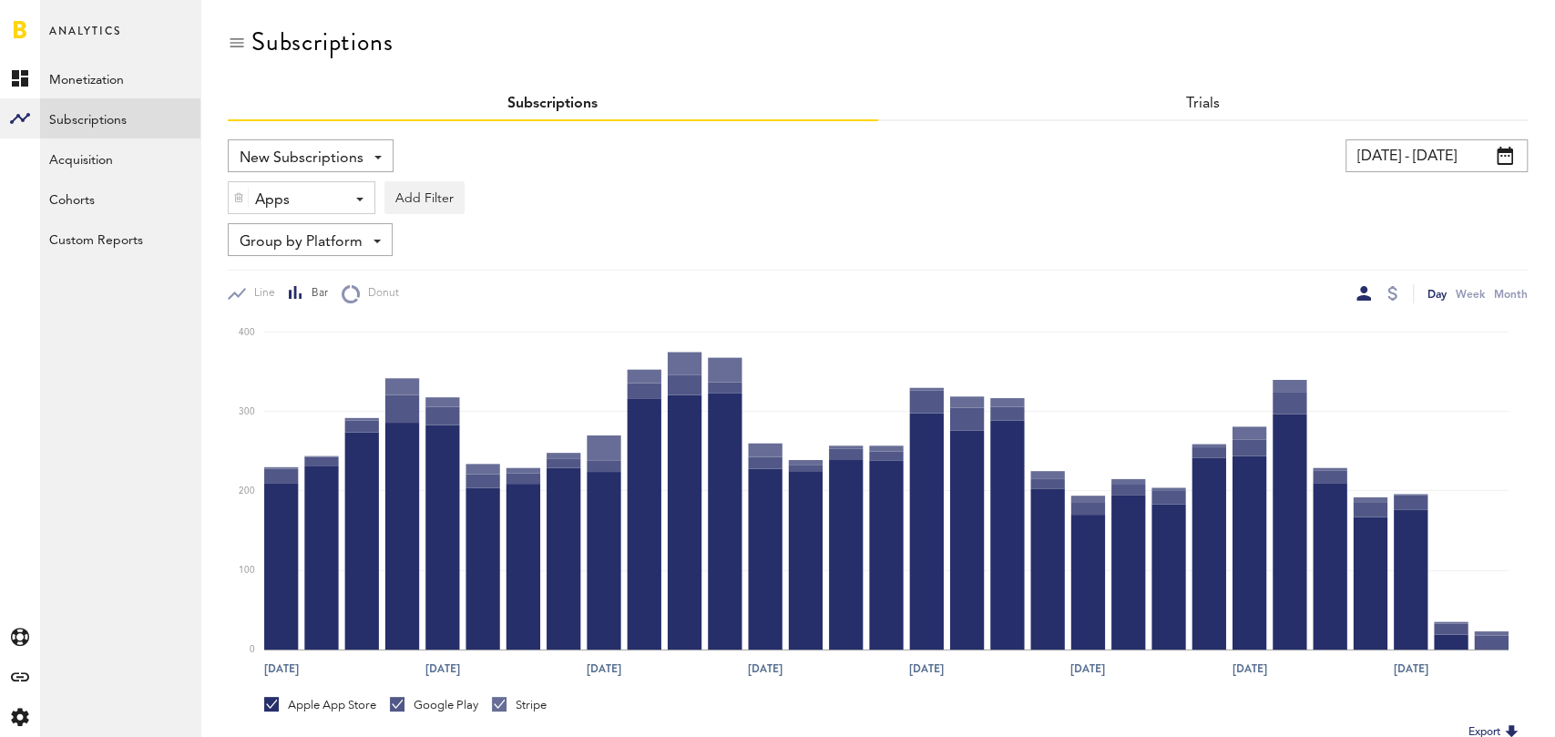
click at [341, 203] on div "Apps - All Active Inactive CoachNow: Skill Coaching App CoachNow: Sports Coachi…" at bounding box center [302, 198] width 146 height 33
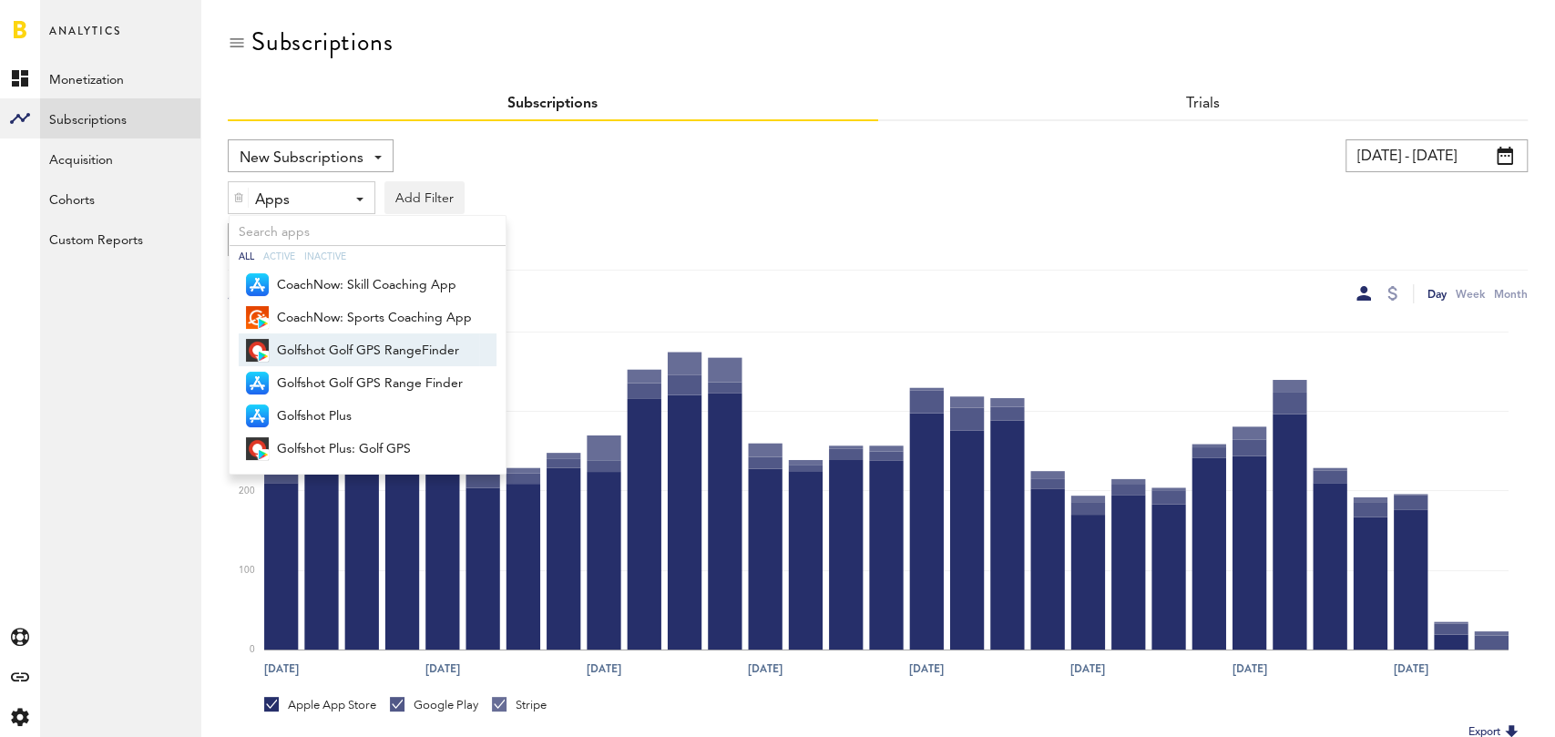
click at [366, 346] on span "Golfshot Golf GPS RangeFinder" at bounding box center [374, 350] width 195 height 31
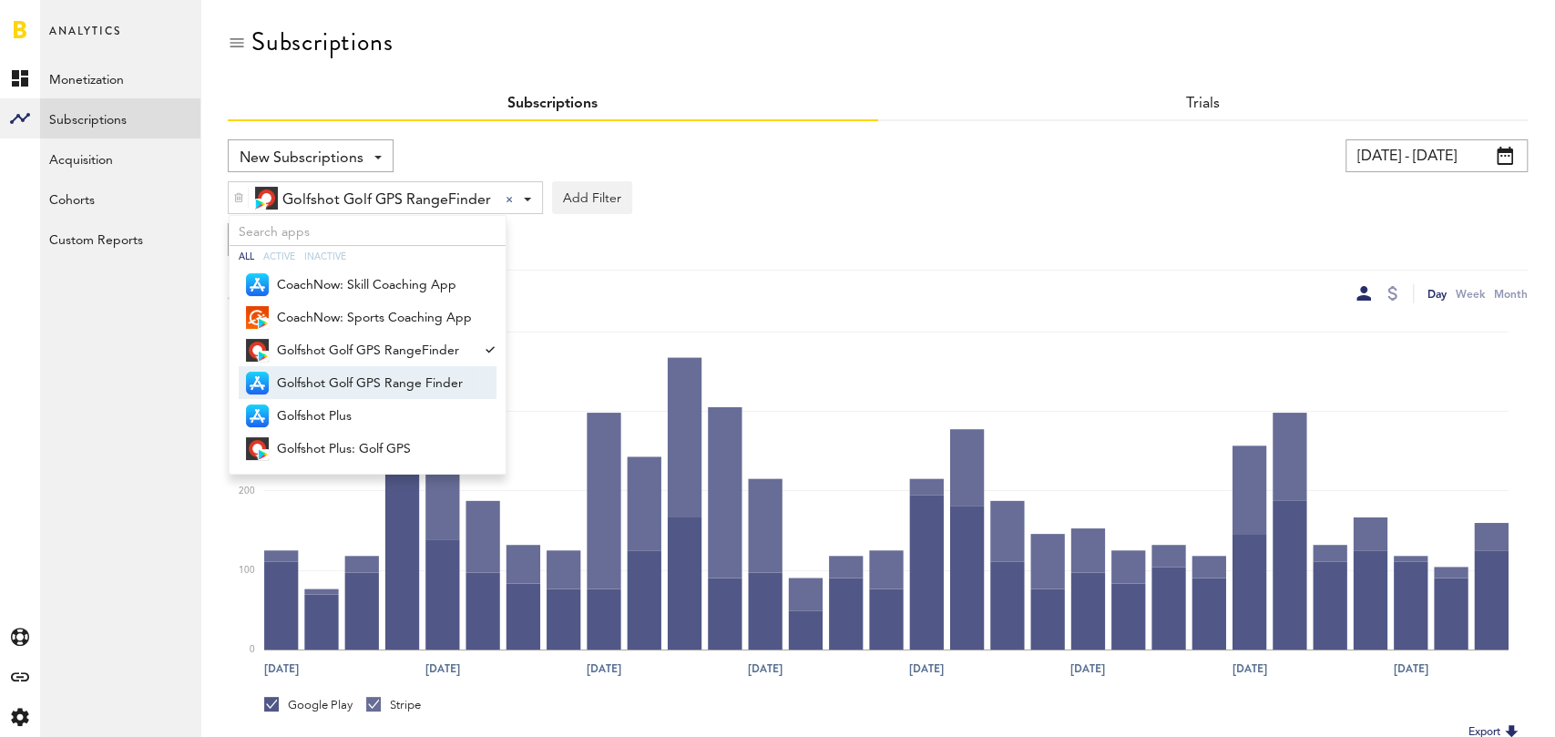
click at [366, 391] on span "Golfshot Golf GPS Range Finder" at bounding box center [374, 383] width 195 height 31
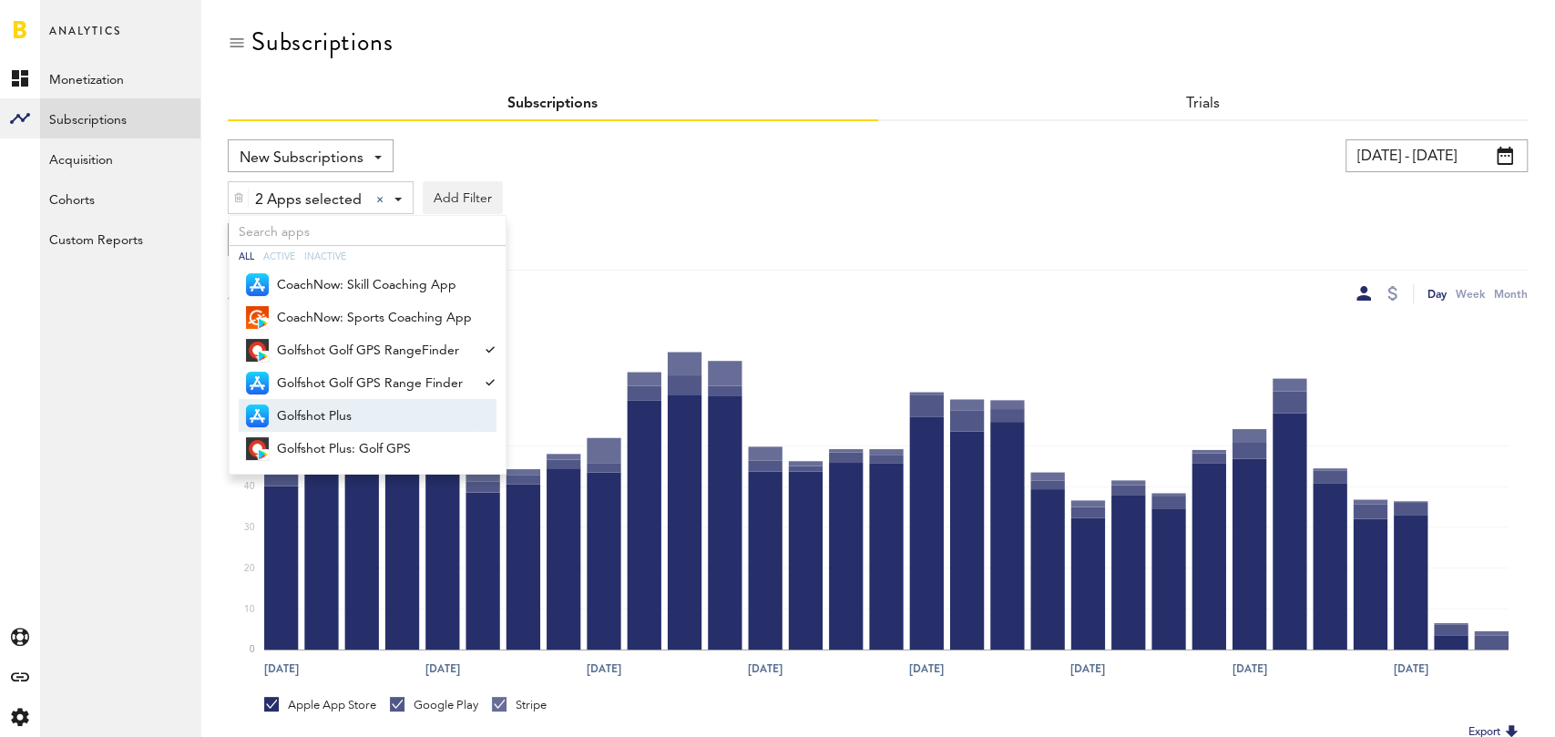
click at [366, 417] on span "Golfshot Plus" at bounding box center [374, 416] width 195 height 31
click at [366, 439] on span "Golfshot Plus: Golf GPS" at bounding box center [374, 449] width 195 height 31
